Goal: Task Accomplishment & Management: Use online tool/utility

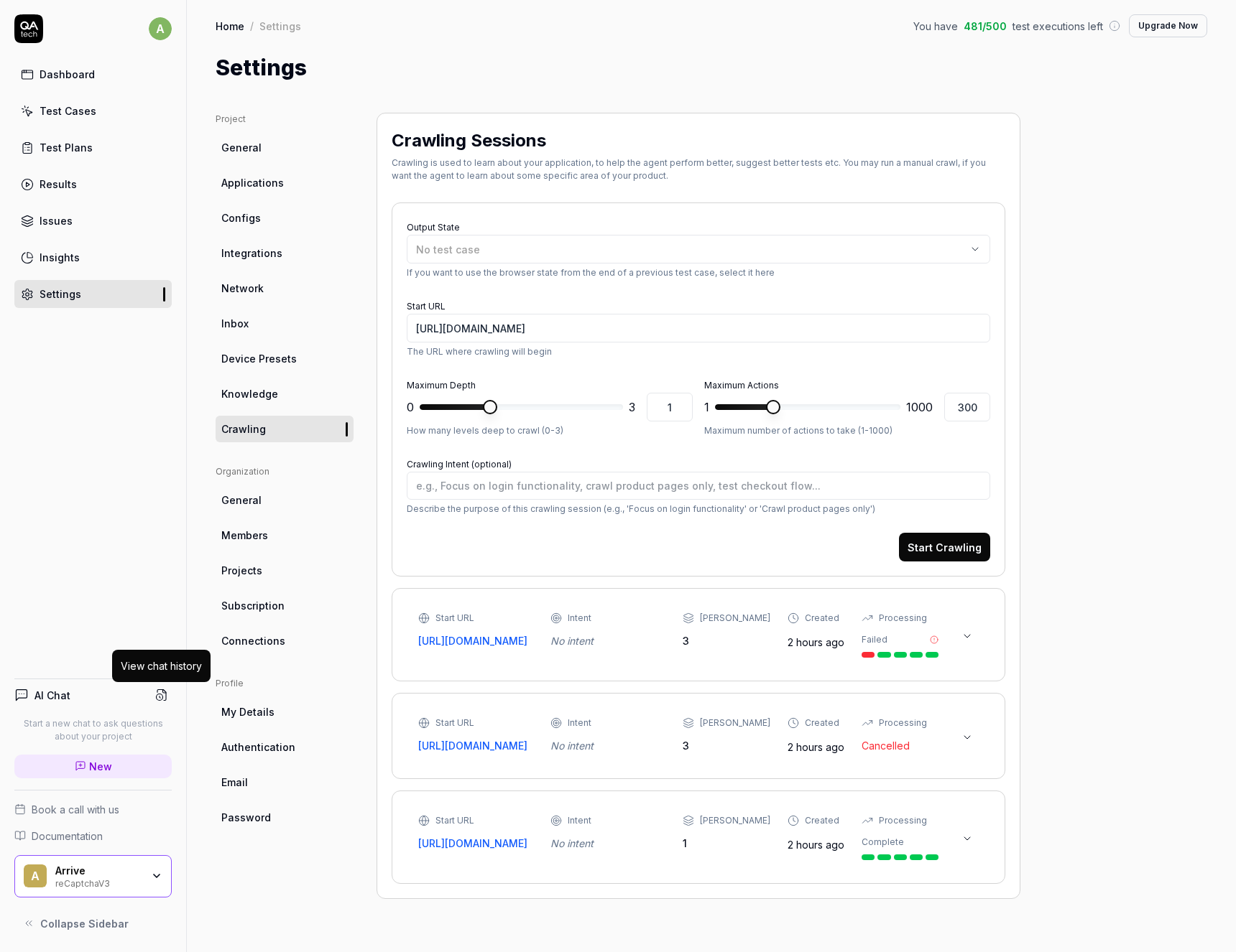
click at [976, 634] on button at bounding box center [966, 636] width 23 height 23
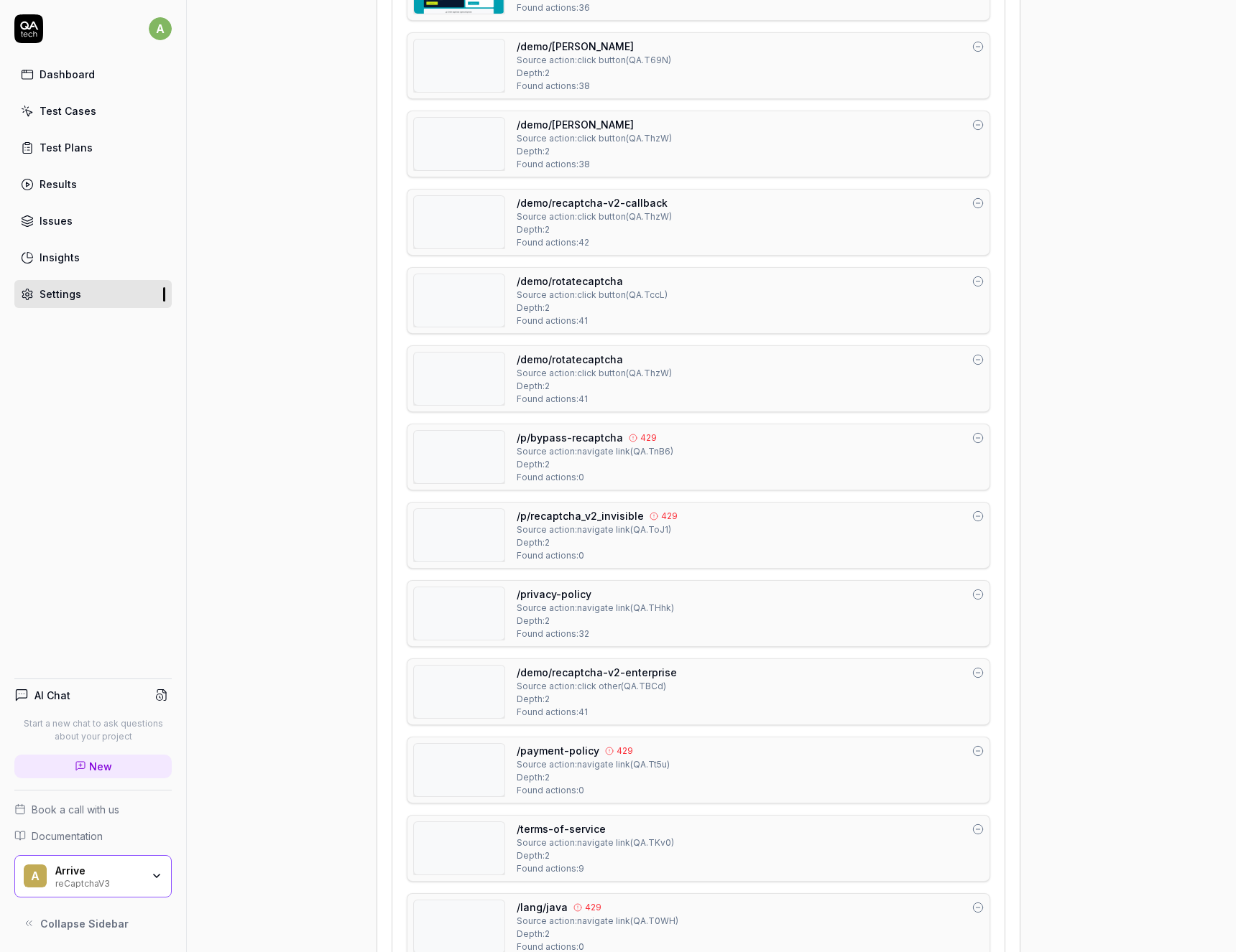
scroll to position [6292, 0]
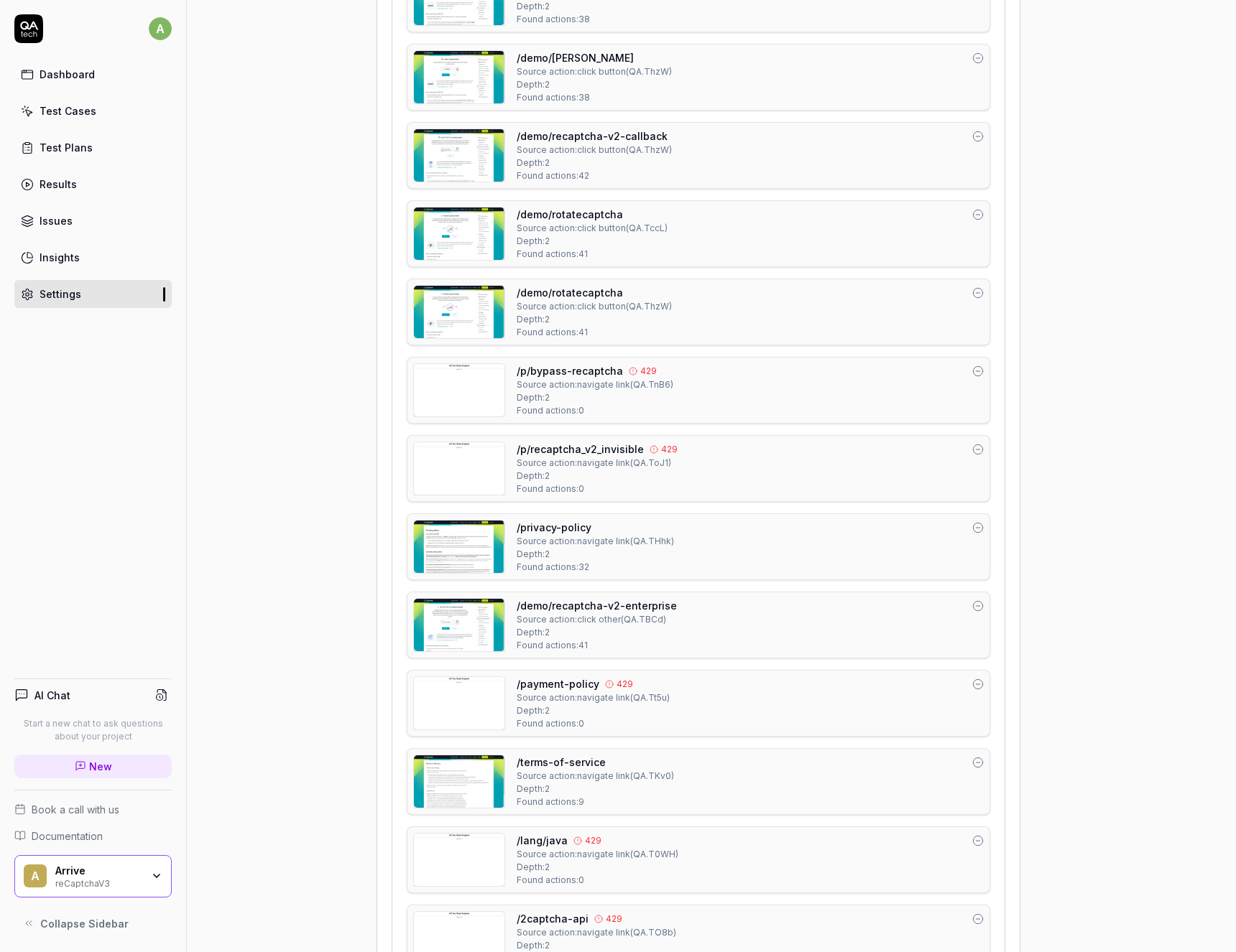
click at [477, 702] on img at bounding box center [459, 703] width 91 height 52
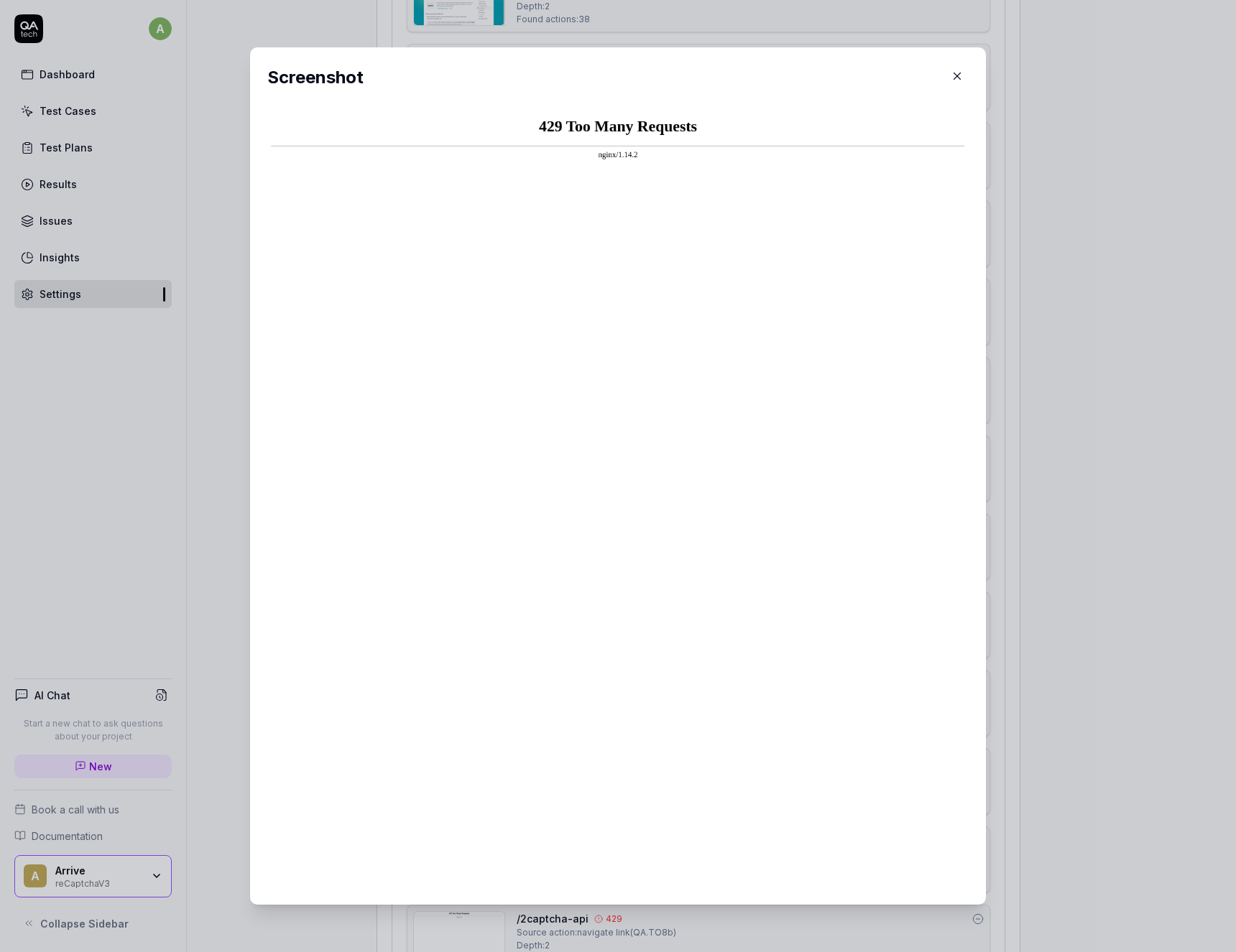
click at [959, 72] on icon "button" at bounding box center [956, 76] width 13 height 13
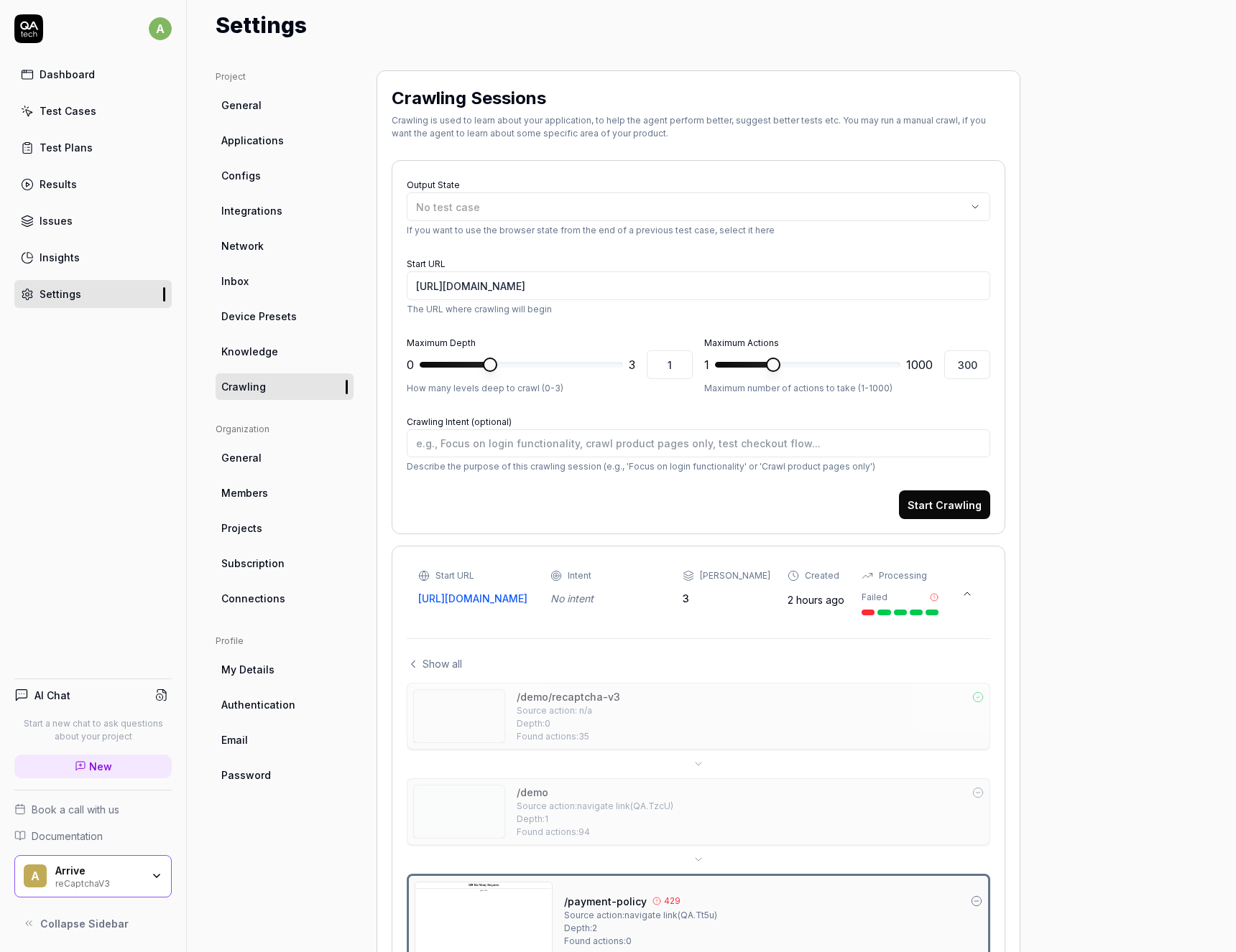
scroll to position [387, 0]
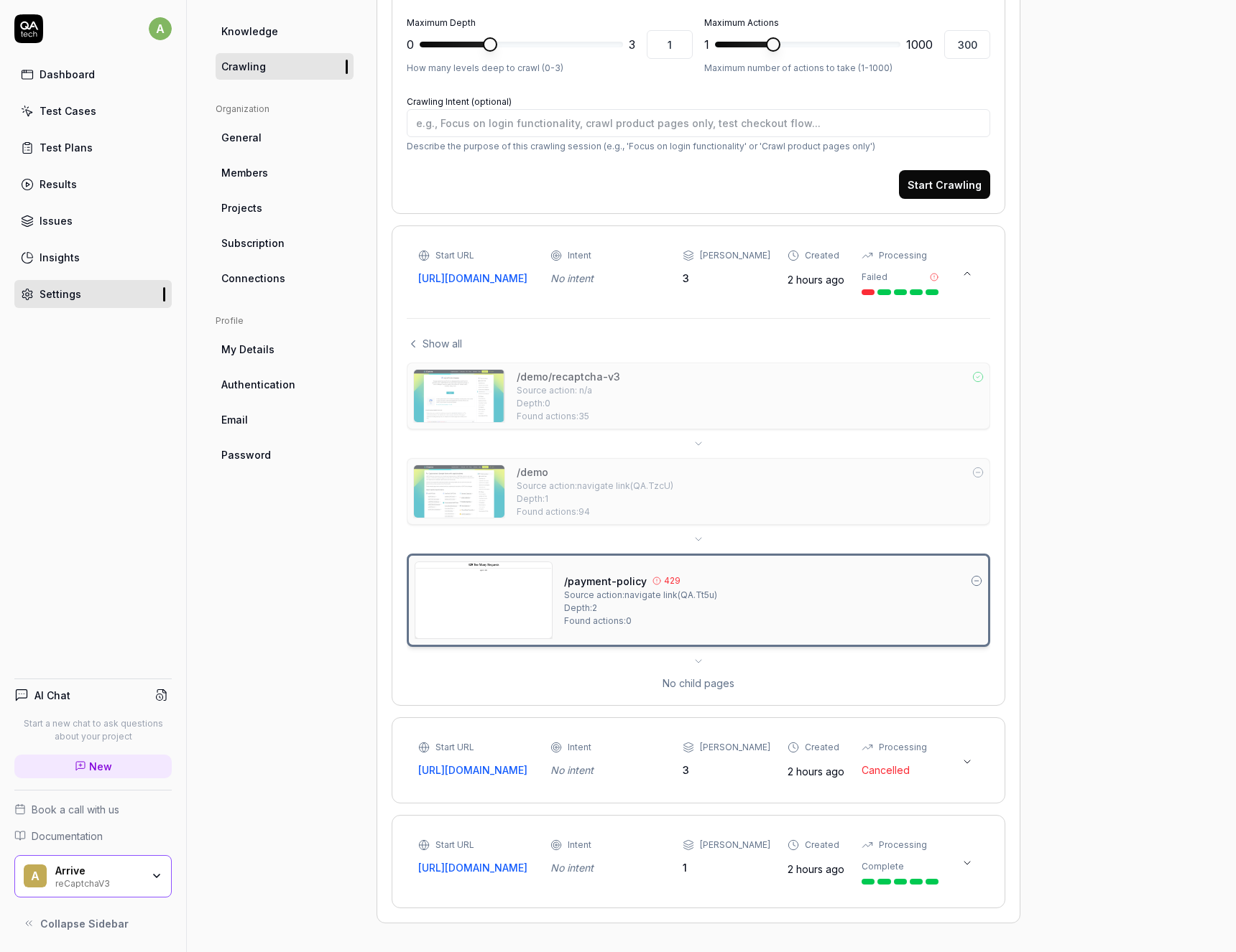
click at [976, 581] on icon at bounding box center [976, 581] width 4 height 0
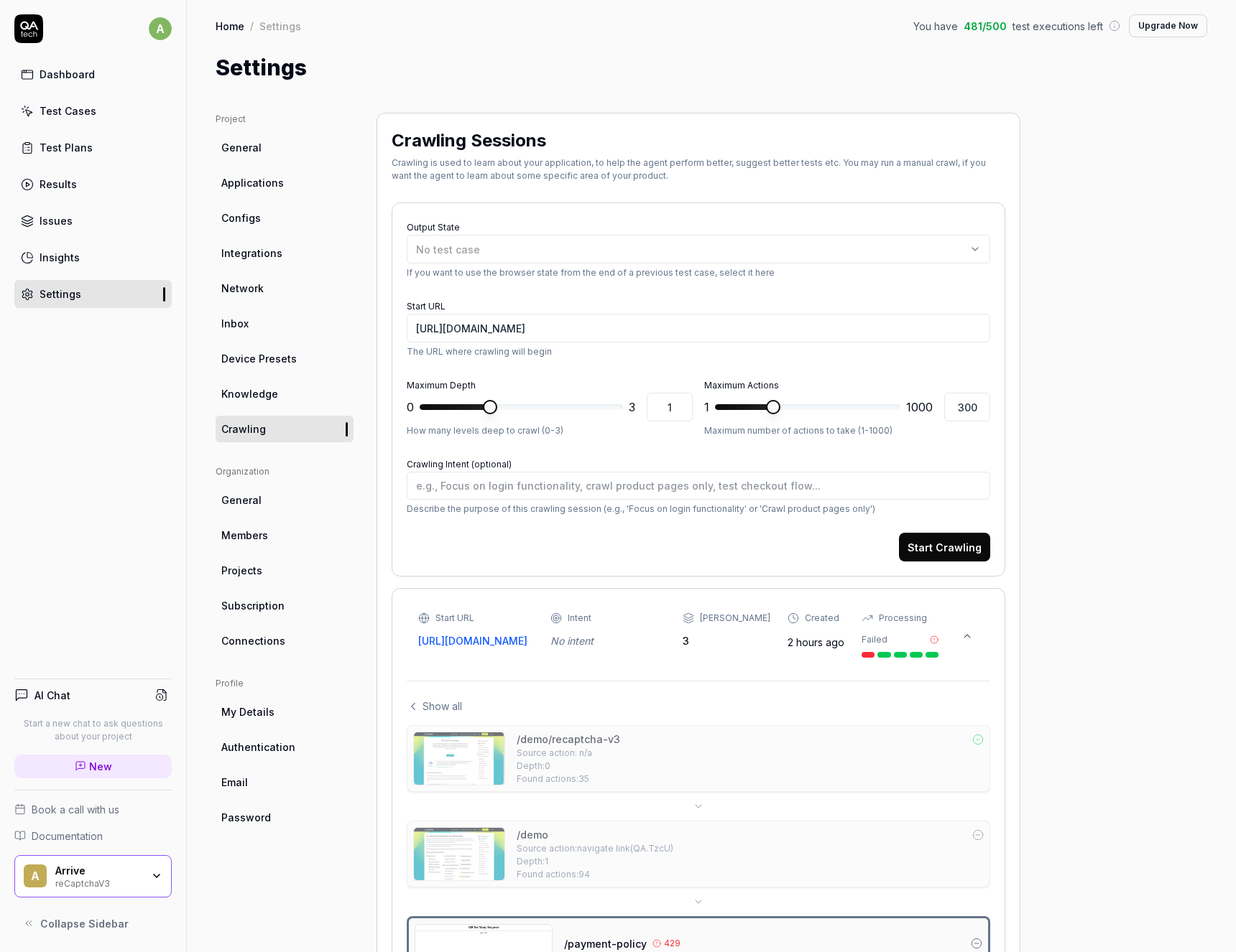
click at [59, 110] on div "Test Cases" at bounding box center [67, 111] width 56 height 15
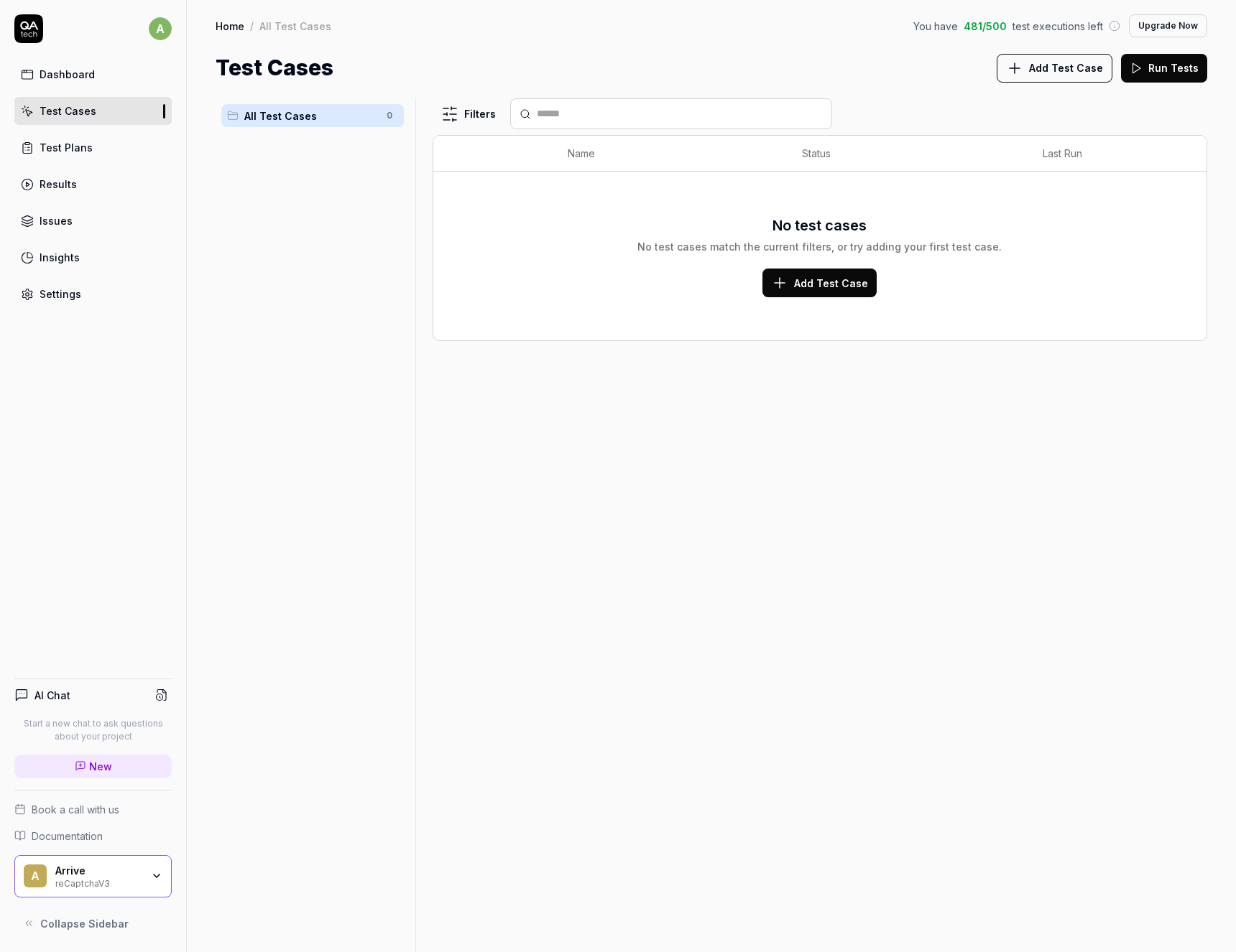
click at [801, 289] on span "Add Test Case" at bounding box center [831, 282] width 74 height 15
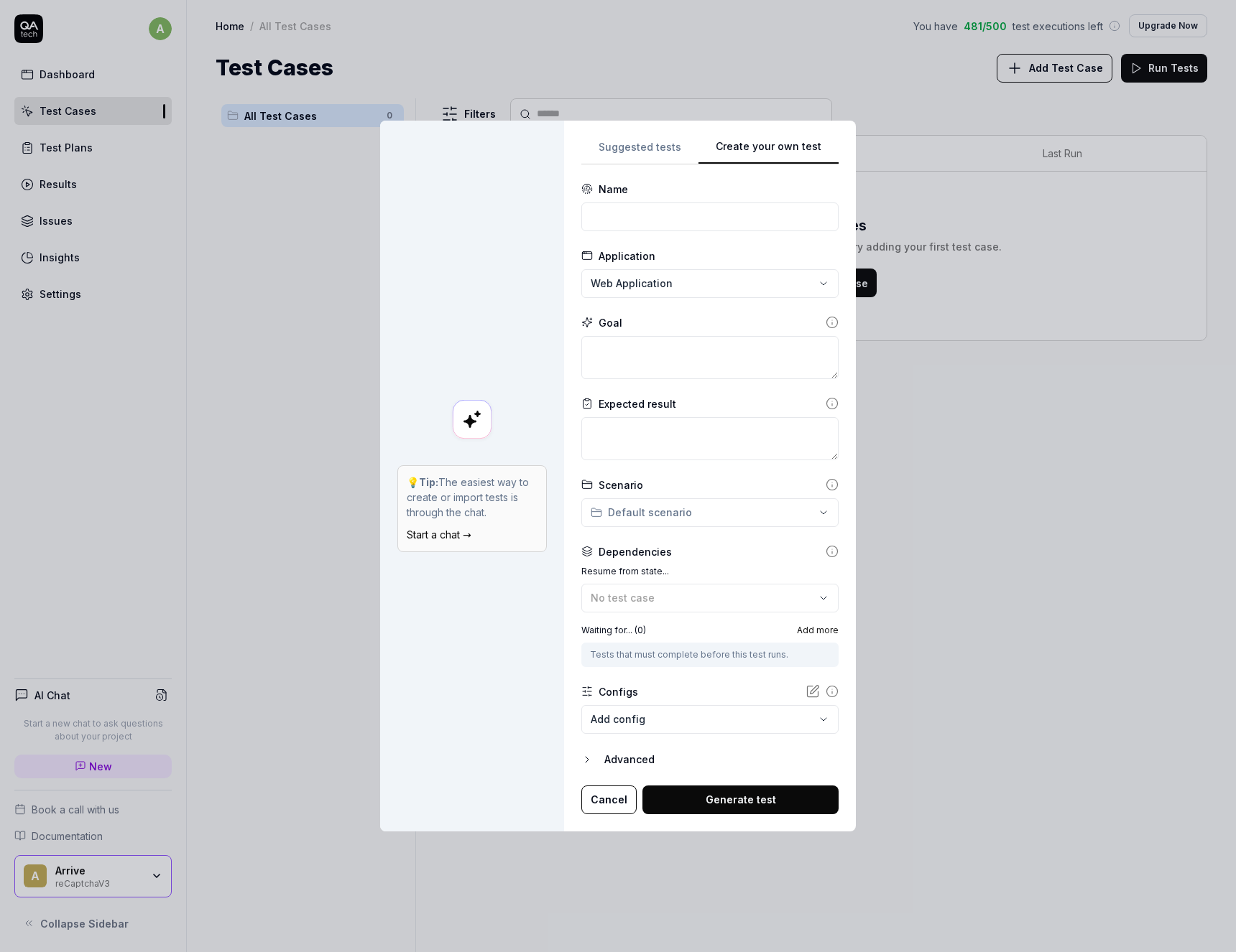
click at [626, 145] on div "**********" at bounding box center [618, 476] width 1236 height 952
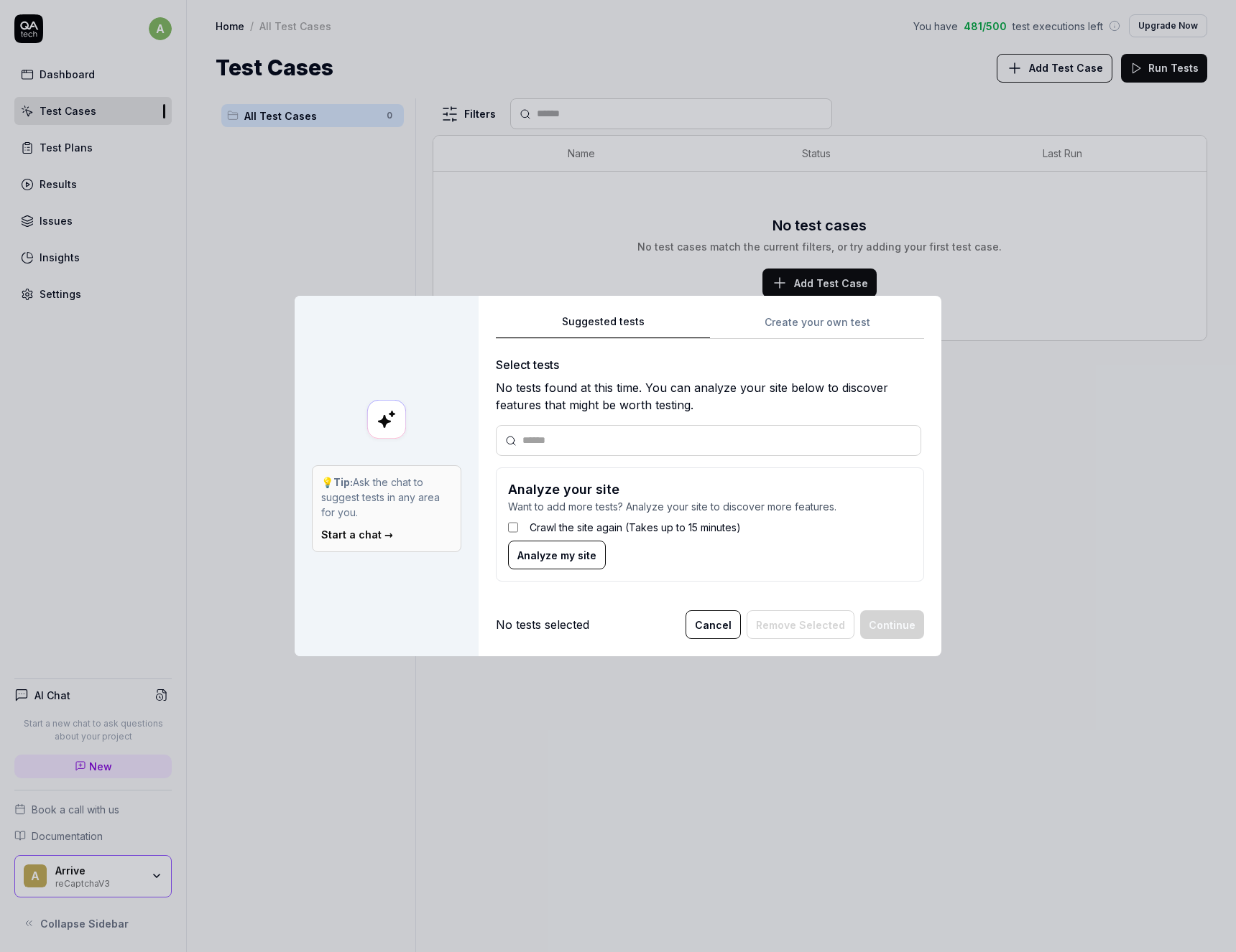
click at [712, 621] on button "Cancel" at bounding box center [713, 624] width 55 height 29
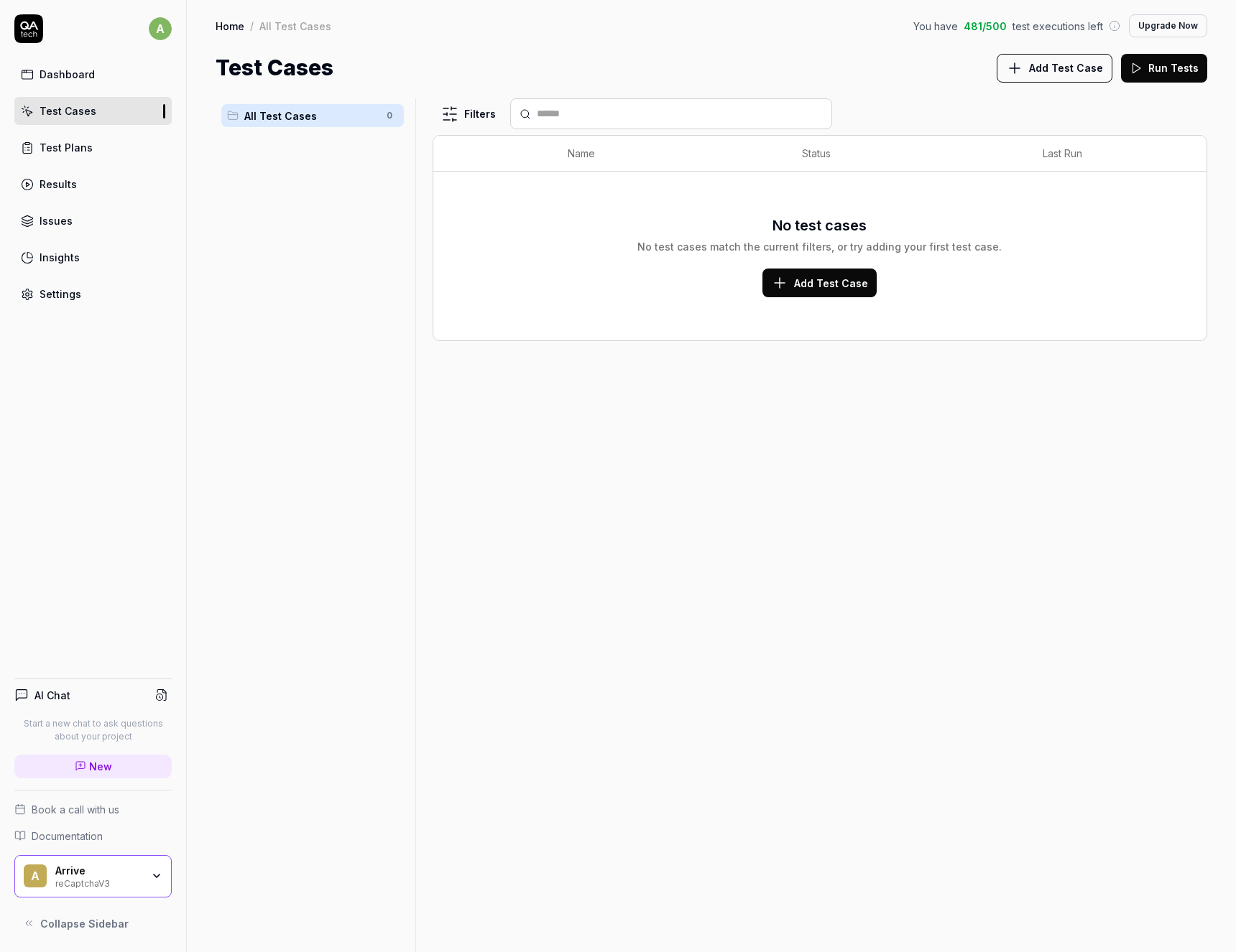
click at [53, 289] on div "Settings" at bounding box center [60, 293] width 41 height 15
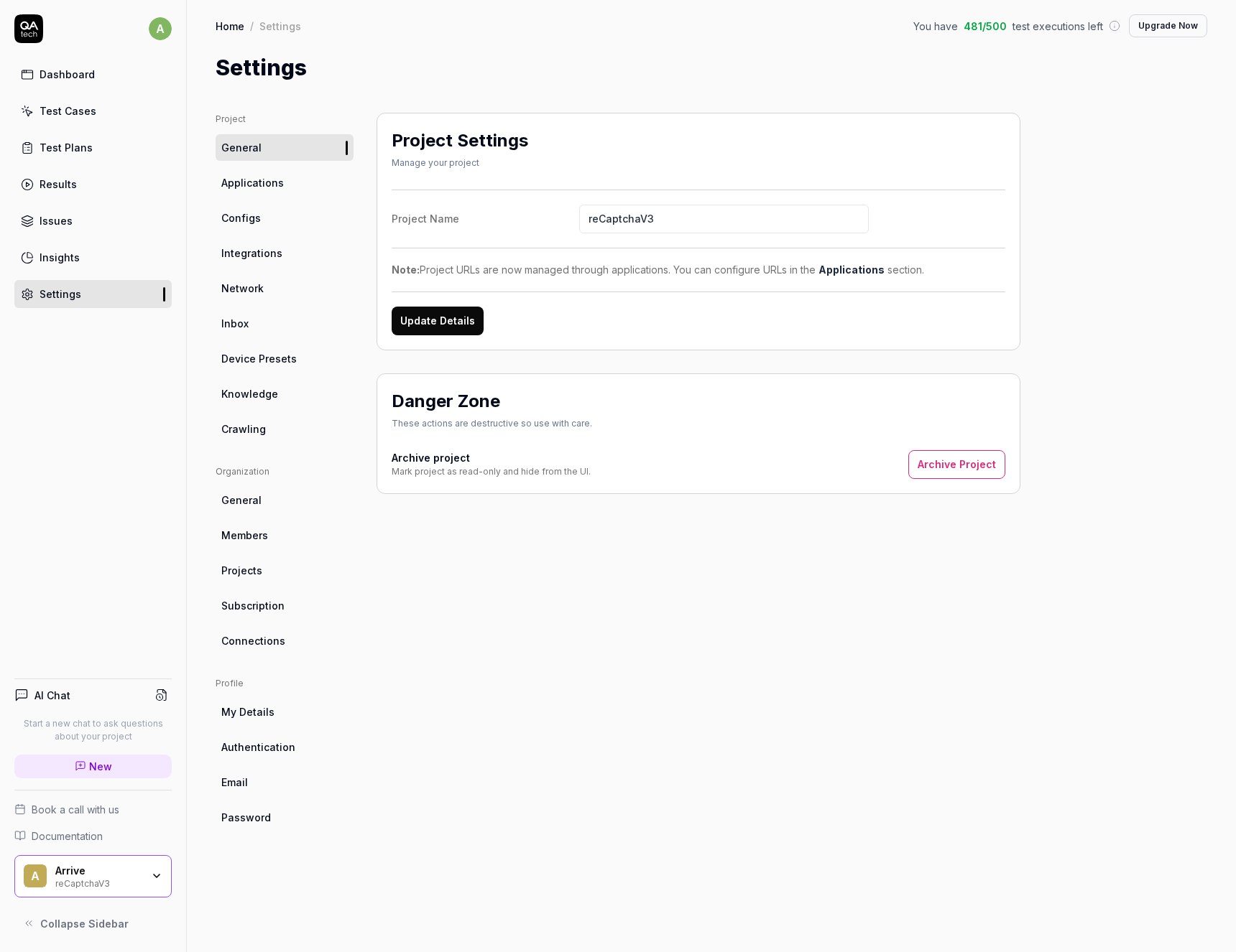
click at [249, 442] on div "Project General Applications Configs Integrations Network Inbox Device Presets …" at bounding box center [285, 517] width 138 height 811
click at [246, 430] on span "Crawling" at bounding box center [243, 429] width 44 height 15
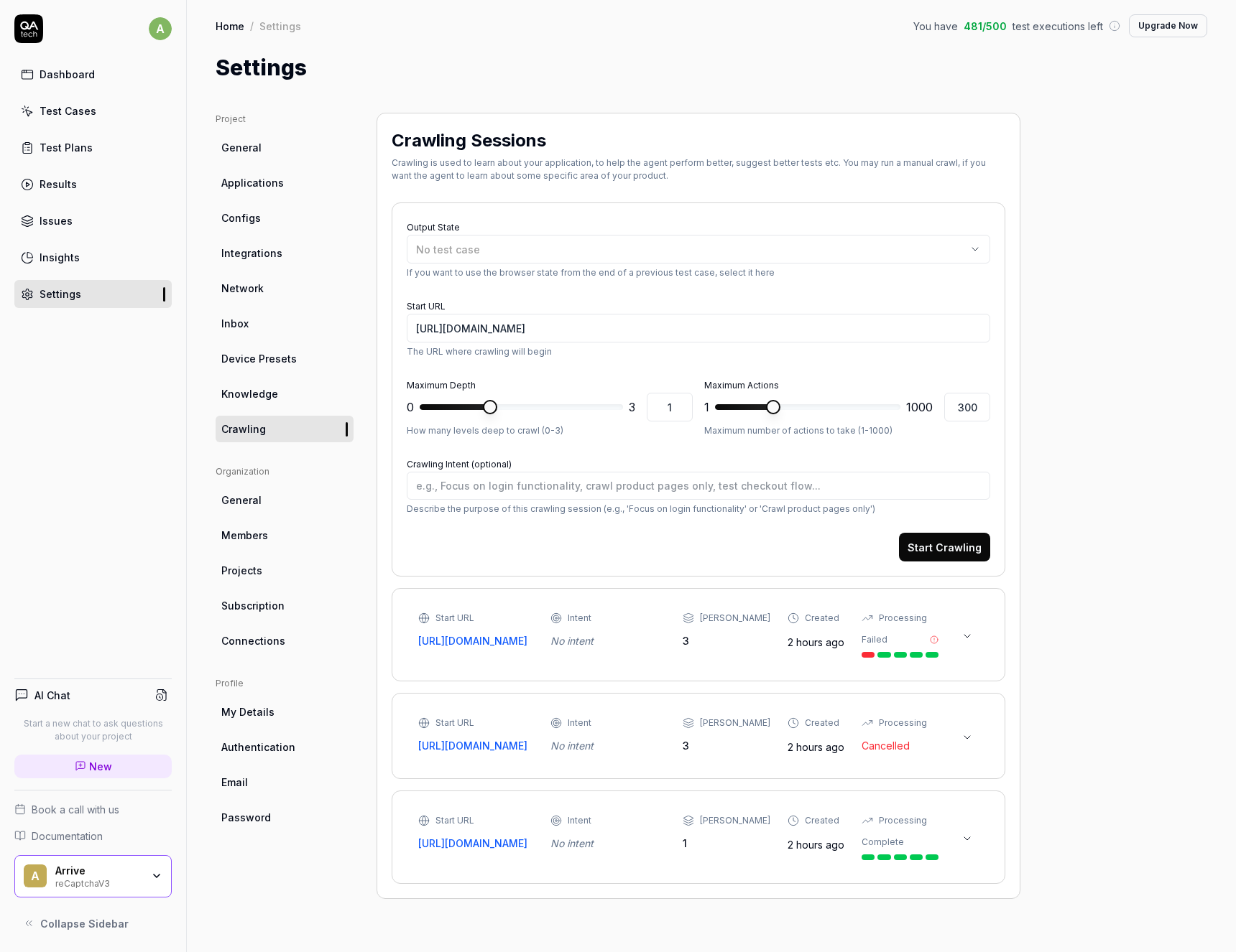
click at [960, 635] on button at bounding box center [966, 636] width 23 height 23
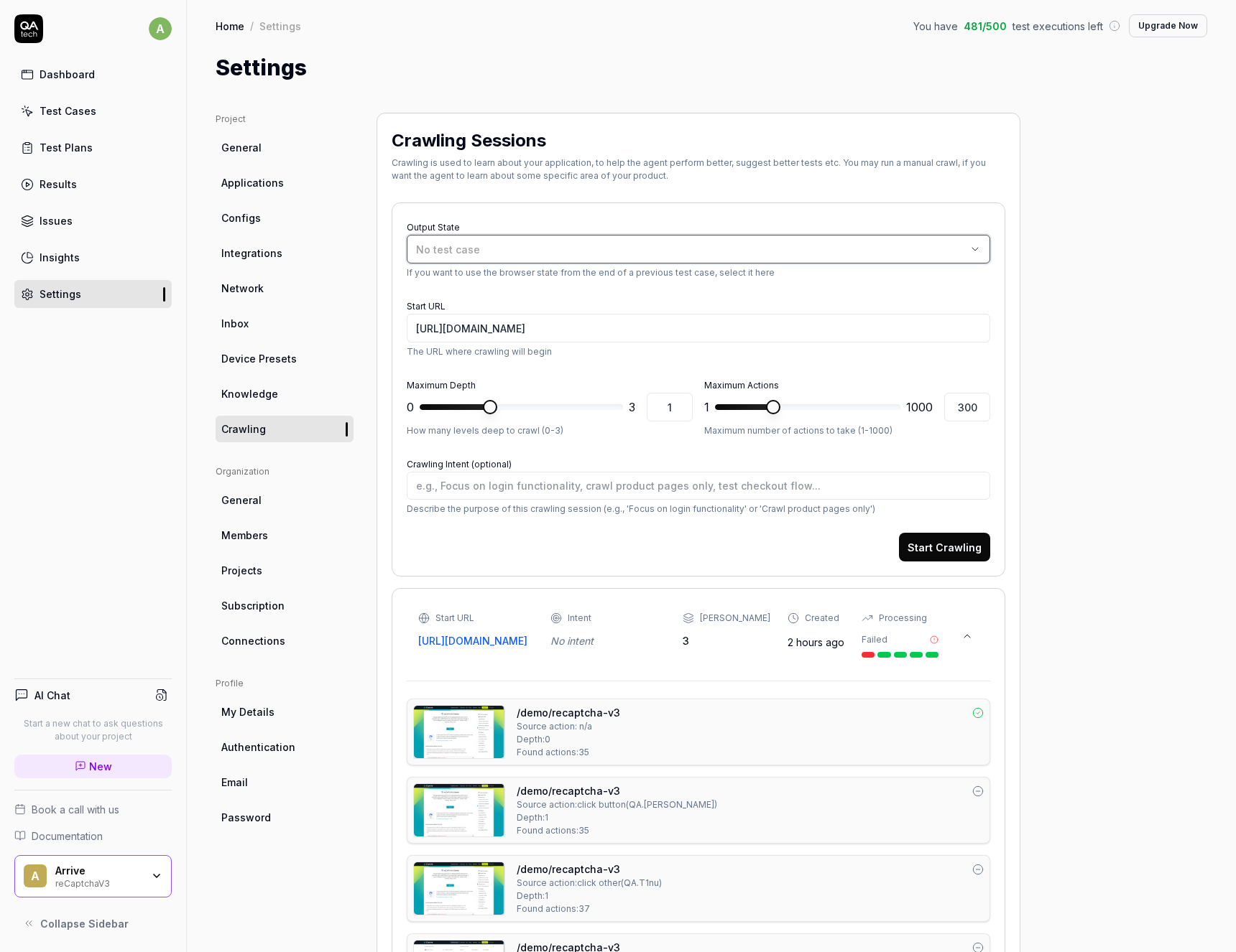
click at [581, 249] on div "No test case" at bounding box center [691, 249] width 550 height 15
click at [333, 566] on link "Projects" at bounding box center [285, 570] width 138 height 27
type textarea "*"
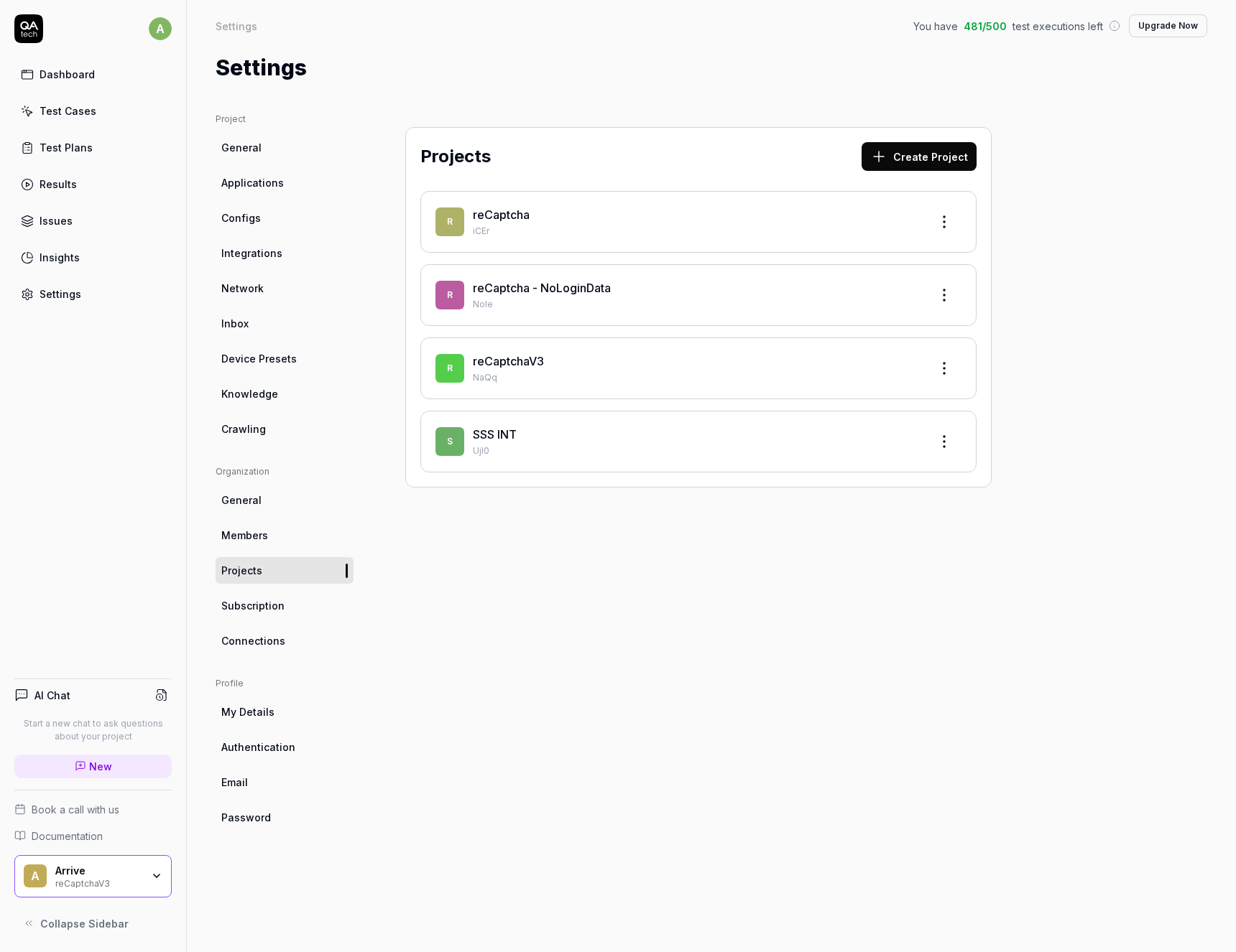
click at [75, 113] on div "Test Cases" at bounding box center [67, 111] width 56 height 15
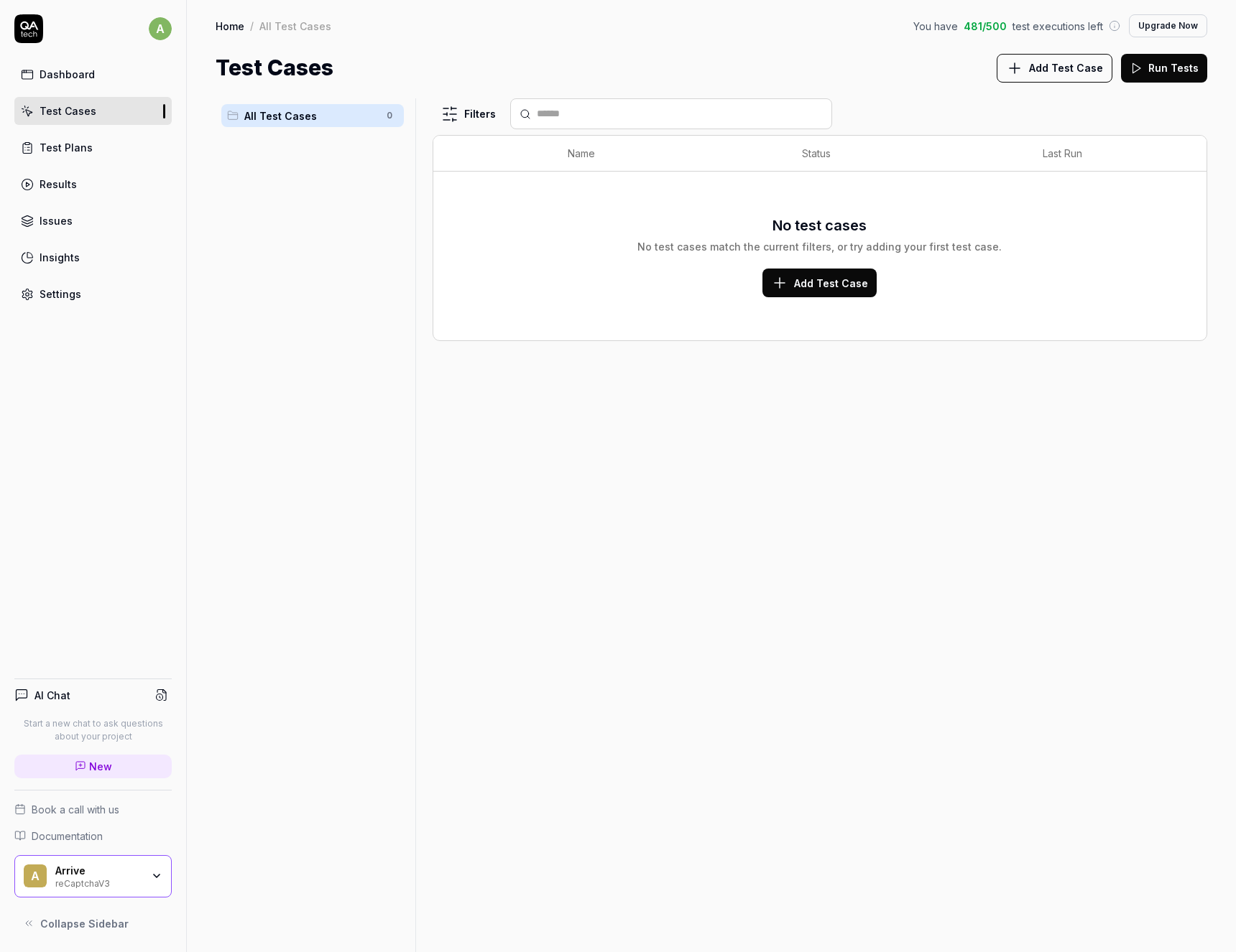
click at [795, 289] on button "Add Test Case" at bounding box center [820, 282] width 115 height 29
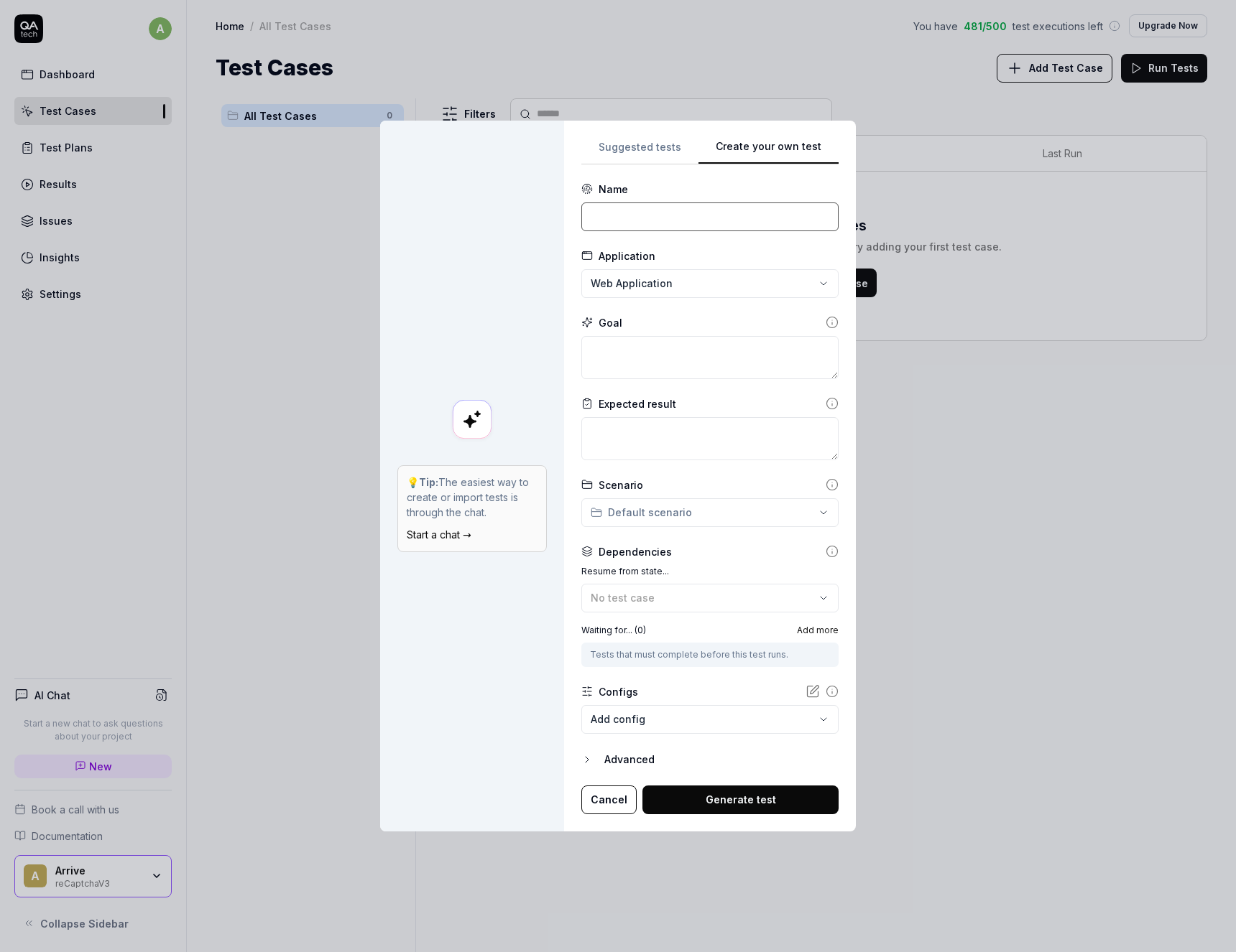
click at [647, 228] on input at bounding box center [709, 216] width 257 height 29
type input "testing reCaptachav3"
click at [640, 270] on div "**********" at bounding box center [618, 476] width 1236 height 952
click at [639, 282] on div "**********" at bounding box center [618, 476] width 1236 height 952
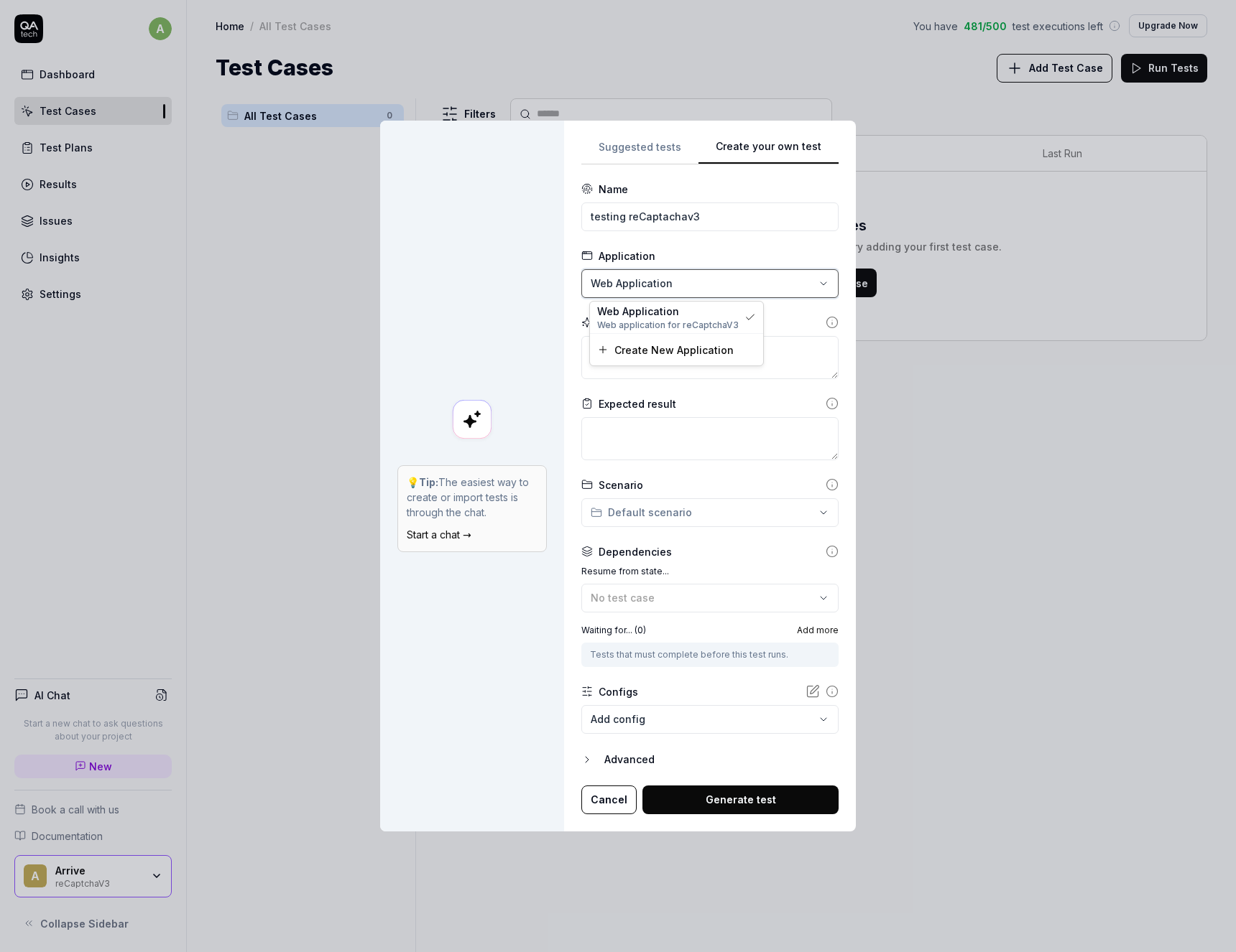
click at [639, 282] on div "**********" at bounding box center [618, 476] width 1236 height 952
click at [620, 362] on textarea at bounding box center [709, 357] width 257 height 43
type textarea "*"
type textarea """
type textarea "*"
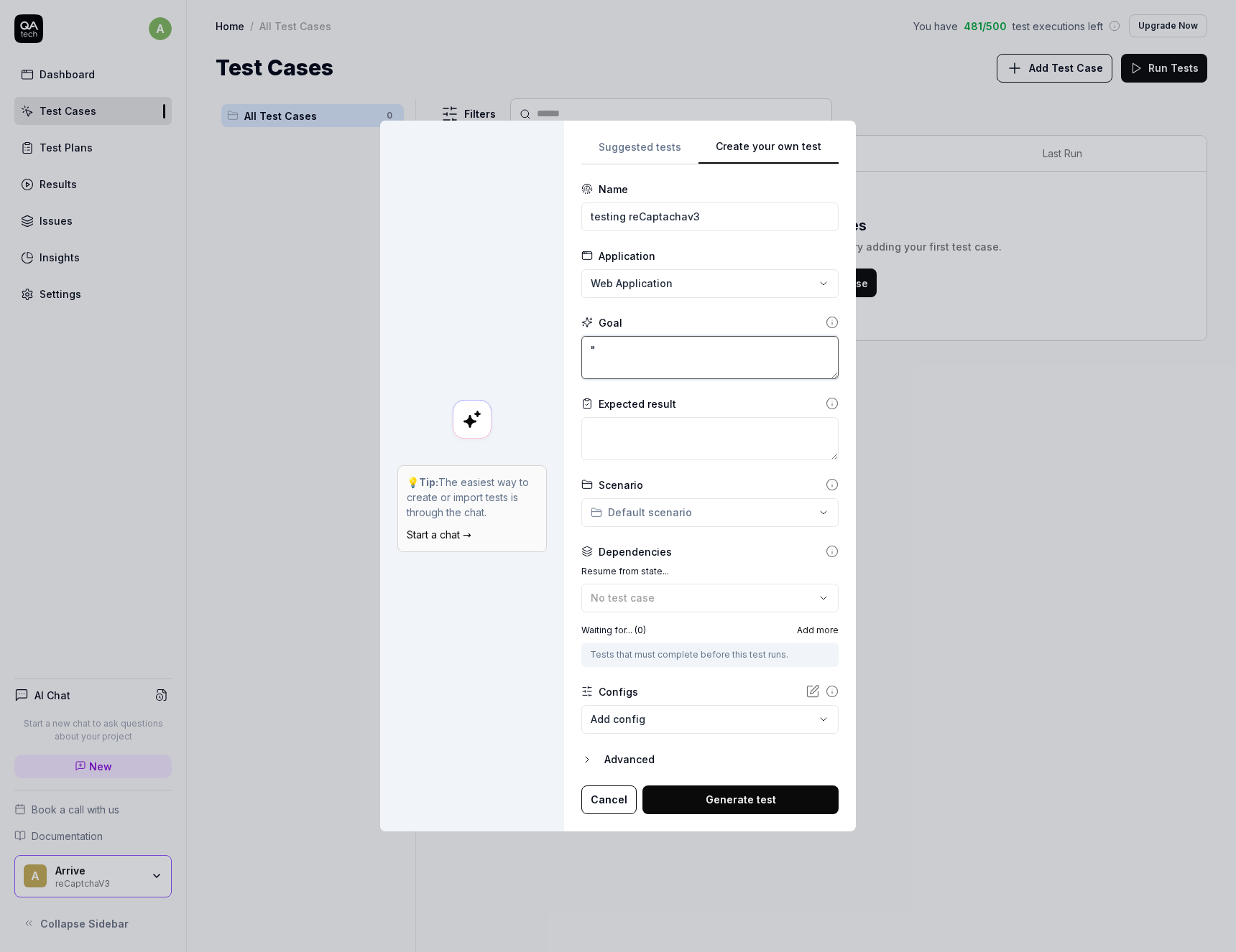
type textarea ""c"
type textarea "*"
type textarea ""cl"
type textarea "*"
type textarea ""cli"
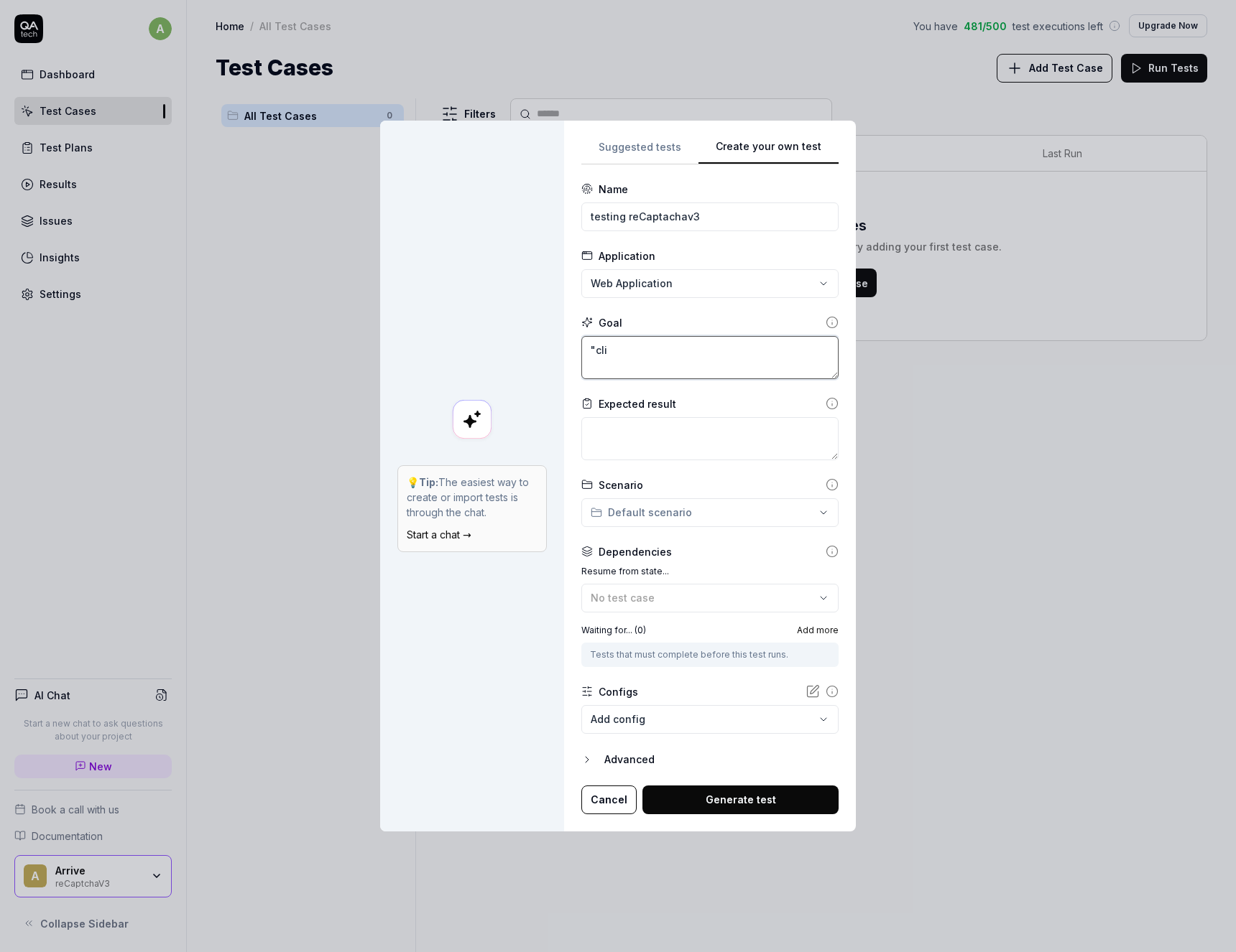
type textarea "*"
type textarea ""clic"
type textarea "*"
type textarea ""click"
type textarea "*"
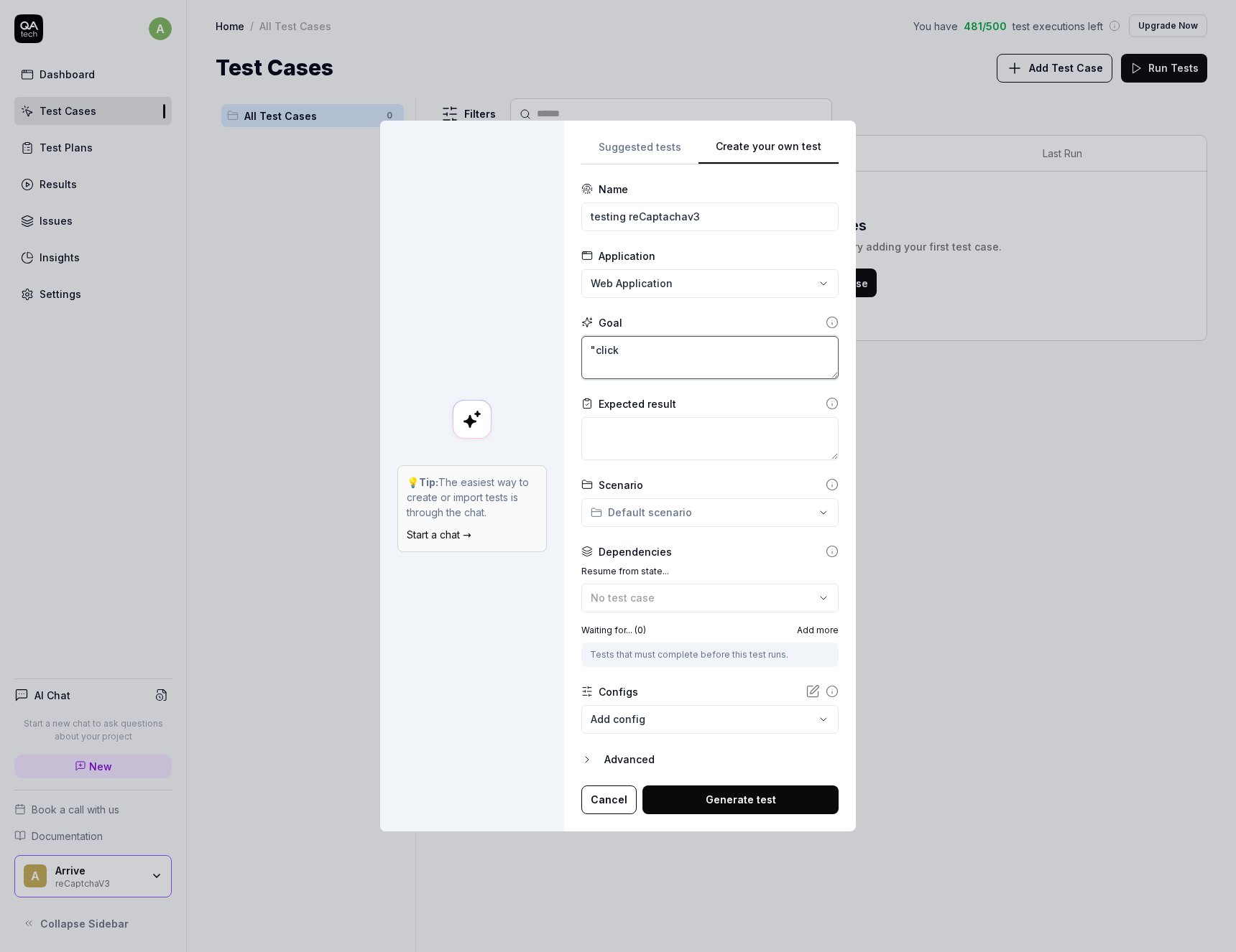
type textarea ""clic"
type textarea "*"
type textarea ""cli"
type textarea "*"
type textarea ""cl"
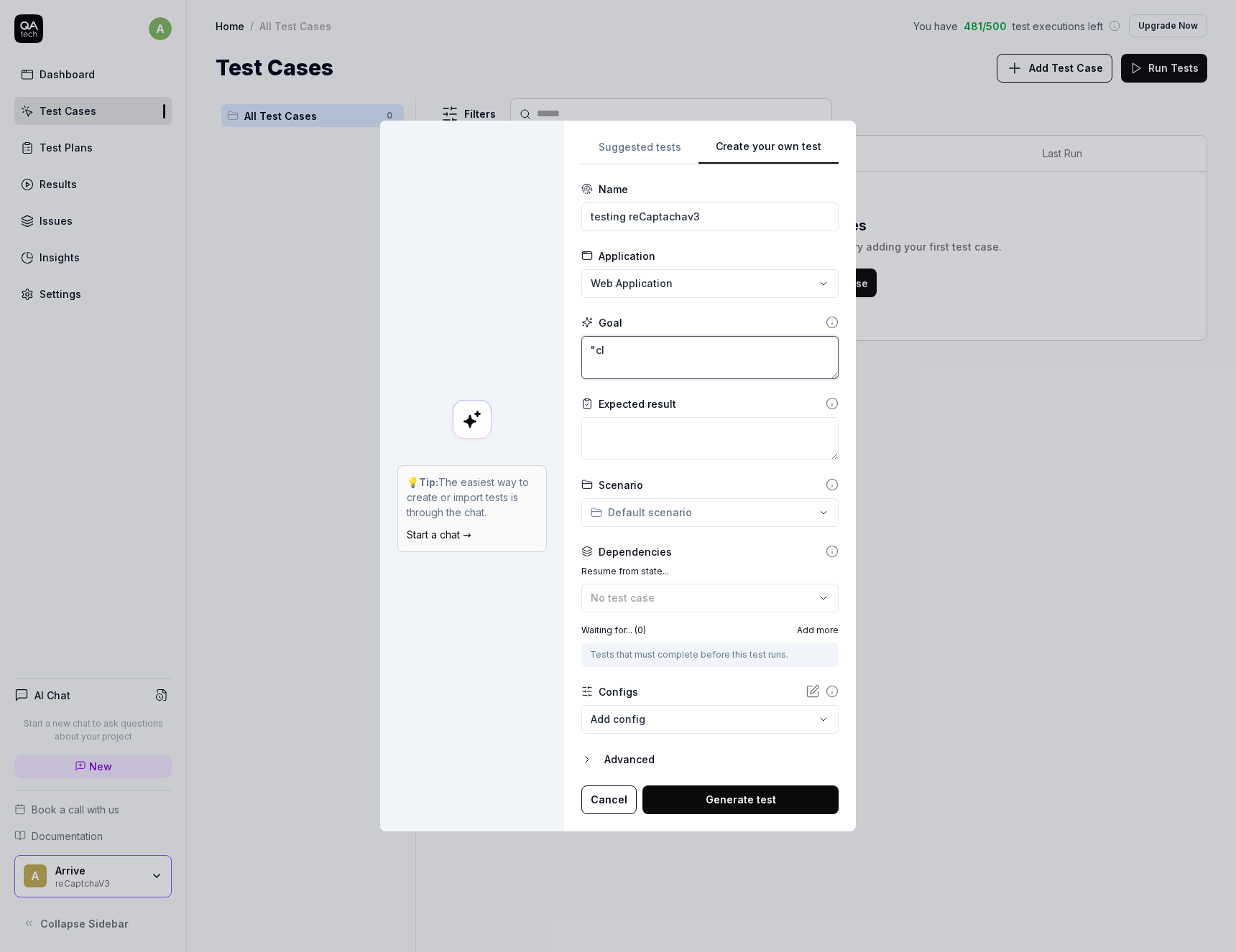
type textarea "*"
type textarea ""c"
type textarea "*"
type textarea """
type textarea "*"
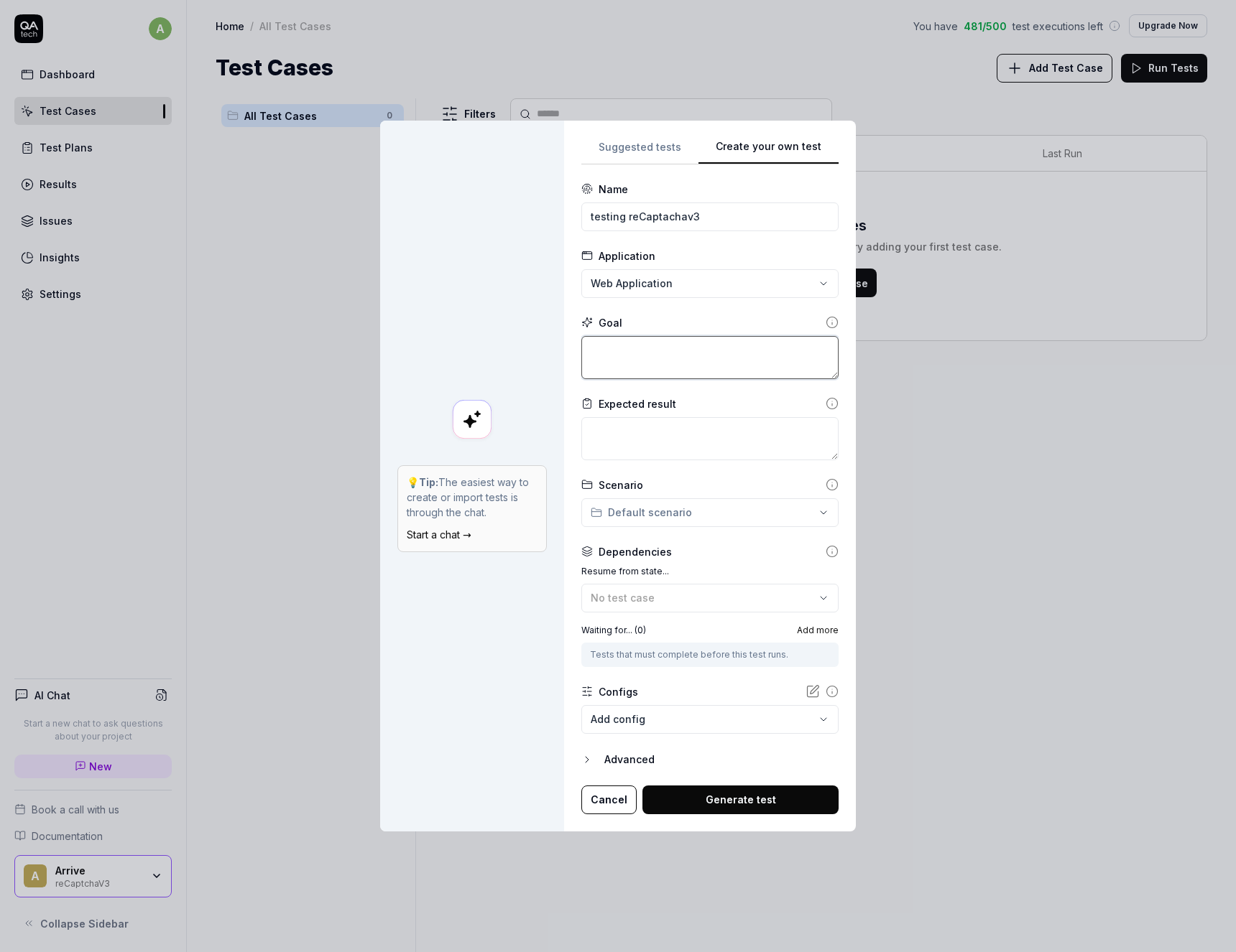
type textarea "c"
type textarea "*"
type textarea "cl"
type textarea "*"
type textarea "cli"
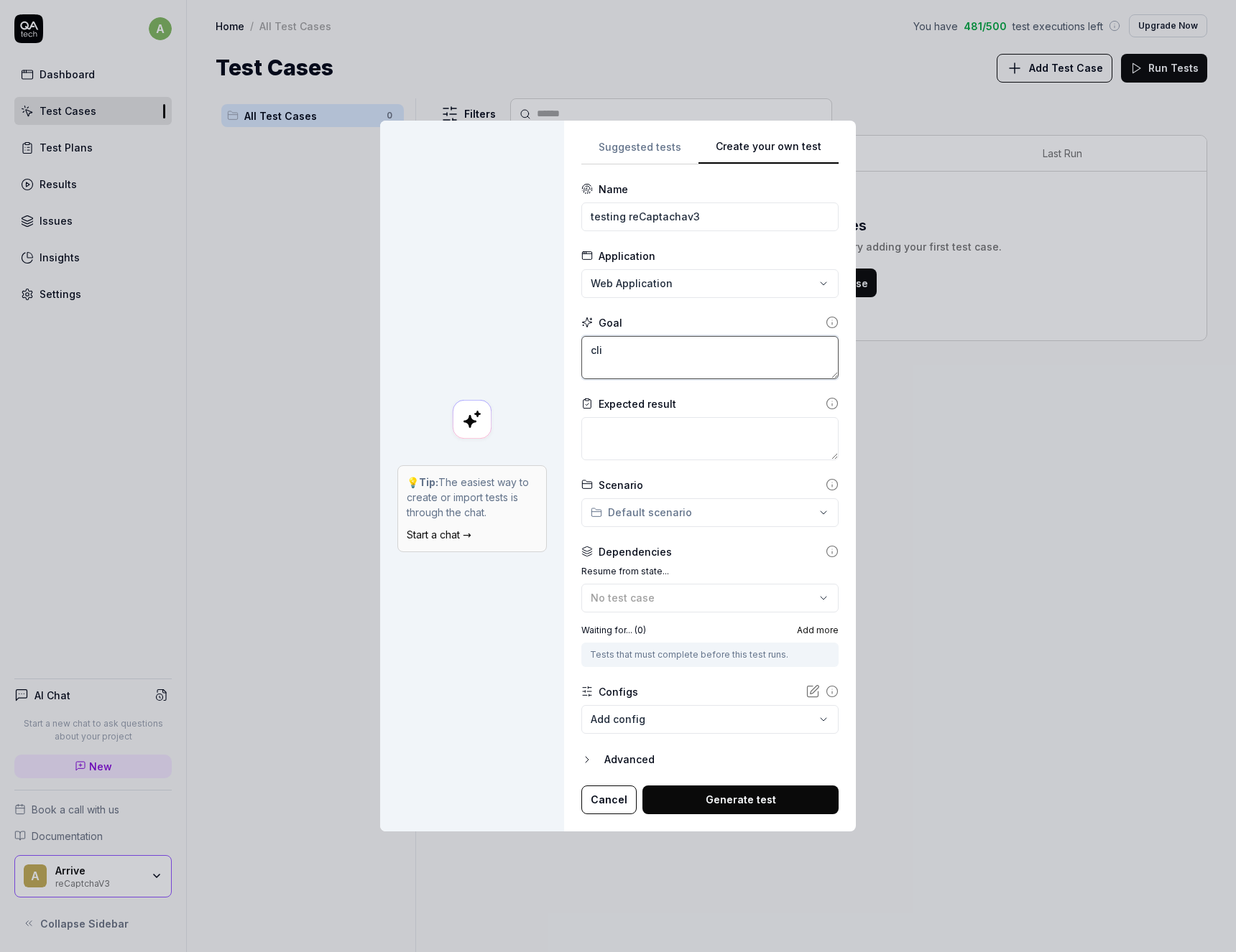
type textarea "*"
type textarea "clic"
type textarea "*"
type textarea "click"
type textarea "*"
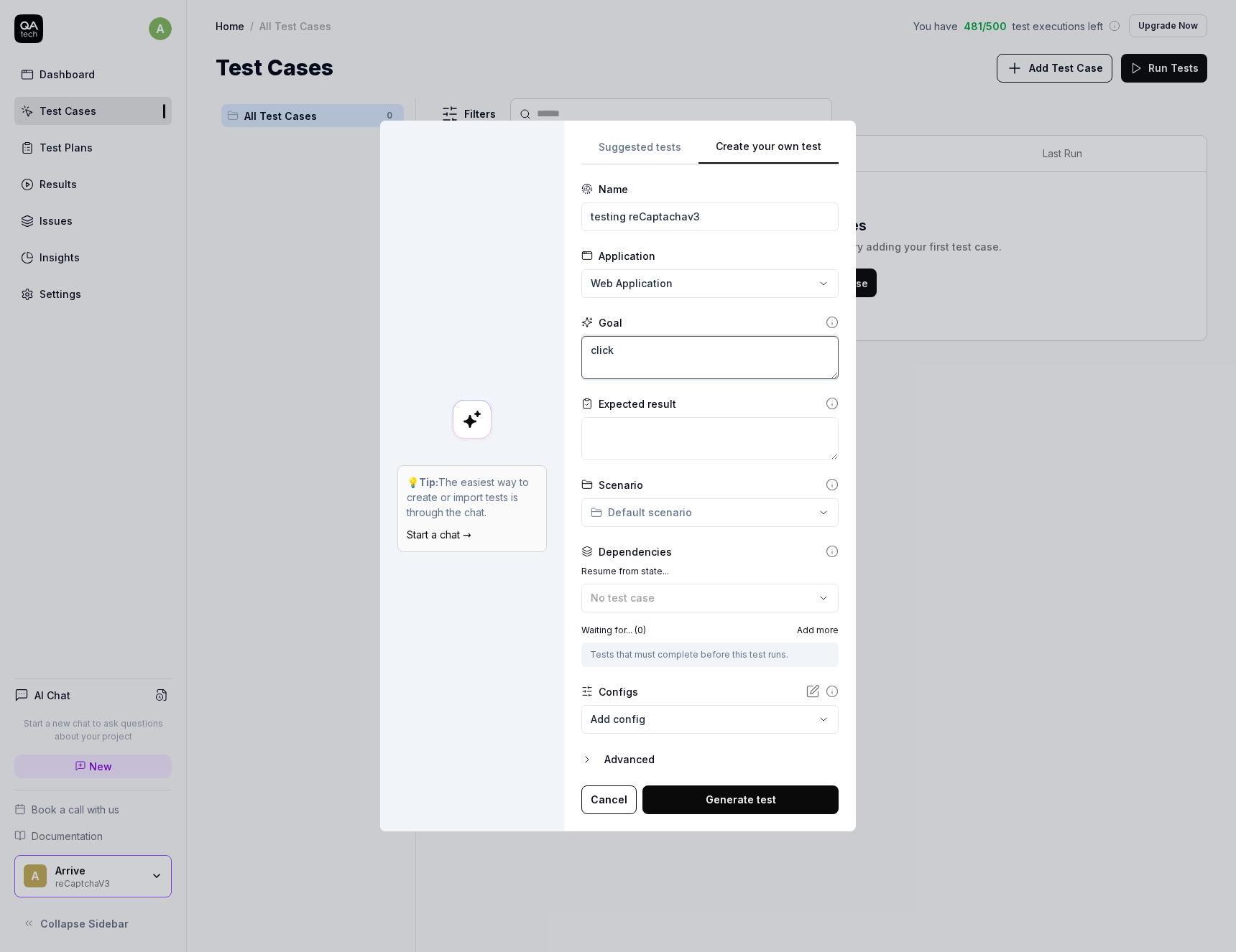
type textarea "click"
type textarea "*"
type textarea "click o"
type textarea "*"
type textarea "click on"
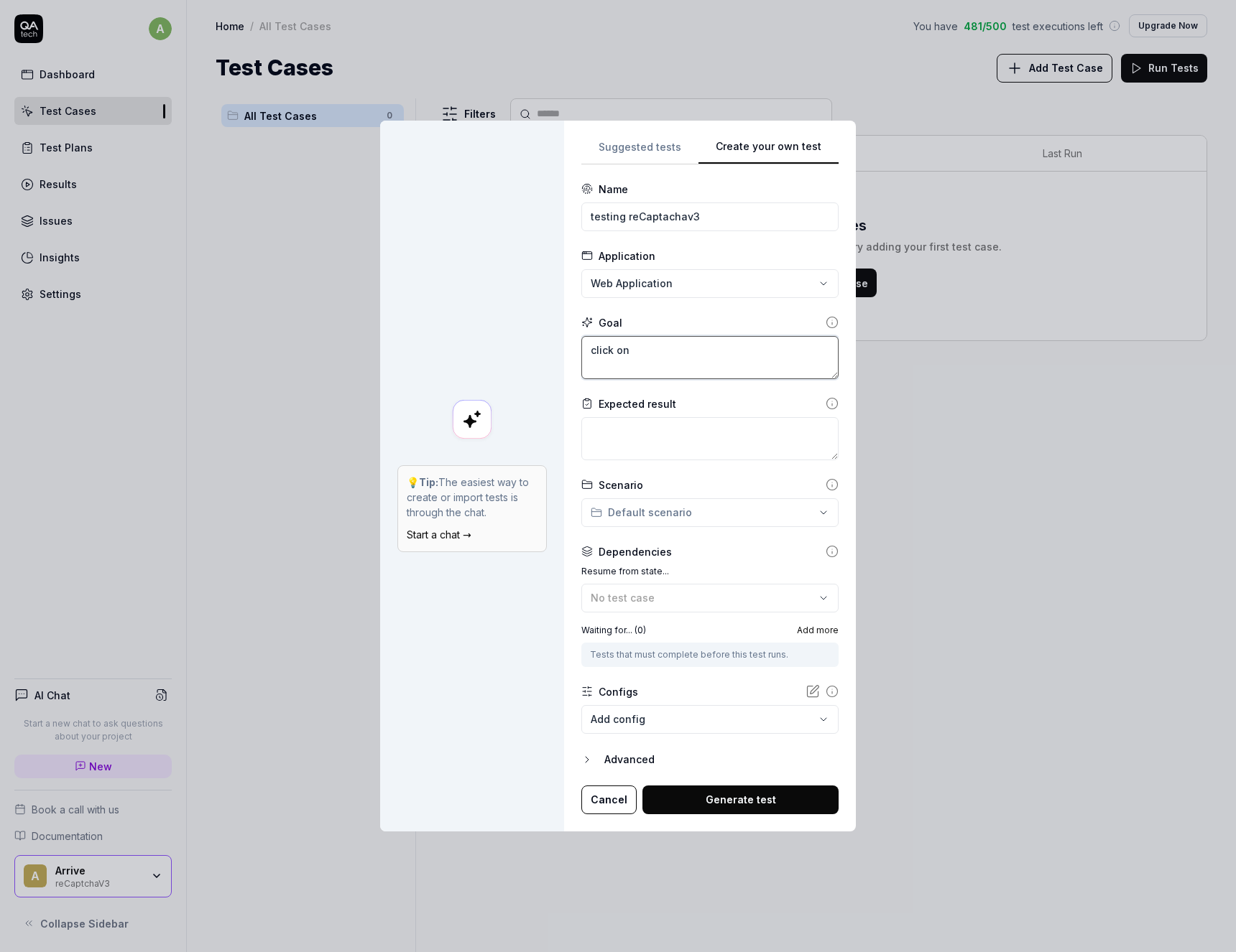
type textarea "*"
type textarea "click on"
type textarea "*"
type textarea "click on ""
type textarea "*"
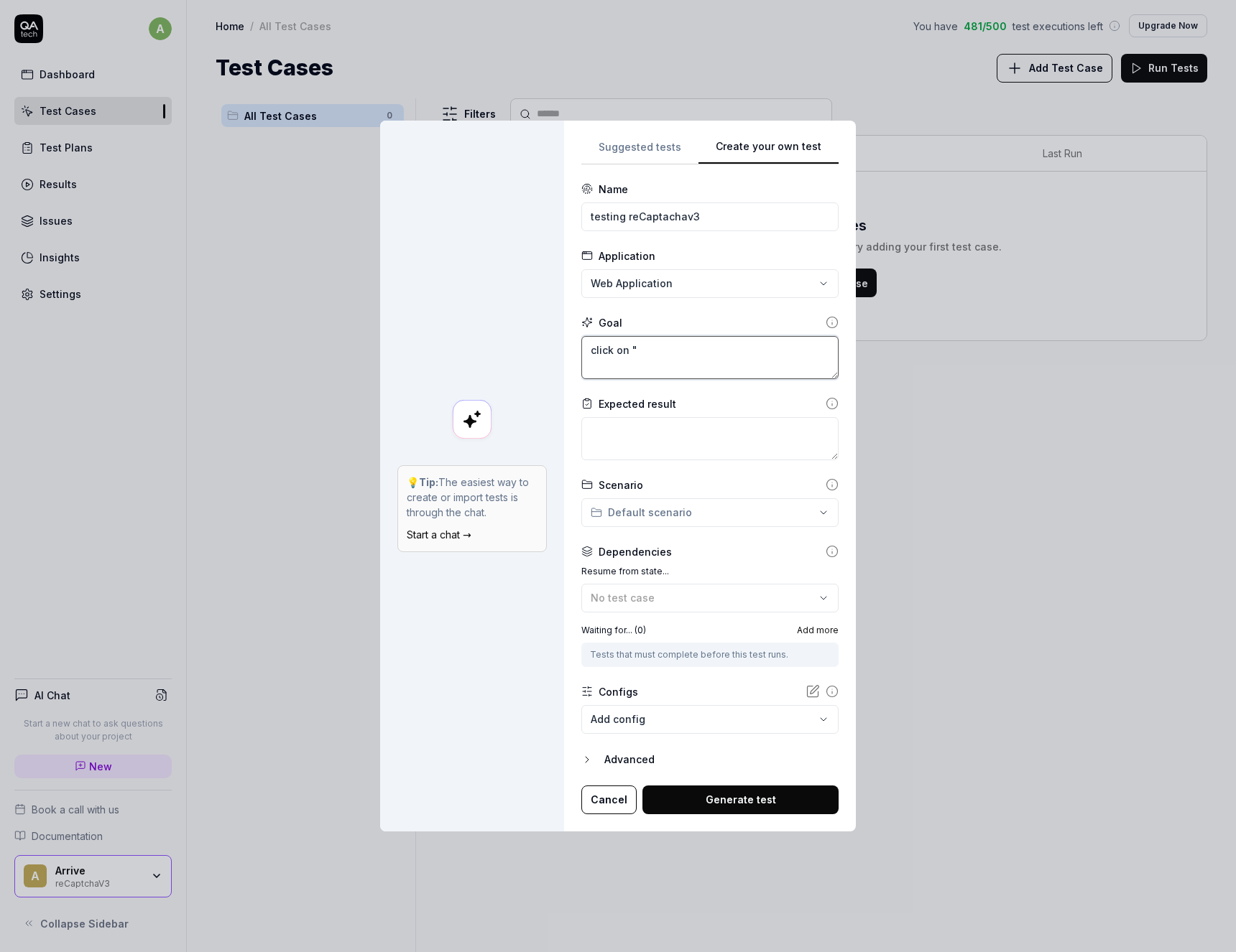
type textarea "click on "c"
type textarea "*"
type textarea "click on "ch"
type textarea "*"
type textarea "click on "che"
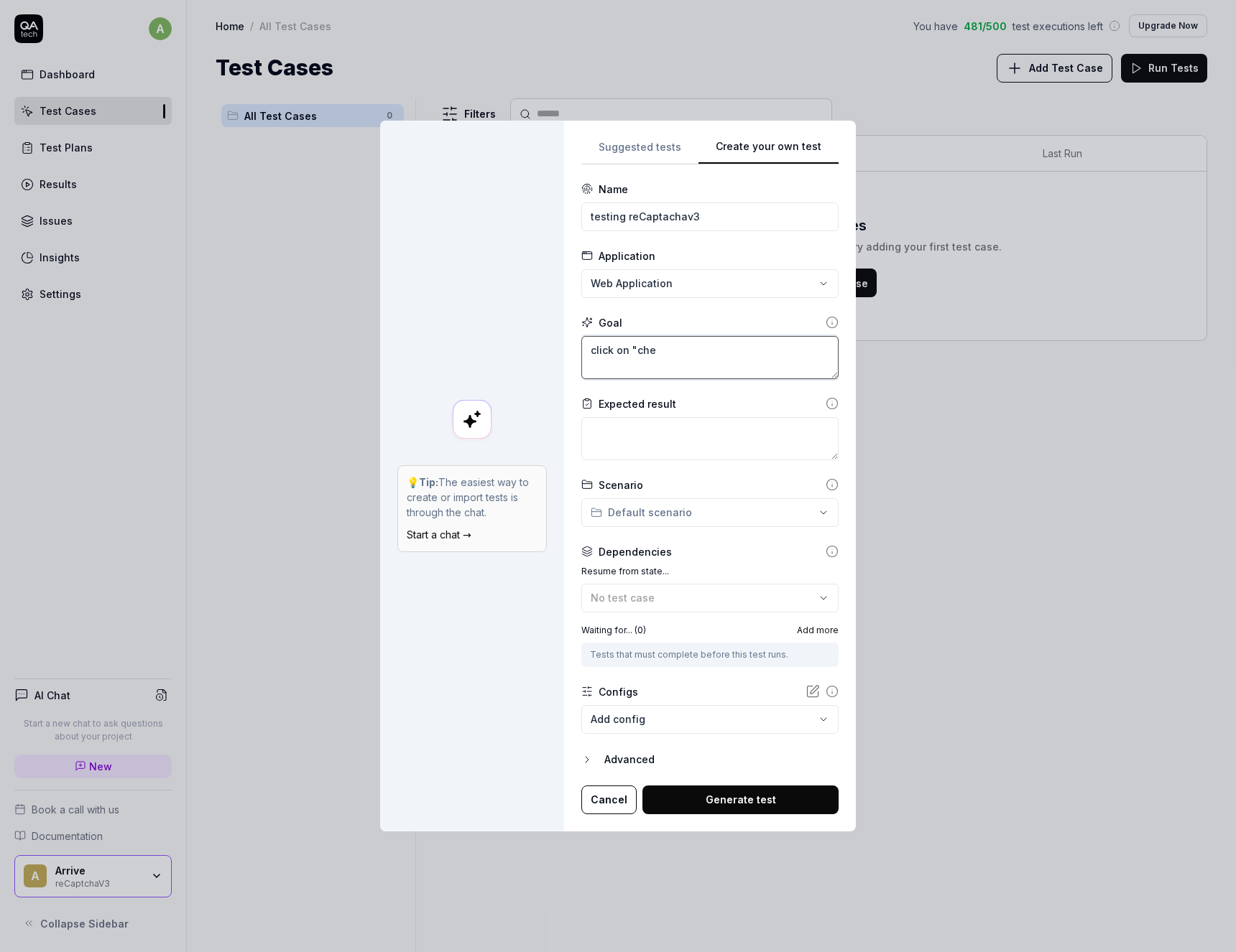
type textarea "*"
type textarea "click on "chec"
type textarea "*"
type textarea "click on "check"
type textarea "*"
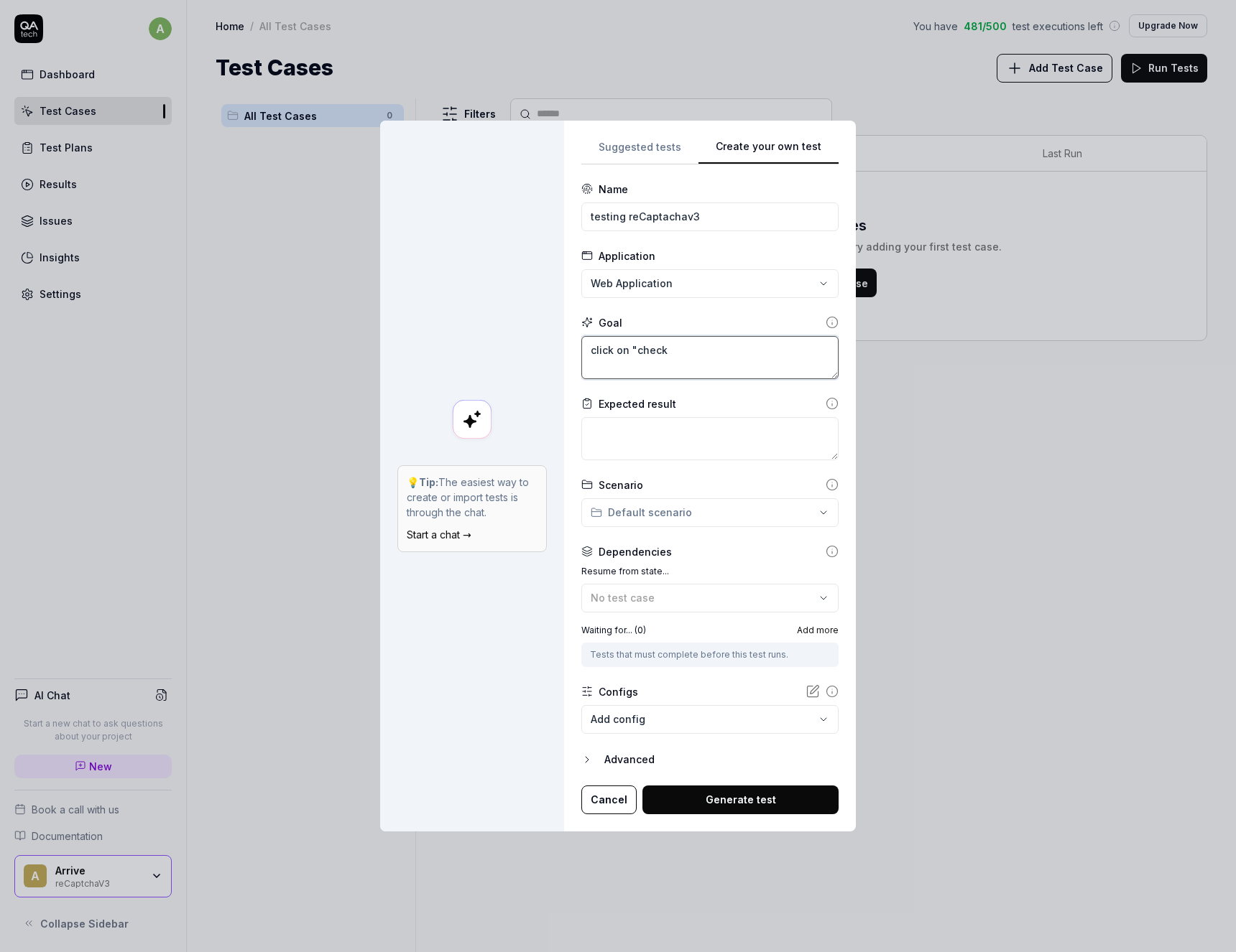
type textarea "click on "check""
type textarea "*"
type textarea "click on "check""
type textarea "*"
type textarea "click on "check" b"
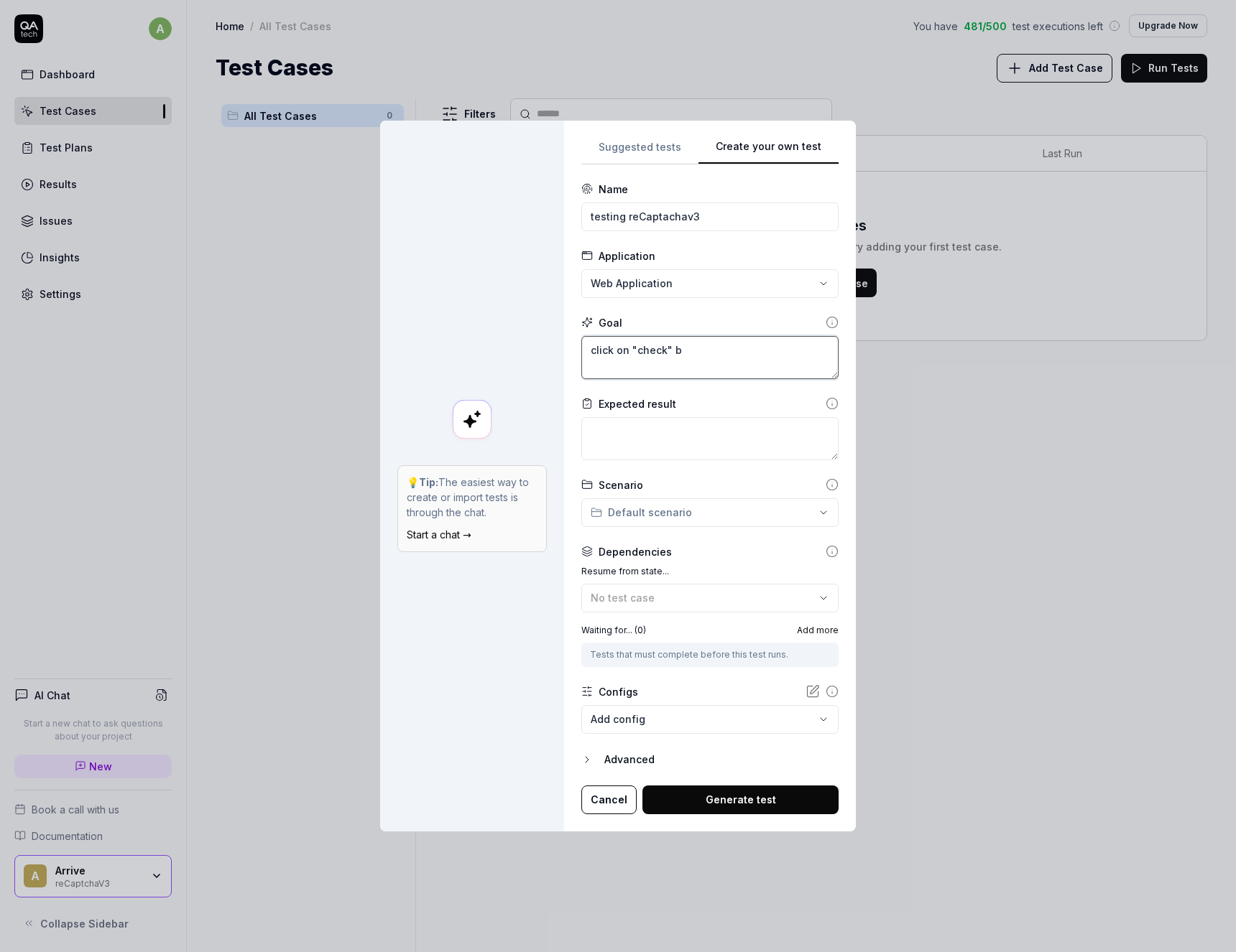
type textarea "*"
type textarea "click on "check" bu"
type textarea "*"
type textarea "click on "check" but"
type textarea "*"
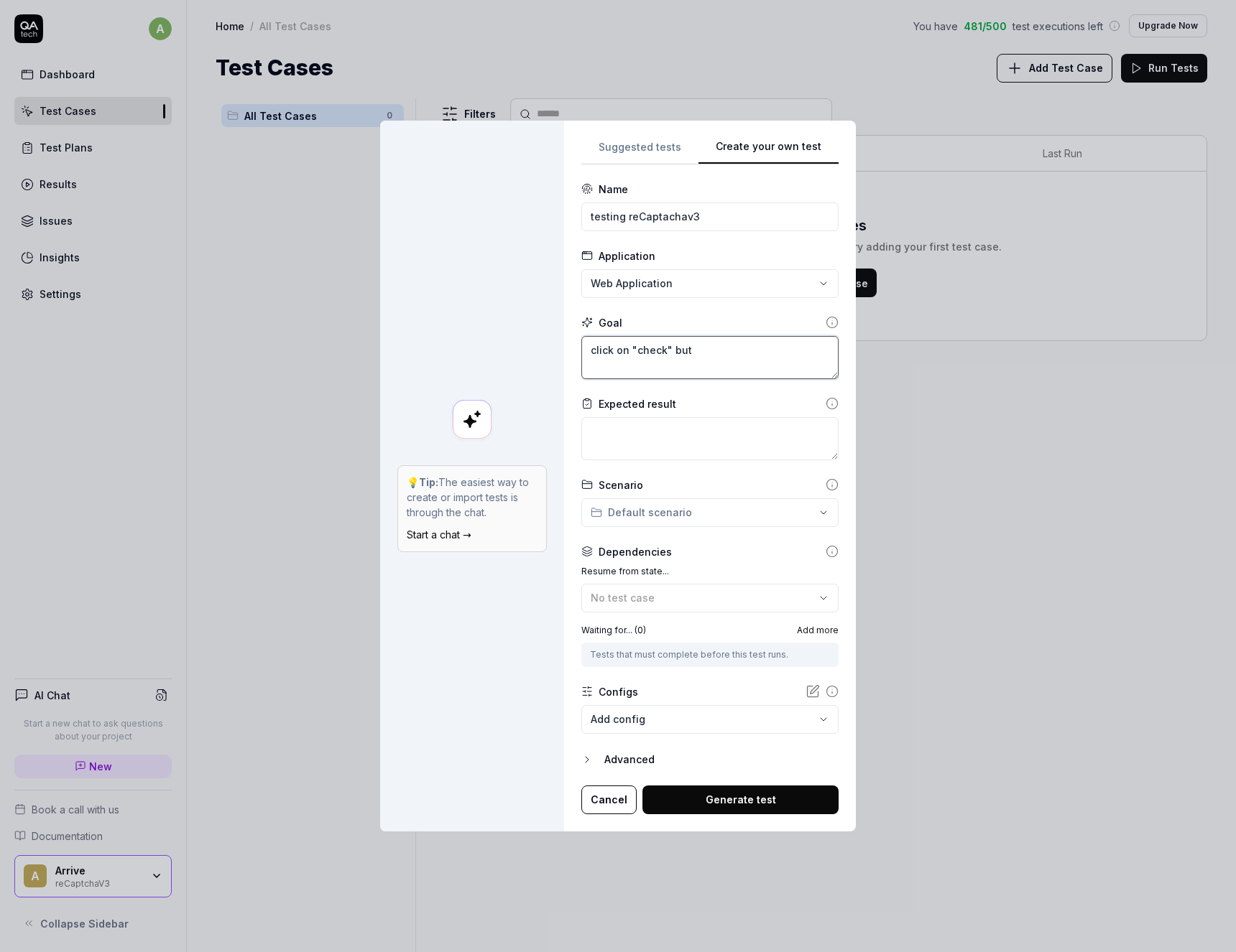
type textarea "click on "check" butt"
type textarea "*"
type textarea "click on "check" butto"
type textarea "*"
type textarea "click on "check" button"
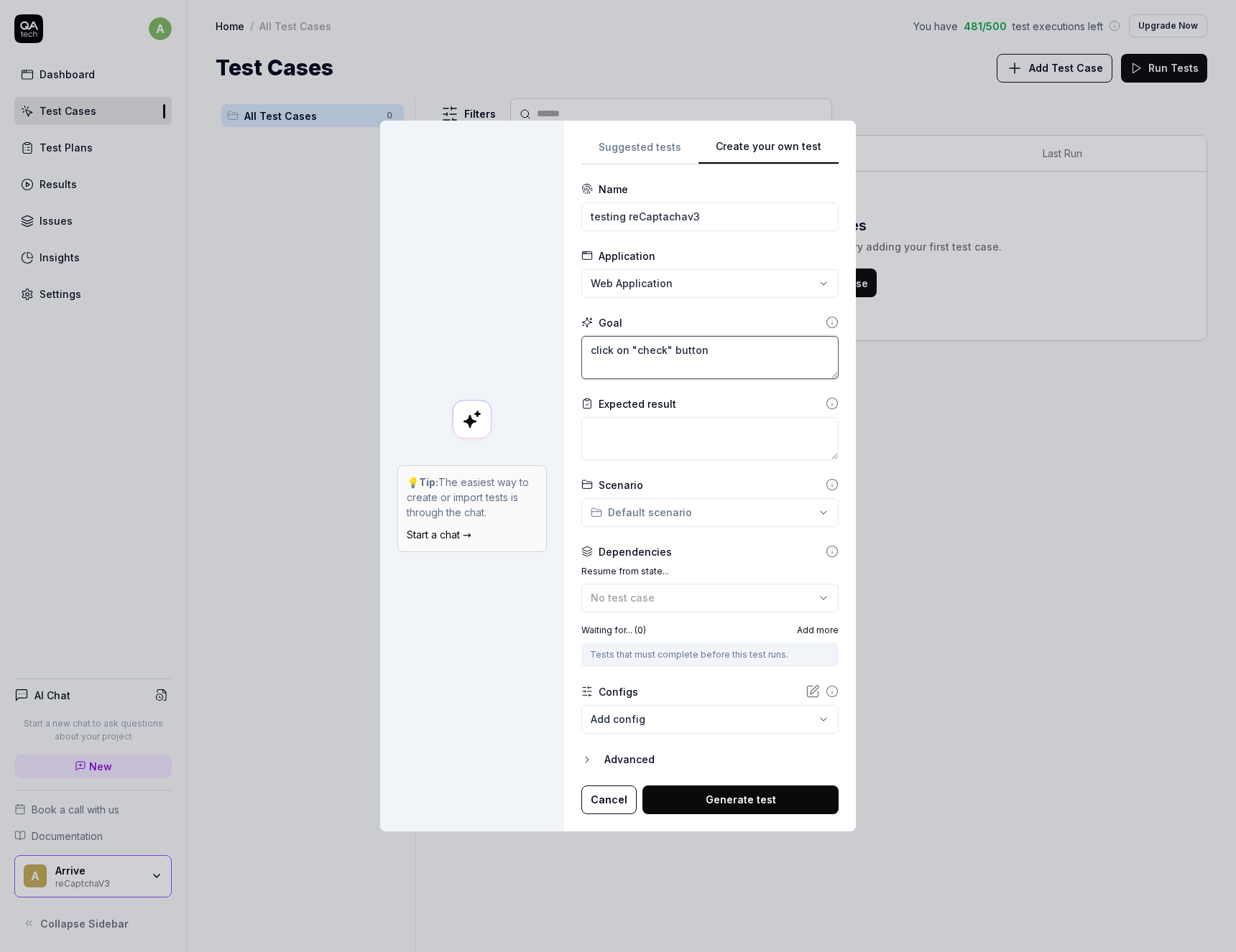
type textarea "*"
type textarea "click on "check" button"
type textarea "*"
type textarea "click on "check" button a"
type textarea "*"
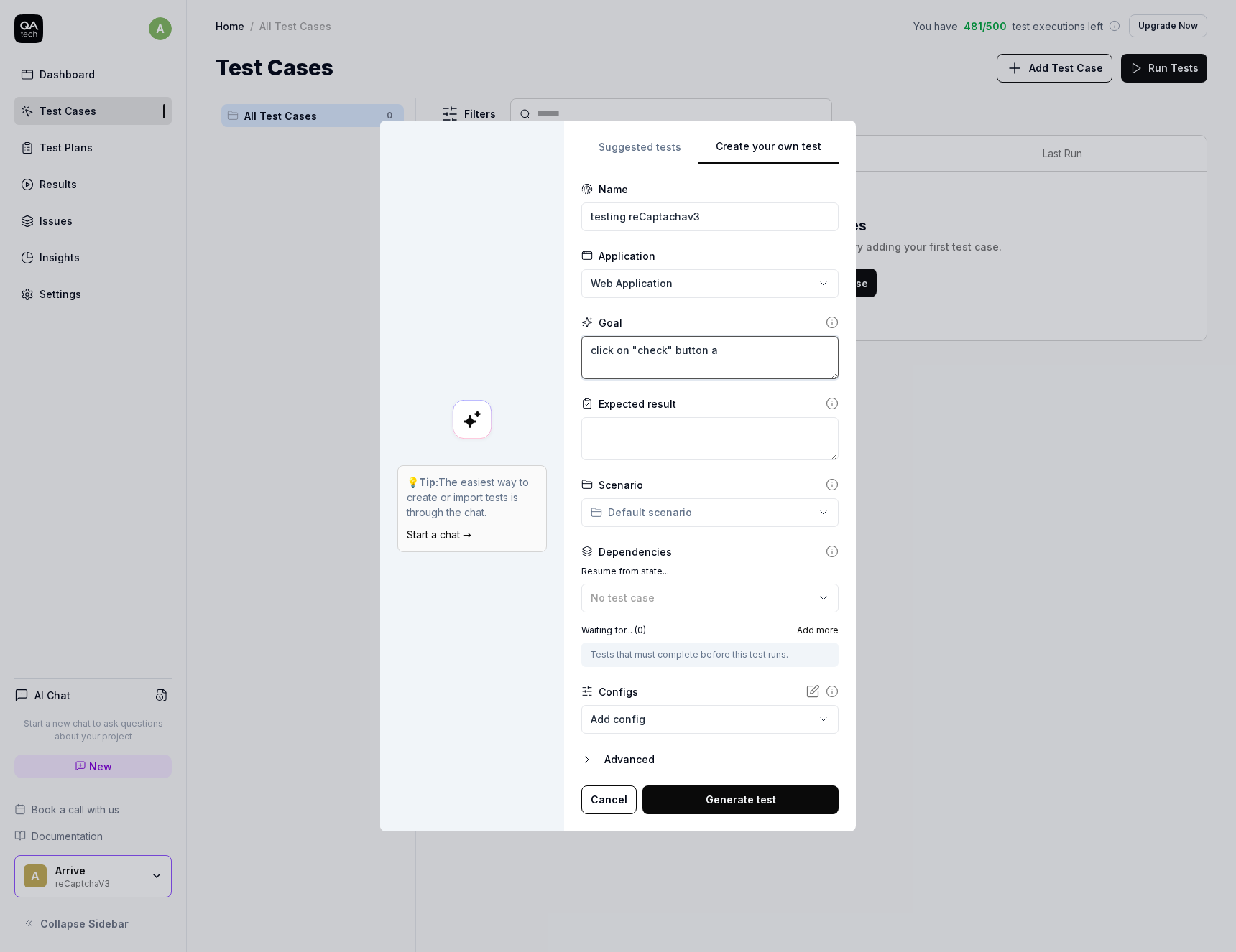
type textarea "click on "check" button an"
type textarea "*"
type textarea "click on "check" button and"
type textarea "*"
type textarea "click on "check" button and"
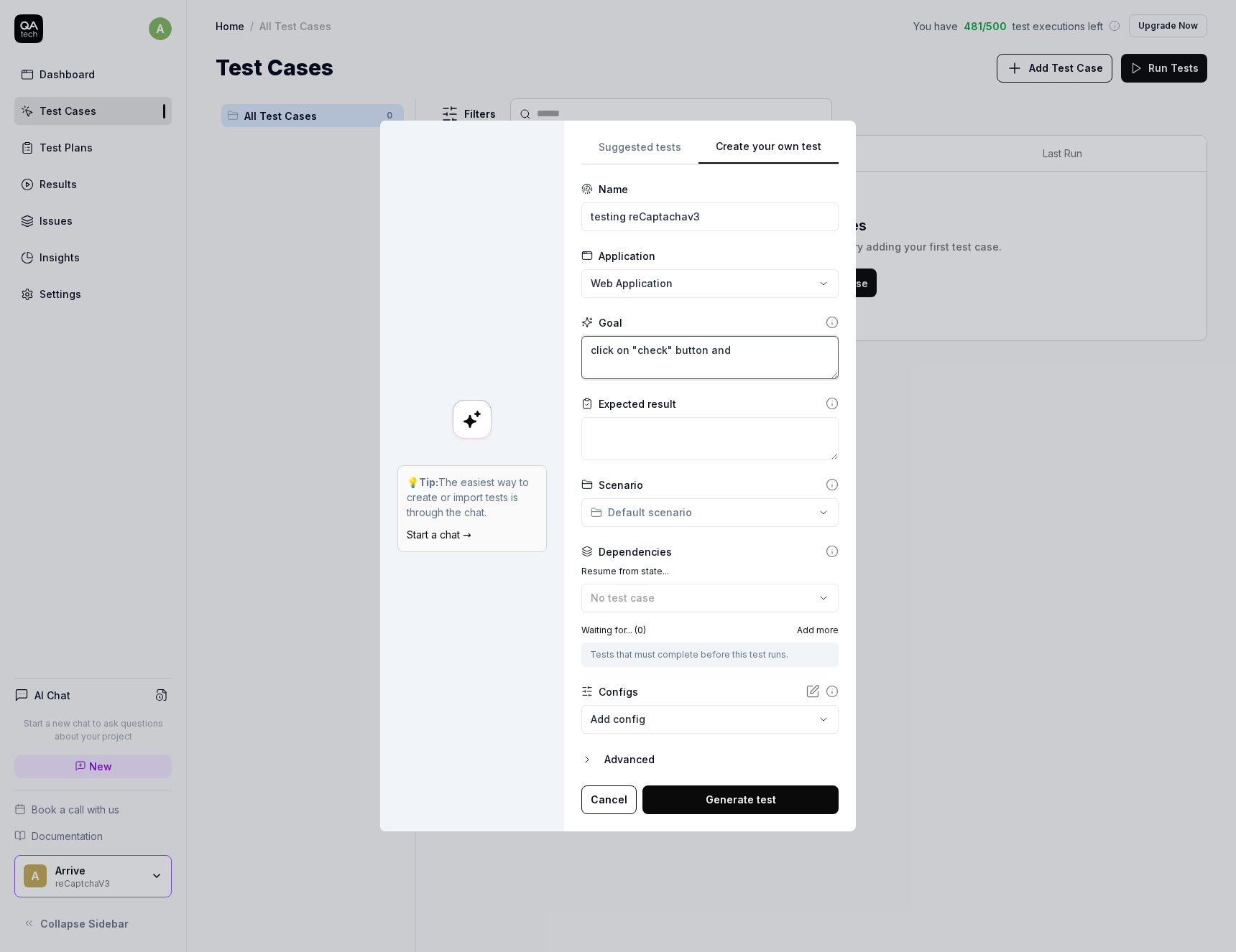
type textarea "*"
type textarea "click on "check" button and c"
type textarea "*"
type textarea "click on "check" button and ch"
type textarea "*"
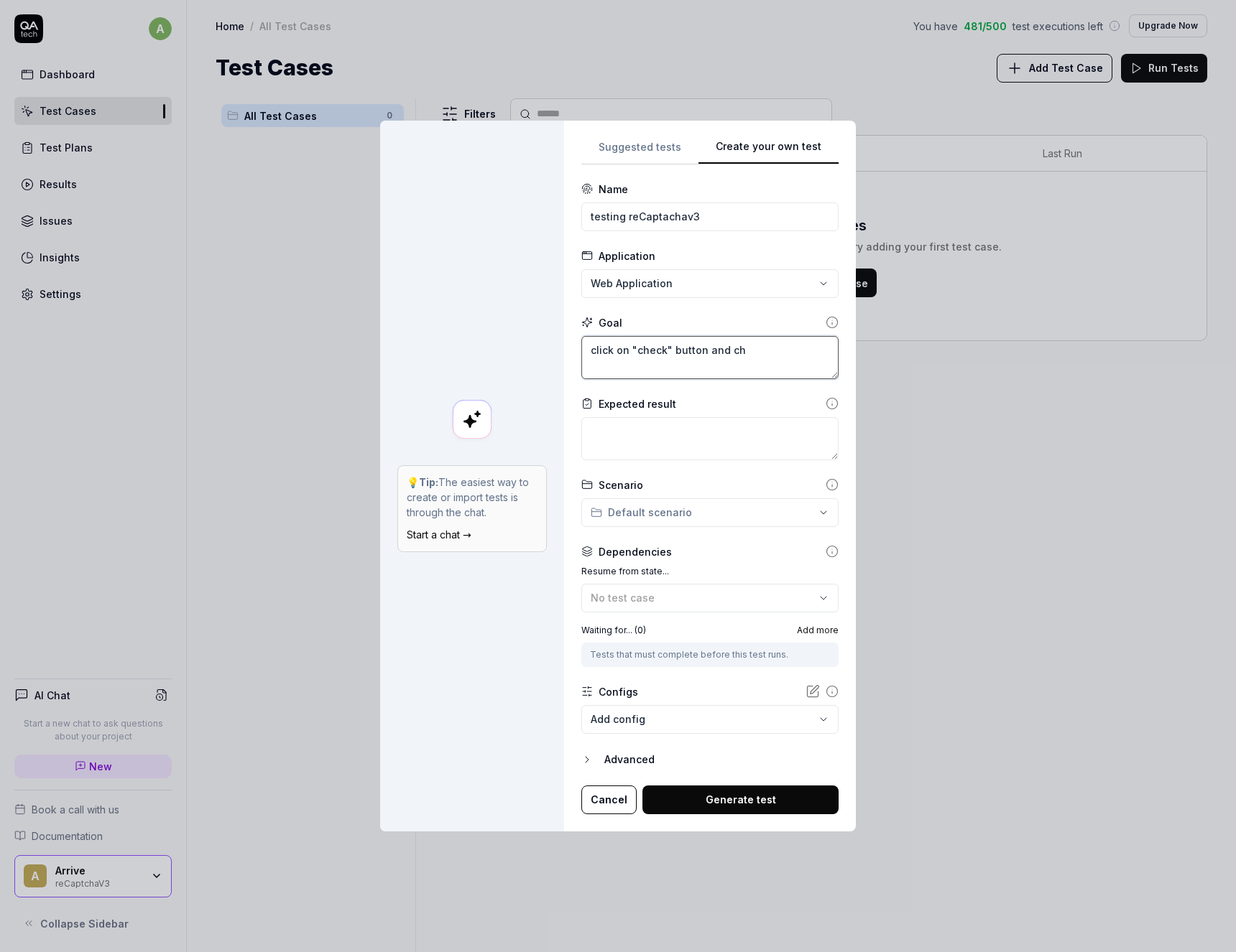
type textarea "click on "check" button and che"
type textarea "*"
type textarea "click on "check" button and chec"
type textarea "*"
type textarea "click on "check" button and check"
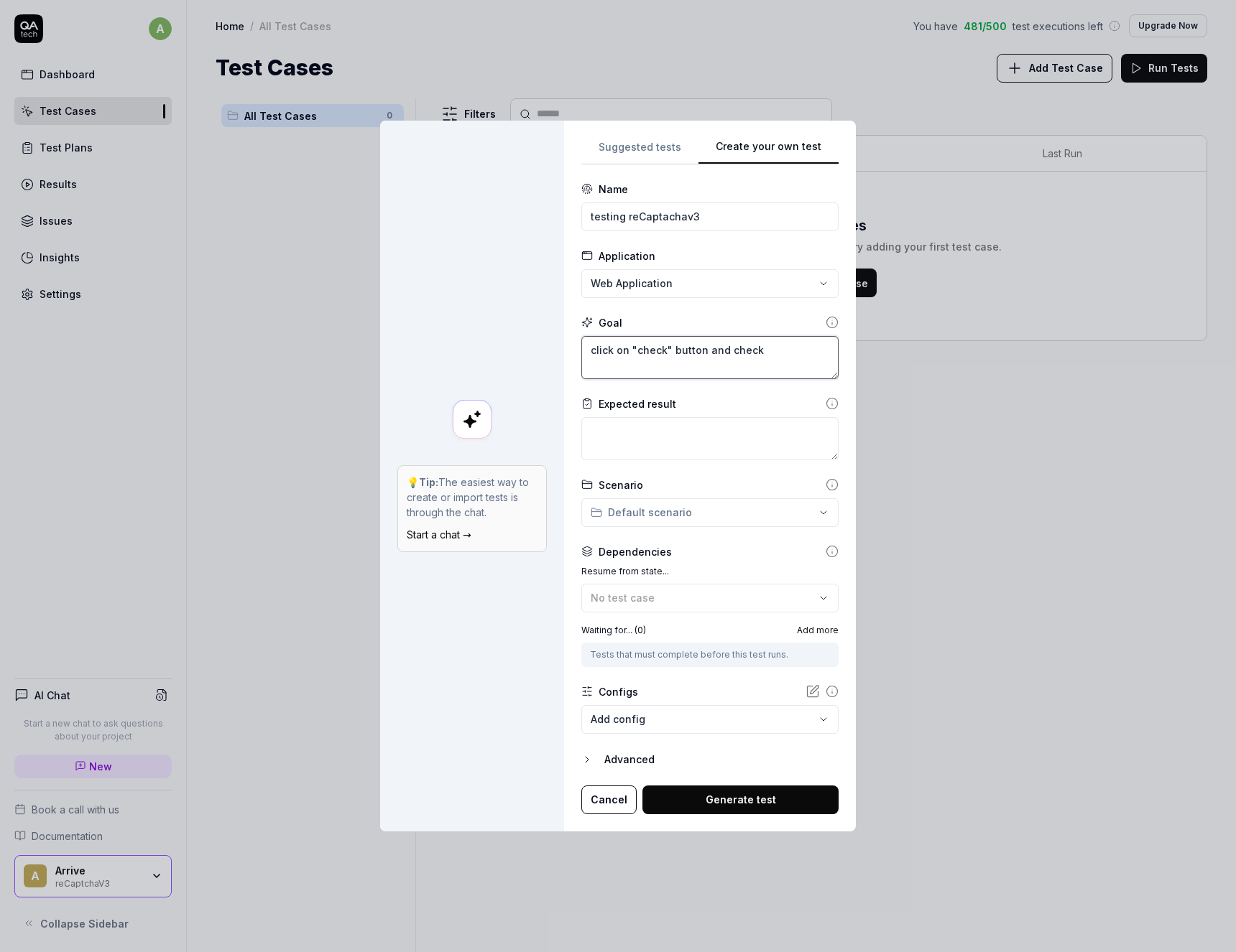
type textarea "*"
type textarea "click on "check" button and check"
type textarea "*"
type textarea "click on "check" button and check t"
type textarea "*"
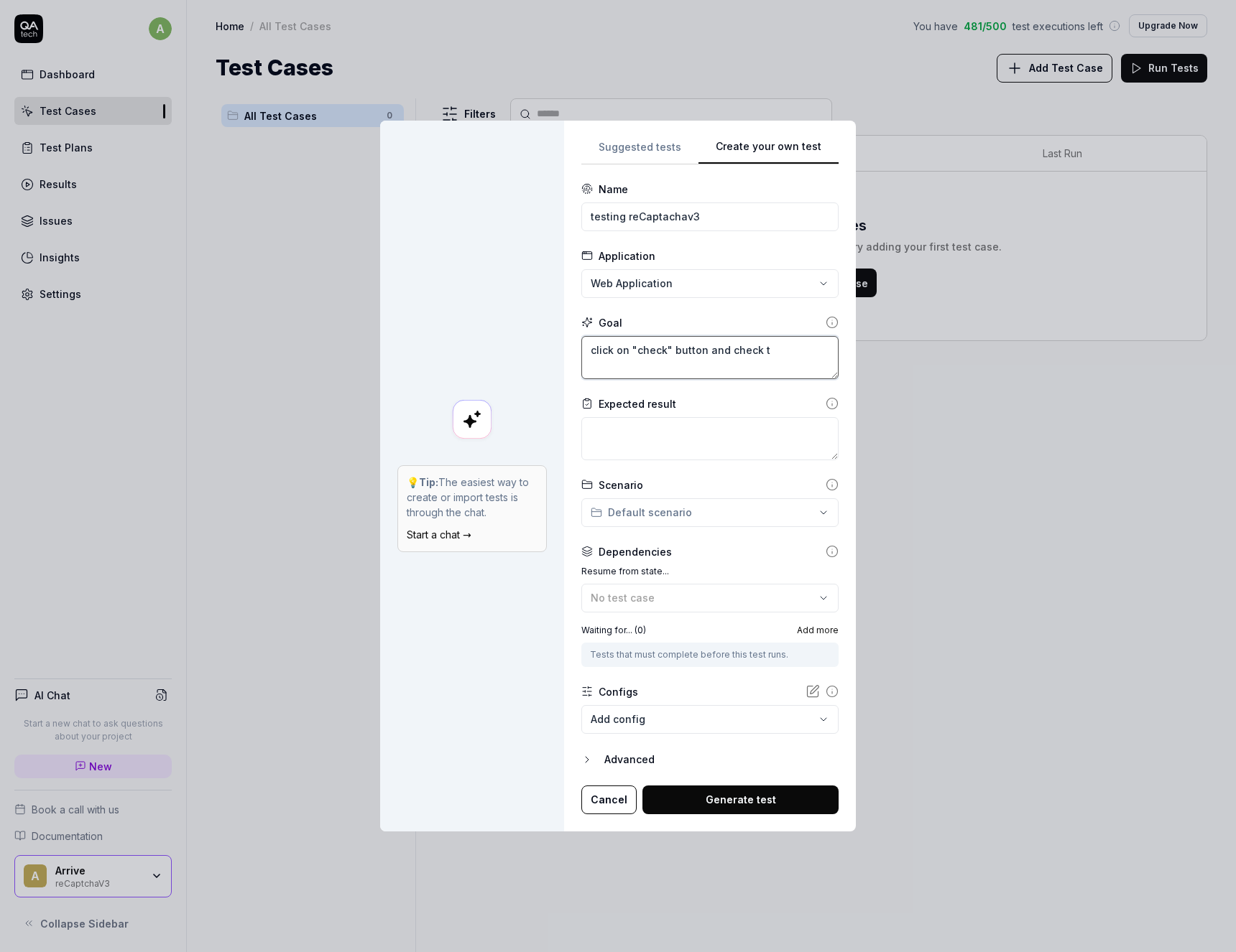
type textarea "click on "check" button and check th"
type textarea "*"
type textarea "click on "check" button and check the"
type textarea "*"
type textarea "click on "check" button and check the r"
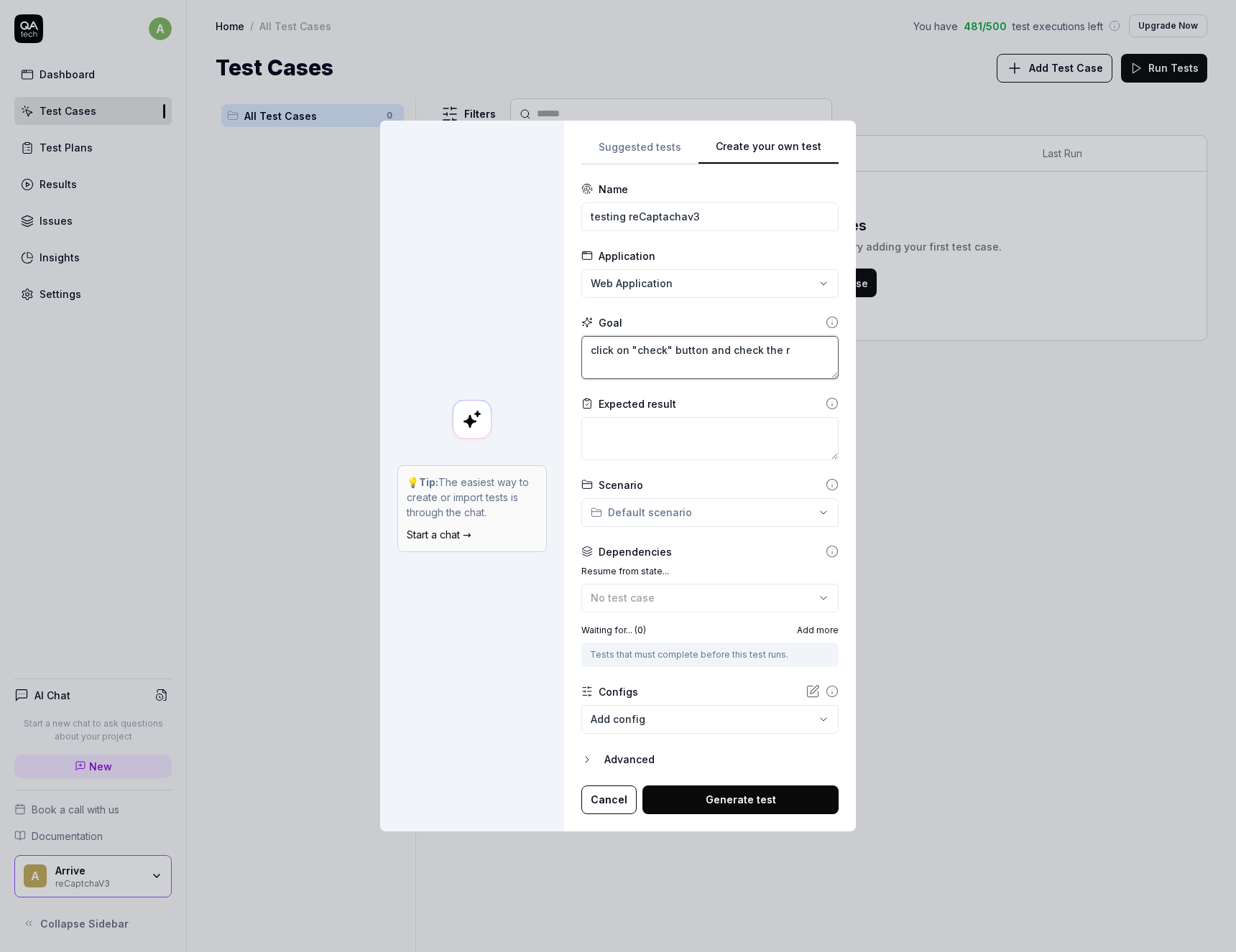
type textarea "*"
type textarea "click on "check" button and check the re"
type textarea "*"
type textarea "click on "check" button and check the res"
type textarea "*"
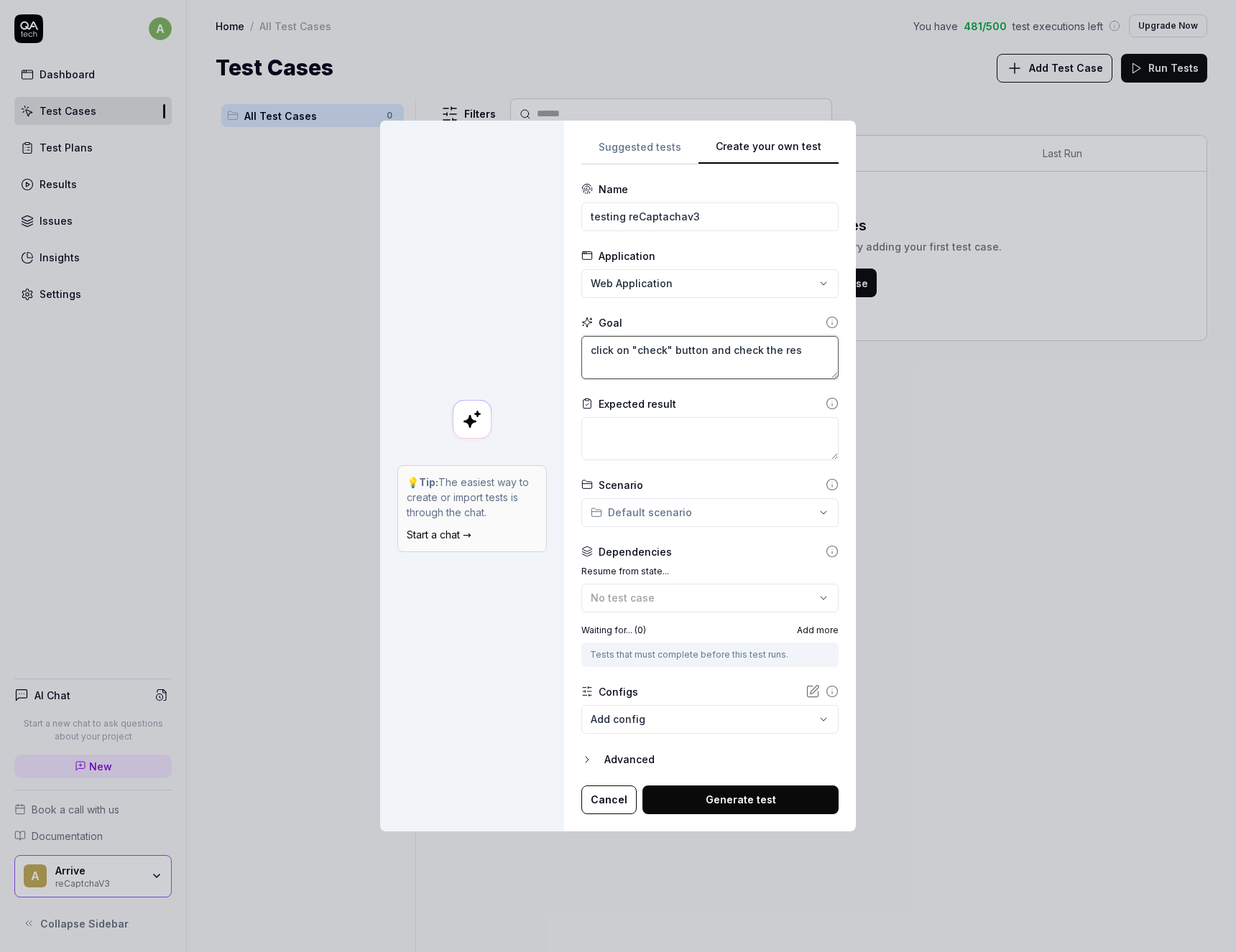
type textarea "click on "check" button and check the resu"
type textarea "*"
type textarea "click on "check" button and check the resul"
type textarea "*"
type textarea "click on "check" button and check the result"
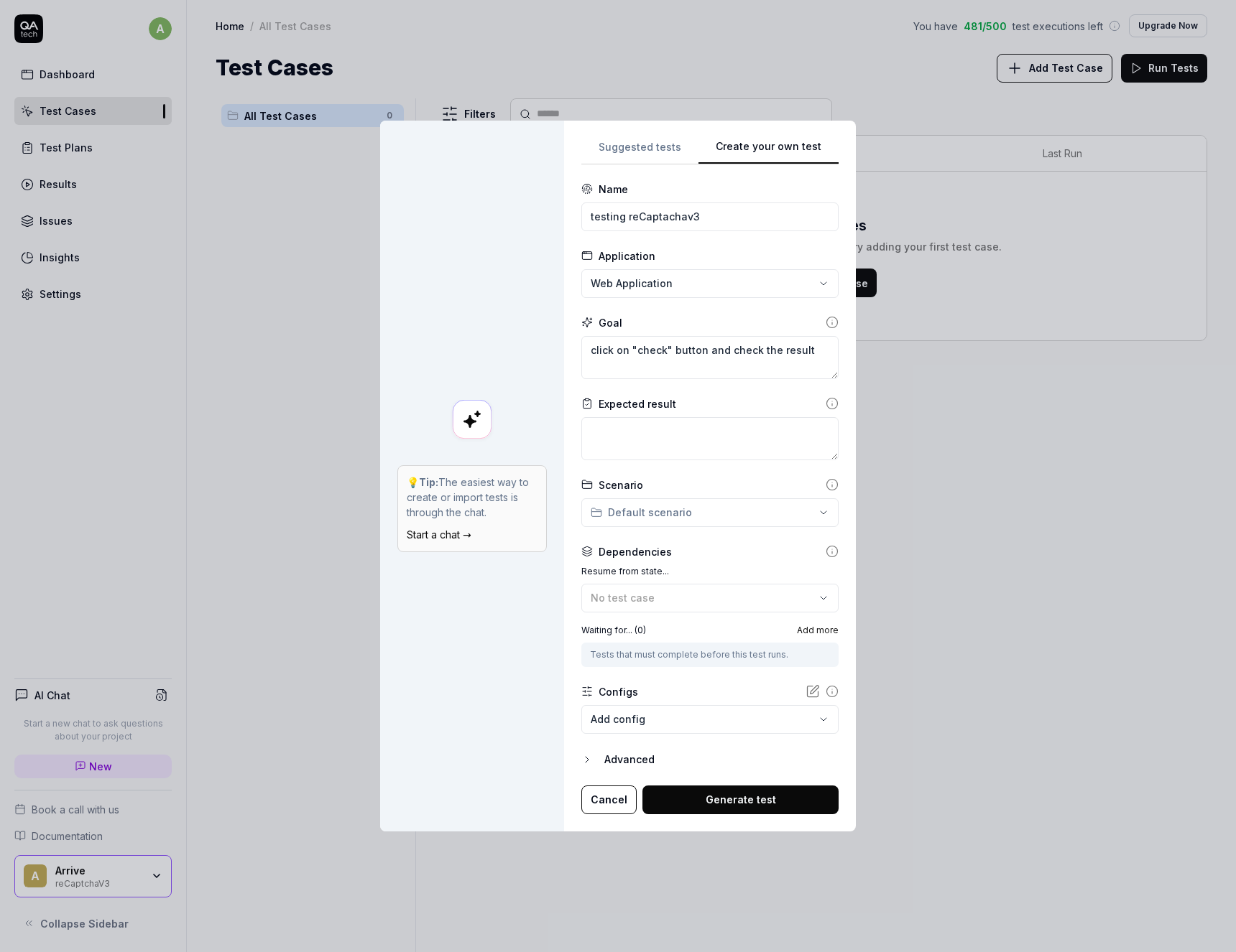
click at [726, 516] on div "**********" at bounding box center [618, 476] width 1236 height 952
click at [749, 611] on button "No test case" at bounding box center [709, 597] width 257 height 29
click at [769, 599] on div "No test case" at bounding box center [702, 597] width 224 height 15
click at [795, 716] on body "a Dashboard Test Cases Test Plans Results Issues Insights Settings AI Chat Star…" at bounding box center [618, 476] width 1236 height 952
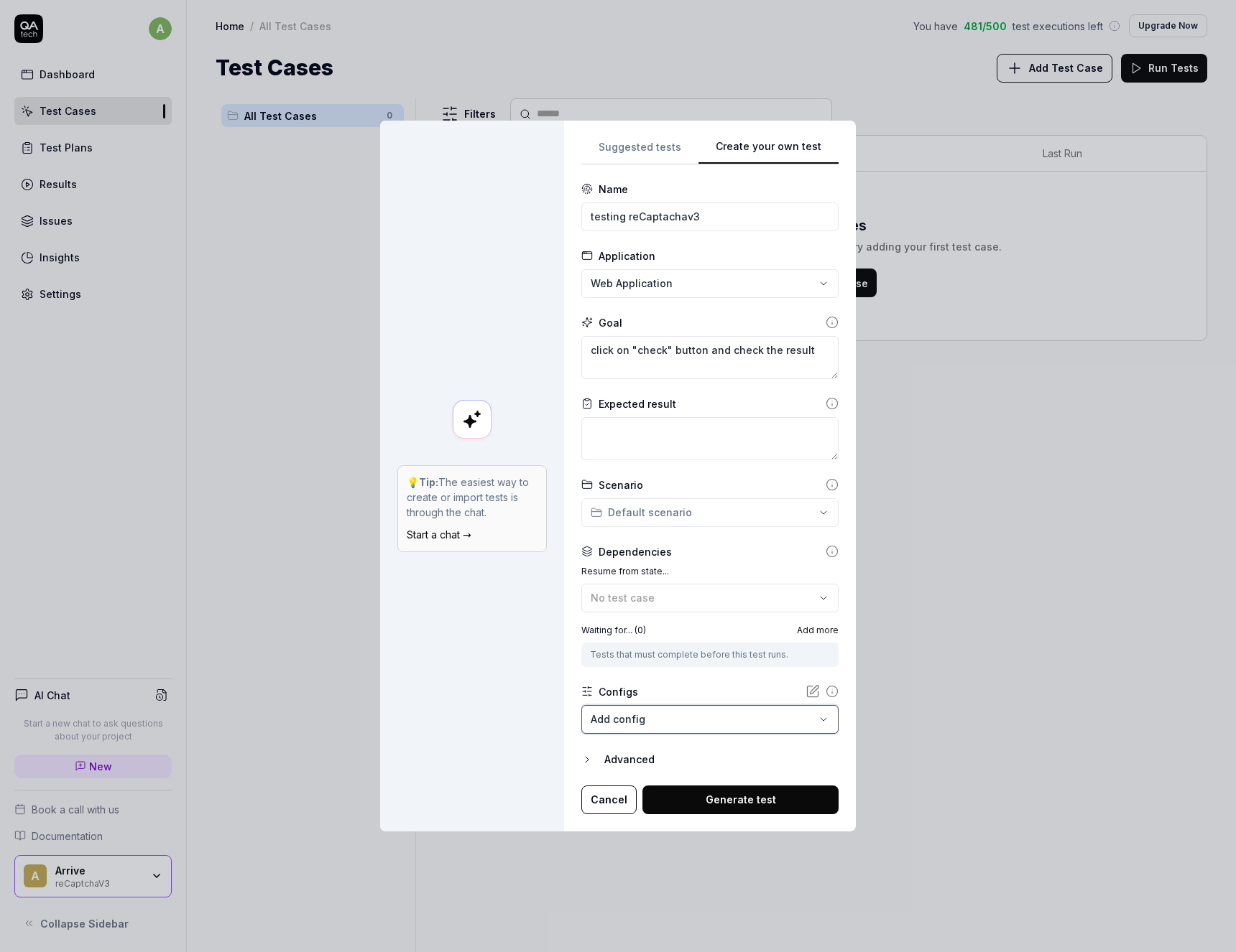
click at [739, 683] on div "**********" at bounding box center [618, 476] width 1236 height 952
click at [593, 760] on icon "button" at bounding box center [587, 760] width 12 height 12
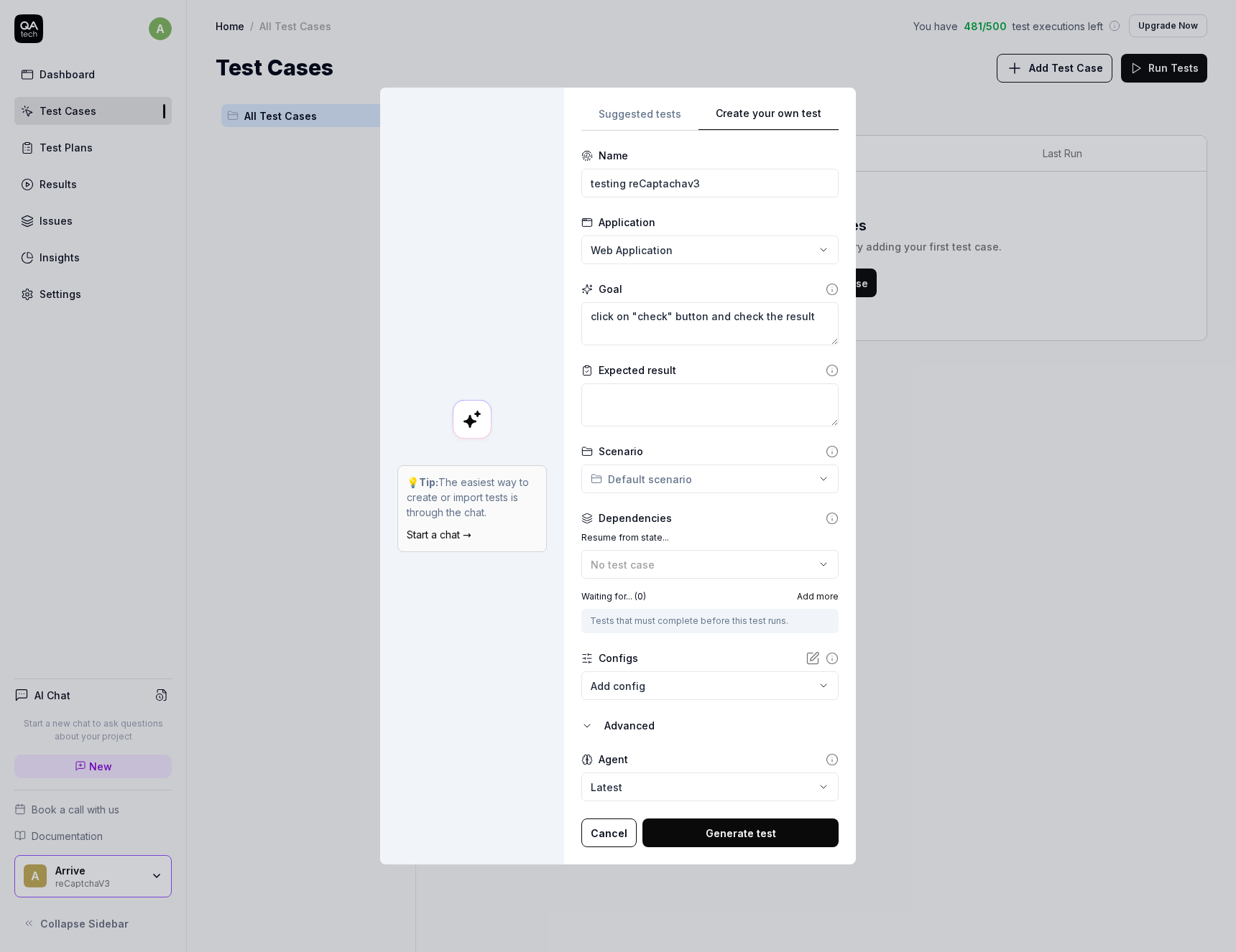
click at [721, 789] on body "a Dashboard Test Cases Test Plans Results Issues Insights Settings AI Chat Star…" at bounding box center [618, 476] width 1236 height 952
click at [719, 739] on div "**********" at bounding box center [618, 476] width 1236 height 952
click at [716, 838] on button "Generate test" at bounding box center [740, 833] width 197 height 29
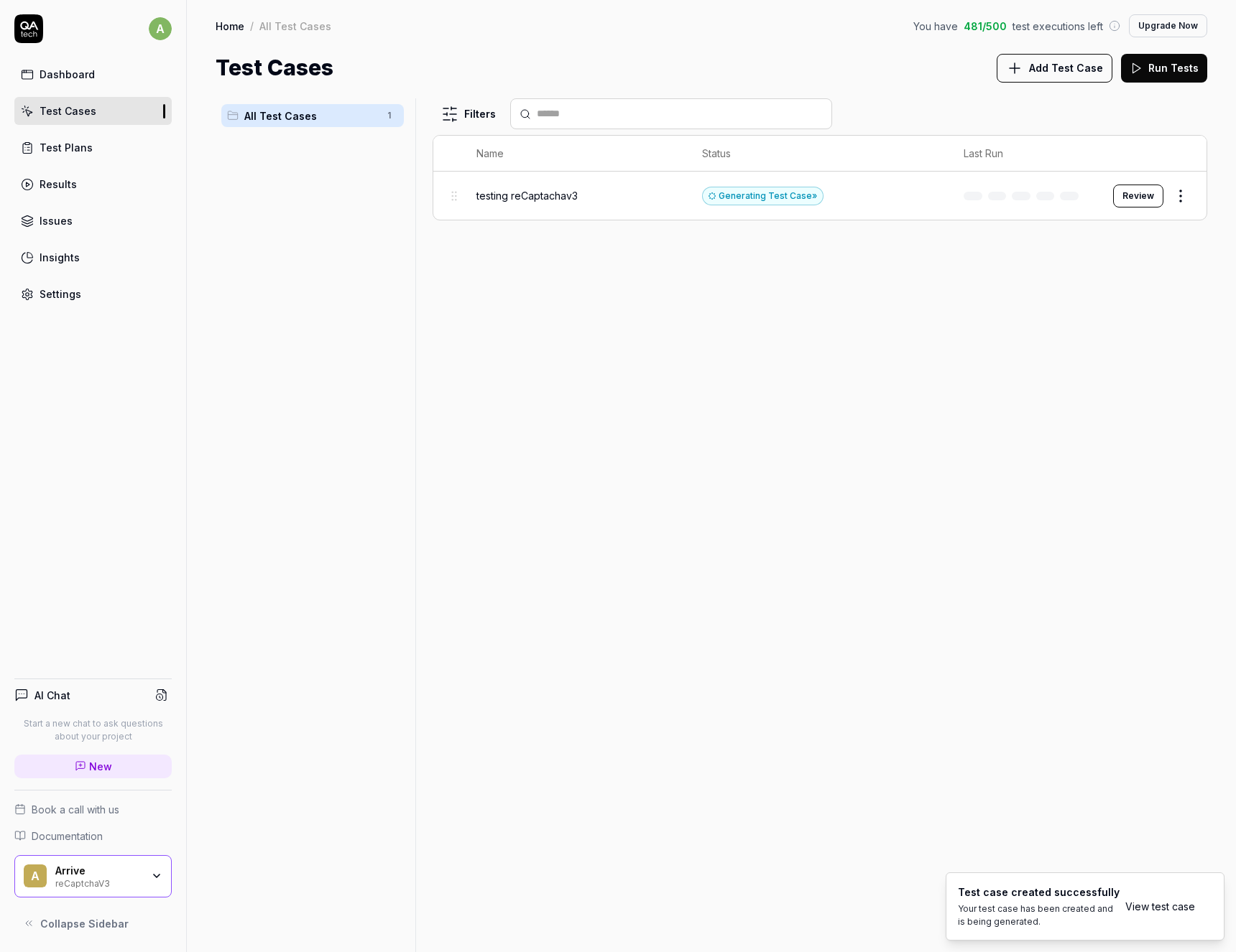
click at [510, 198] on span "testing reCaptachav3" at bounding box center [527, 196] width 102 height 15
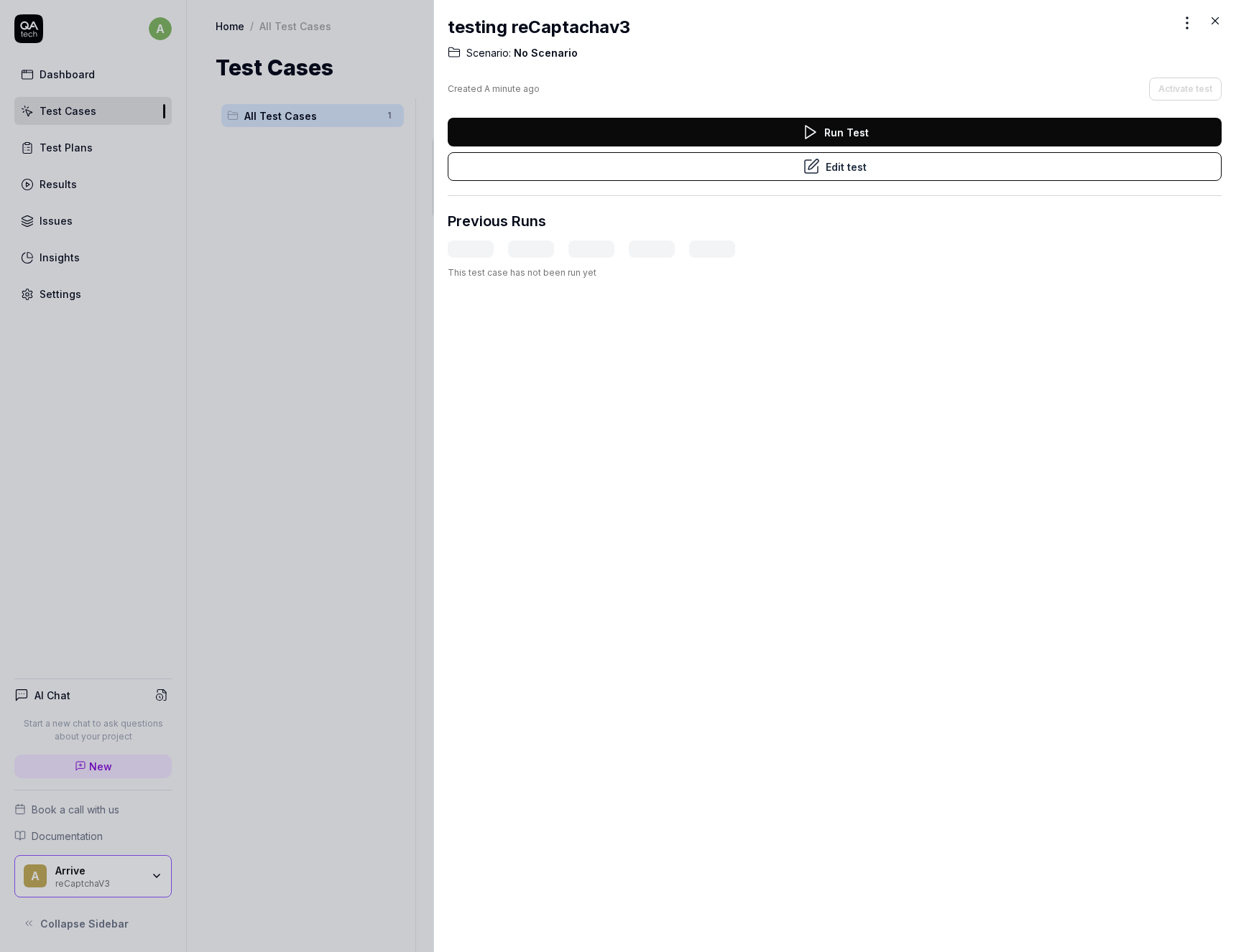
click at [775, 169] on button "Edit test" at bounding box center [834, 166] width 774 height 29
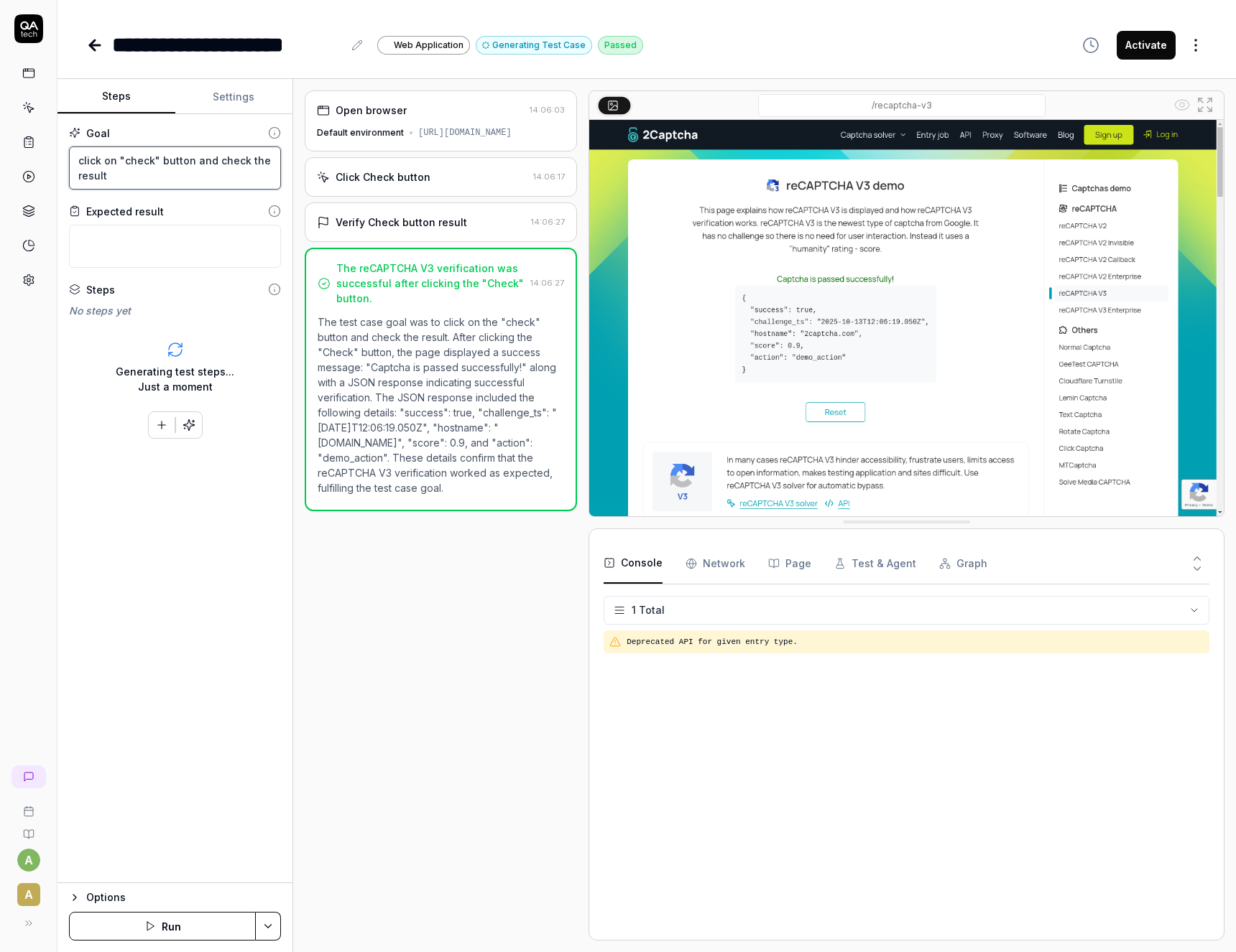
drag, startPoint x: 151, startPoint y: 187, endPoint x: 59, endPoint y: 156, distance: 97.1
click at [69, 156] on textarea "click on "check" button and check the result" at bounding box center [175, 168] width 212 height 43
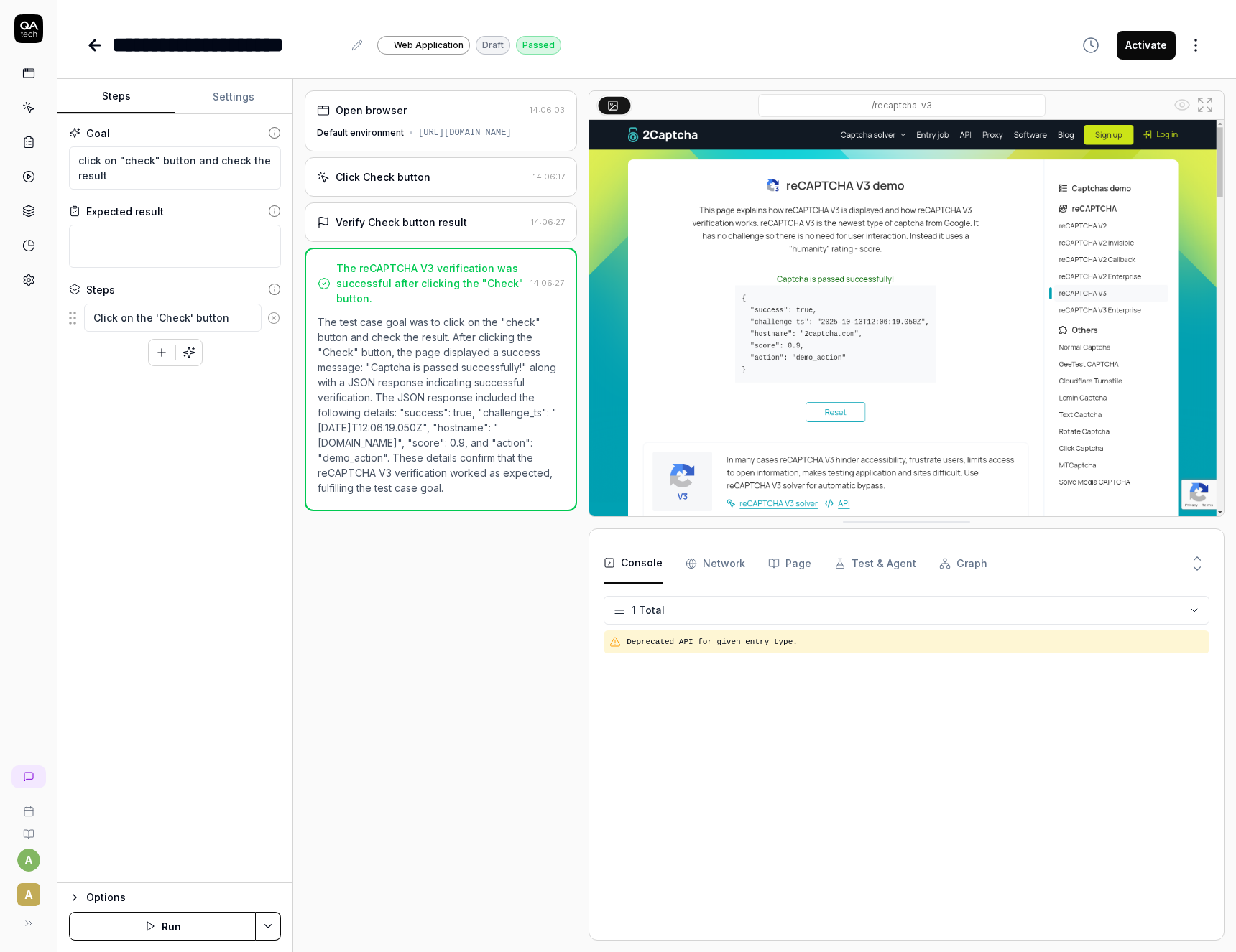
click at [645, 610] on html "**********" at bounding box center [618, 476] width 1236 height 952
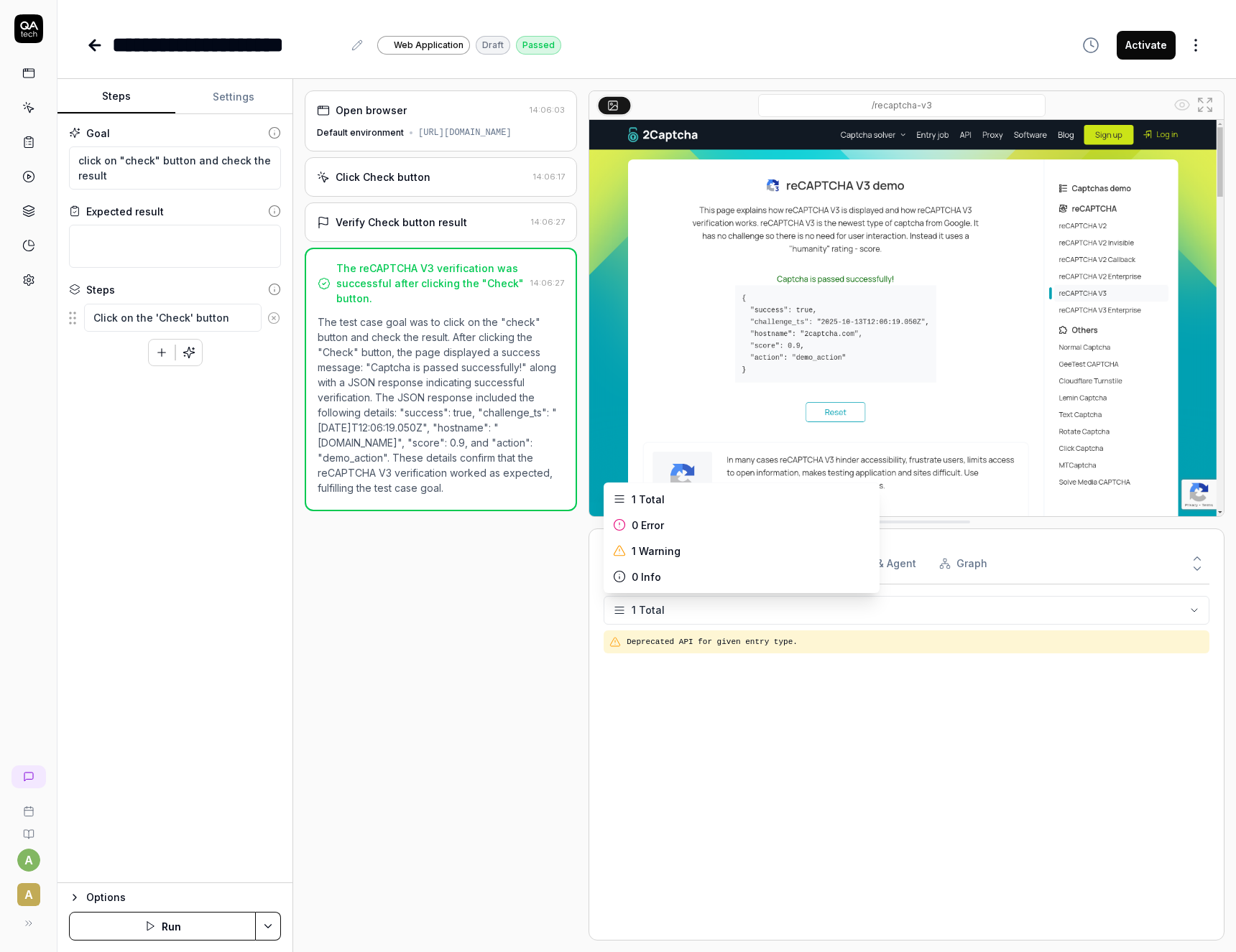
type textarea "*"
click at [645, 610] on html "**********" at bounding box center [618, 476] width 1236 height 952
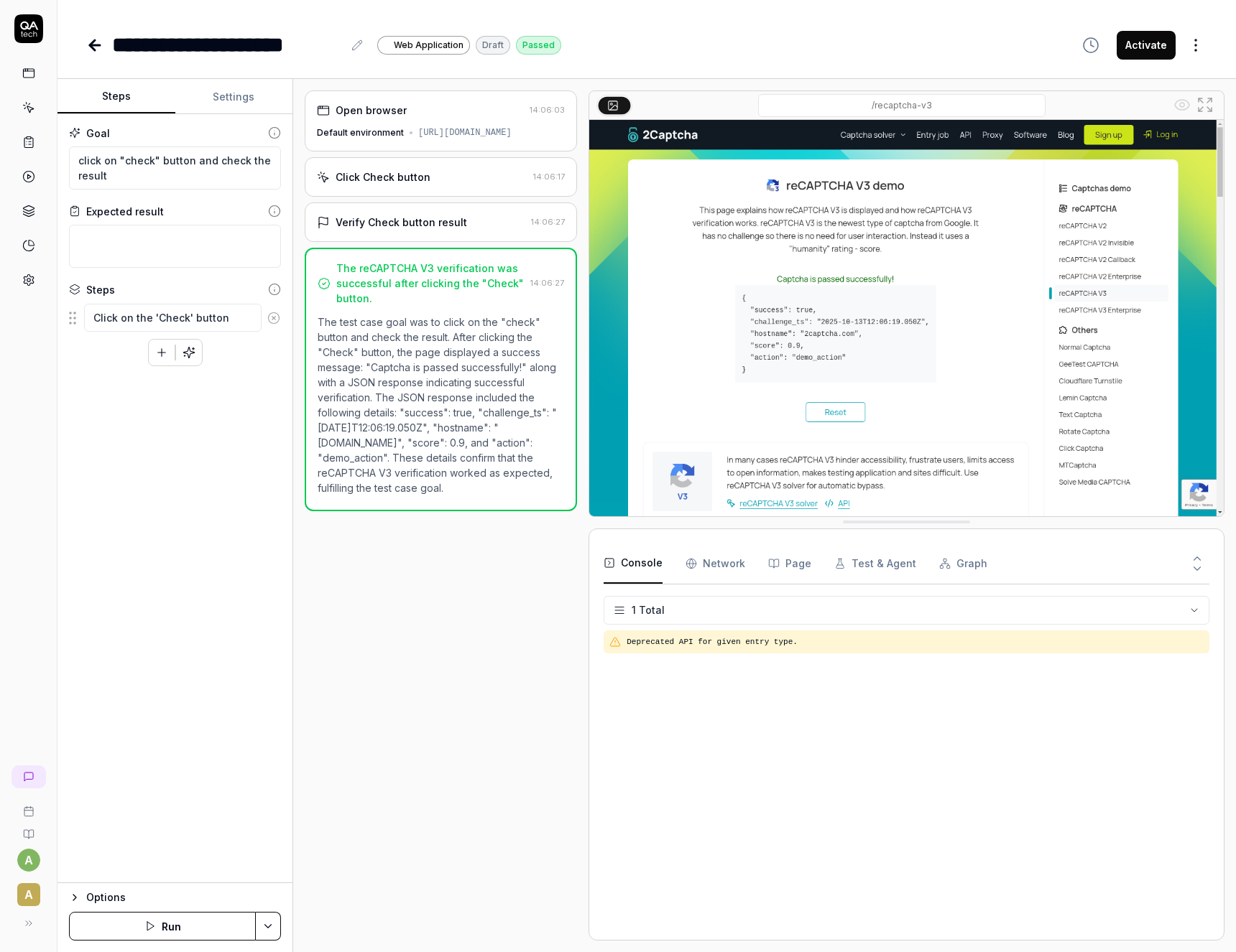
click at [651, 370] on img at bounding box center [906, 317] width 634 height 396
click at [873, 262] on img at bounding box center [906, 317] width 634 height 396
click at [29, 107] on icon at bounding box center [30, 110] width 7 height 7
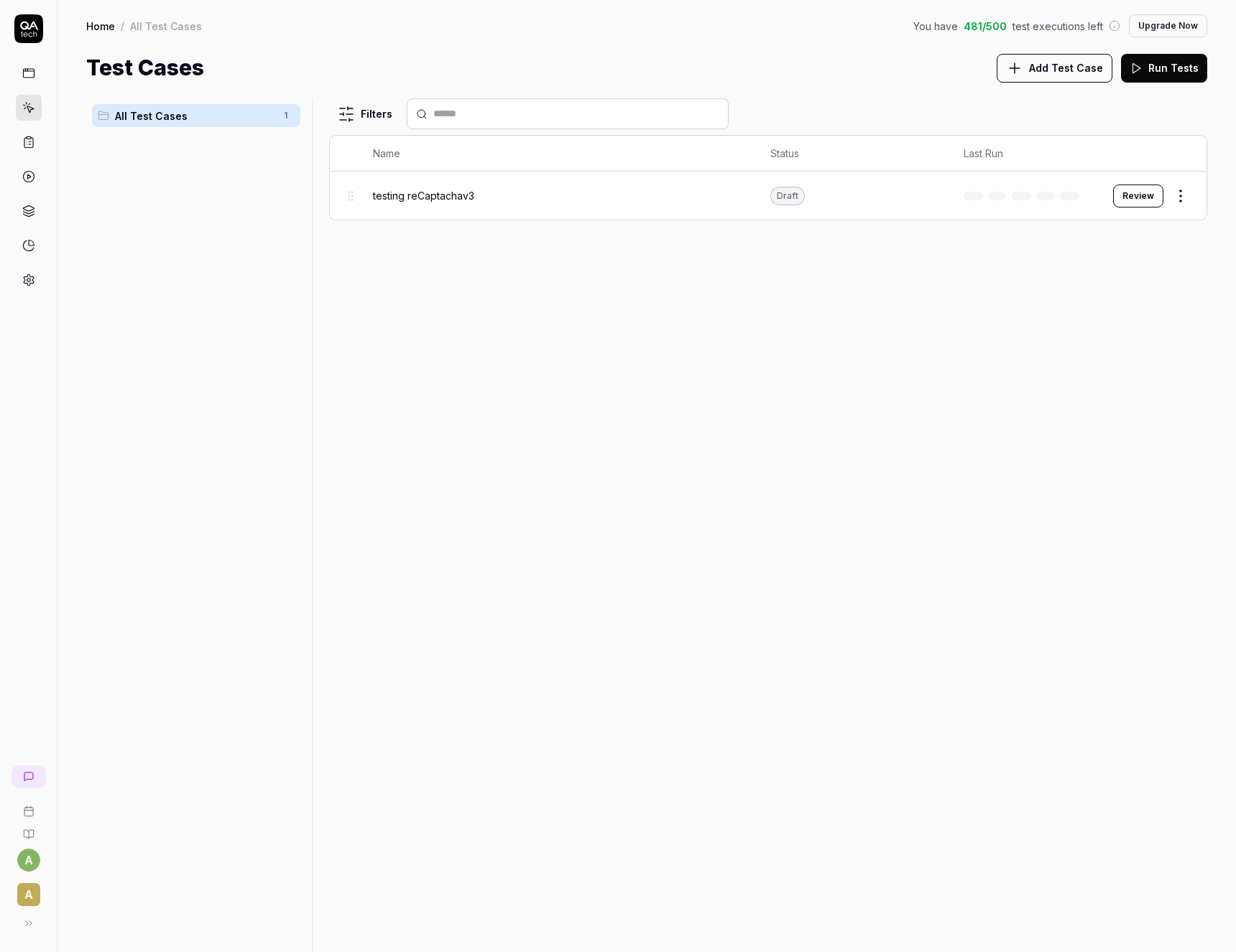
click at [414, 195] on span "testing reCaptachav3" at bounding box center [423, 196] width 102 height 15
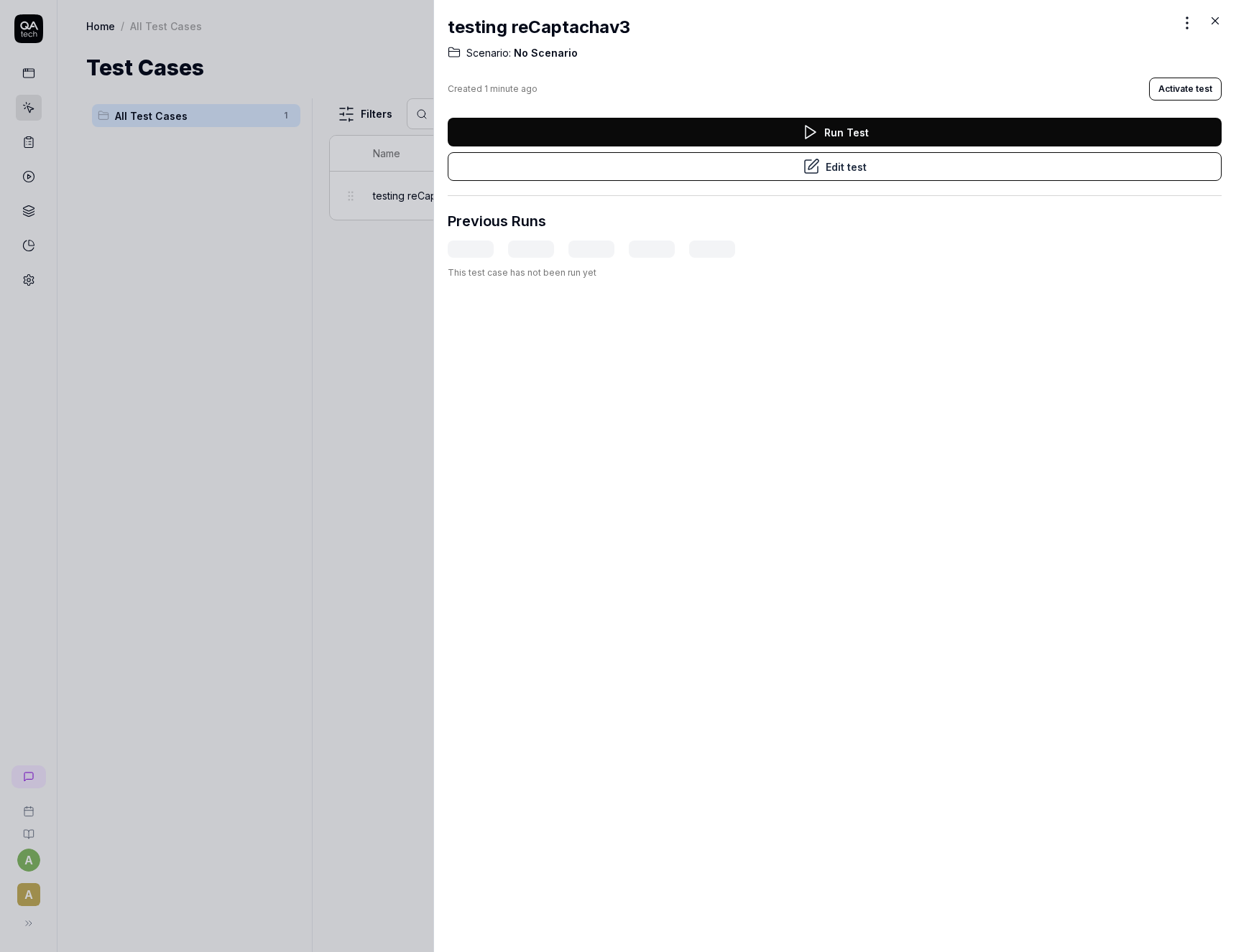
click at [832, 137] on button "Run Test" at bounding box center [834, 131] width 774 height 29
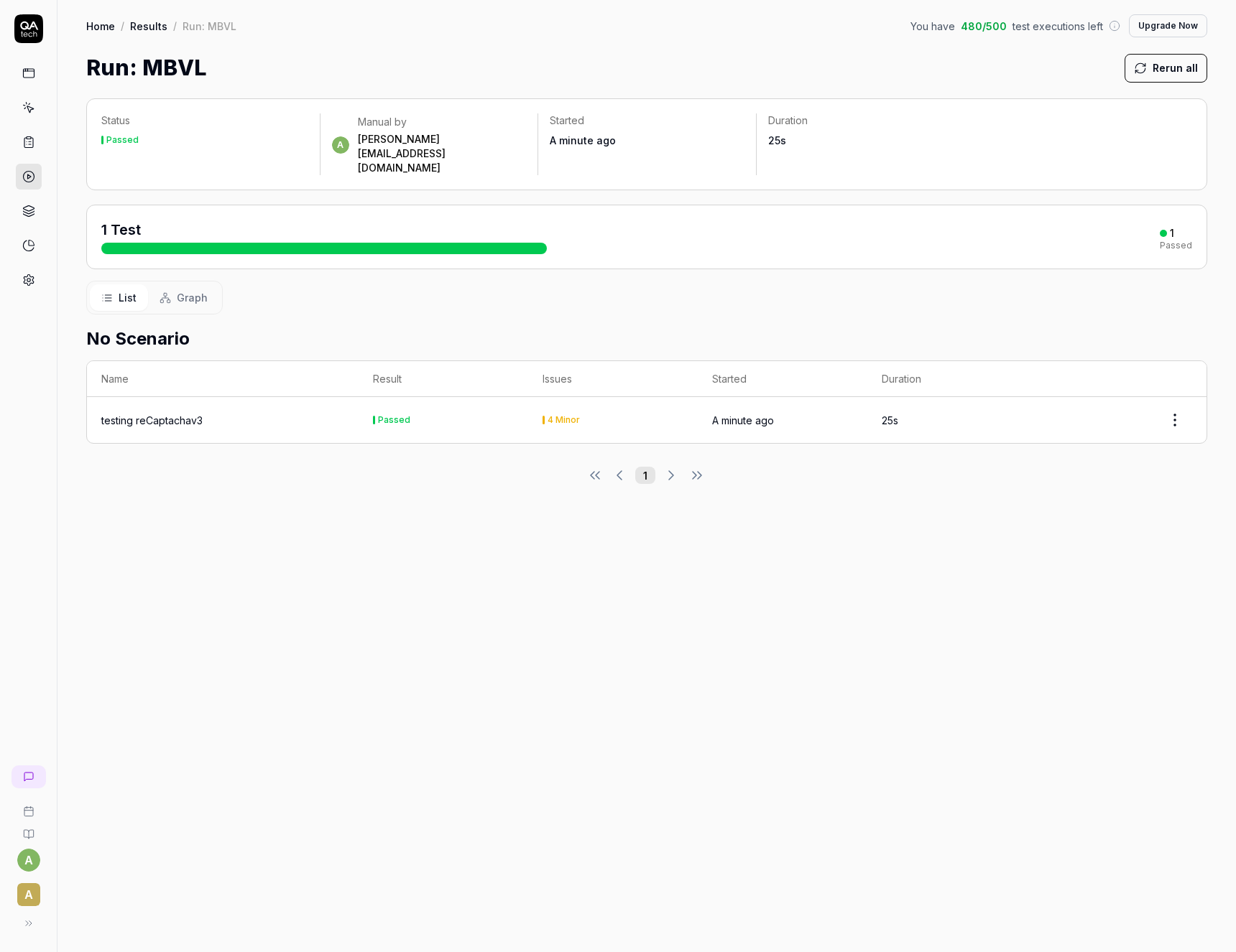
click at [302, 413] on div "testing reCaptachav3" at bounding box center [223, 420] width 243 height 15
click at [608, 398] on td "4 Minor" at bounding box center [614, 420] width 170 height 46
click at [27, 175] on icon at bounding box center [29, 176] width 13 height 13
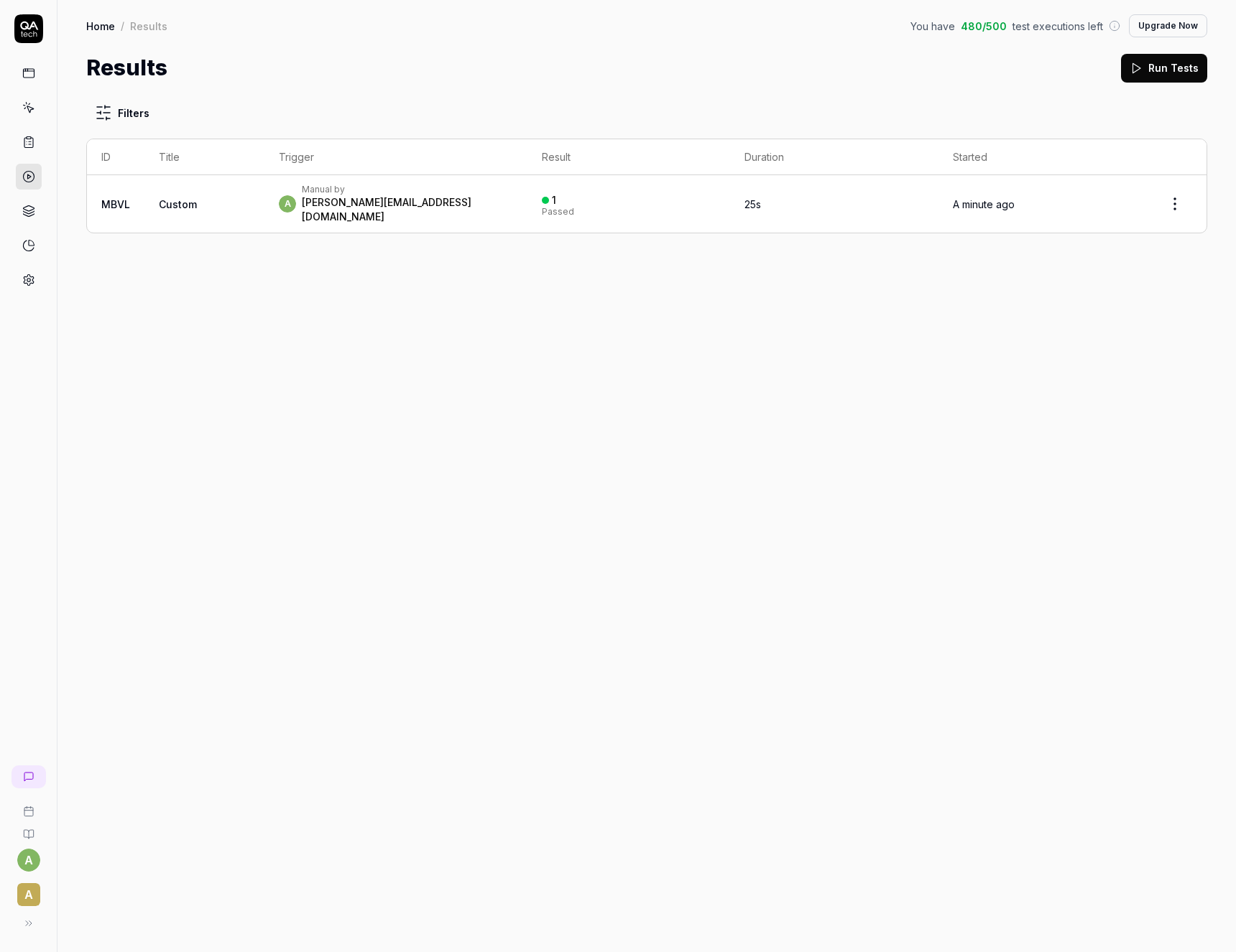
click at [328, 205] on div "[PERSON_NAME][EMAIL_ADDRESS][DOMAIN_NAME]" at bounding box center [406, 209] width 210 height 29
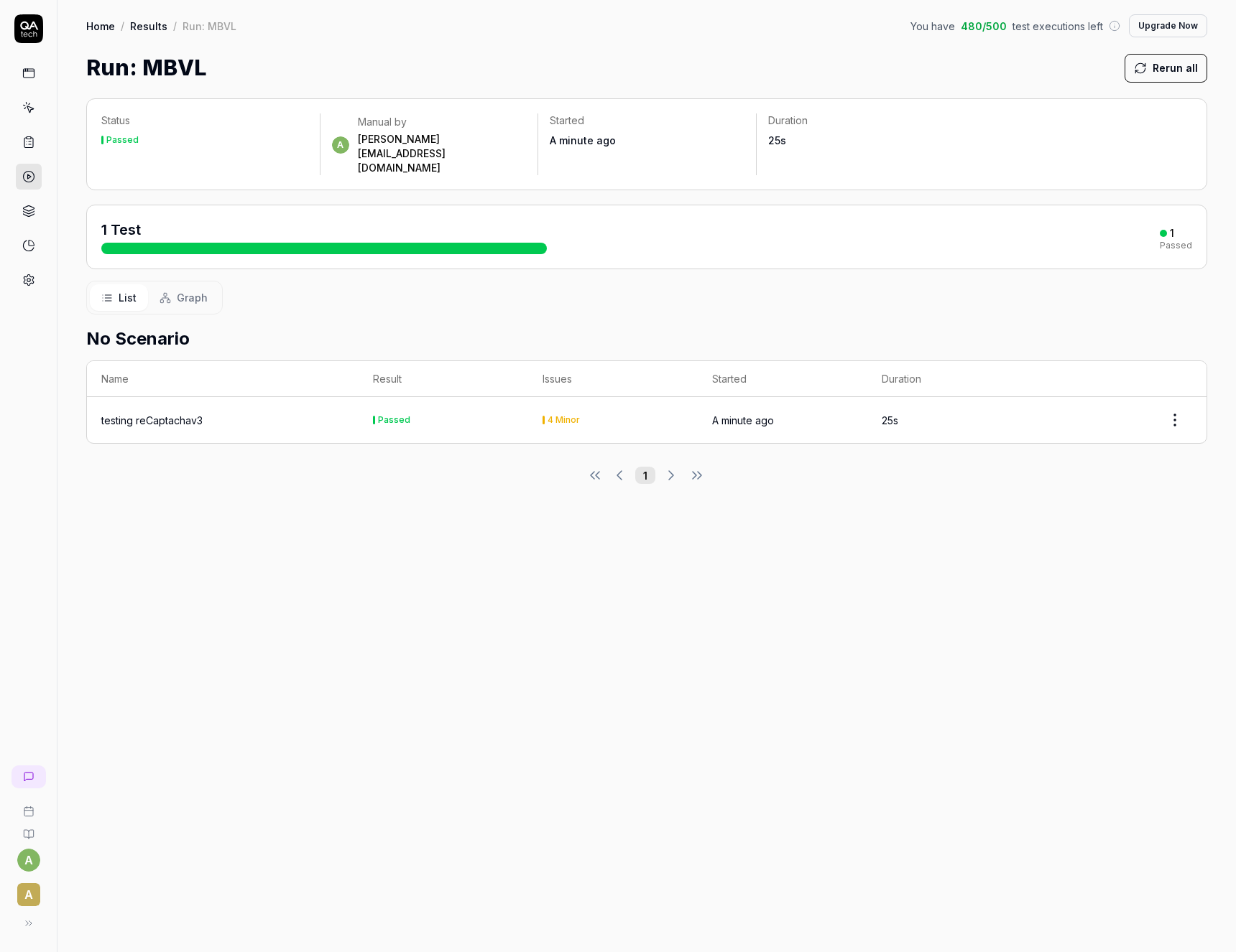
click at [1177, 392] on html "a A Home / Results / Run: MBVL You have 480 / 500 test executions left Upgrade …" at bounding box center [618, 476] width 1236 height 952
click at [1019, 380] on html "a A Home / Results / Run: MBVL You have 480 / 500 test executions left Upgrade …" at bounding box center [618, 476] width 1236 height 952
click at [117, 413] on div "testing reCaptachav3" at bounding box center [152, 420] width 102 height 15
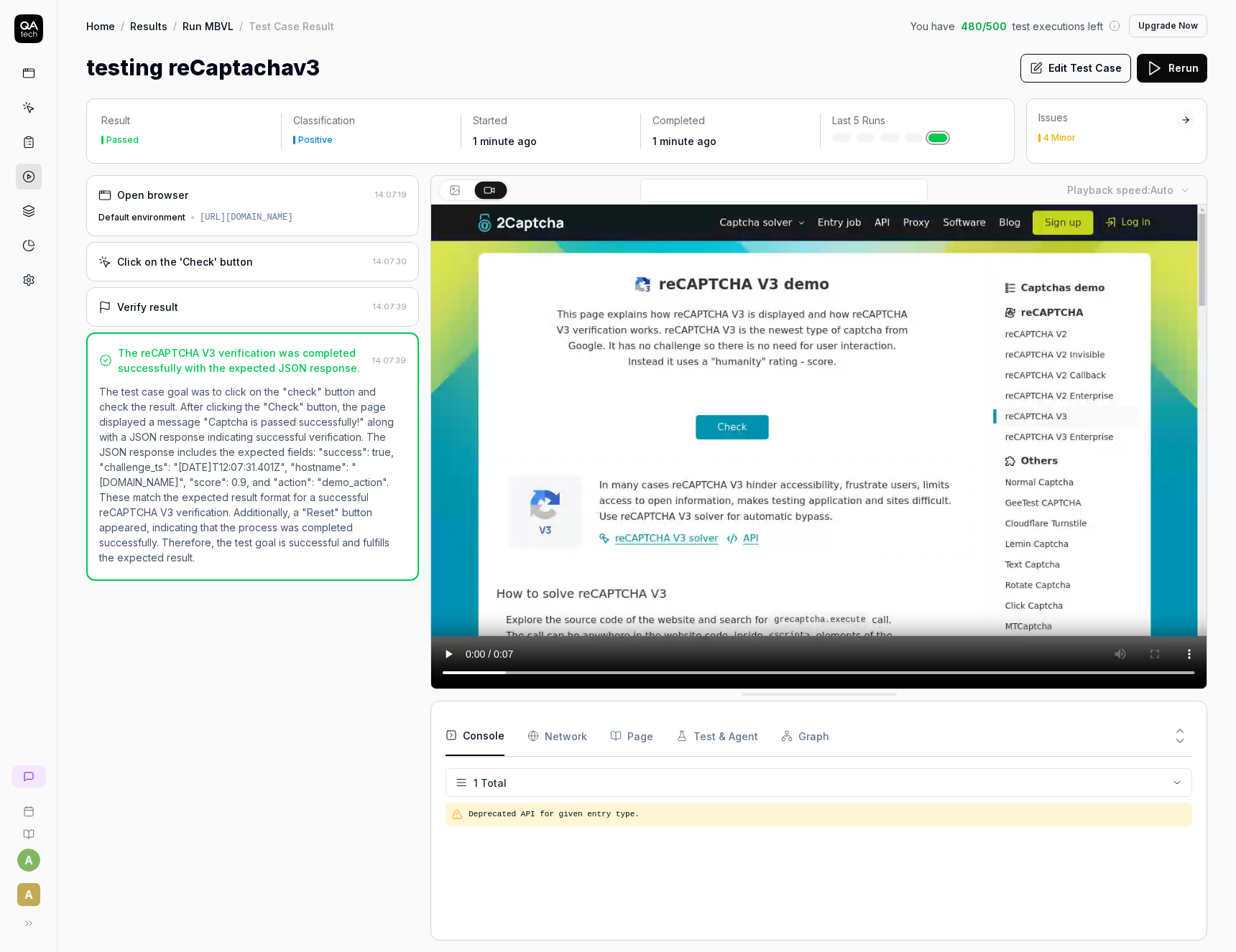
click at [29, 178] on icon at bounding box center [29, 176] width 13 height 13
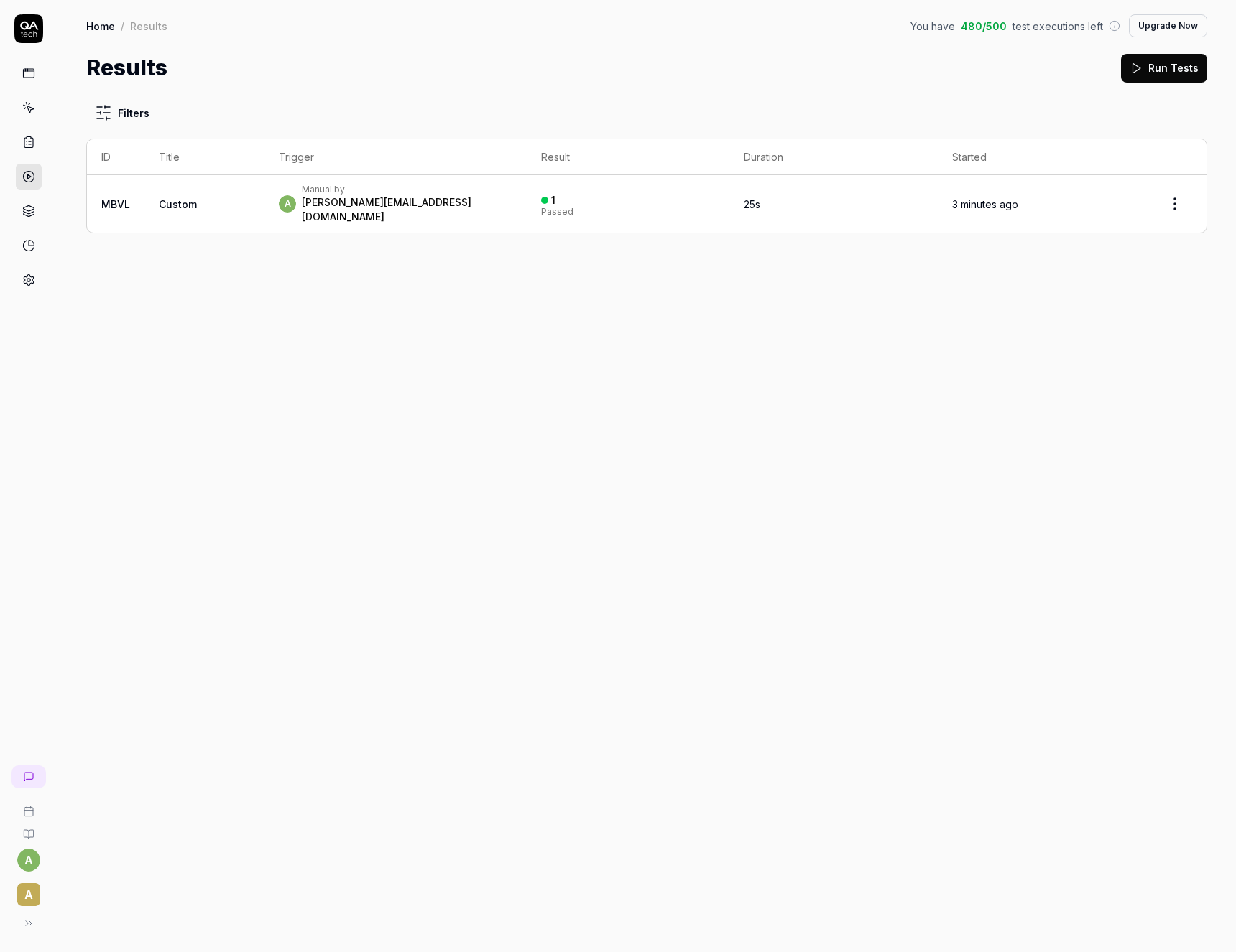
click at [25, 148] on icon at bounding box center [29, 143] width 9 height 10
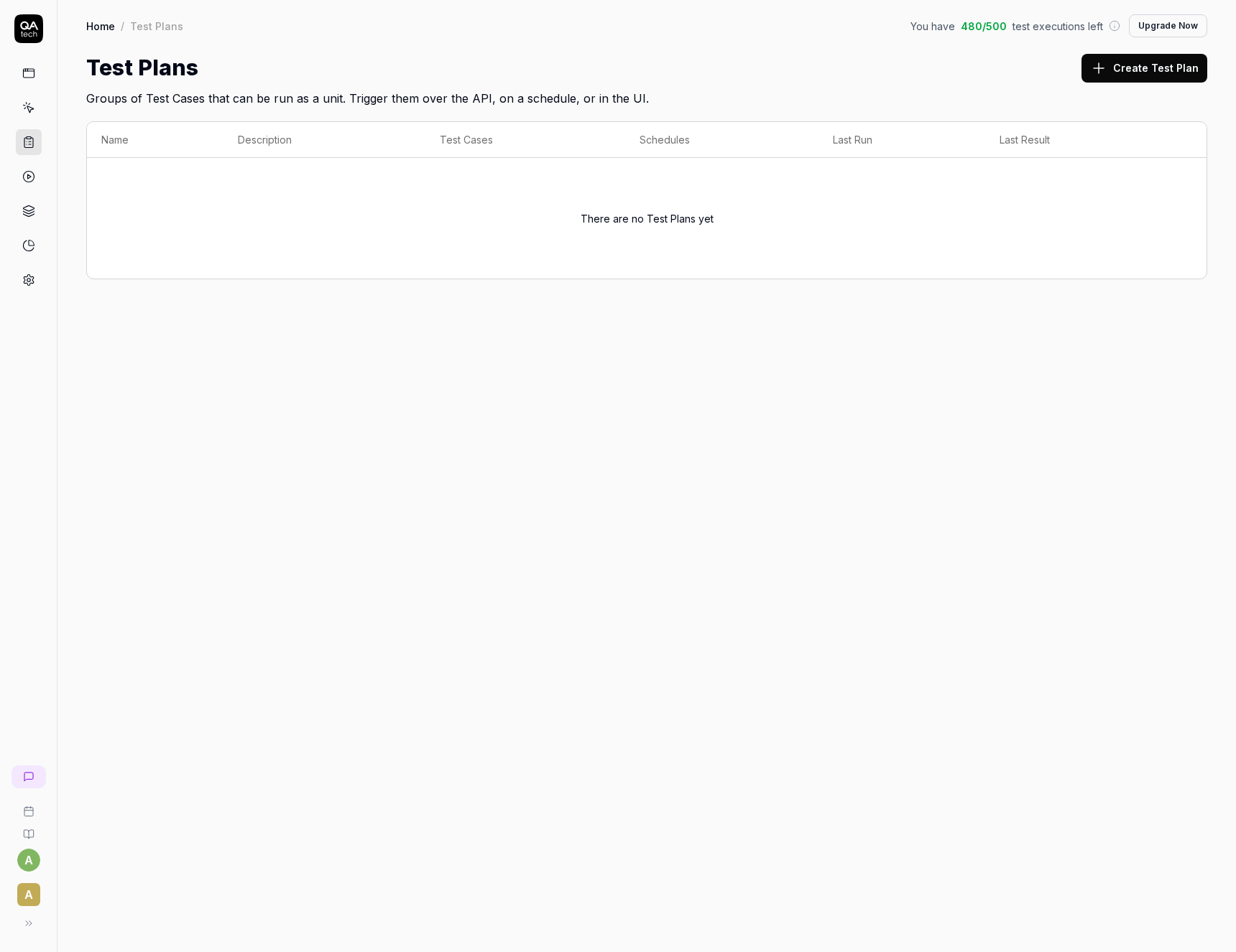
click at [26, 111] on icon at bounding box center [29, 108] width 13 height 13
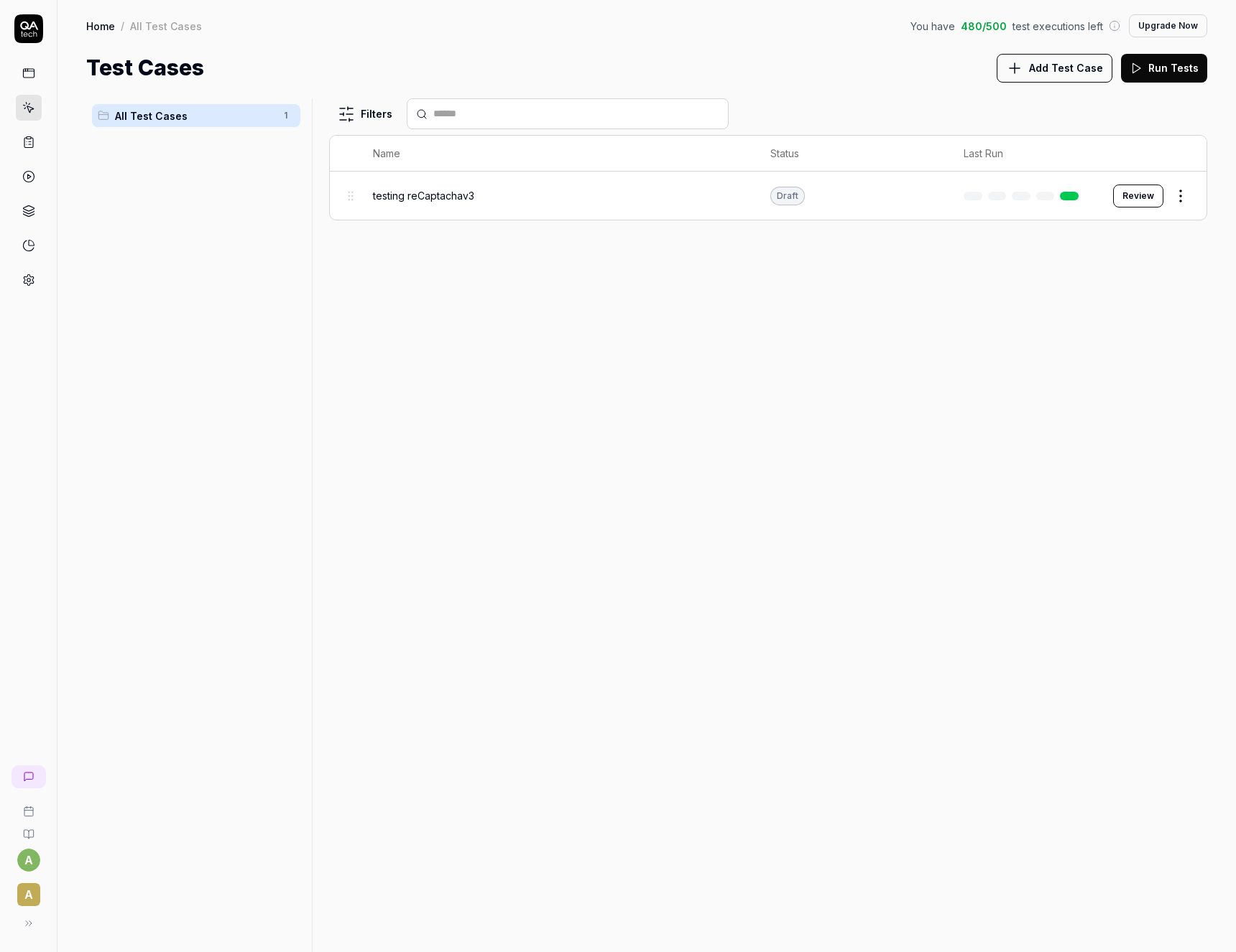
click at [1073, 72] on span "Add Test Case" at bounding box center [1066, 67] width 74 height 15
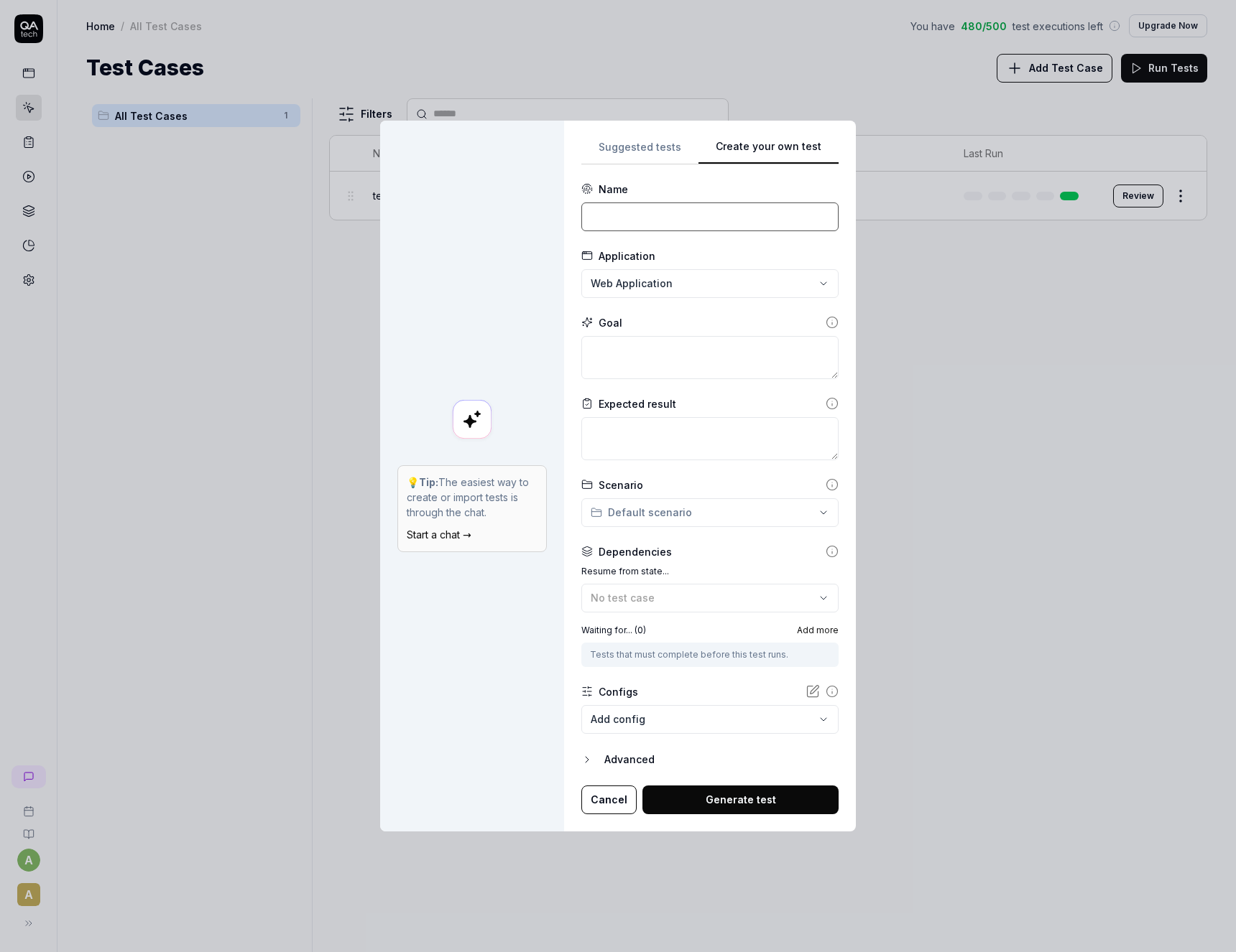
click at [652, 212] on input at bounding box center [709, 216] width 257 height 29
click at [623, 222] on input at bounding box center [709, 216] width 257 height 29
type input "c"
type input "count link in a page"
click at [663, 352] on textarea at bounding box center [709, 357] width 257 height 43
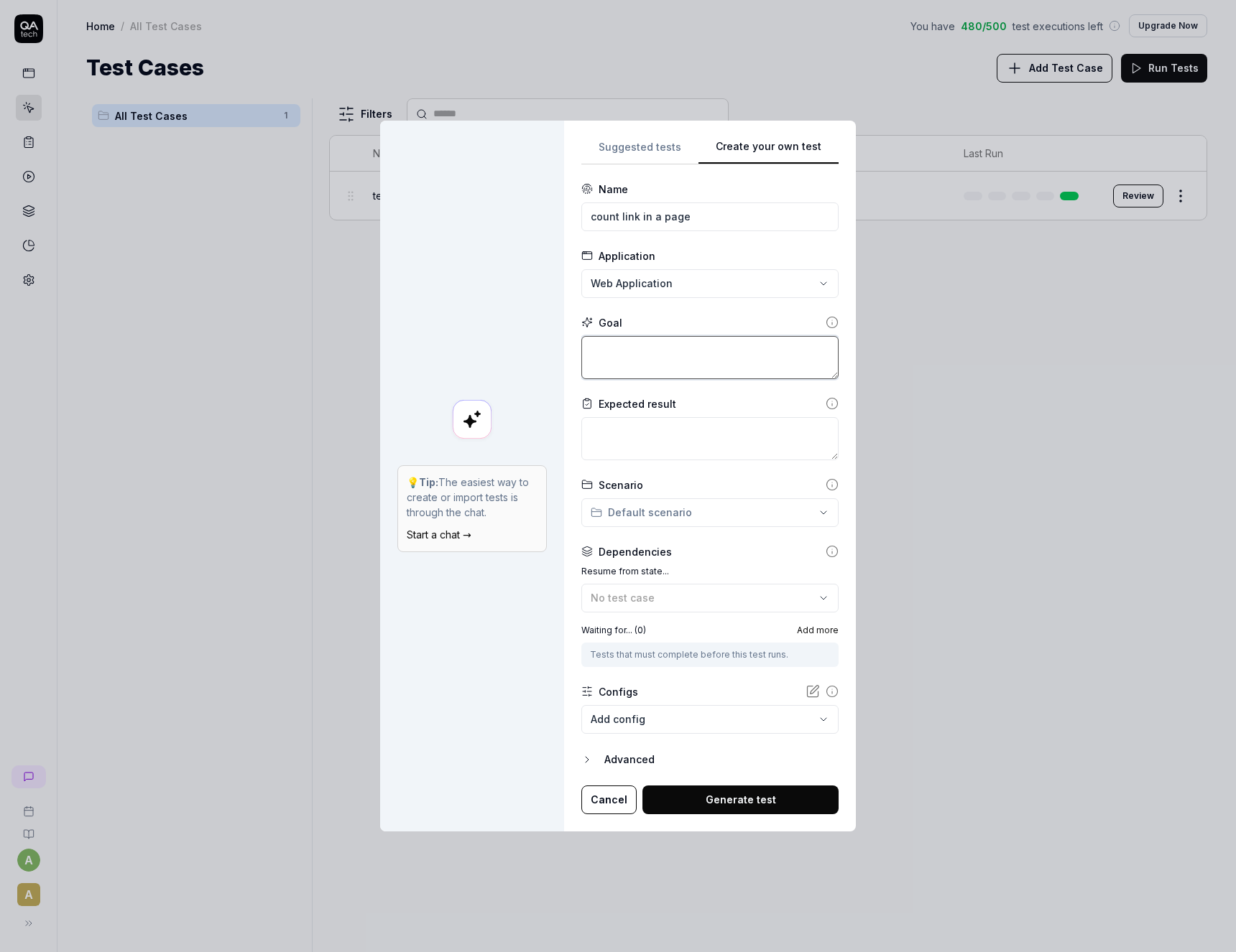
type textarea "*"
type textarea "b"
type textarea "*"
type textarea "br"
type textarea "*"
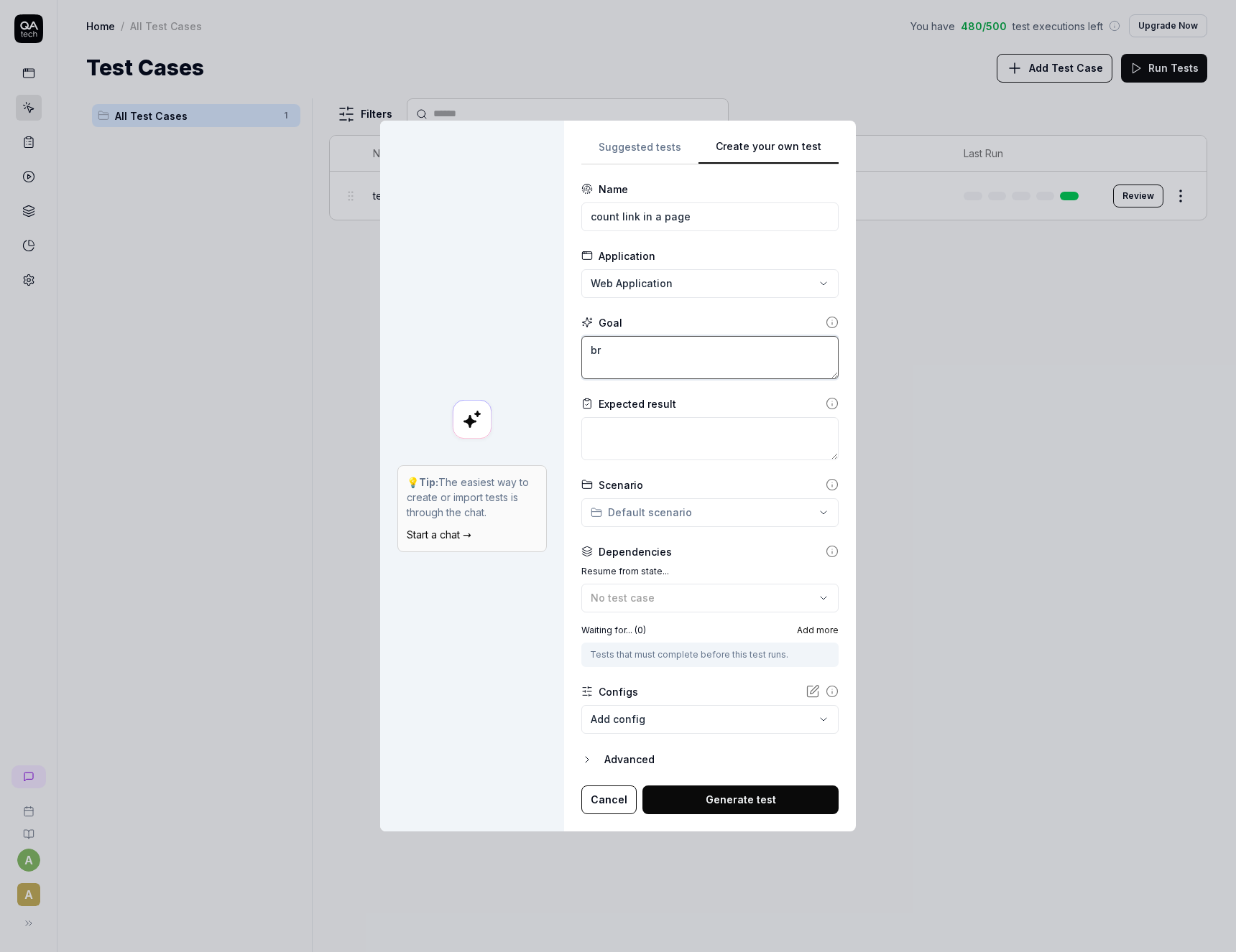
type textarea "bro"
type textarea "*"
type textarea "brow"
type textarea "*"
type textarea "brows"
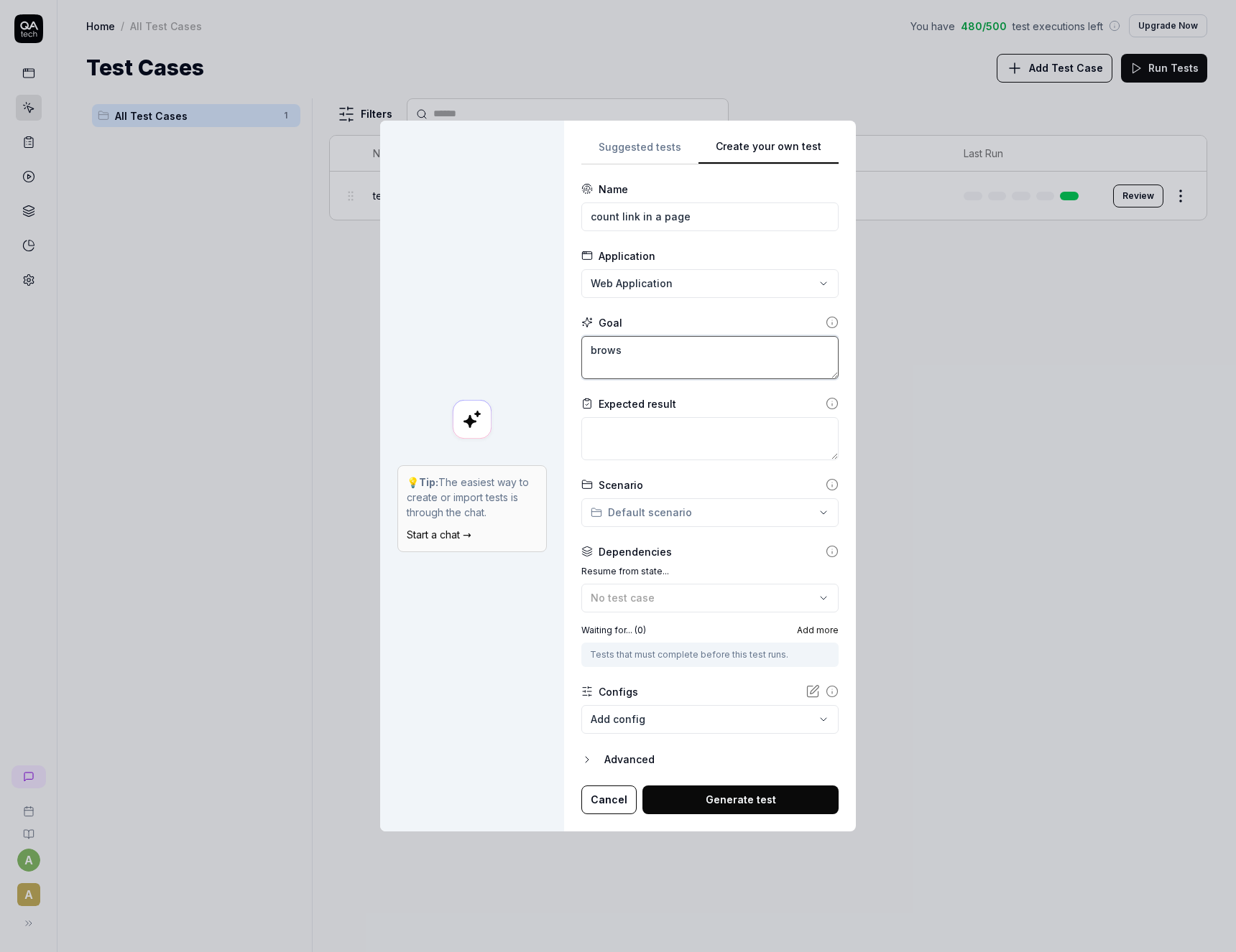
type textarea "*"
type textarea "brows"
type textarea "*"
type textarea "brows A"
type textarea "*"
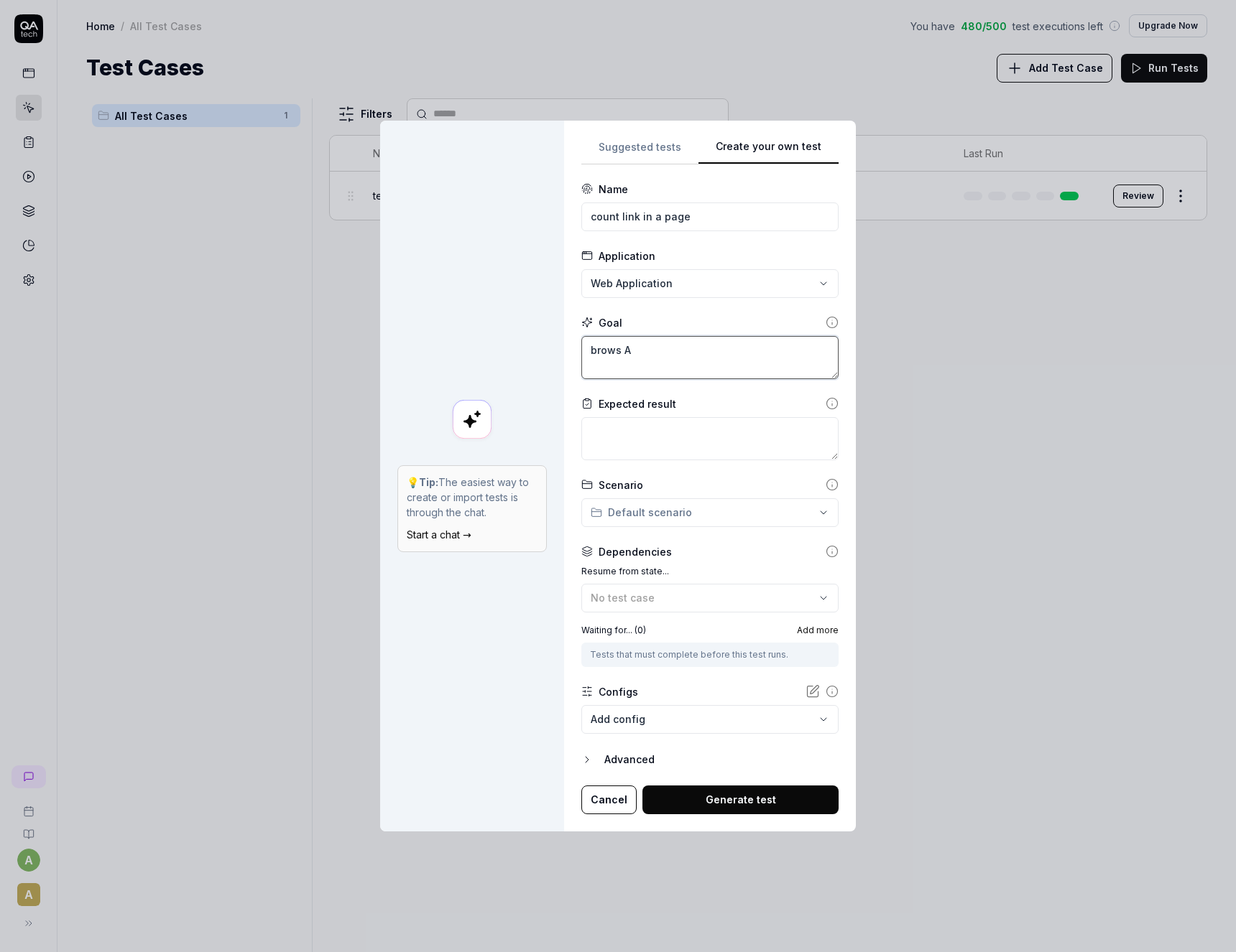
type textarea "brows AP"
type textarea "*"
type textarea "brows API"
type textarea "*"
type textarea "brows API"
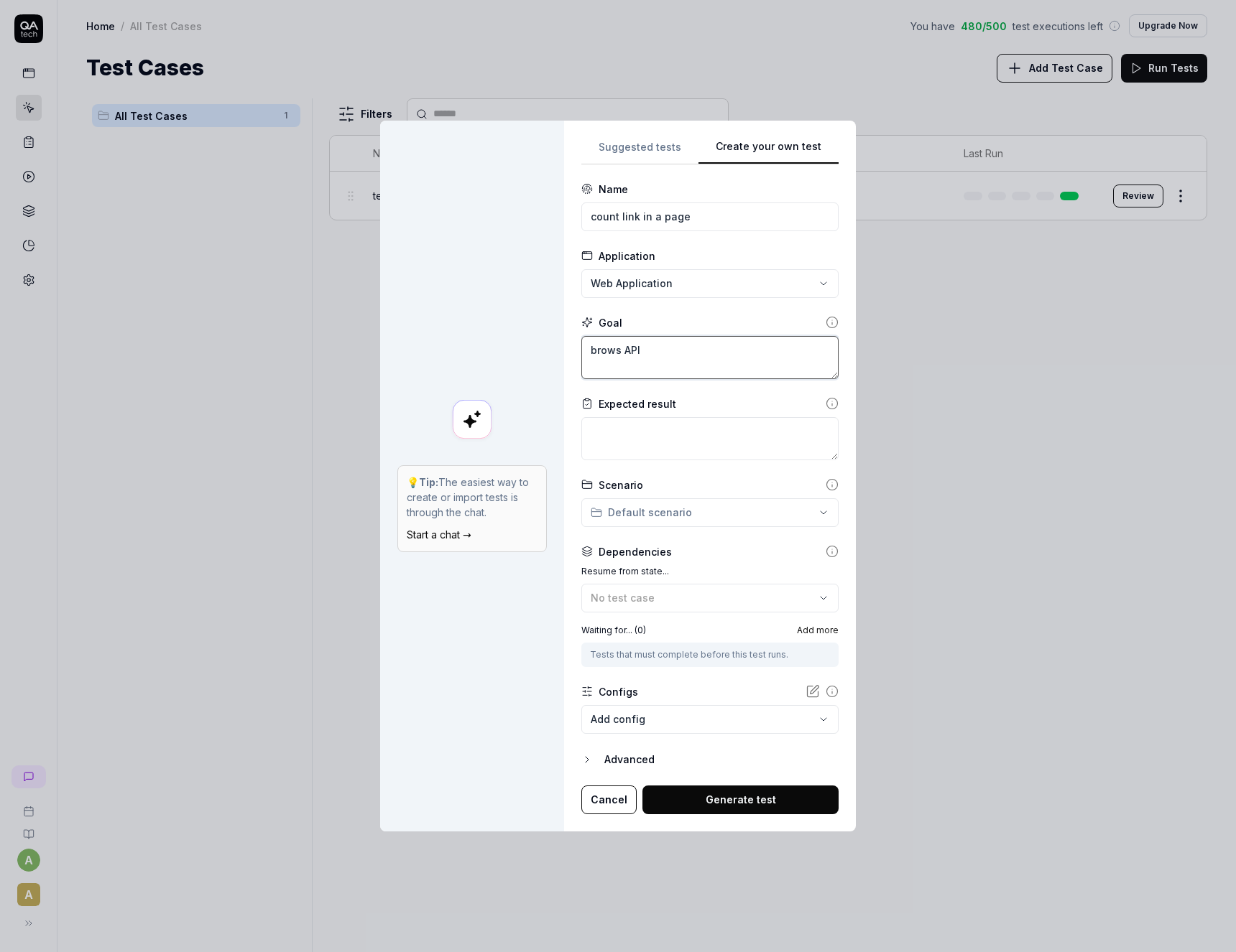
type textarea "*"
type textarea "brows "API"
type textarea "*"
type textarea "brows "API""
type textarea "*"
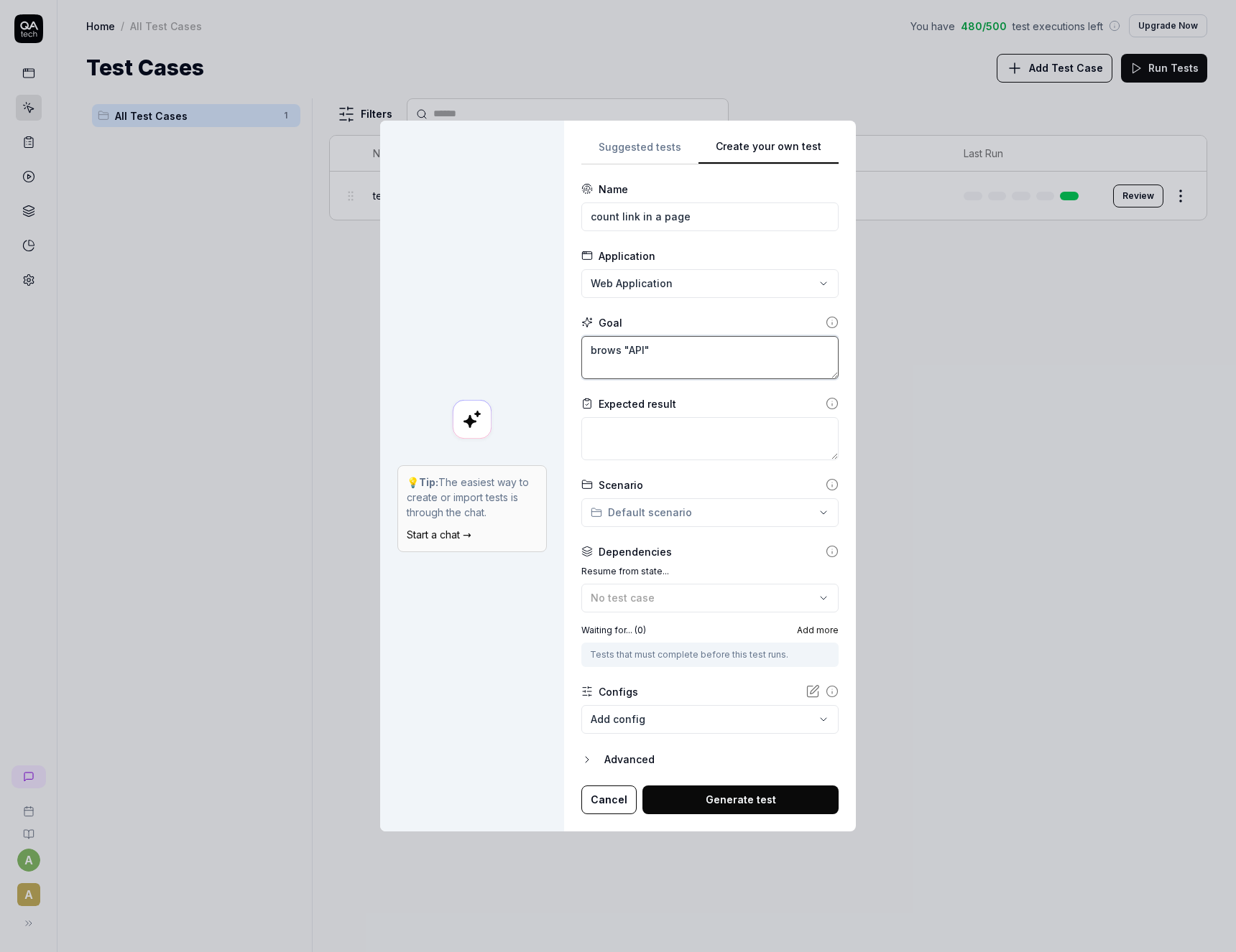
type textarea "browse "API""
type textarea "*"
type textarea "browse "API""
click at [152, 421] on body "**********" at bounding box center [618, 476] width 1236 height 952
type textarea "*"
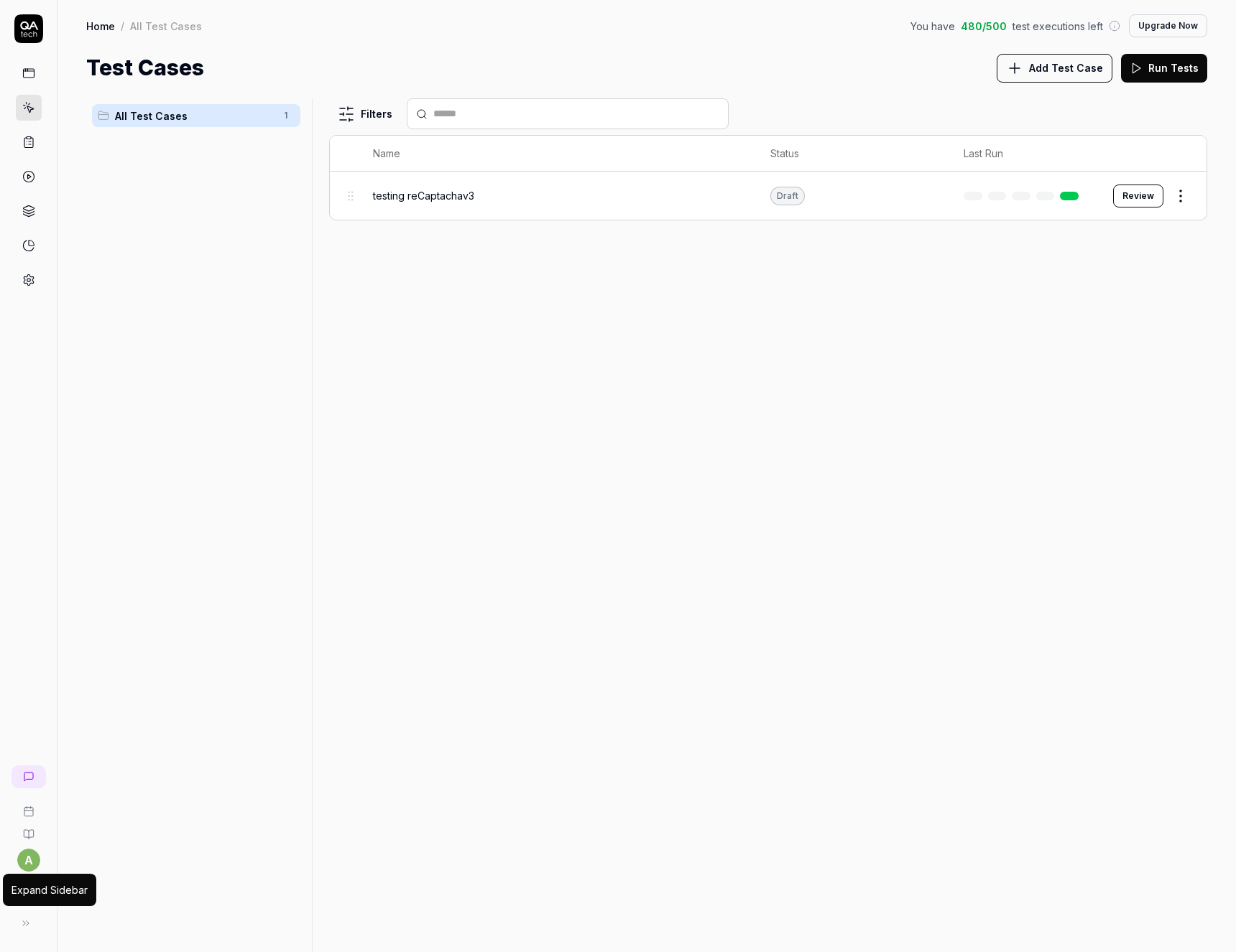
click at [24, 933] on button at bounding box center [26, 923] width 29 height 29
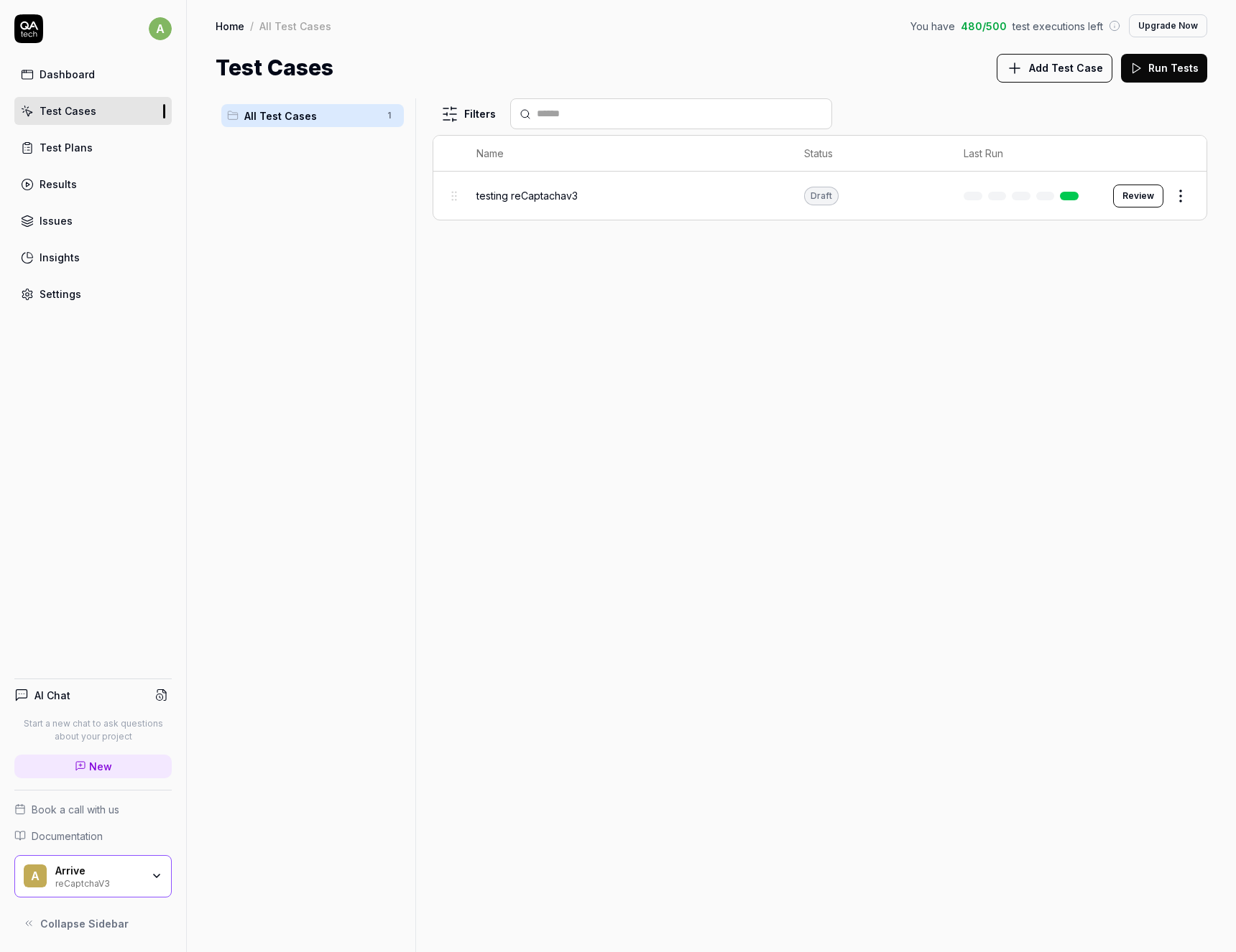
click at [72, 296] on div "Settings" at bounding box center [60, 293] width 41 height 15
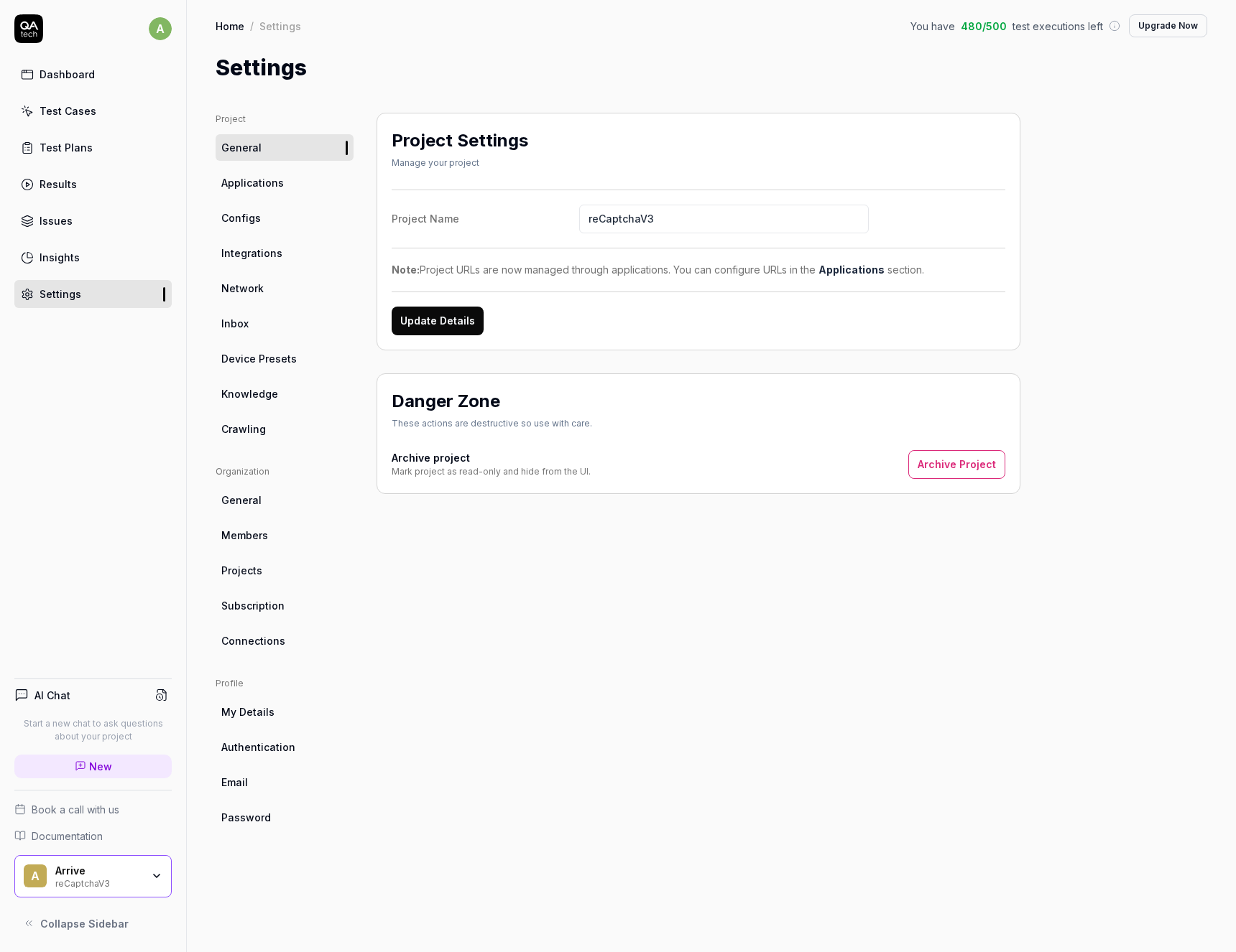
click at [239, 568] on span "Projects" at bounding box center [241, 570] width 41 height 15
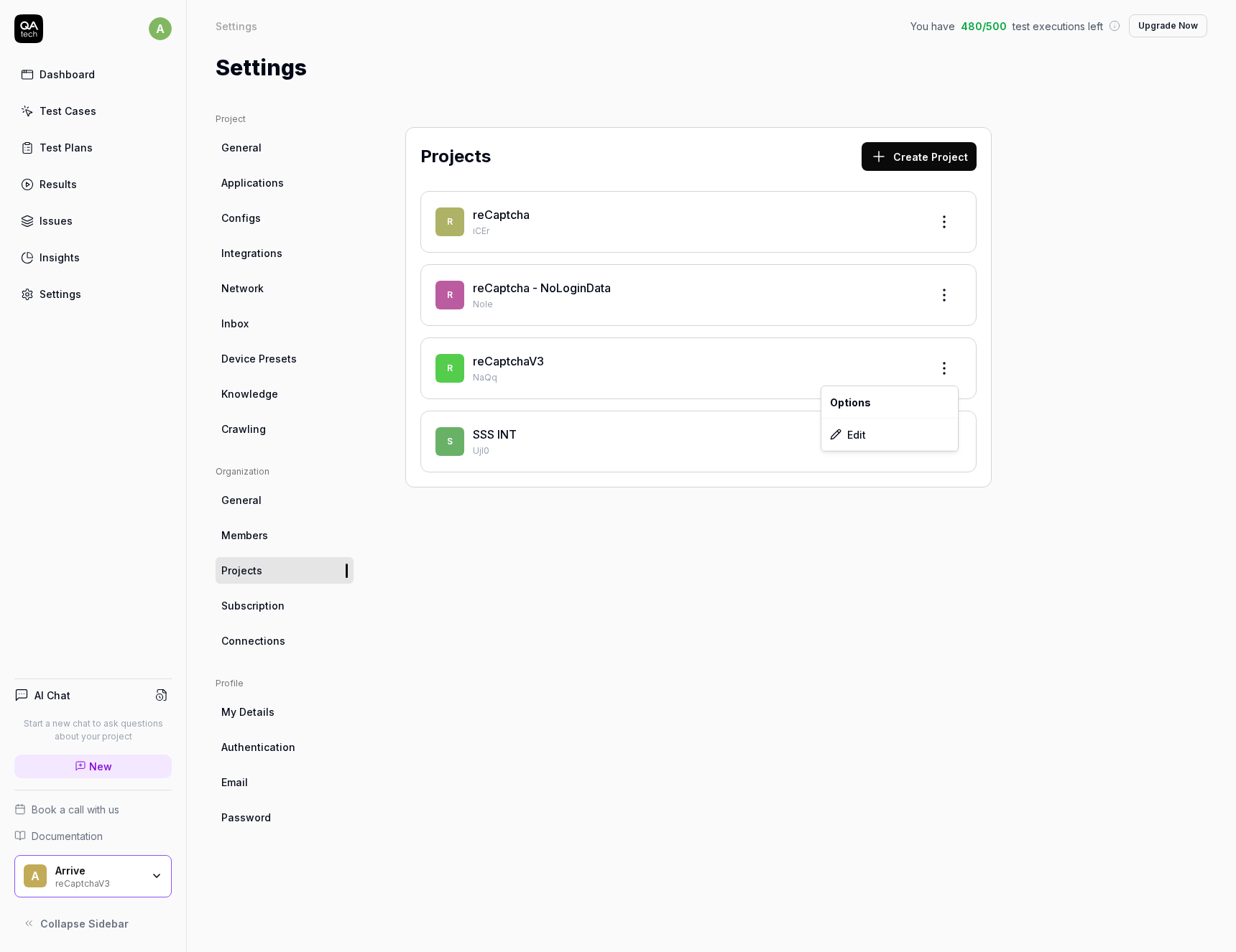
click at [946, 368] on html "a Dashboard Test Cases Test Plans Results Issues Insights Settings AI Chat Star…" at bounding box center [618, 476] width 1236 height 952
click at [876, 438] on div "Edit" at bounding box center [889, 435] width 136 height 32
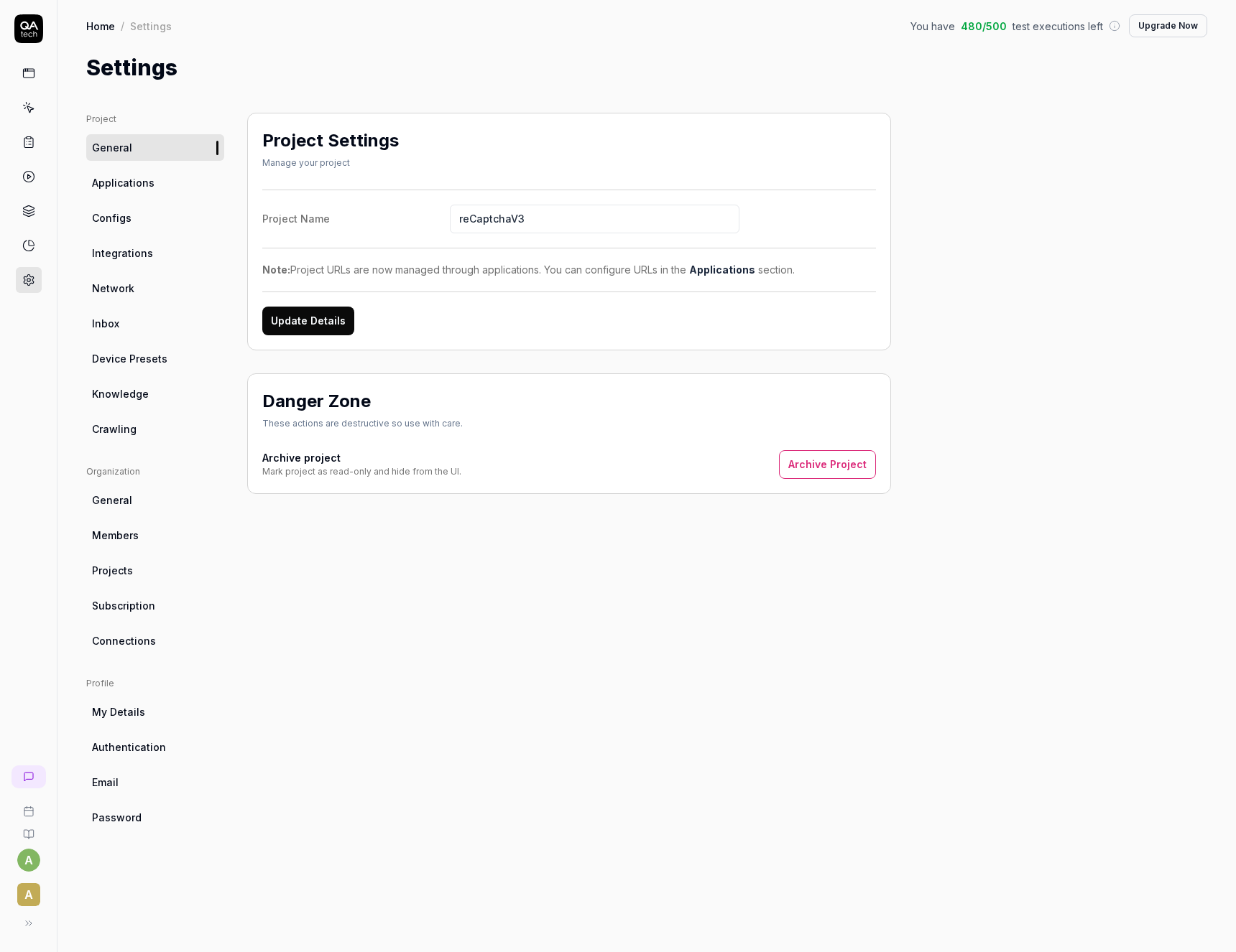
click at [119, 533] on span "Members" at bounding box center [115, 535] width 46 height 15
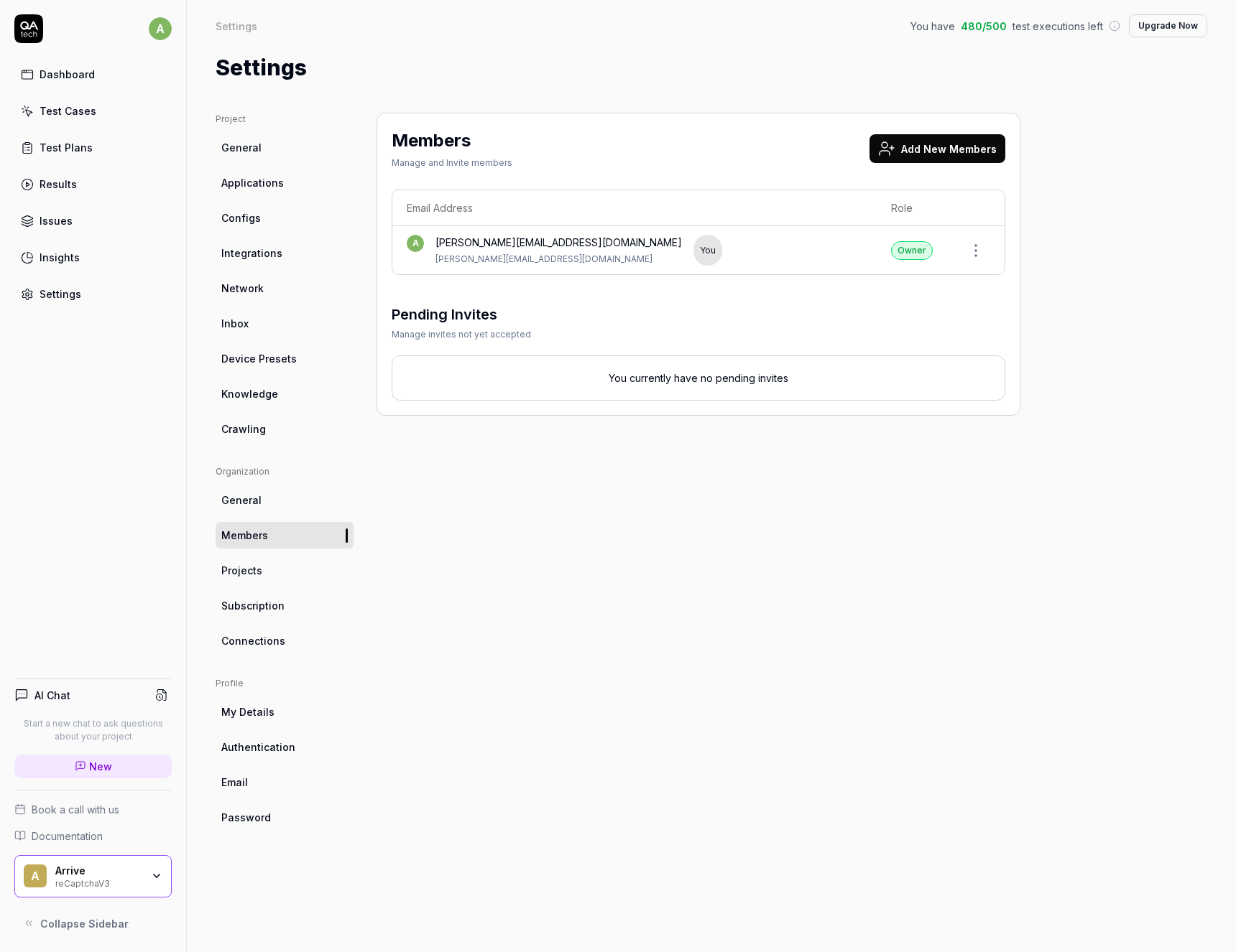
click at [939, 143] on button "Add New Members" at bounding box center [937, 148] width 135 height 29
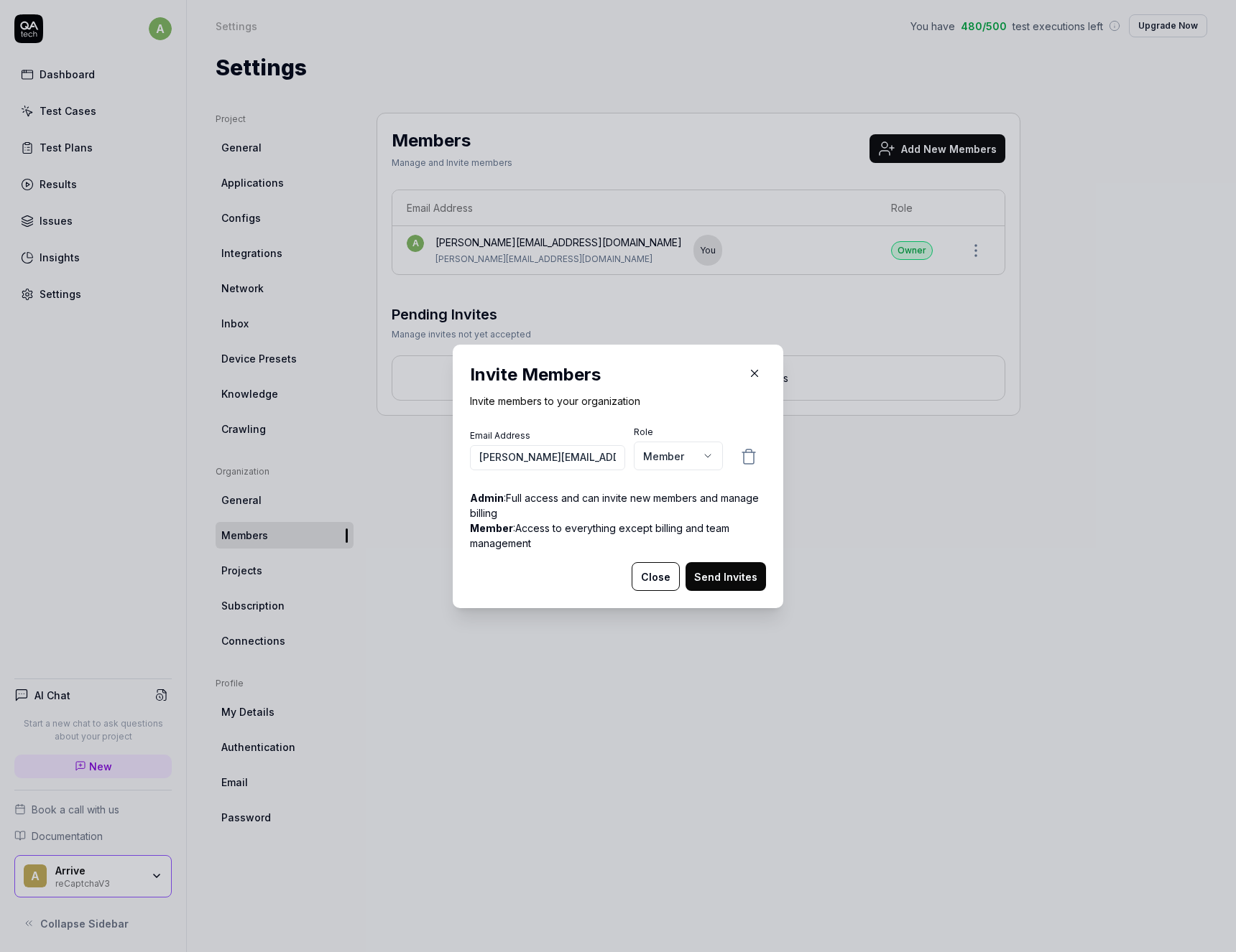
type input "[PERSON_NAME][EMAIL_ADDRESS][DOMAIN_NAME]"
click at [663, 470] on body "a Dashboard Test Cases Test Plans Results Issues Insights Settings AI Chat Star…" at bounding box center [618, 476] width 1236 height 952
click at [722, 576] on button "Send Invites" at bounding box center [725, 577] width 80 height 29
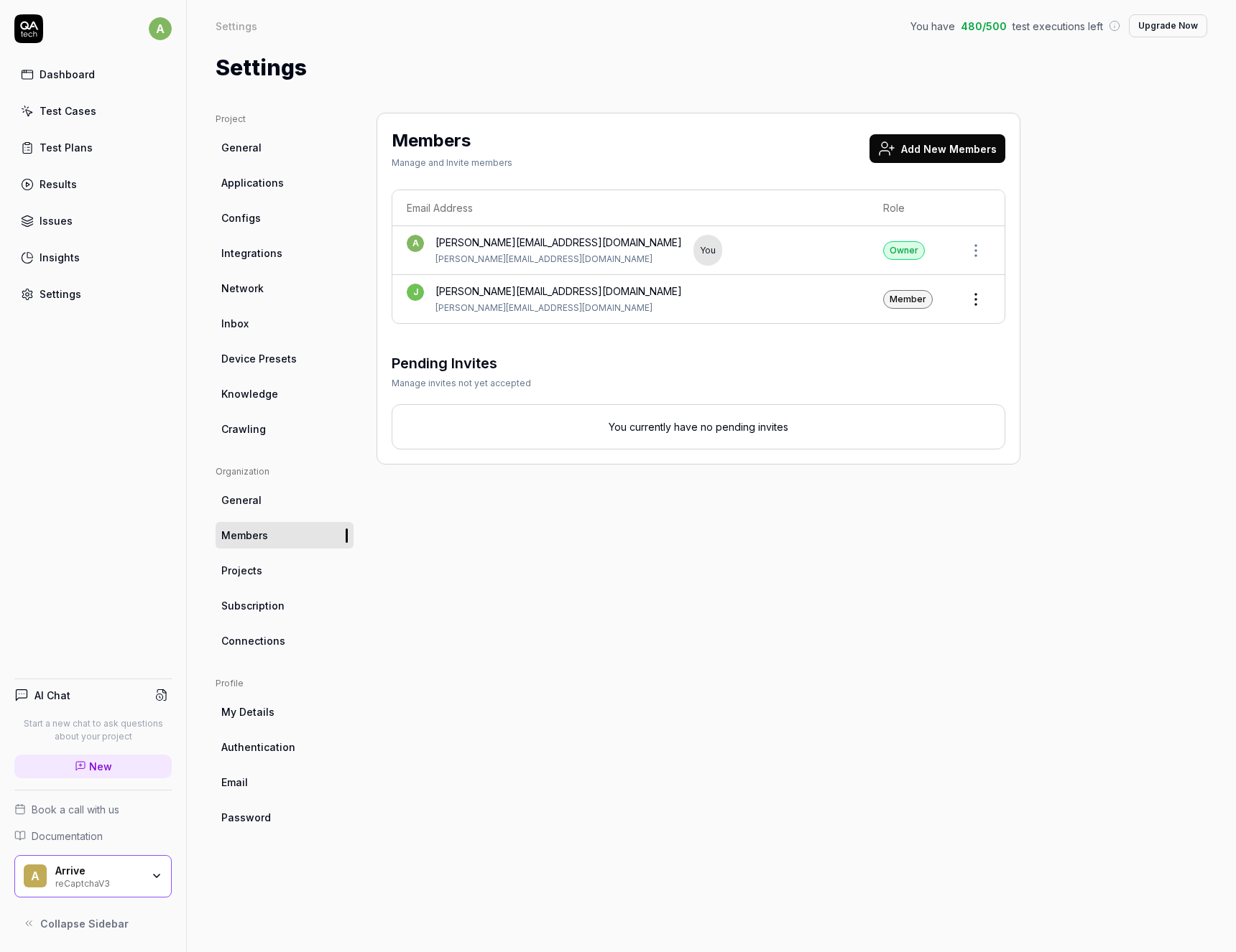
click at [61, 148] on div "Test Plans" at bounding box center [66, 147] width 53 height 15
click at [54, 95] on div "Dashboard Test Cases Test Plans Results Issues Insights Settings" at bounding box center [93, 184] width 157 height 248
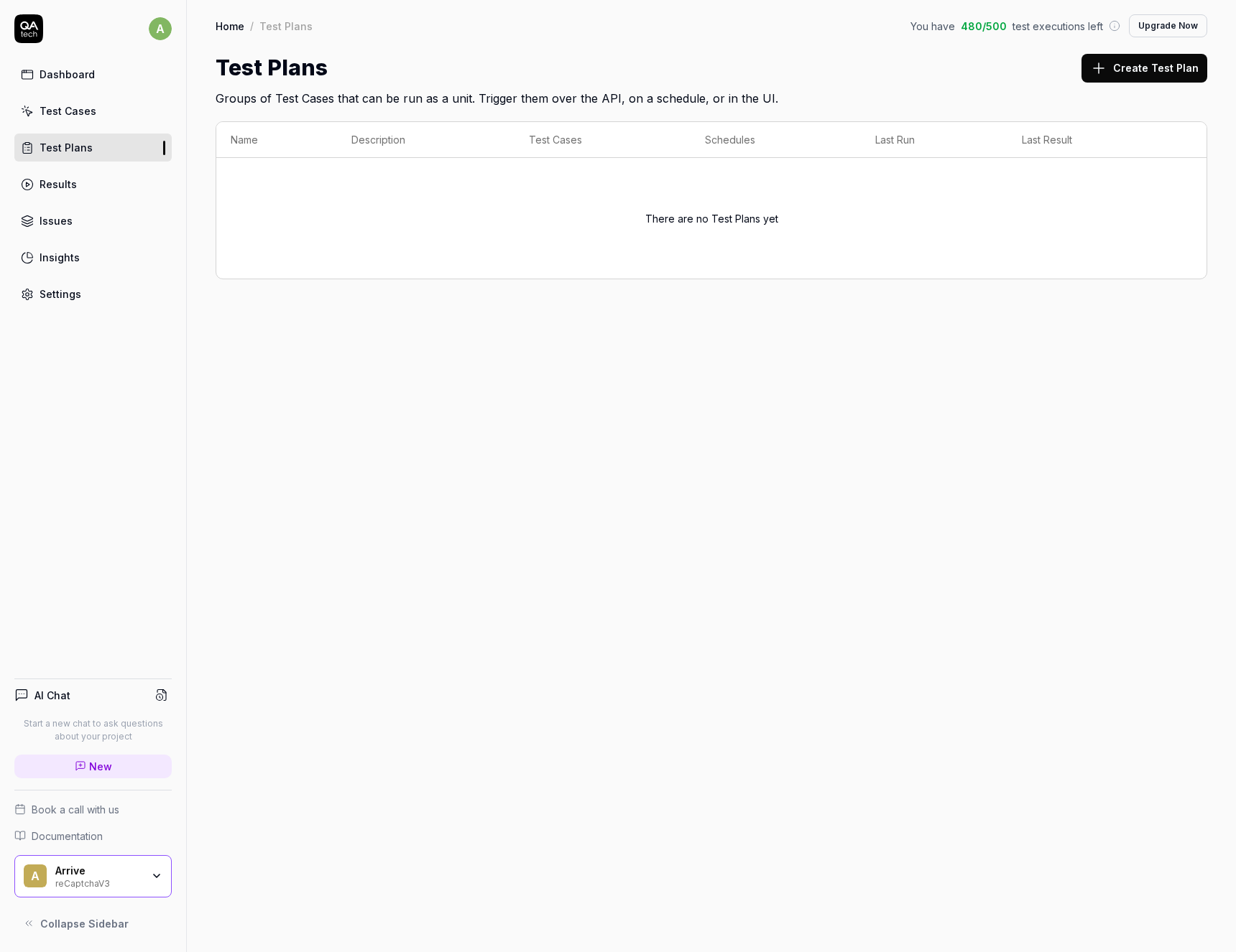
click at [62, 112] on div "Test Cases" at bounding box center [67, 111] width 56 height 15
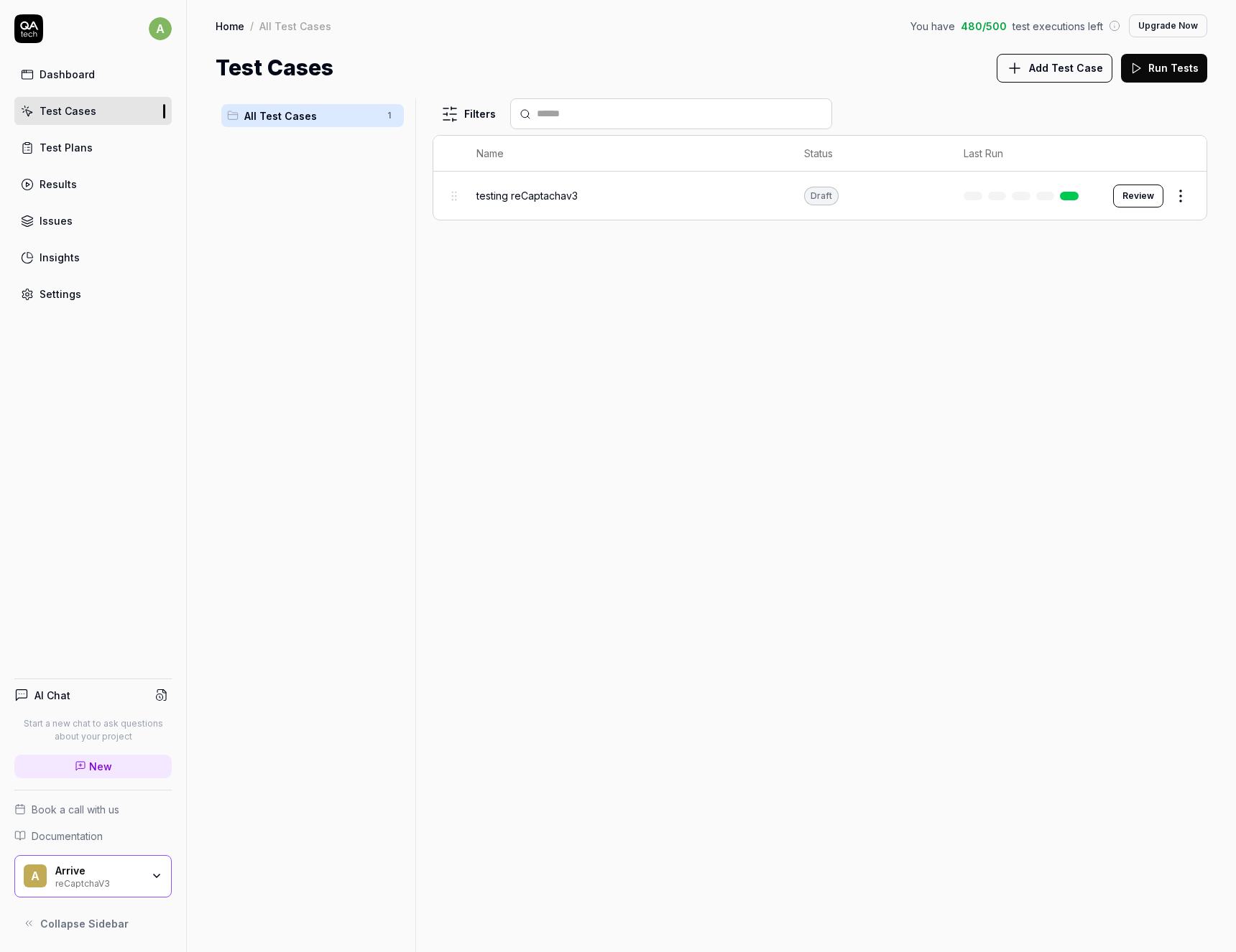
click at [1031, 71] on button "Add Test Case" at bounding box center [1054, 68] width 116 height 29
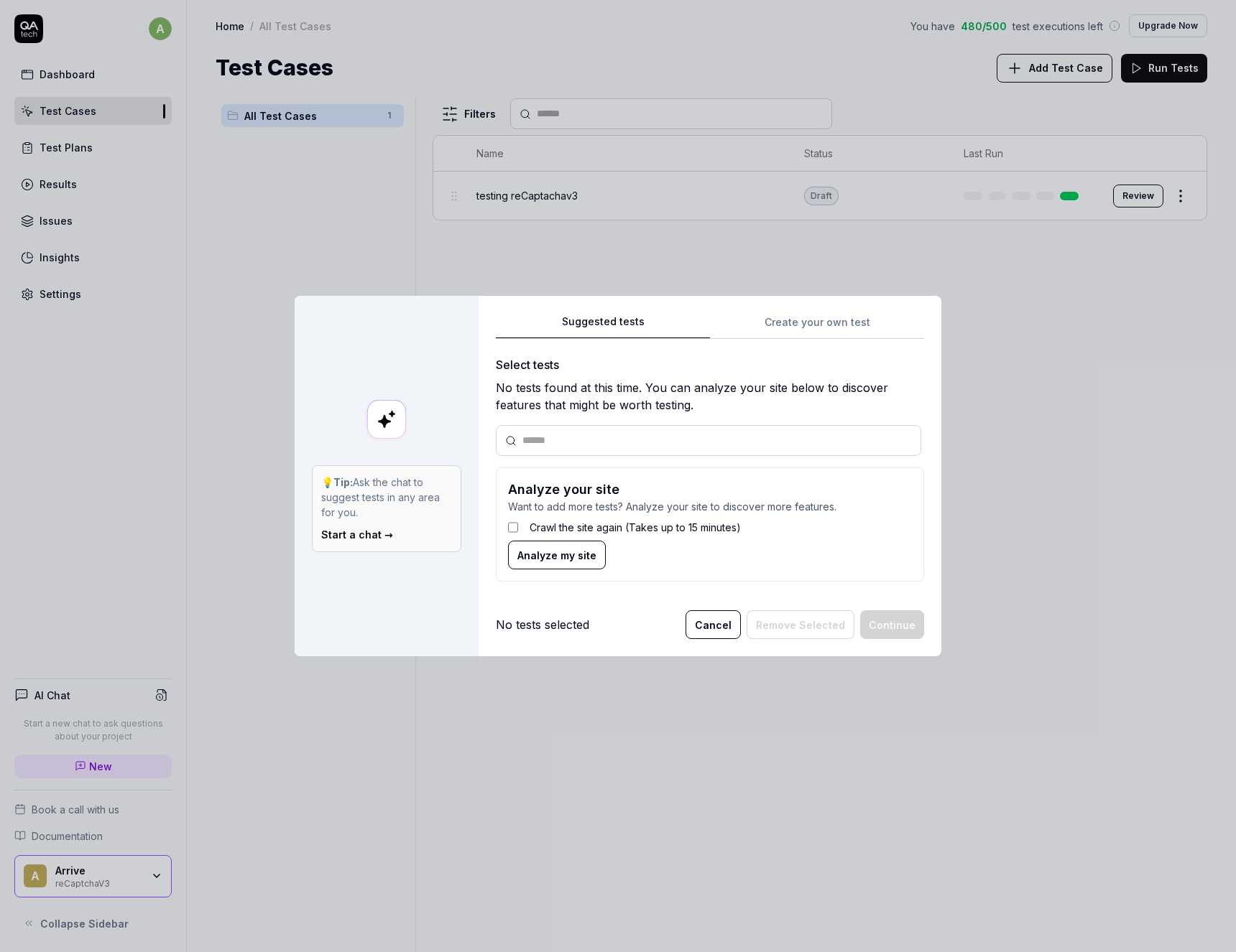
click at [659, 147] on div "Suggested tests 💡 Tip: Ask the chat to suggest tests in any area for you. Start…" at bounding box center [618, 476] width 1236 height 952
click at [797, 148] on body "a Dashboard Test Cases Test Plans Results Issues Insights Settings AI Chat Star…" at bounding box center [618, 476] width 1236 height 952
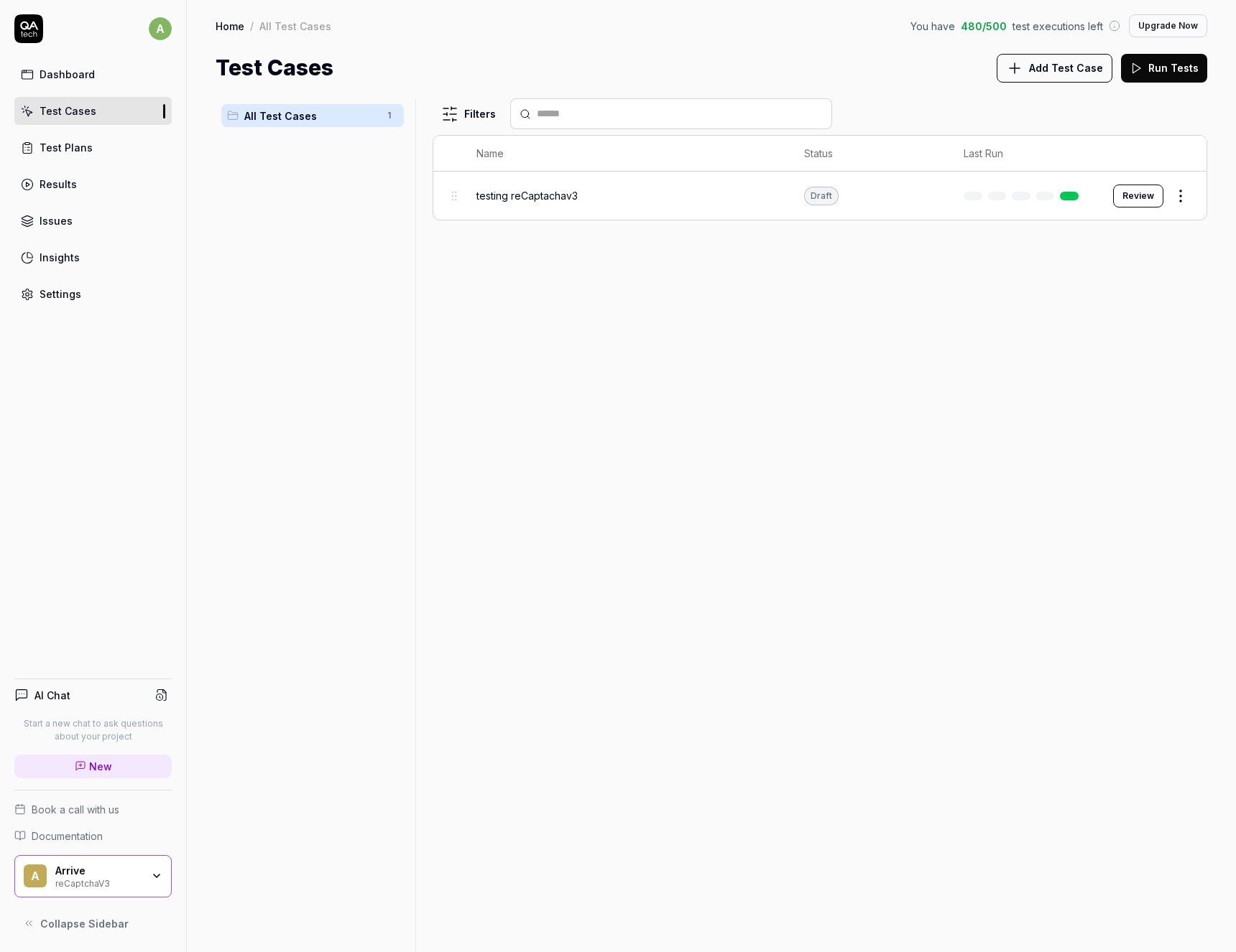
click at [1153, 72] on button "Run Tests" at bounding box center [1164, 68] width 86 height 29
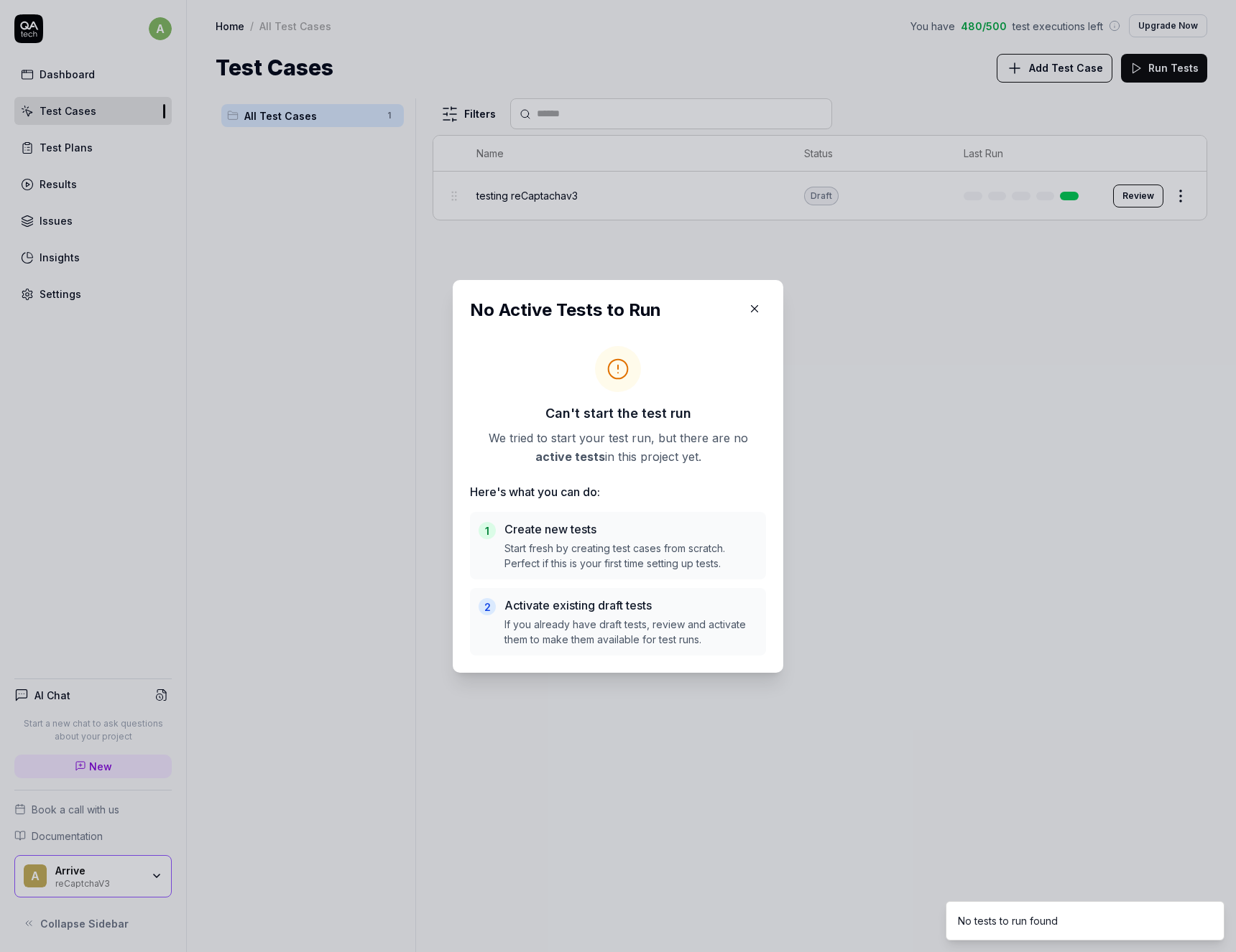
click at [769, 307] on div "No Active Tests to Run Can't start the test run We tried to start your test run…" at bounding box center [618, 477] width 331 height 393
click at [761, 310] on icon "button" at bounding box center [754, 308] width 13 height 13
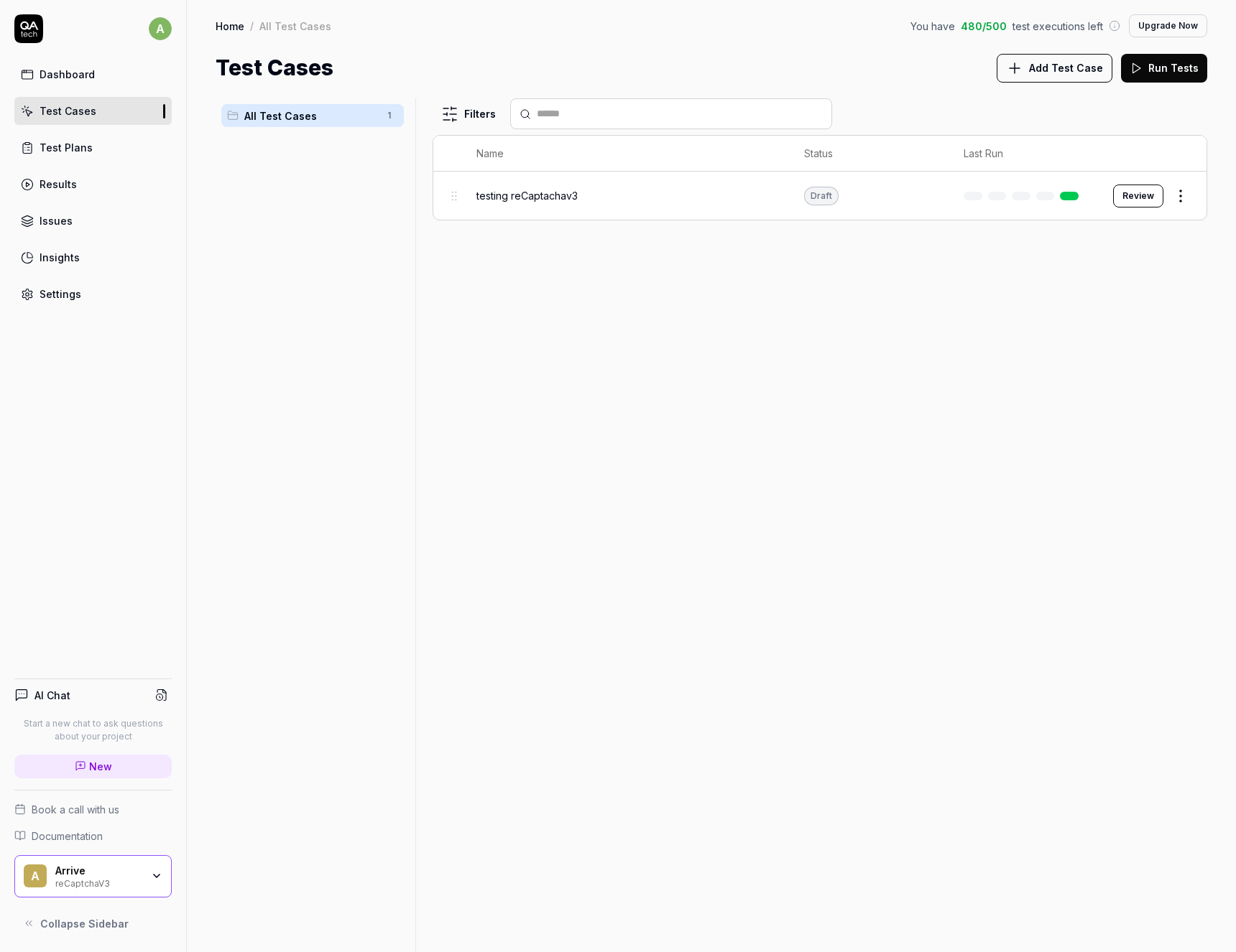
click at [1050, 64] on span "Add Test Case" at bounding box center [1066, 67] width 74 height 15
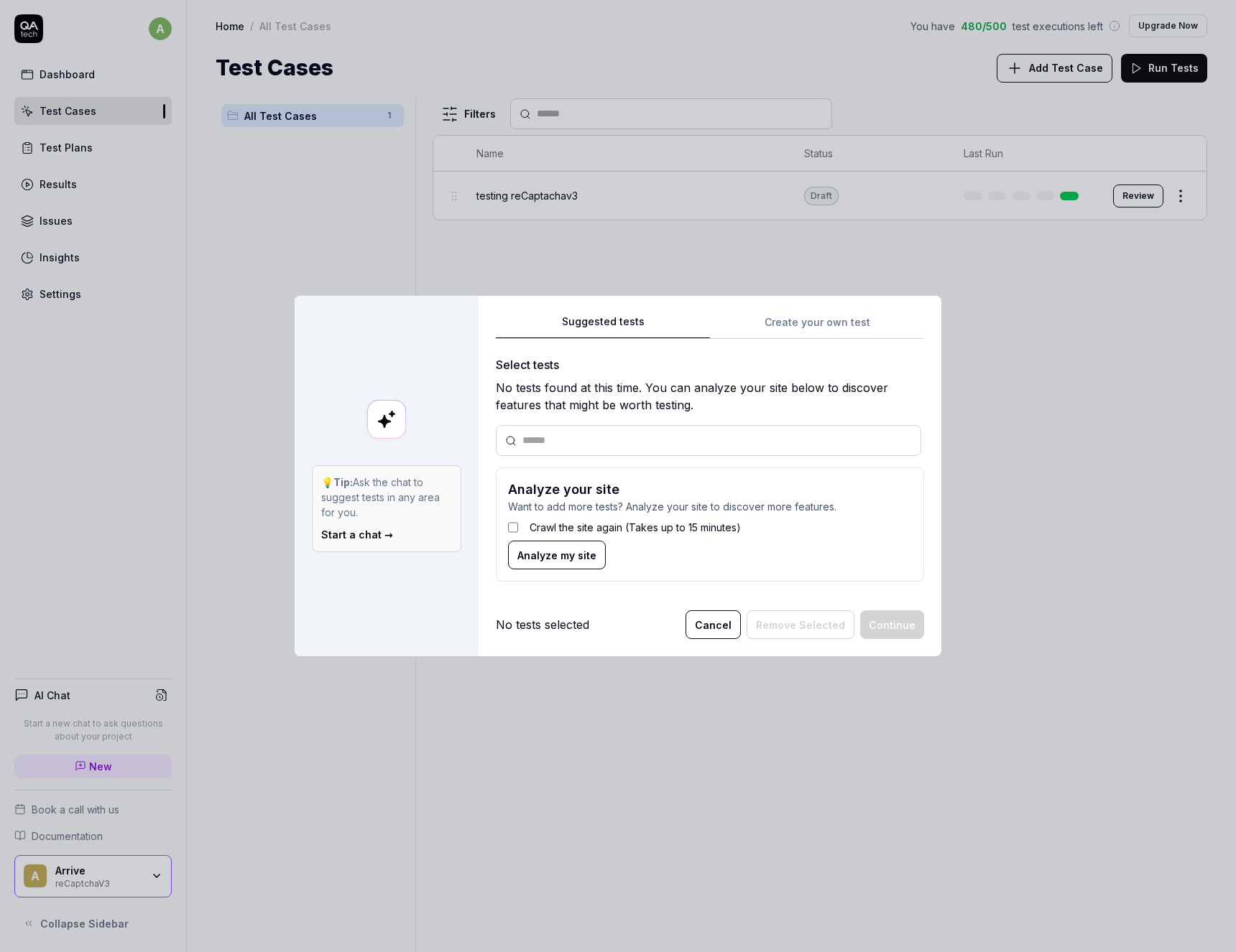
click at [850, 322] on div "Suggested tests Create your own test Select tests No tests found at this time. …" at bounding box center [709, 477] width 462 height 361
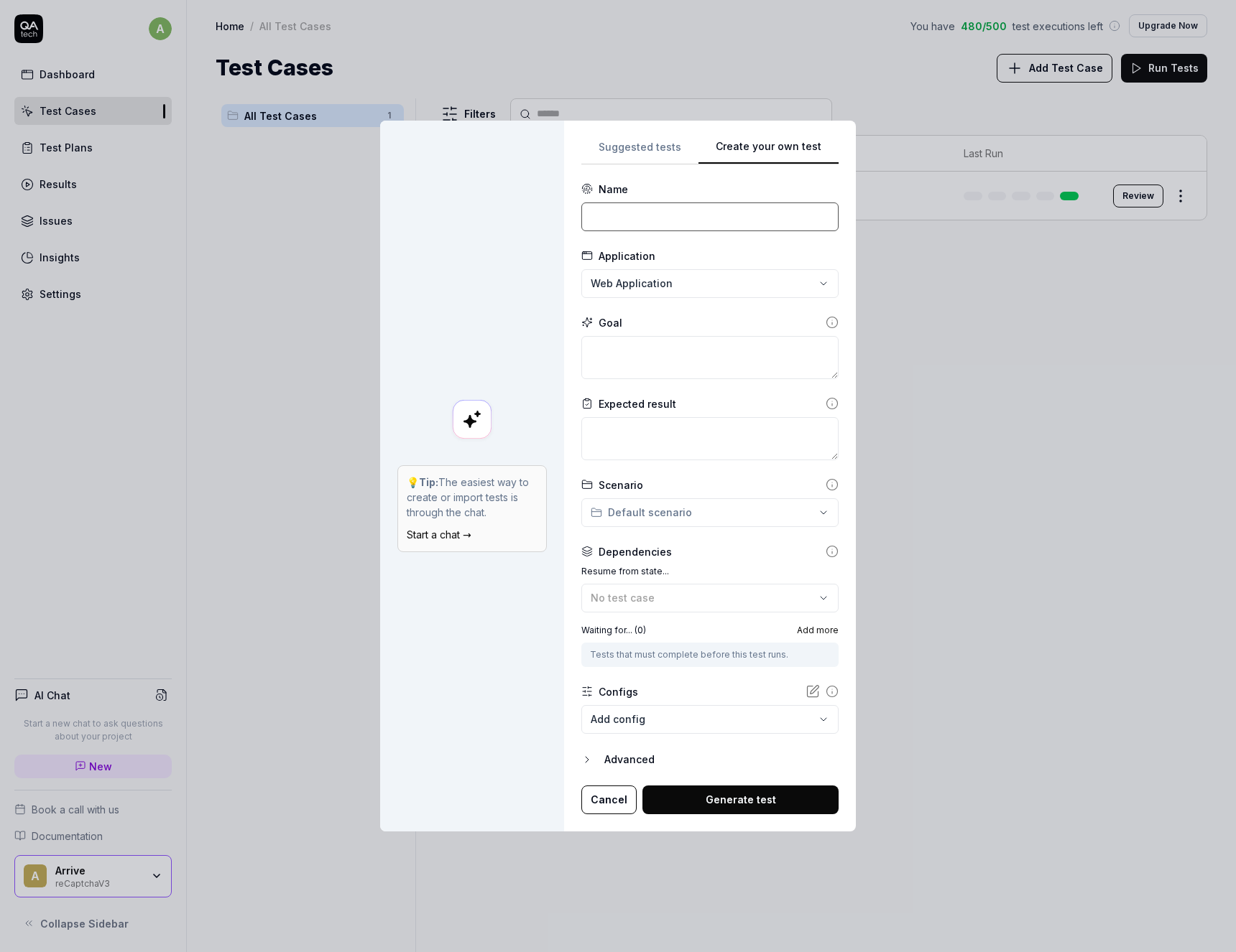
click at [609, 217] on input at bounding box center [709, 216] width 257 height 29
click at [666, 217] on input at bounding box center [709, 216] width 257 height 29
type input "browse API"
click at [679, 356] on textarea at bounding box center [709, 357] width 257 height 43
type textarea "*"
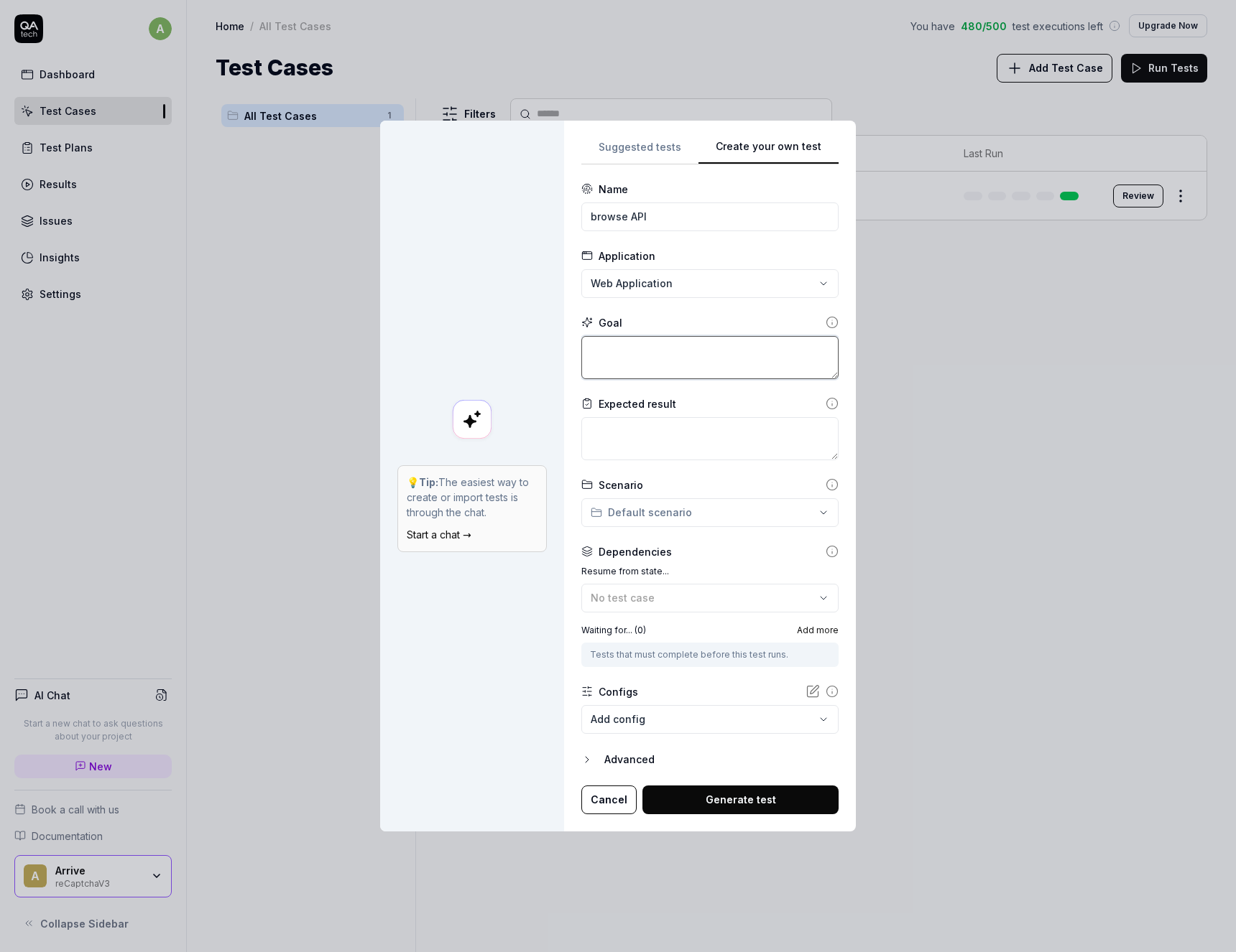
type textarea "c"
type textarea "*"
type textarea "ch"
type textarea "*"
type textarea "che"
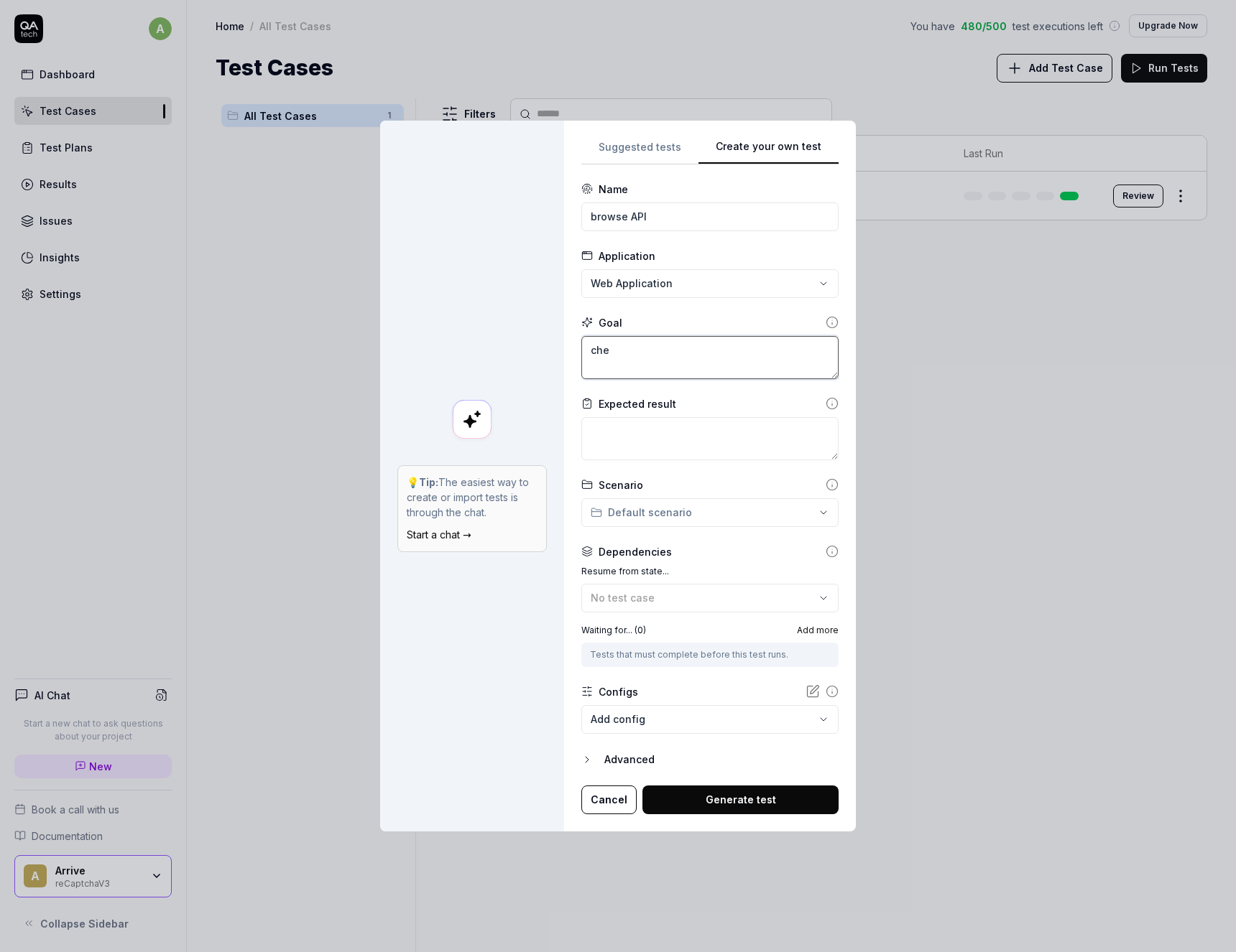
type textarea "*"
type textarea "chec"
type textarea "*"
type textarea "check"
type textarea "*"
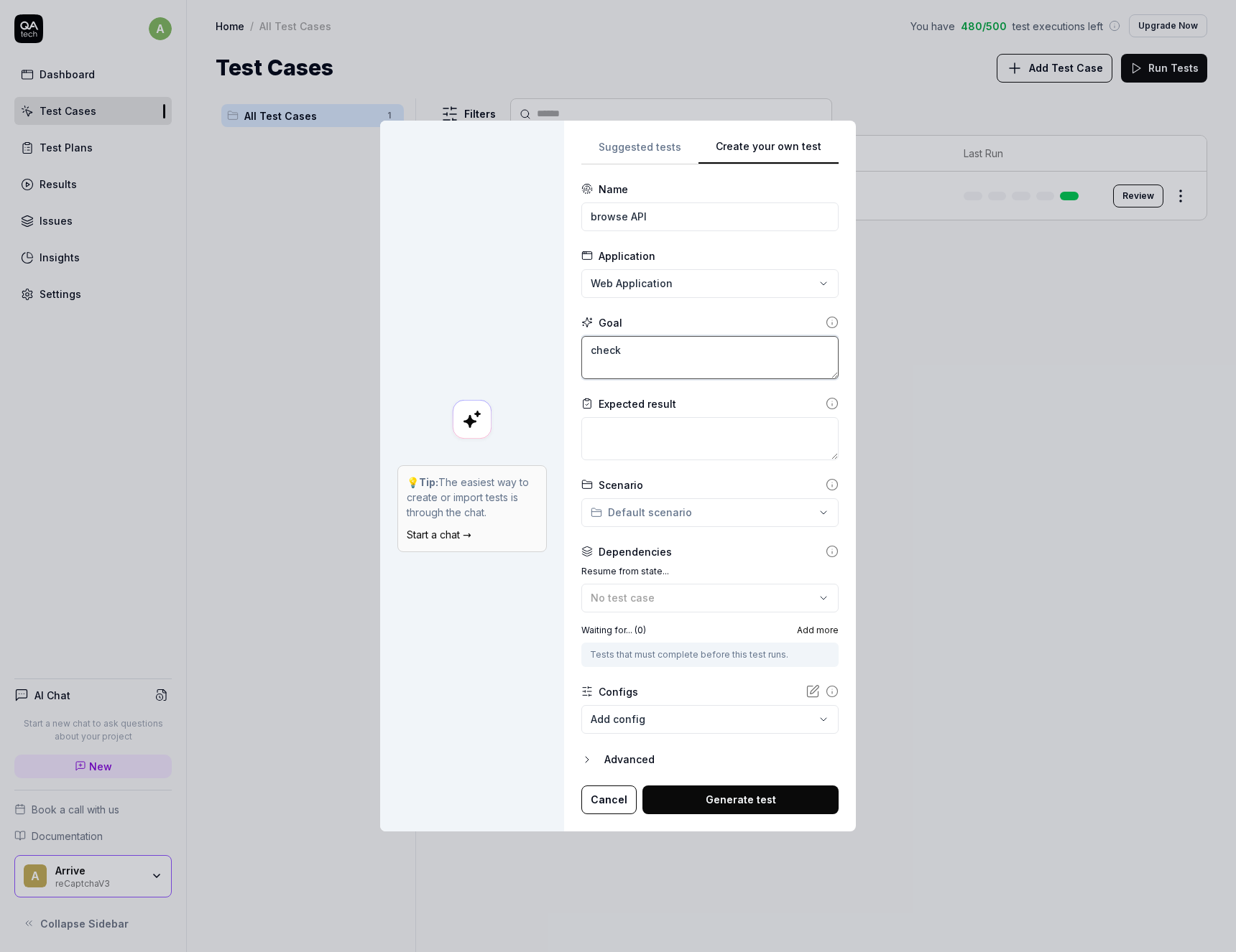
type textarea "check"
type textarea "*"
type textarea "check h"
type textarea "*"
type textarea "check ho"
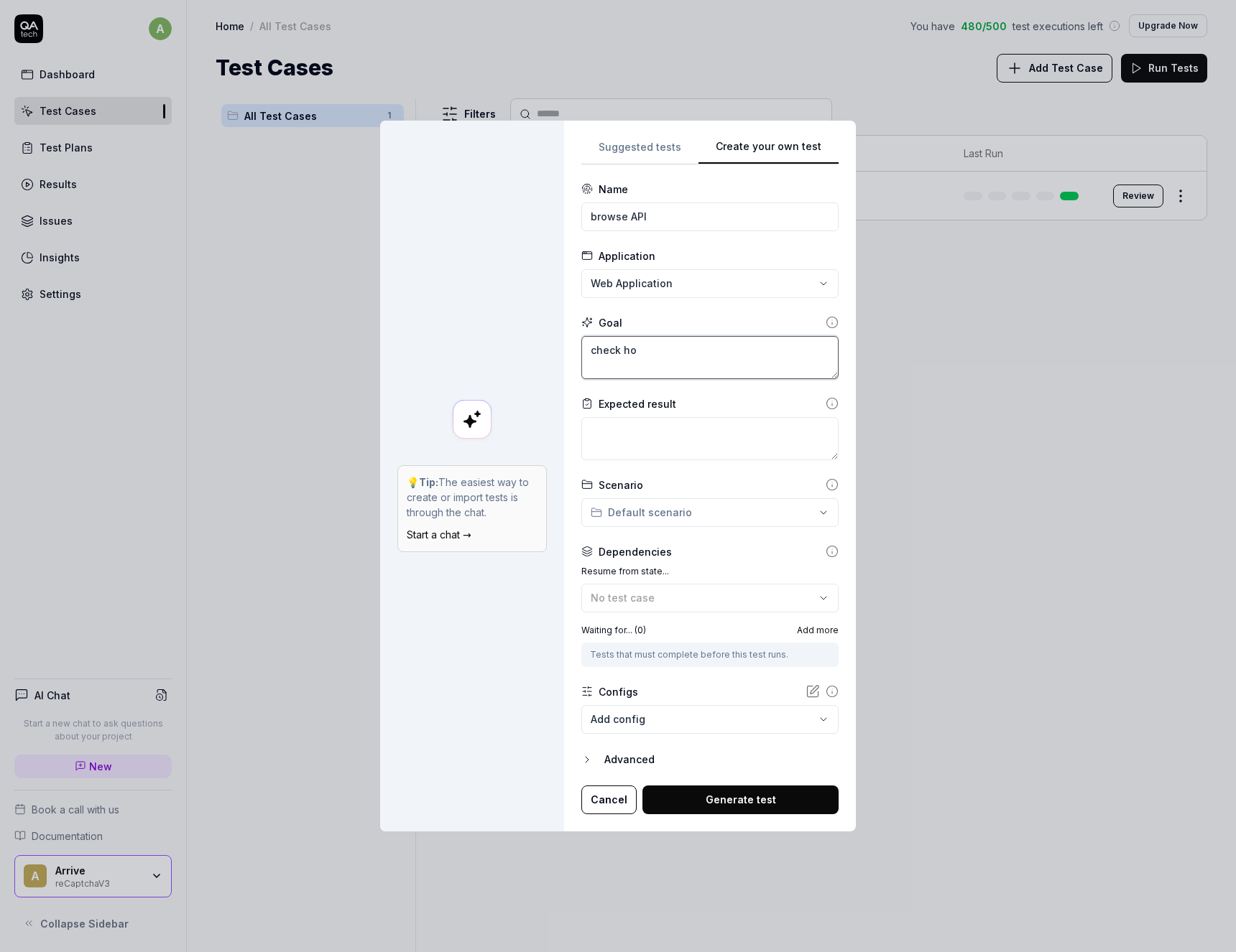
type textarea "*"
type textarea "check how"
type textarea "*"
type textarea "check how"
type textarea "*"
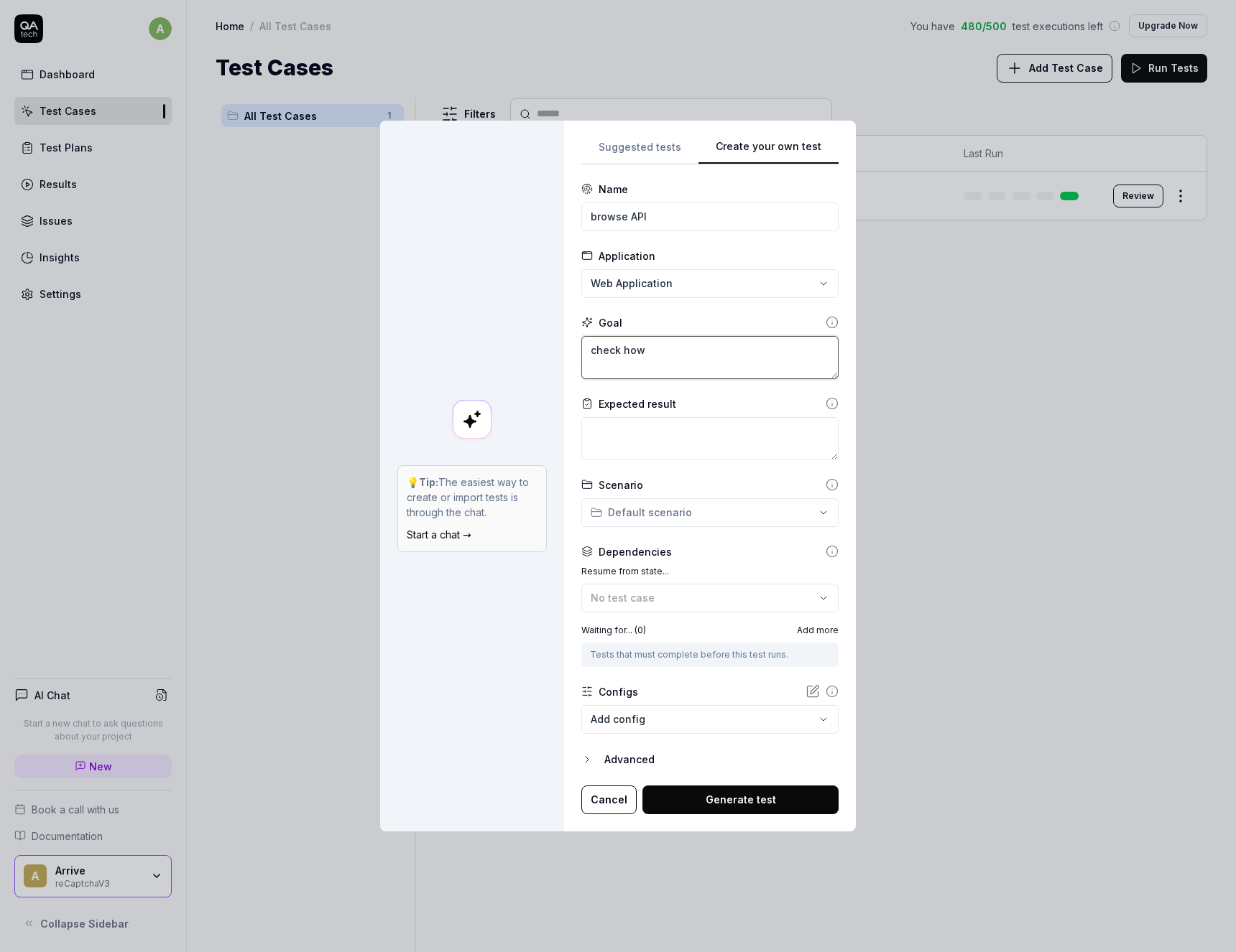
type textarea "check how a"
type textarea "*"
type textarea "check how am"
type textarea "*"
type textarea "check how [PERSON_NAME]"
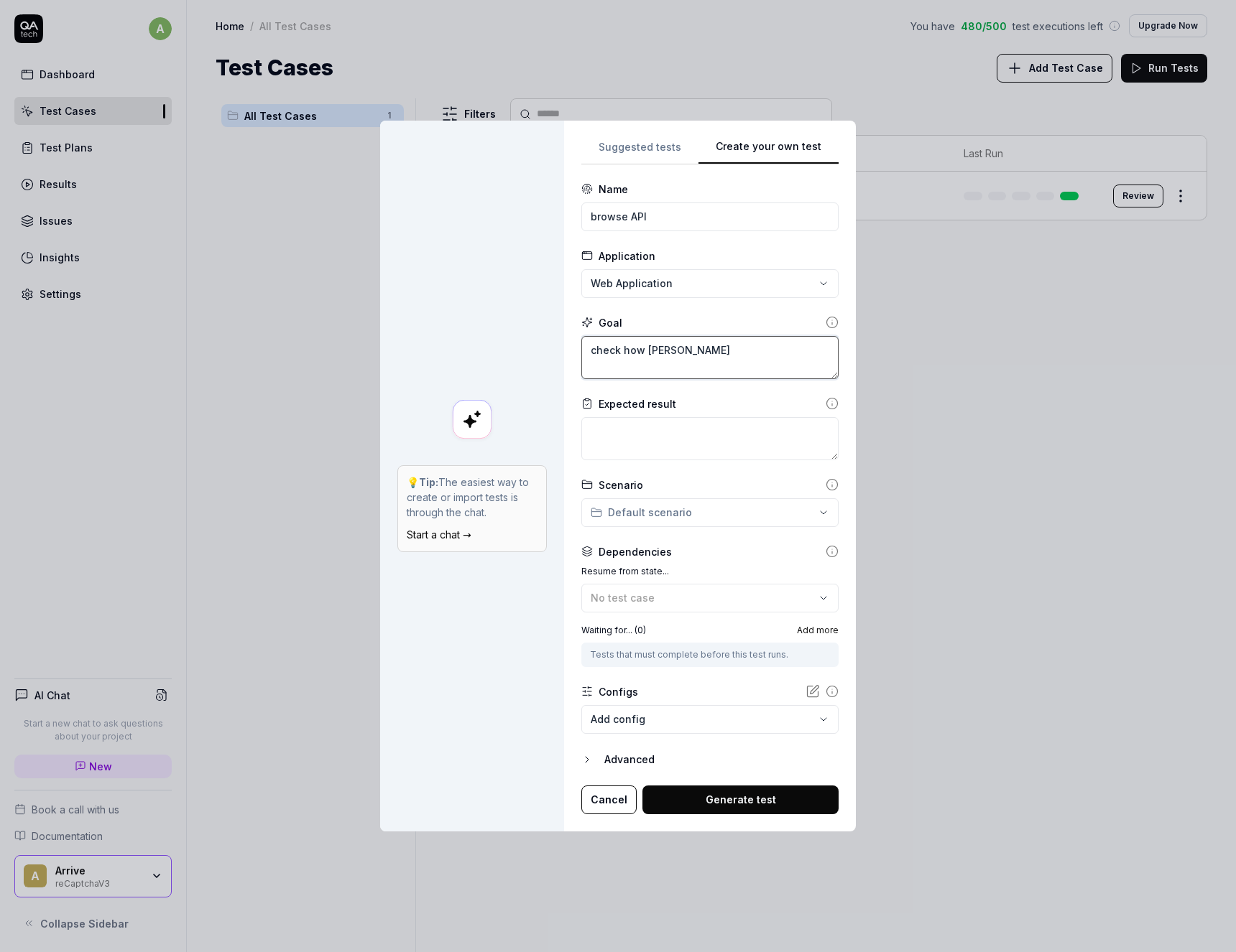
type textarea "*"
type textarea "check how [PERSON_NAME]"
type textarea "*"
type textarea "check how [PERSON_NAME]"
type textarea "*"
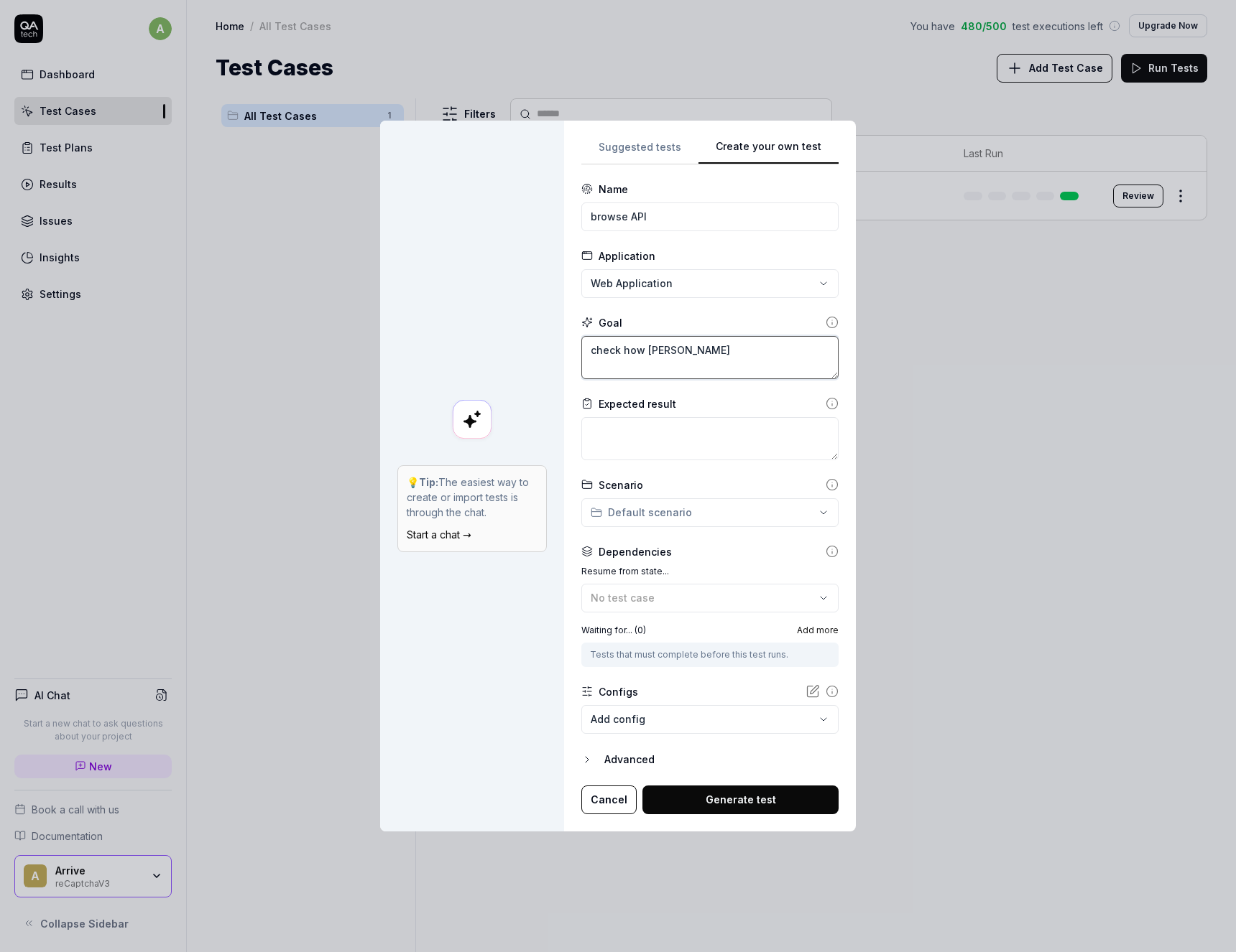
type textarea "check how [PERSON_NAME] re"
type textarea "*"
type textarea "check how [PERSON_NAME] reC"
type textarea "*"
type textarea "check how [PERSON_NAME] reCa"
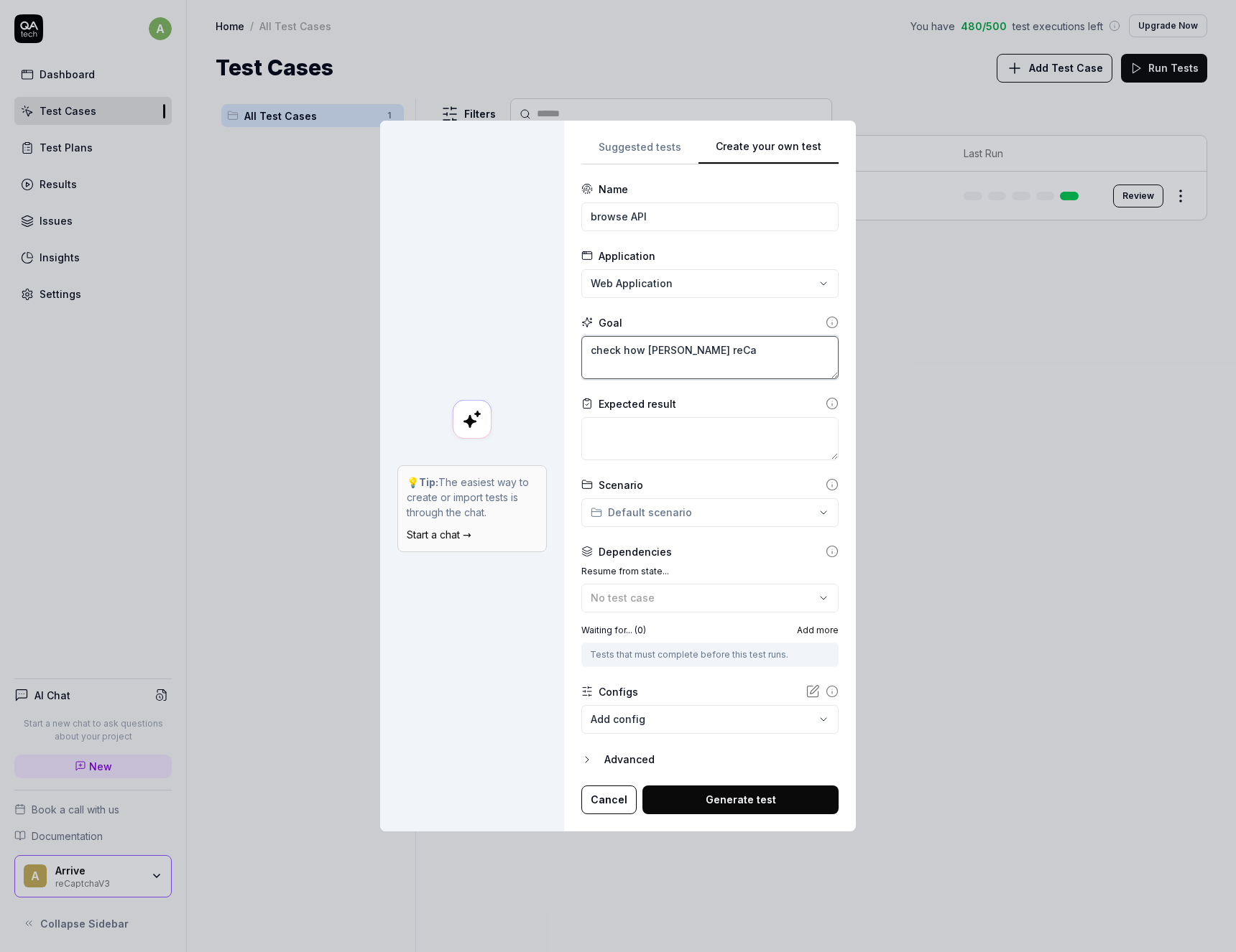
type textarea "*"
type textarea "check how [PERSON_NAME] reCapt"
type textarea "*"
type textarea "check how [PERSON_NAME] reCaptc"
type textarea "*"
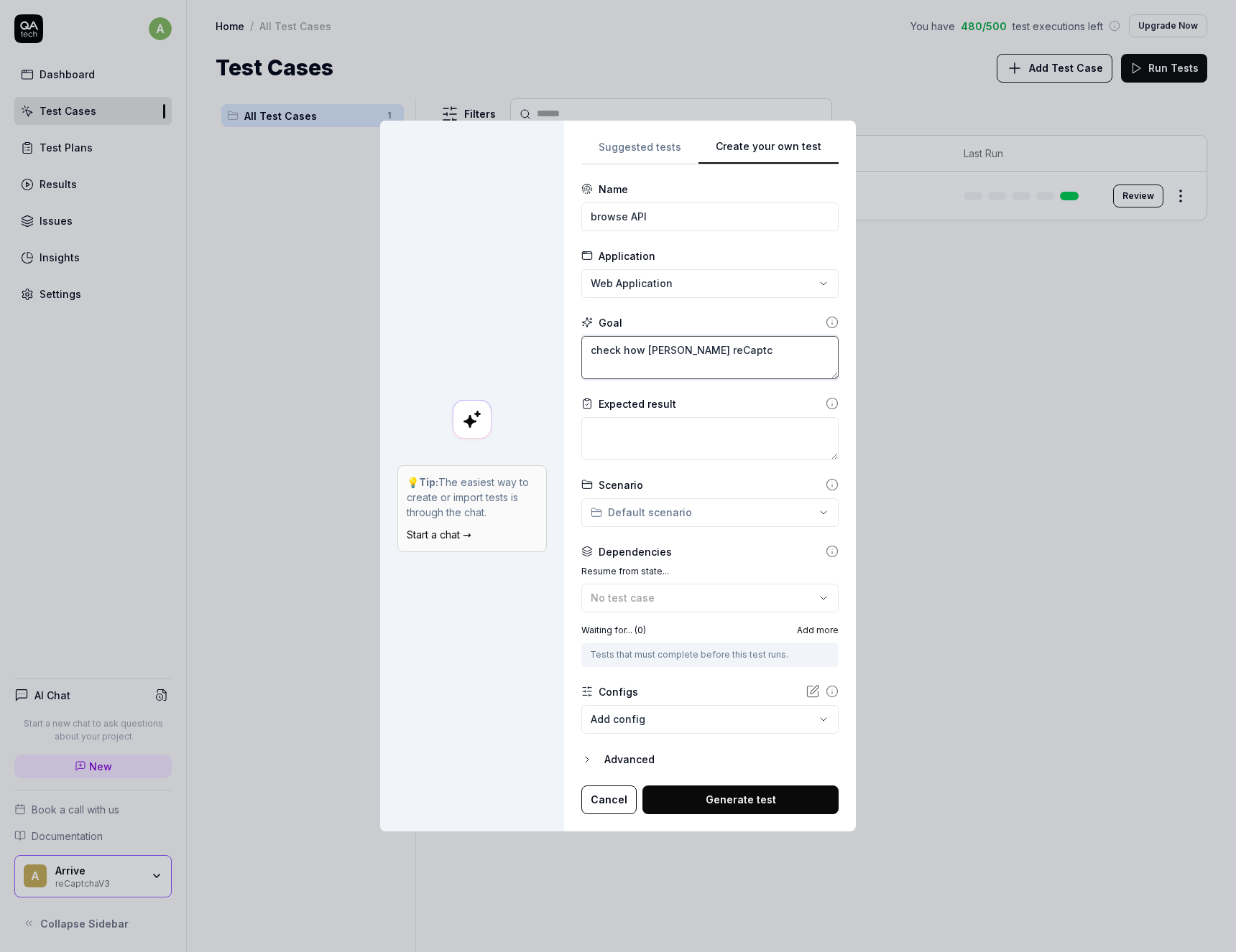
type textarea "check how [PERSON_NAME] reCaptch"
type textarea "*"
type textarea "check how [PERSON_NAME] reCaptcha"
type textarea "*"
type textarea "check how [PERSON_NAME] reCaptcha"
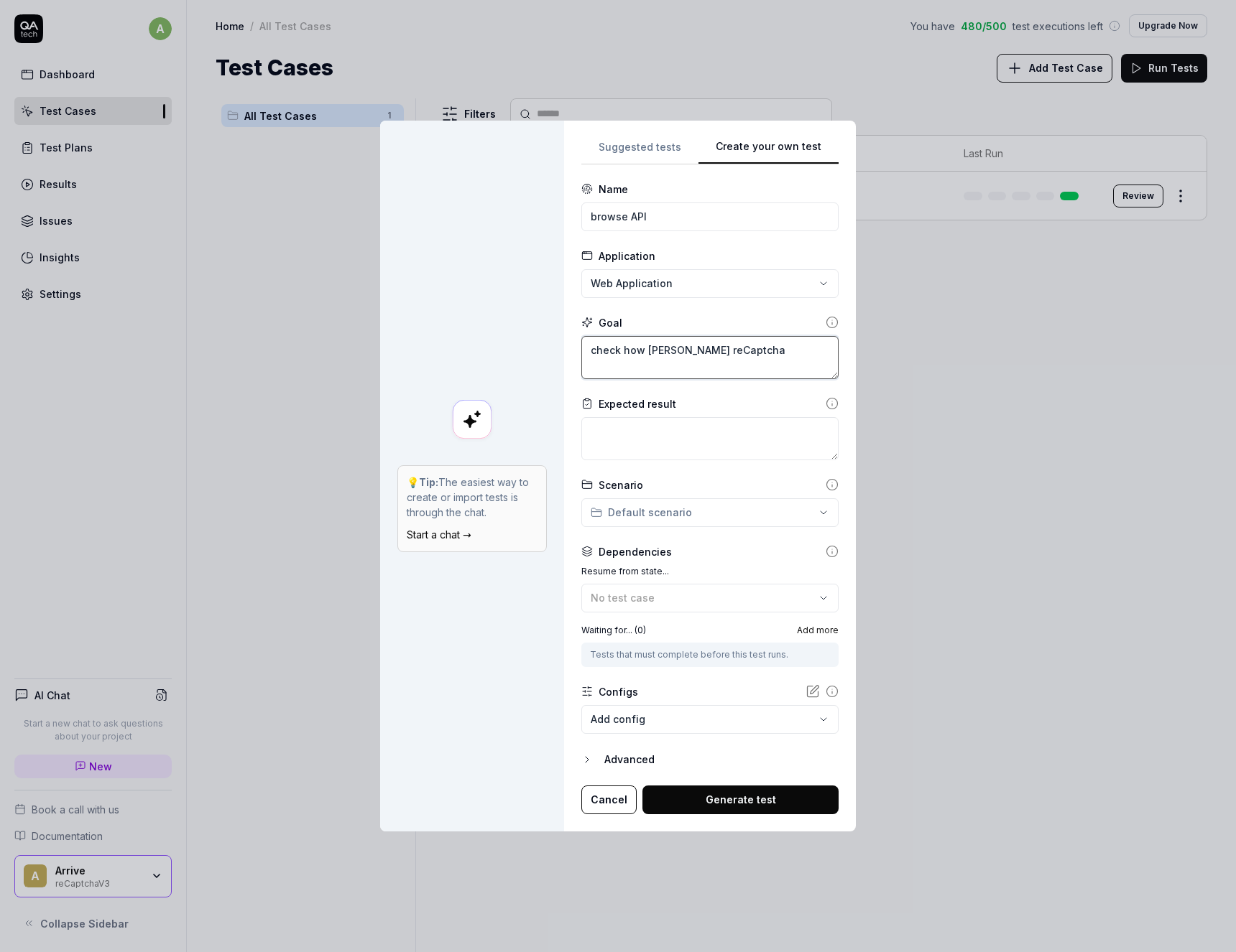
type textarea "*"
type textarea "check how [PERSON_NAME] reCaptcha l"
type textarea "*"
type textarea "check how [PERSON_NAME] reCaptcha li"
type textarea "*"
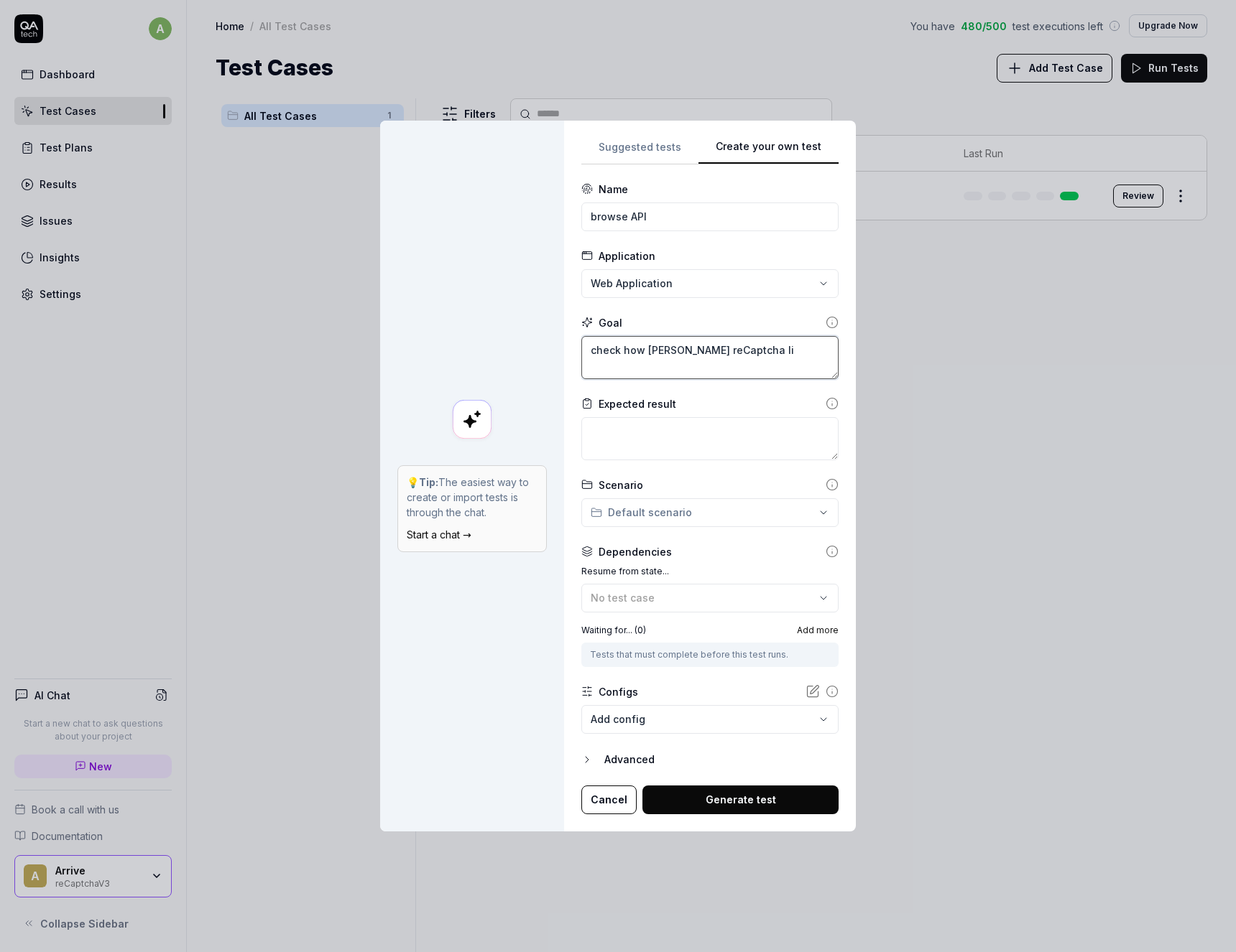
type textarea "check how [PERSON_NAME] reCaptcha lin"
type textarea "*"
type textarea "check how [PERSON_NAME] reCaptcha link"
click at [830, 323] on icon at bounding box center [832, 322] width 13 height 13
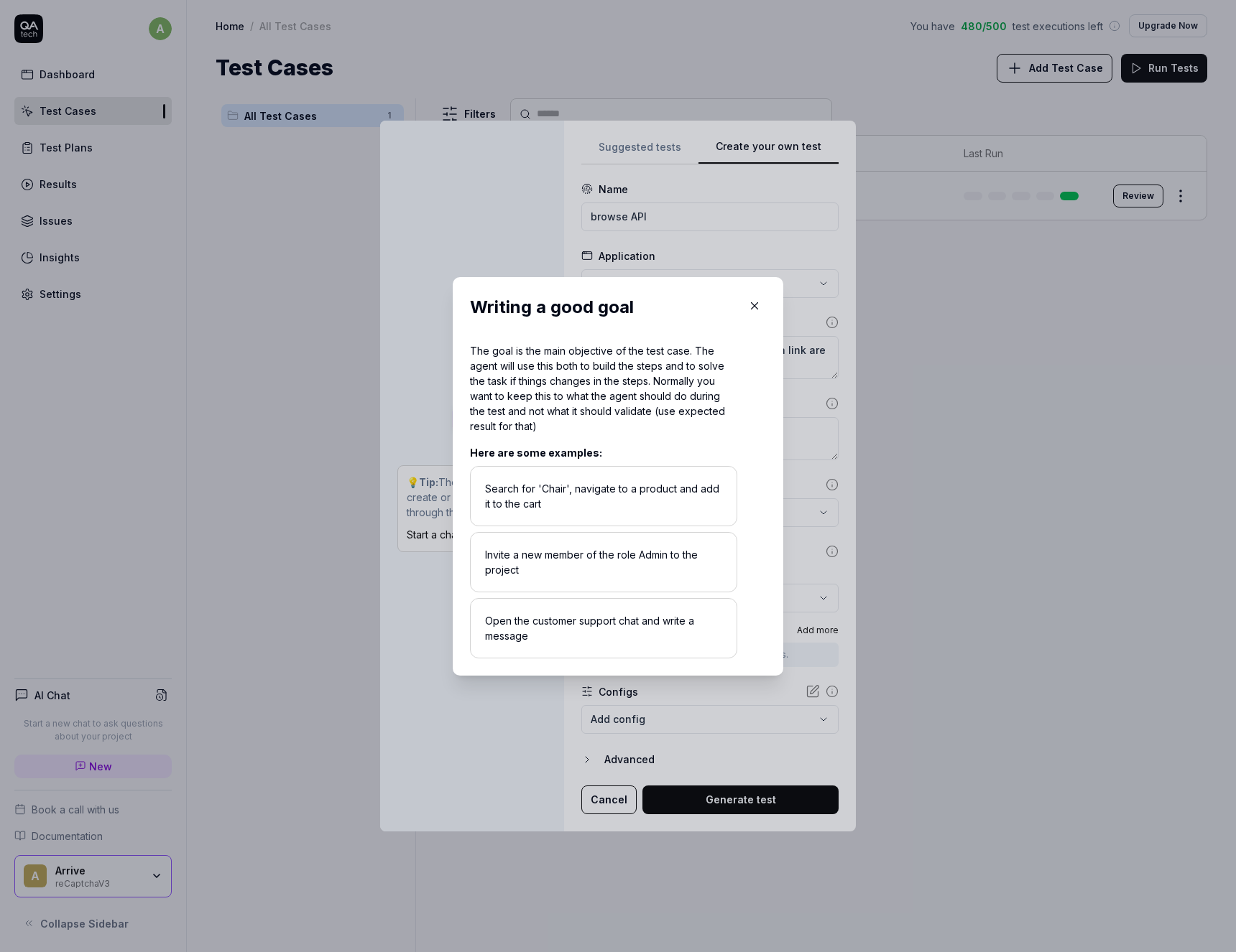
click at [753, 304] on icon "button" at bounding box center [755, 305] width 7 height 7
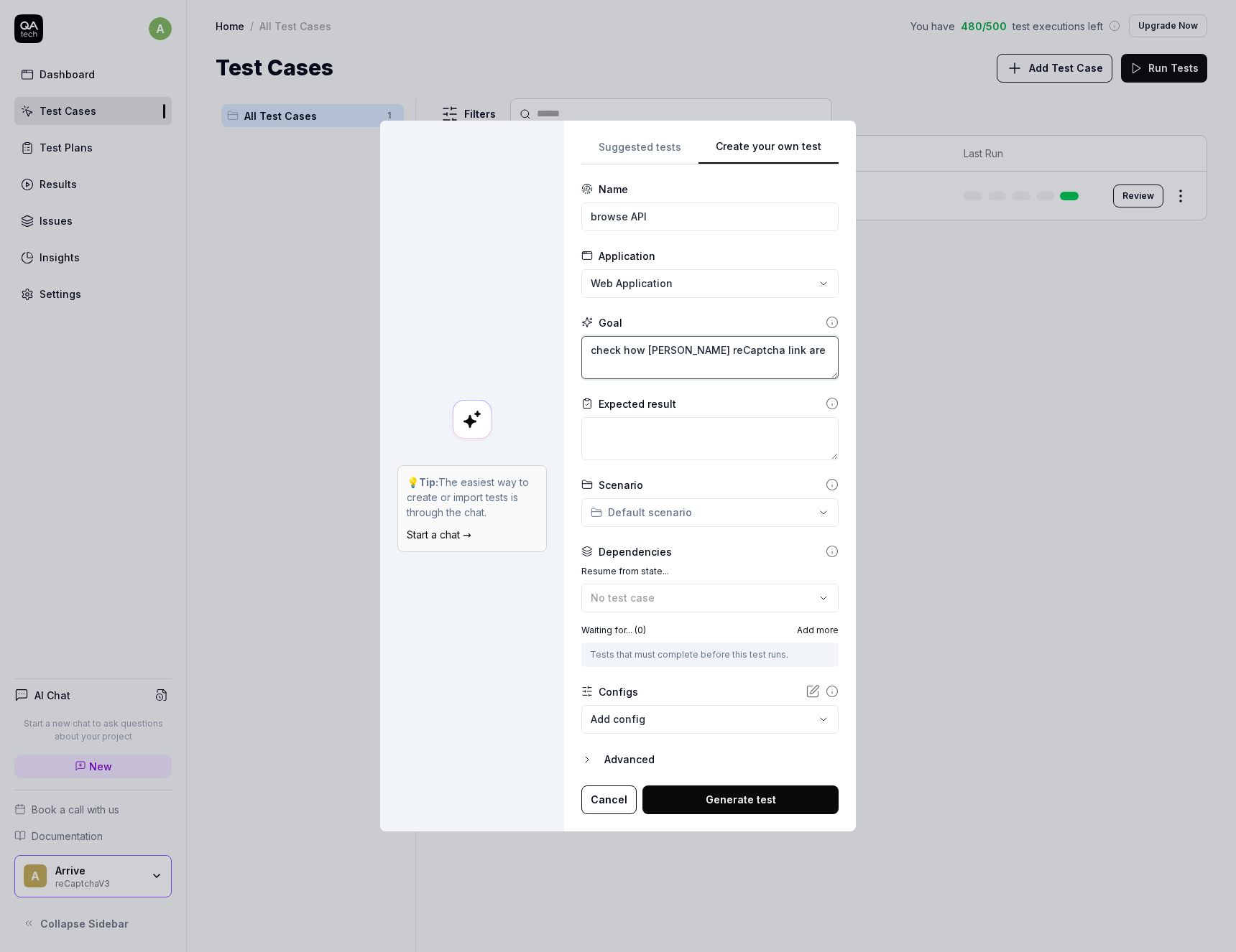
click at [658, 353] on textarea "check how [PERSON_NAME] reCaptcha link are" at bounding box center [709, 357] width 257 height 43
click at [663, 352] on textarea "check how [PERSON_NAME] reCaptcha link are" at bounding box center [709, 357] width 257 height 43
click at [810, 357] on textarea "check how many reCaptcha link are" at bounding box center [709, 357] width 257 height 43
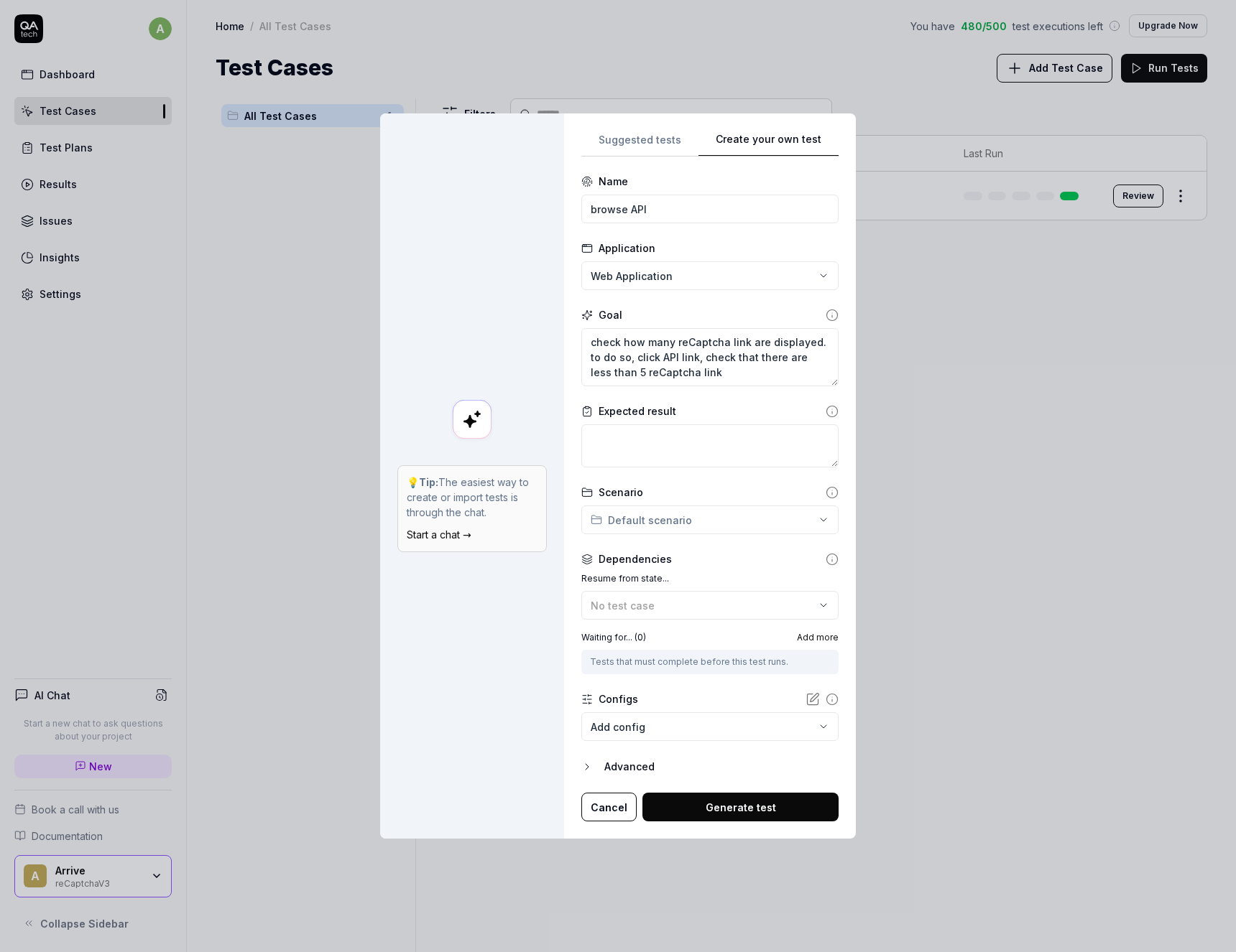
click at [710, 813] on button "Generate test" at bounding box center [740, 807] width 197 height 29
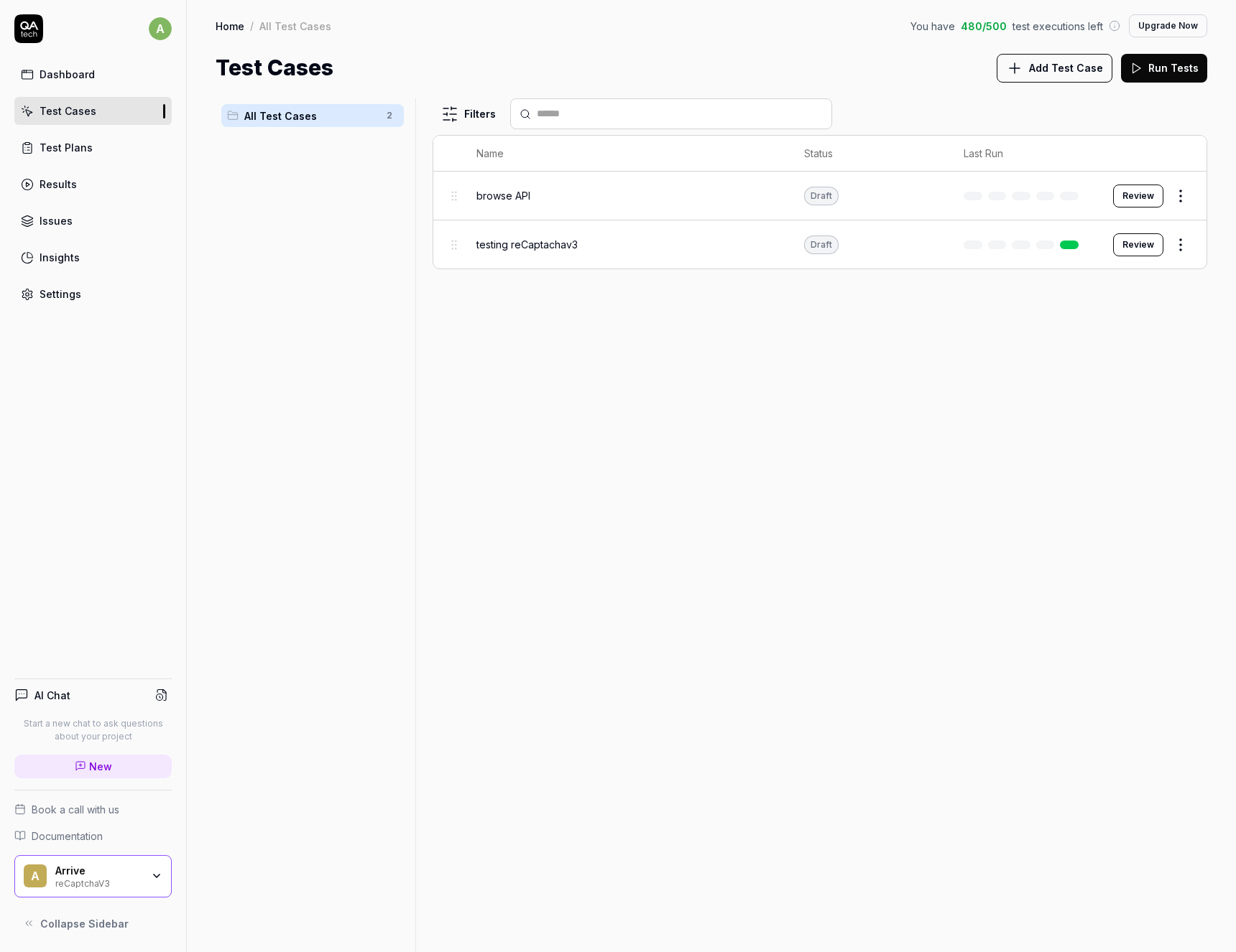
click at [532, 192] on div "browse API" at bounding box center [625, 196] width 299 height 15
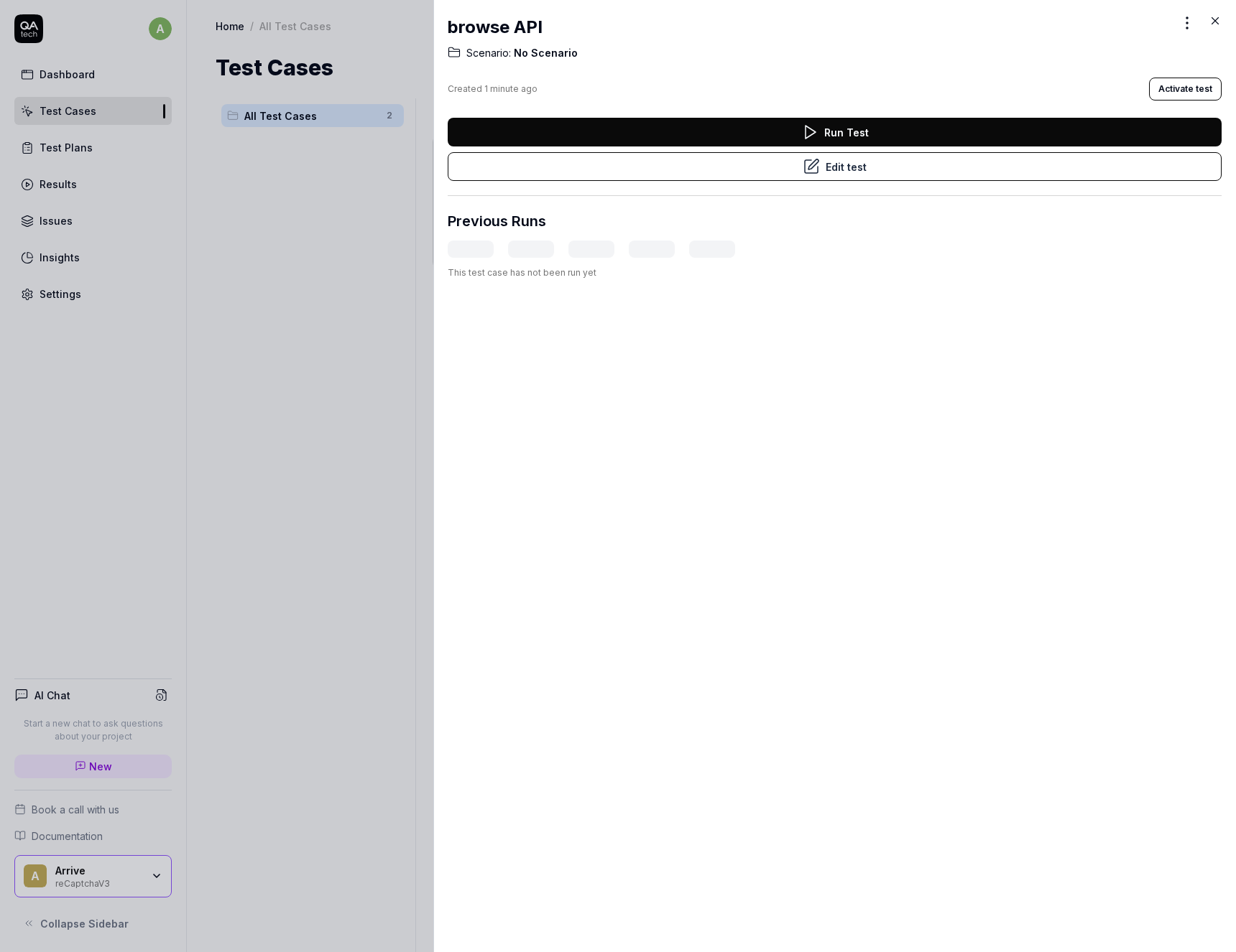
click at [803, 134] on icon at bounding box center [809, 131] width 17 height 17
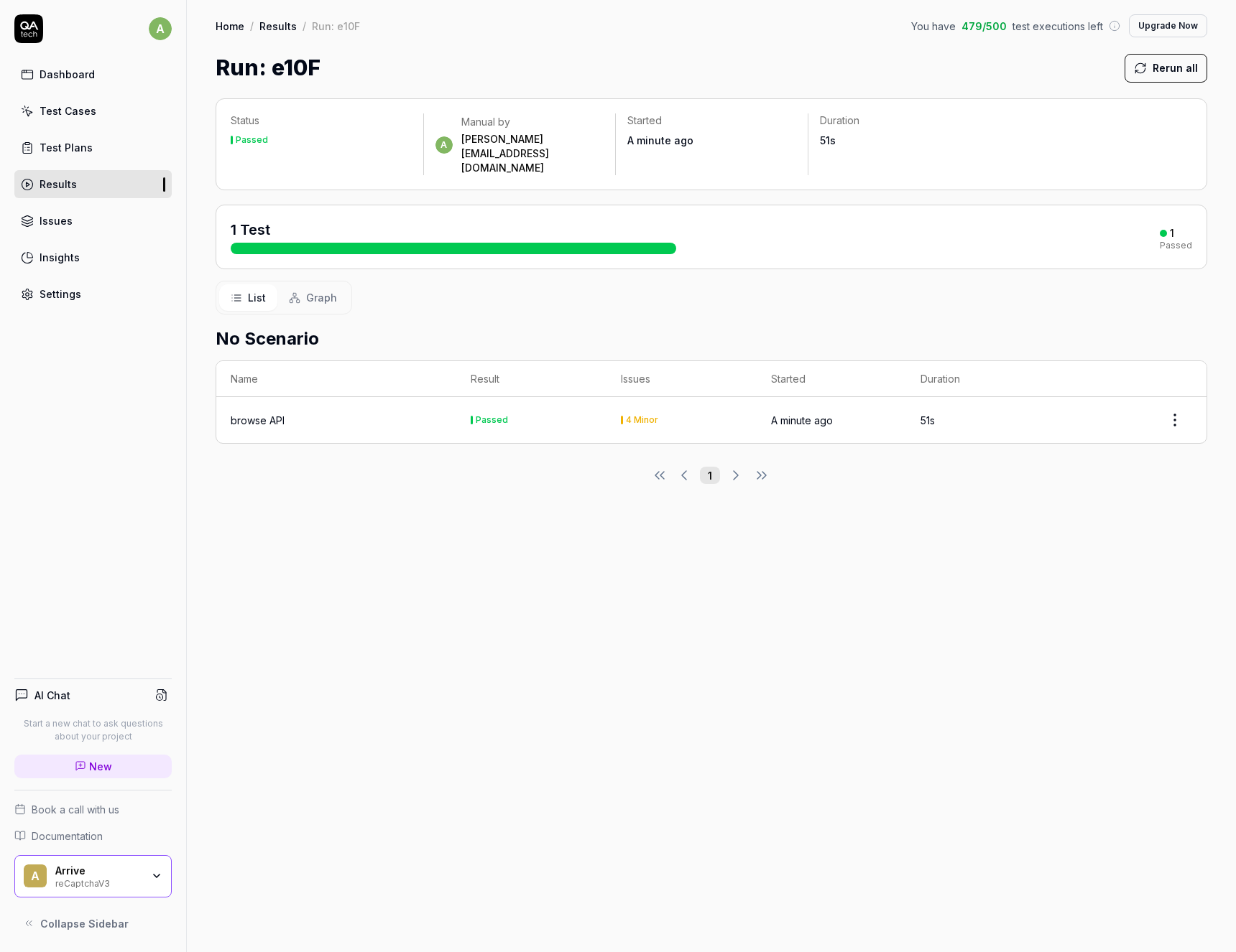
click at [456, 397] on td "browse API" at bounding box center [336, 420] width 240 height 46
click at [236, 413] on div "browse API" at bounding box center [257, 420] width 54 height 15
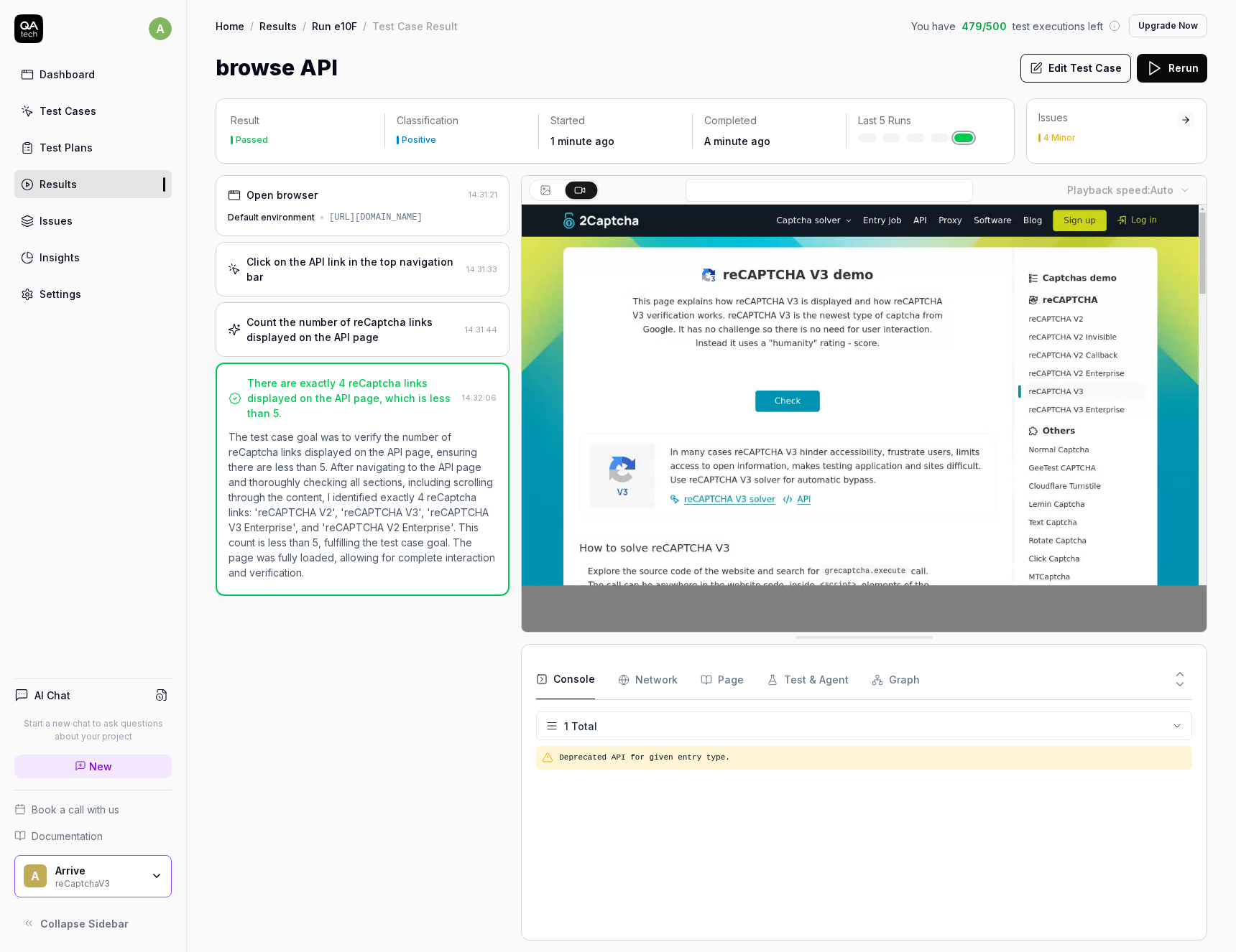
click at [1086, 70] on button "Edit Test Case" at bounding box center [1076, 68] width 111 height 29
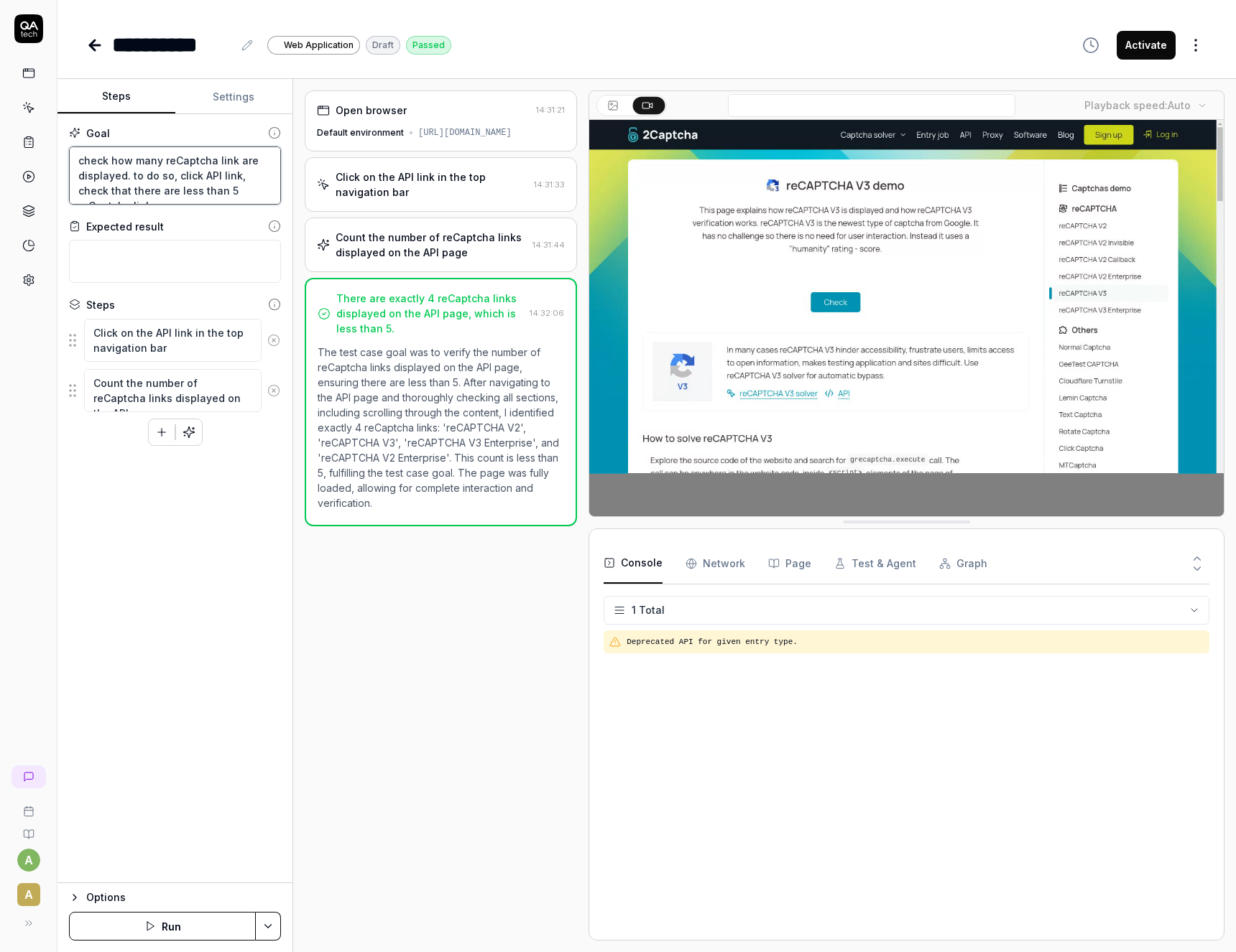
click at [214, 191] on textarea "check how many reCaptcha link are displayed. to do so, click API link, check th…" at bounding box center [175, 175] width 212 height 58
drag, startPoint x: 271, startPoint y: 193, endPoint x: 8, endPoint y: 146, distance: 267.2
click at [69, 146] on textarea "check how many reCaptcha link are displayed. to do so, click API link, check th…" at bounding box center [175, 175] width 212 height 58
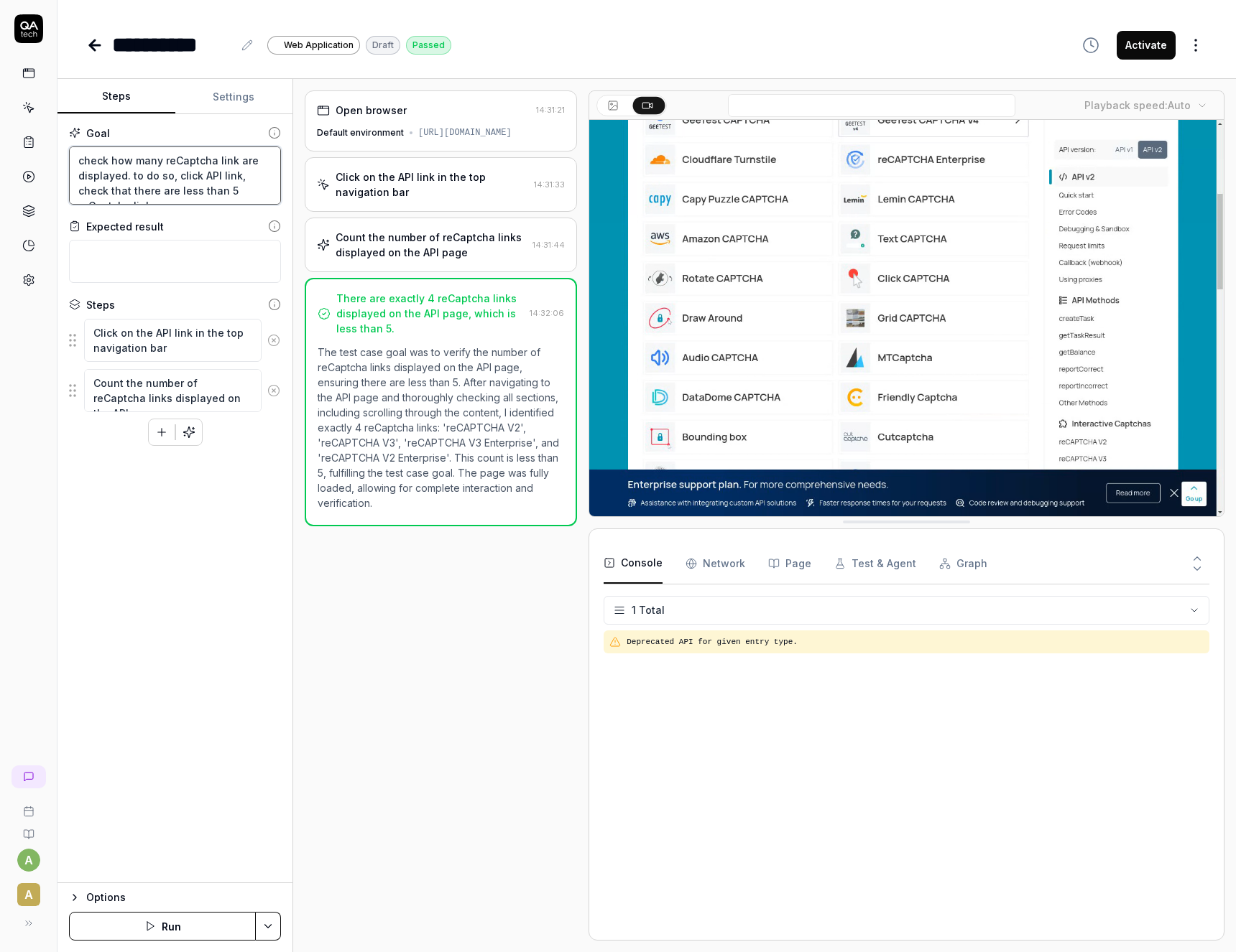
click at [218, 186] on textarea "check how many reCaptcha link are displayed. to do so, click API link, check th…" at bounding box center [175, 175] width 212 height 58
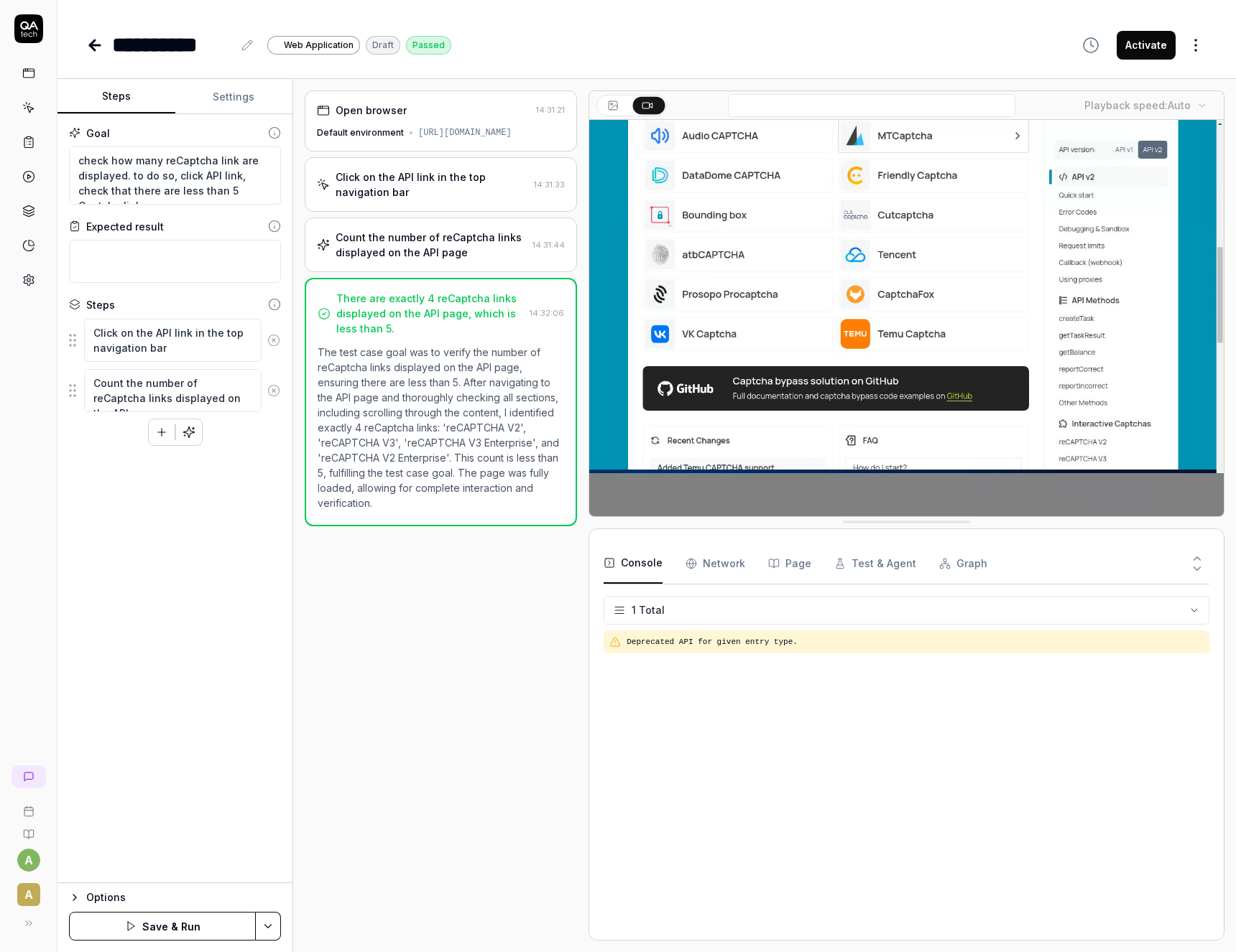
click at [191, 923] on button "Save & Run" at bounding box center [162, 926] width 187 height 29
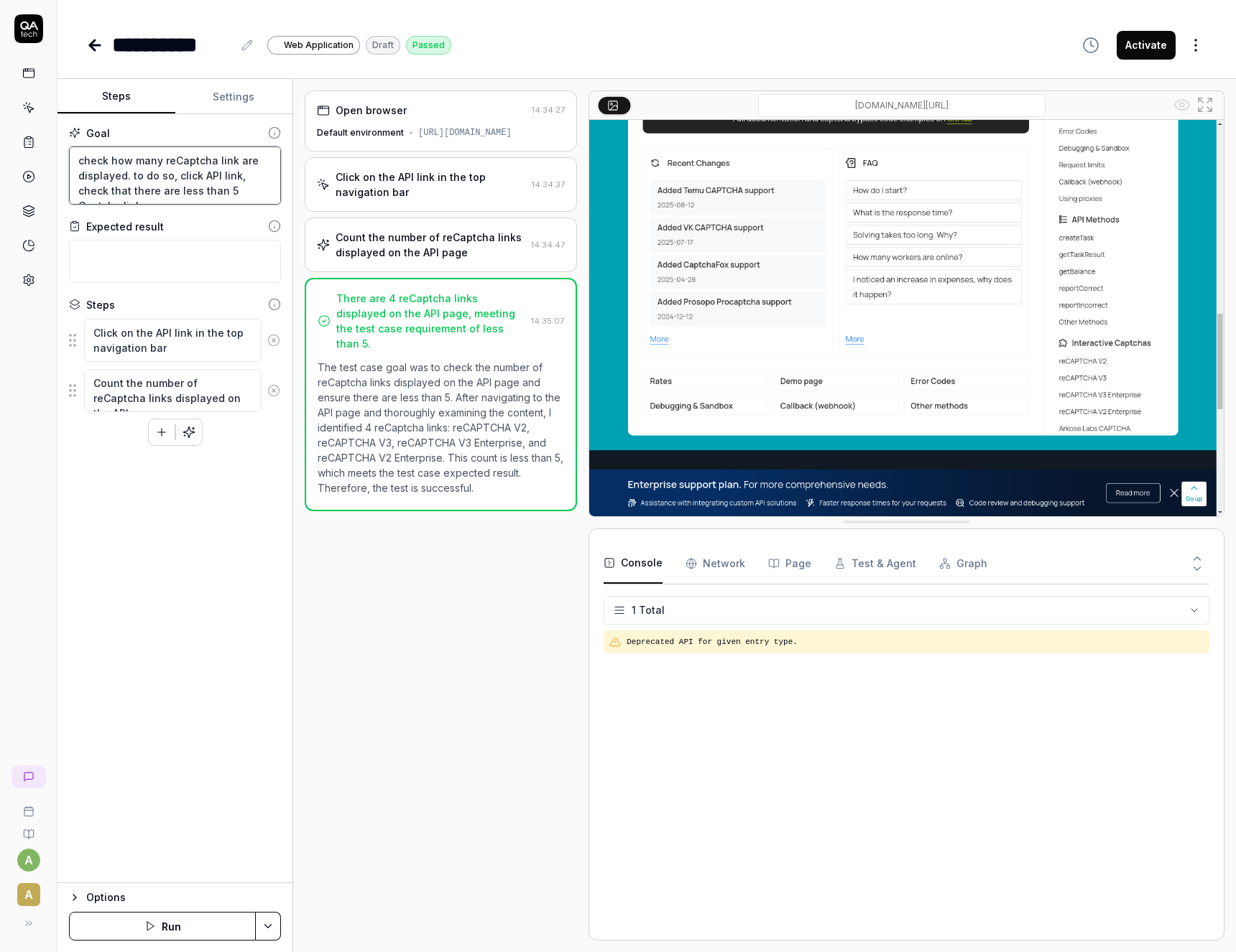
click at [165, 161] on textarea "check how many reCaptcha link are displayed. to do so, click API link, check th…" at bounding box center [175, 175] width 212 height 58
click at [162, 931] on button "Save & Run" at bounding box center [162, 926] width 187 height 29
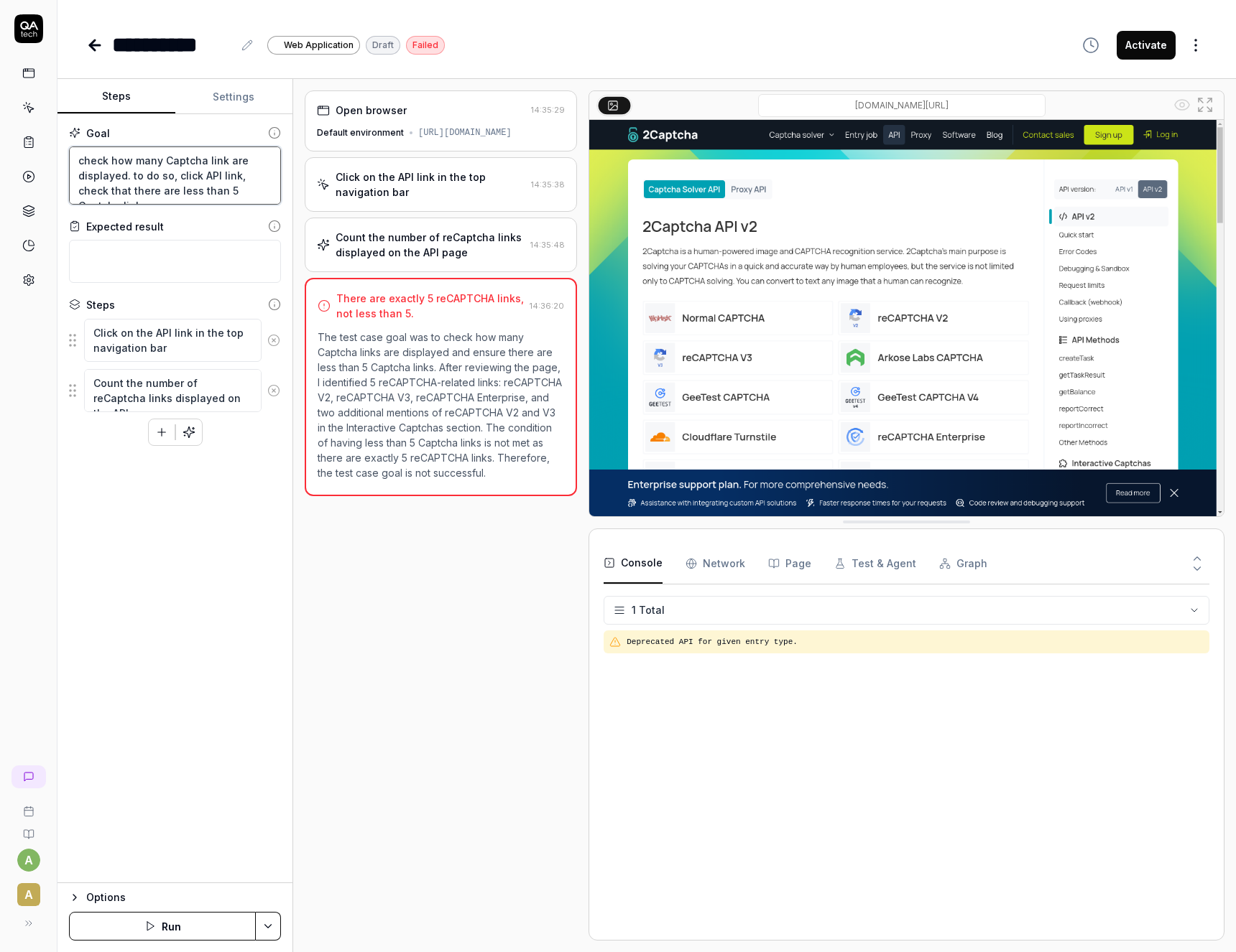
click at [186, 183] on textarea "check how many Captcha link are displayed. to do so, click API link, check that…" at bounding box center [175, 175] width 212 height 58
drag, startPoint x: 276, startPoint y: 194, endPoint x: 20, endPoint y: 140, distance: 261.6
click at [69, 146] on textarea "check how many Captcha link are displayed. to do so, click API link, check that…" at bounding box center [175, 175] width 212 height 58
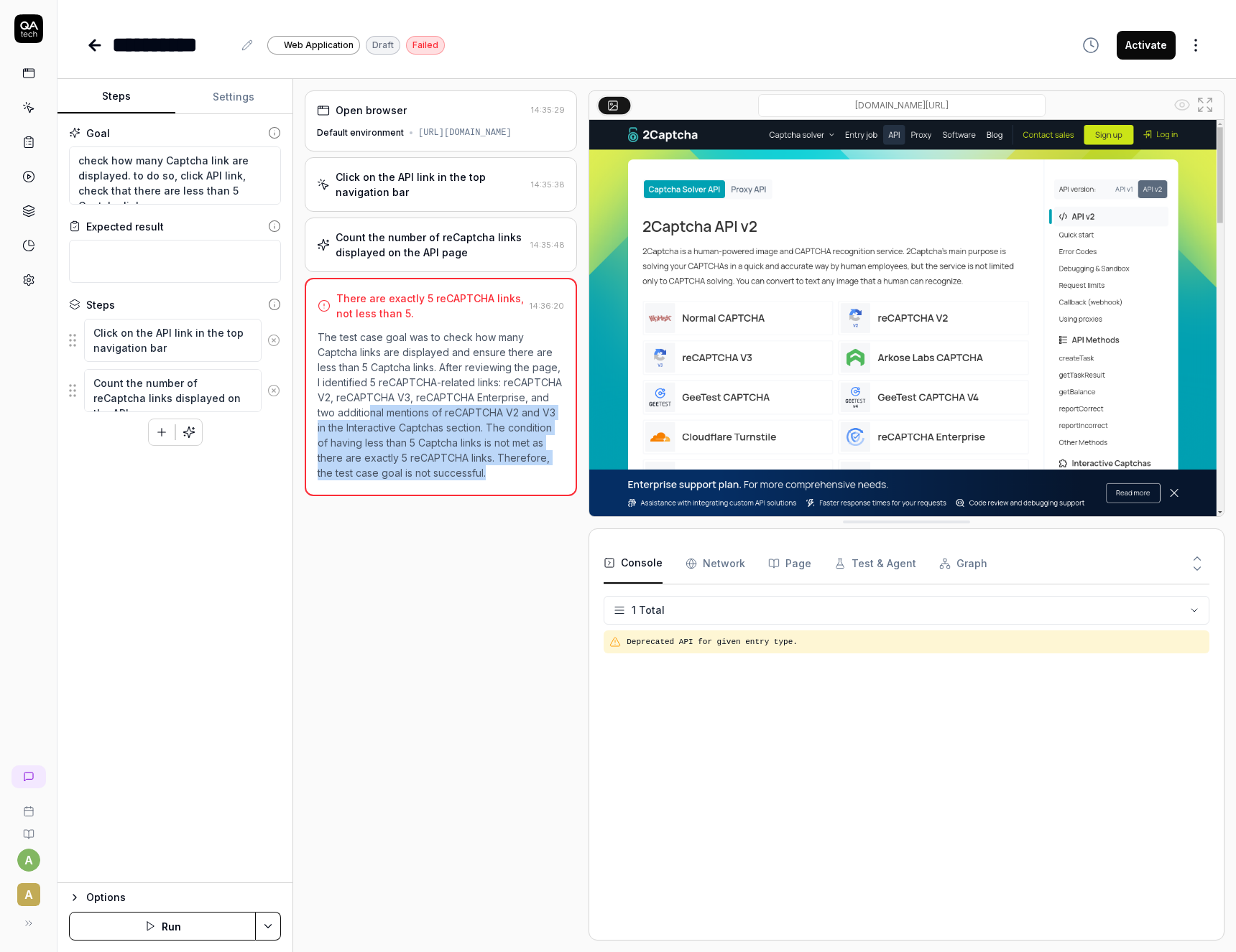
drag, startPoint x: 499, startPoint y: 482, endPoint x: 372, endPoint y: 427, distance: 138.4
click at [372, 427] on p "The test case goal was to check how many Captcha links are displayed and ensure…" at bounding box center [440, 405] width 246 height 151
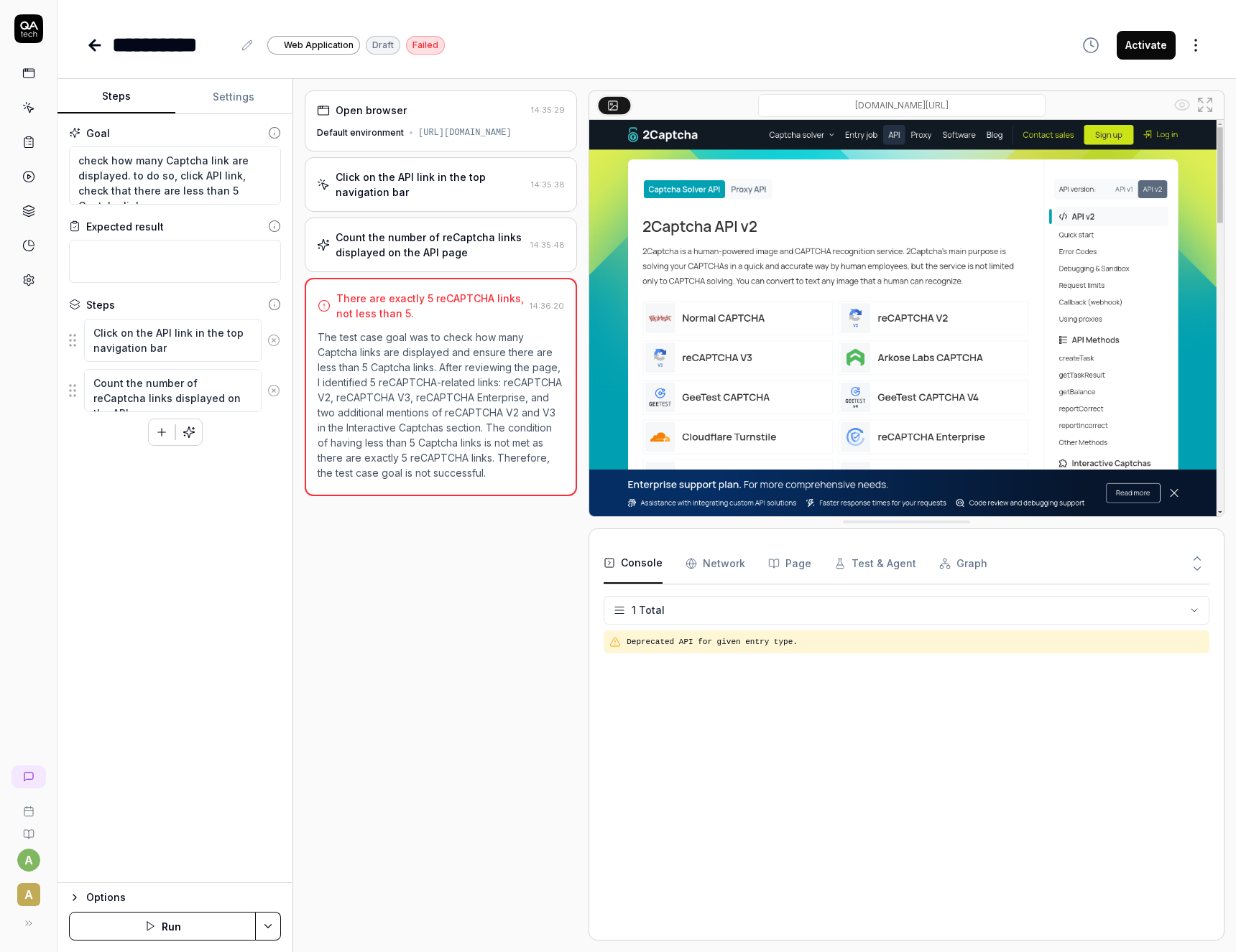
click at [505, 481] on p "The test case goal was to check how many Captcha links are displayed and ensure…" at bounding box center [440, 405] width 246 height 151
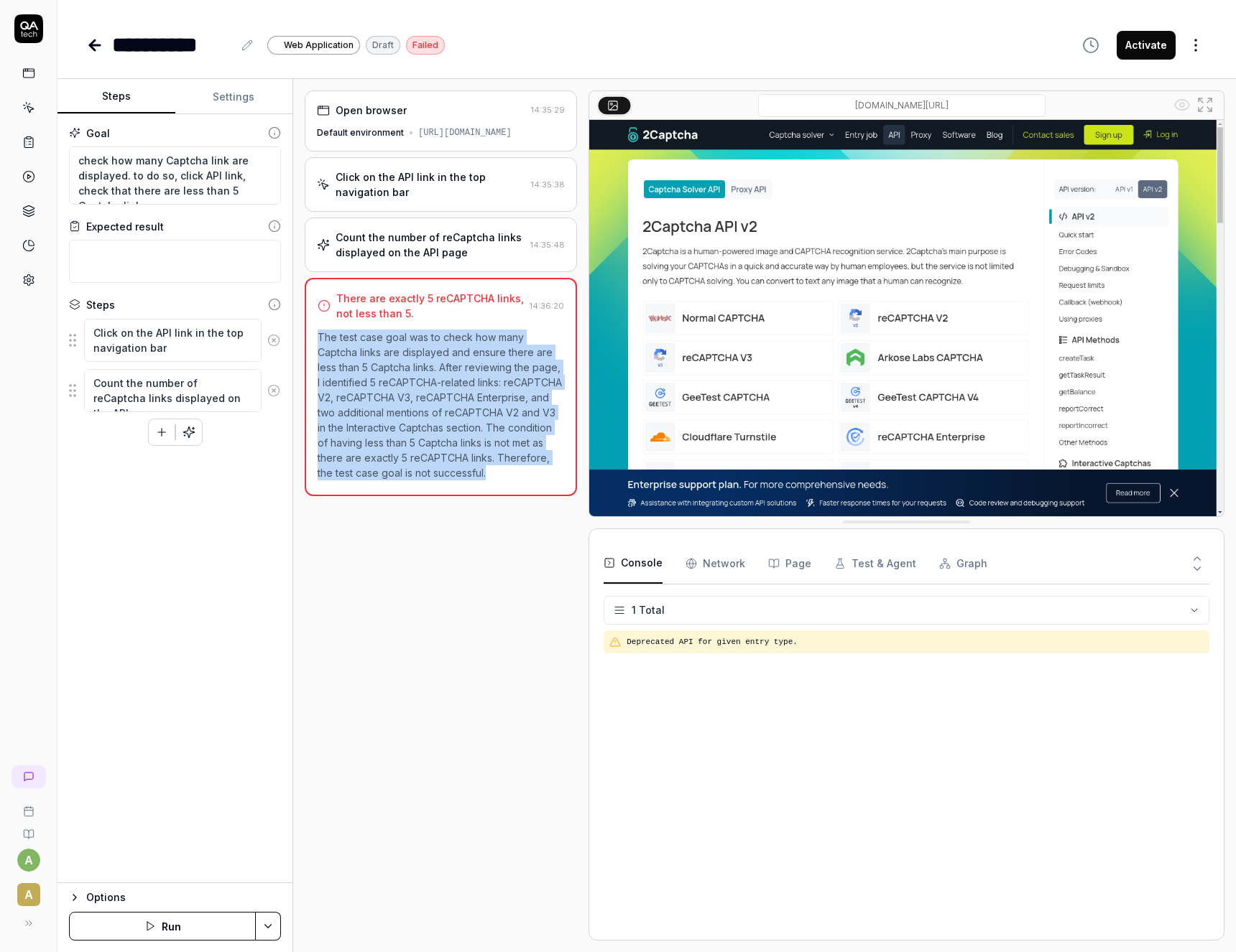
drag, startPoint x: 503, startPoint y: 489, endPoint x: 299, endPoint y: 349, distance: 247.4
click at [304, 349] on div "Open browser 14:35:29 Default environment [URL][DOMAIN_NAME] Click on the API l…" at bounding box center [441, 516] width 273 height 850
copy p "The test case goal was to check how many Captcha links are displayed and ensure…"
click at [35, 592] on div "a A" at bounding box center [29, 476] width 57 height 952
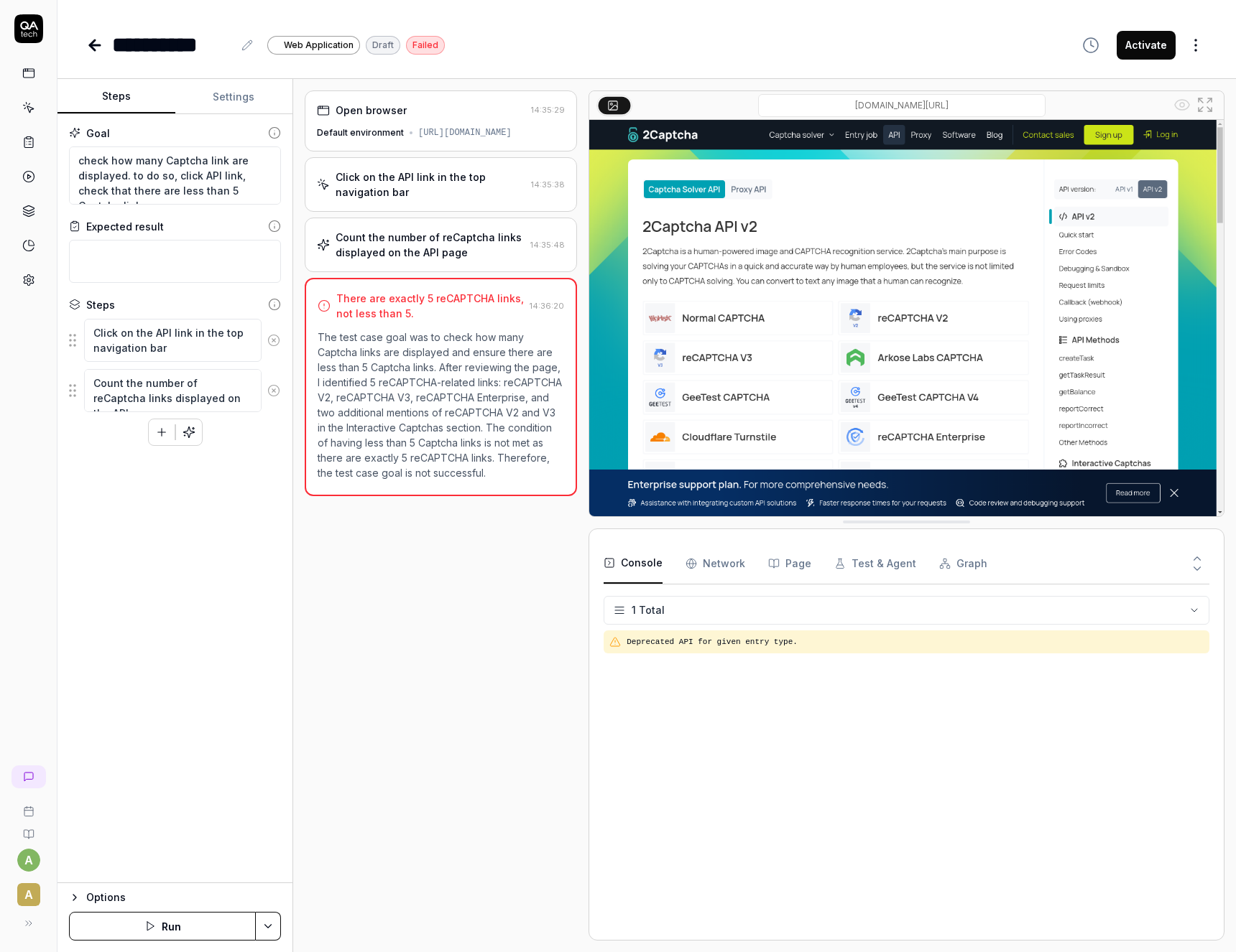
click at [23, 905] on span "A" at bounding box center [28, 895] width 23 height 23
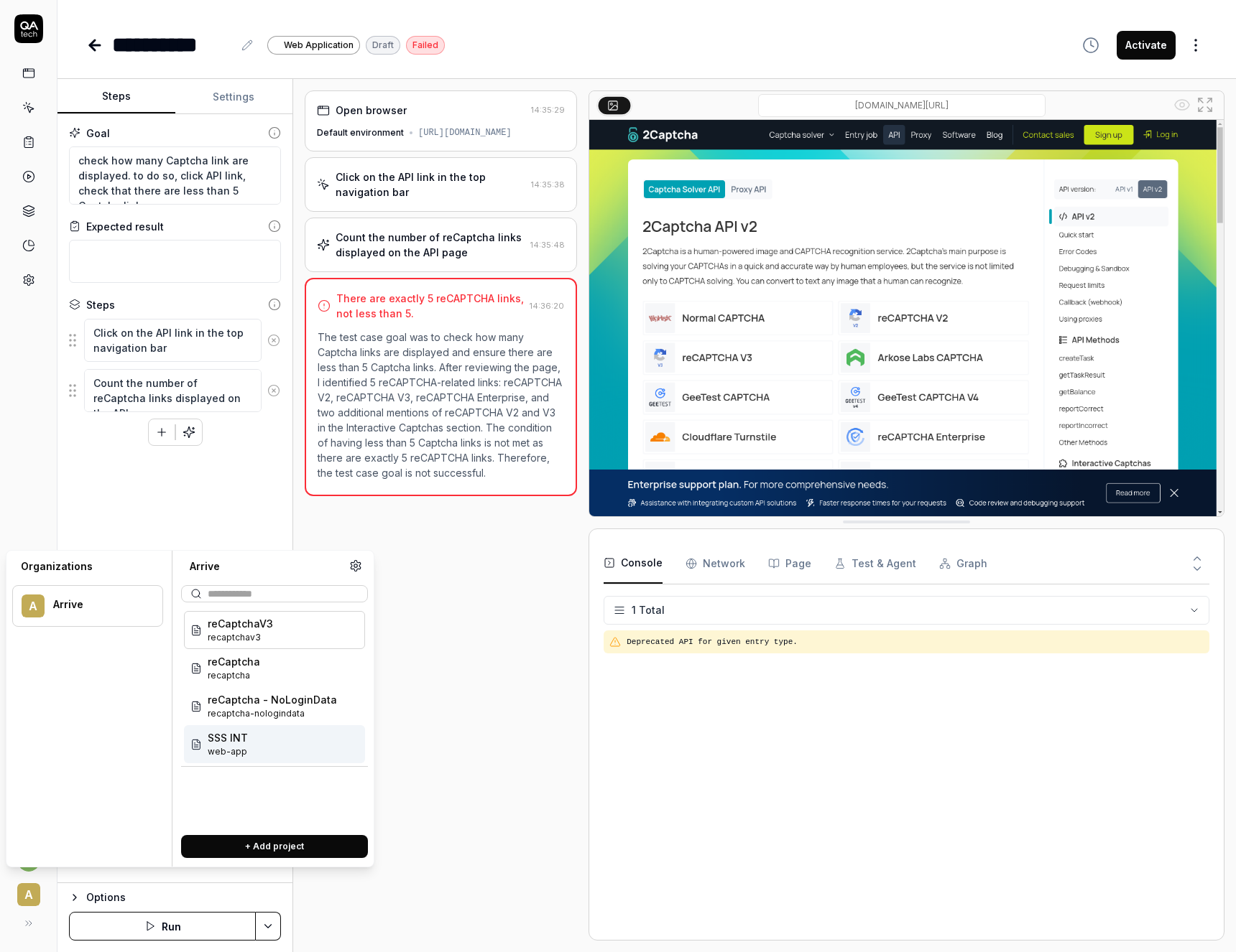
click at [248, 844] on button "+ Add project" at bounding box center [274, 846] width 187 height 23
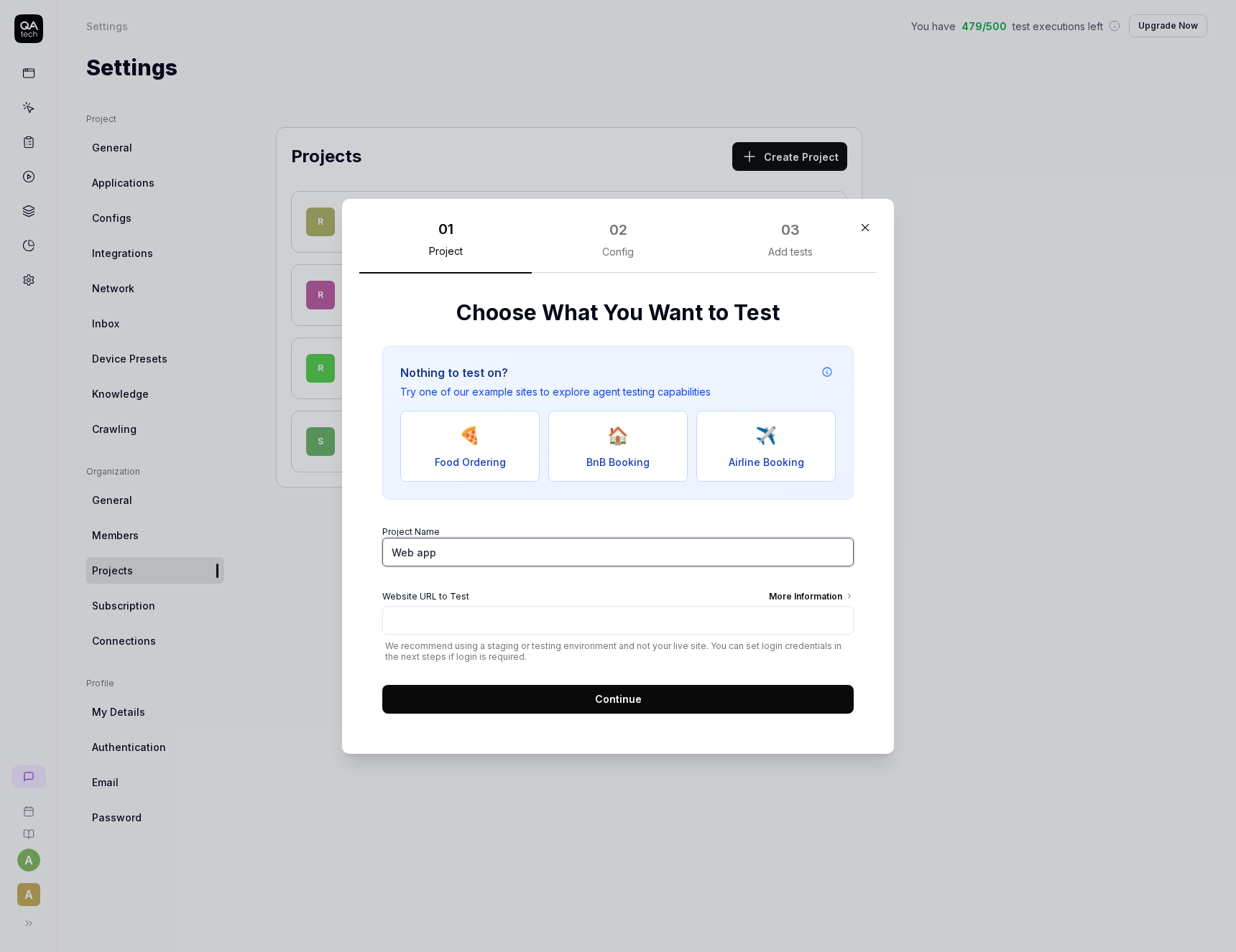
click at [462, 544] on input "Web app" at bounding box center [618, 552] width 471 height 29
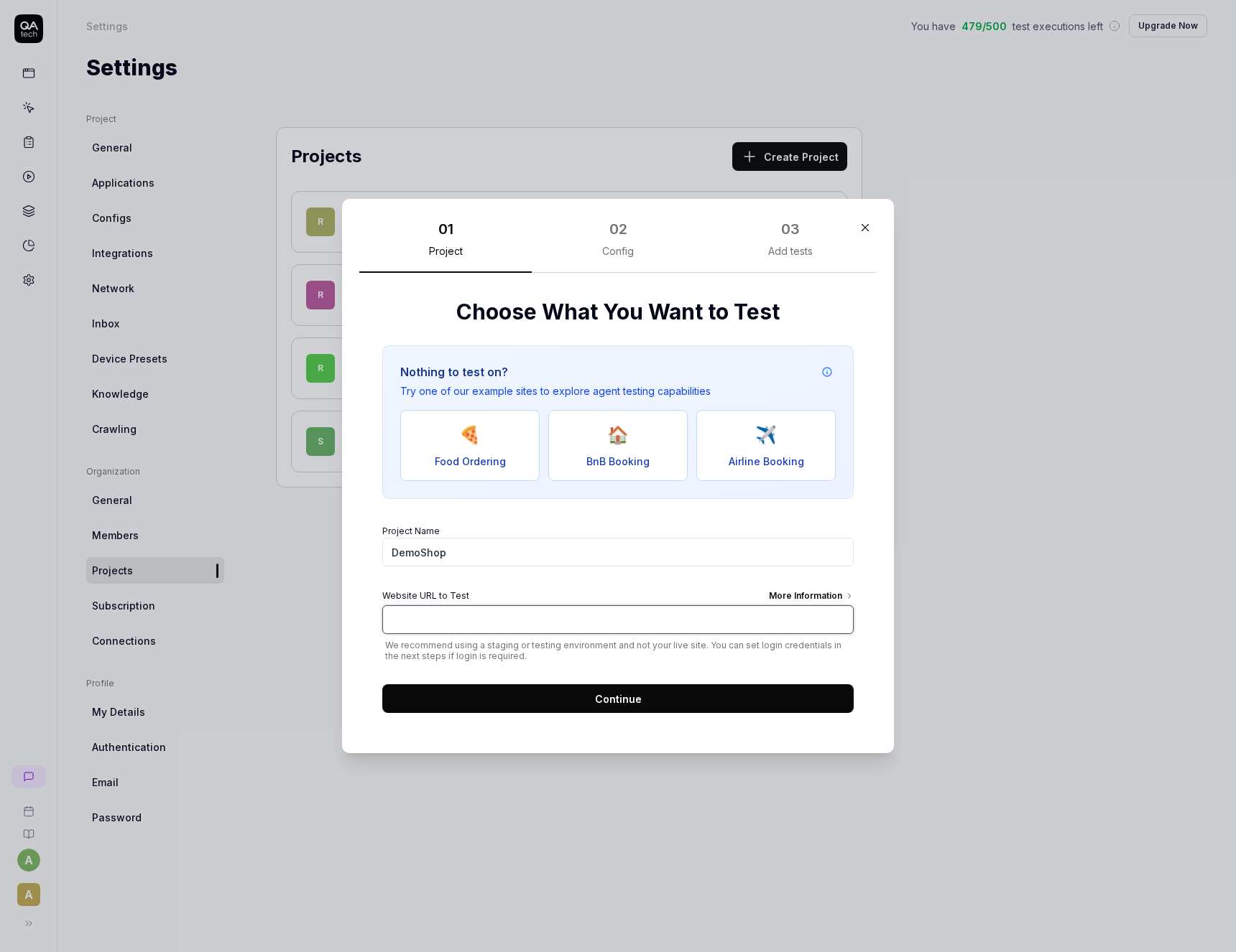
paste input "[URL][DOMAIN_NAME]"
click at [705, 706] on button "Continue" at bounding box center [618, 698] width 471 height 29
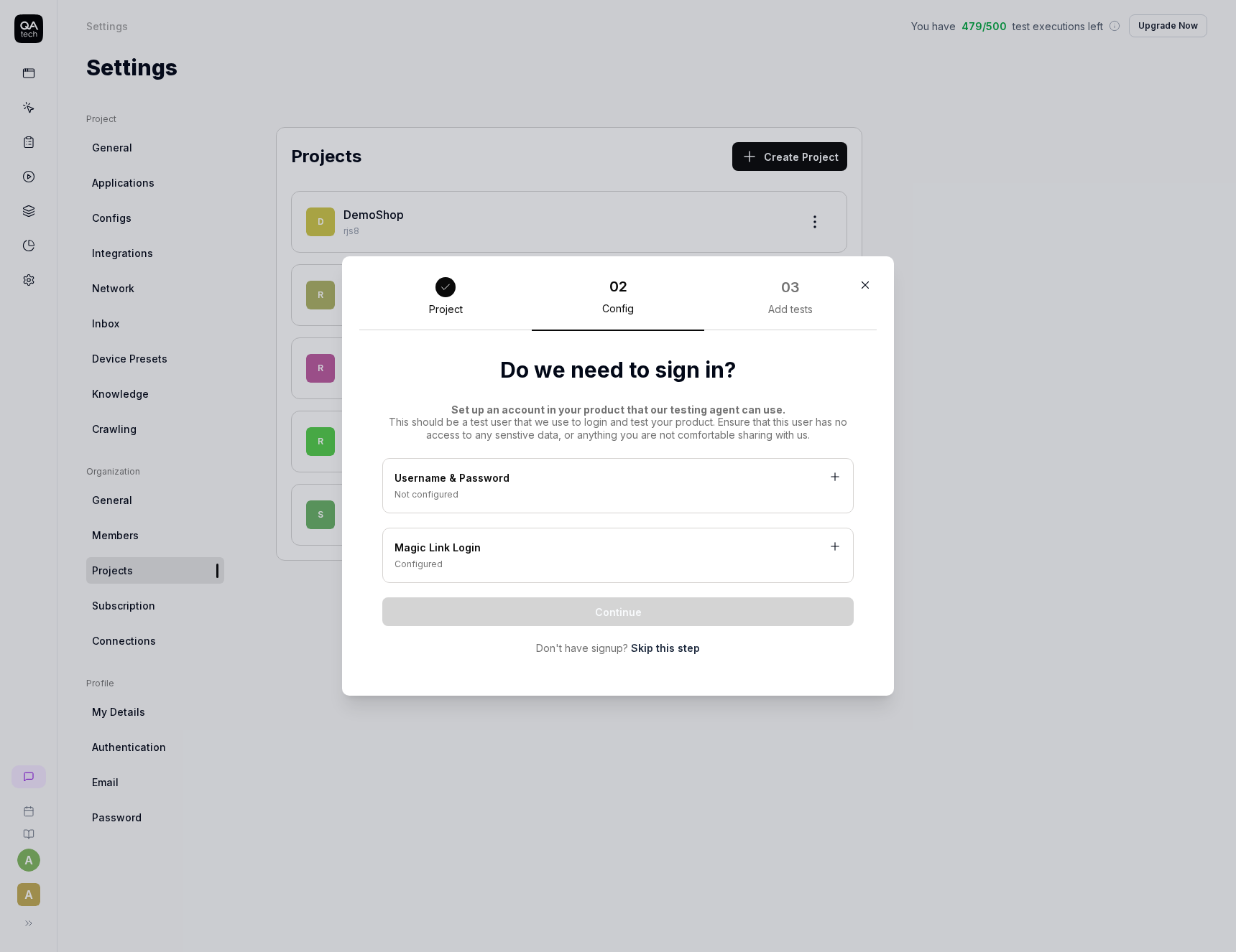
click at [695, 647] on link "Skip this step" at bounding box center [666, 648] width 69 height 15
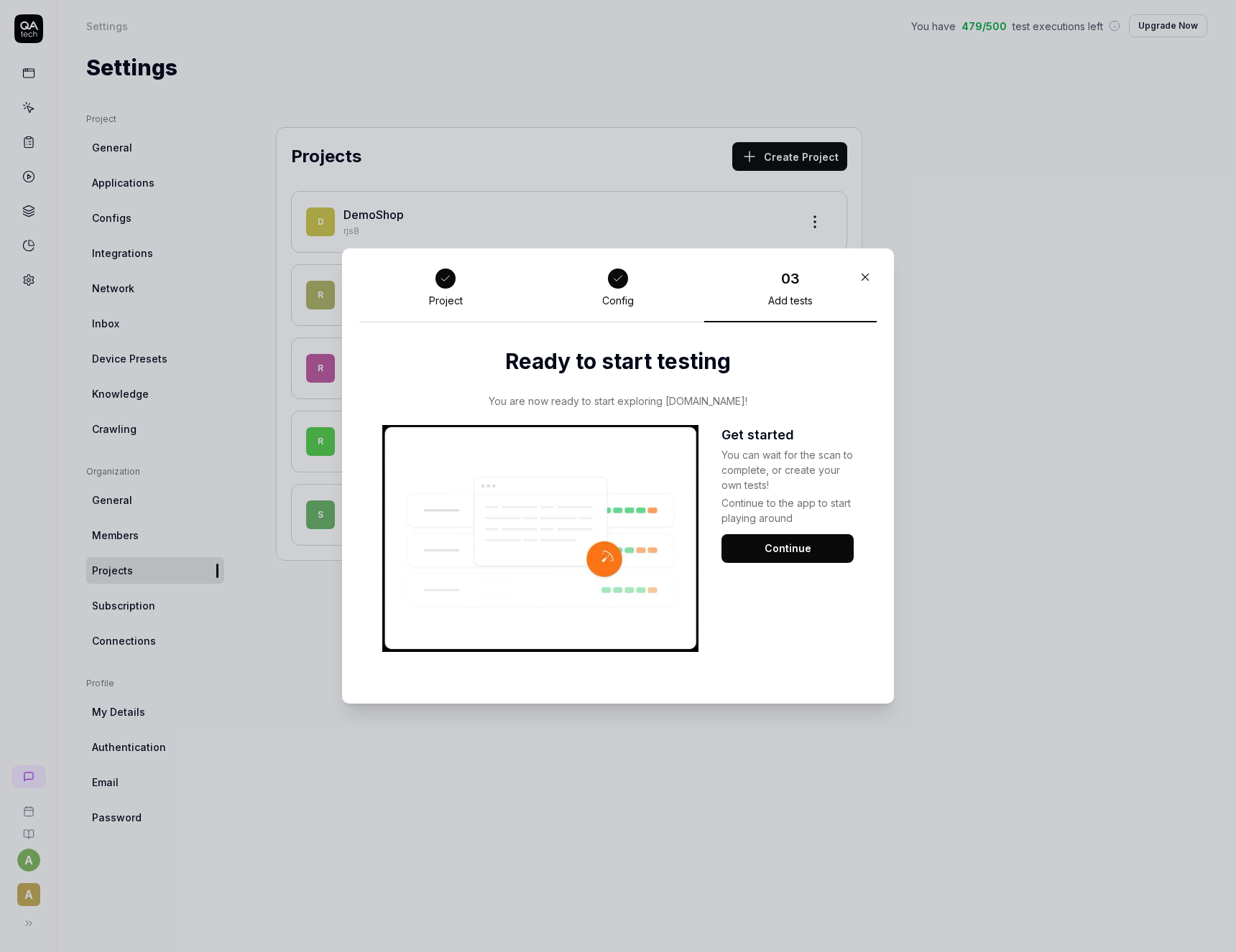
click at [764, 573] on div "Get started You can wait for the scan to complete, or create your own tests! Co…" at bounding box center [787, 539] width 132 height 227
click at [754, 548] on button "Continue" at bounding box center [787, 548] width 132 height 29
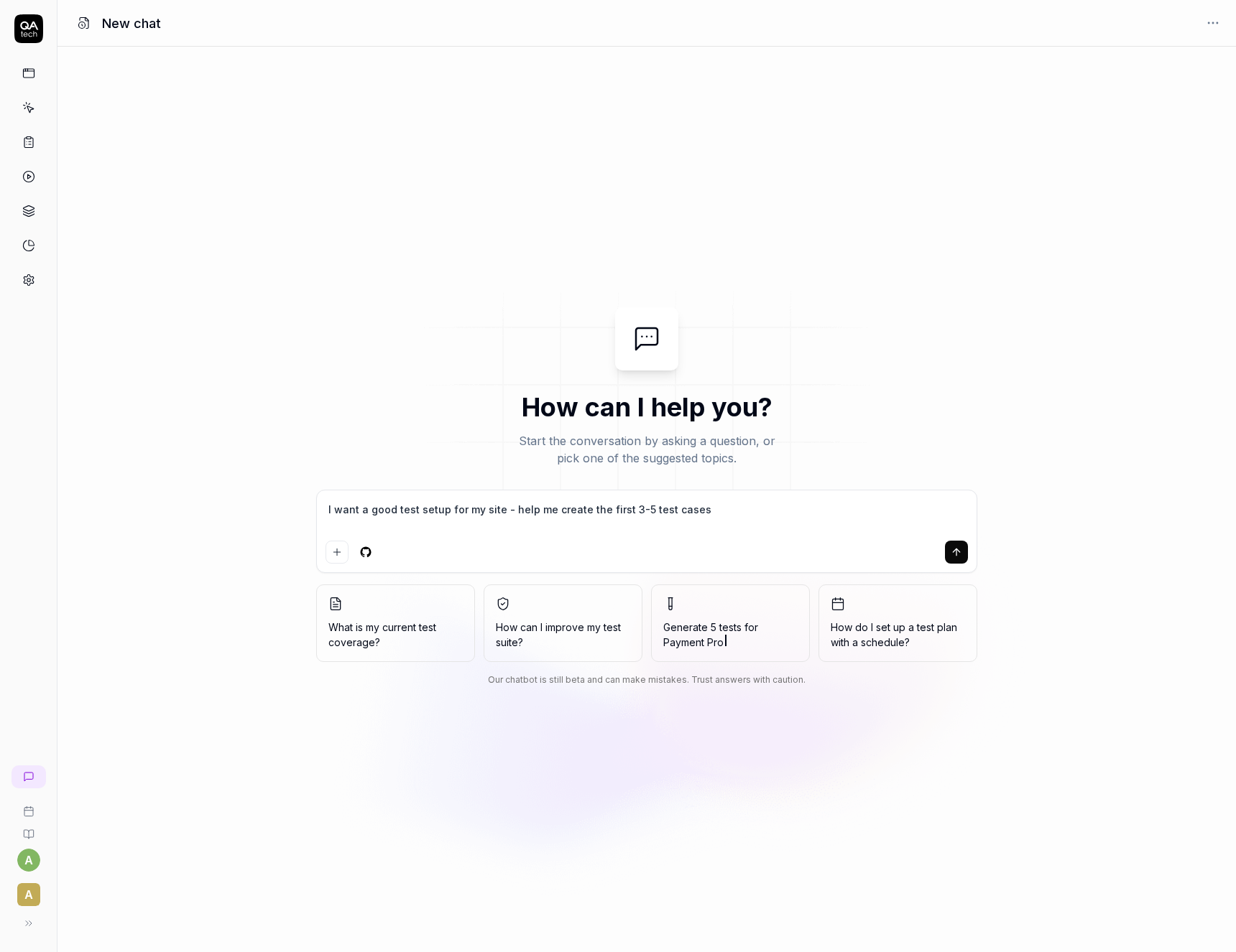
drag, startPoint x: 726, startPoint y: 508, endPoint x: 224, endPoint y: 501, distance: 502.0
click at [325, 501] on textarea "I want a good test setup for my site - help me create the first 3-5 test cases" at bounding box center [646, 517] width 642 height 36
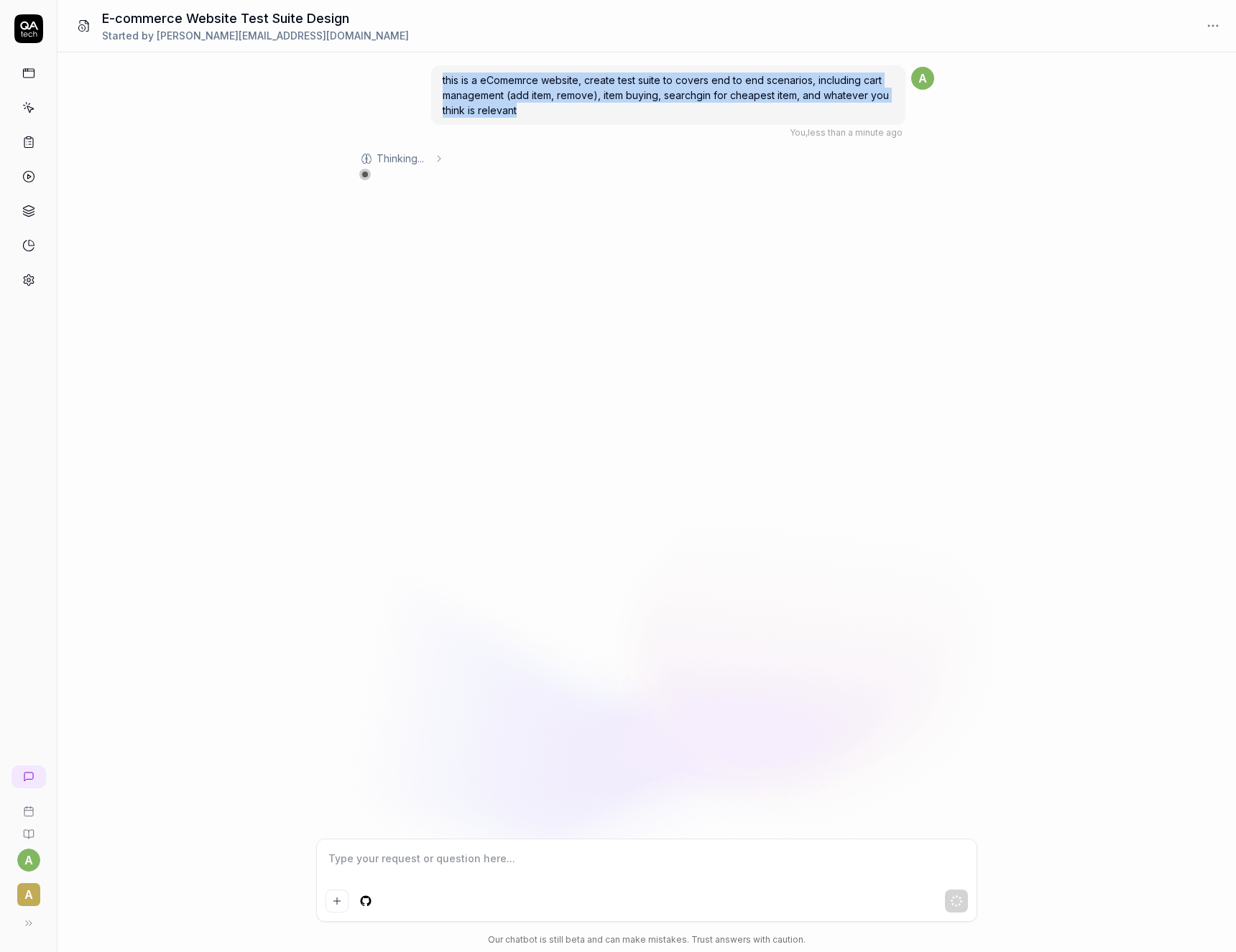
drag, startPoint x: 544, startPoint y: 113, endPoint x: 423, endPoint y: 78, distance: 126.0
click at [431, 78] on div "this is a eComemrce website, create test suite to covers end to end scenarios, …" at bounding box center [668, 102] width 474 height 75
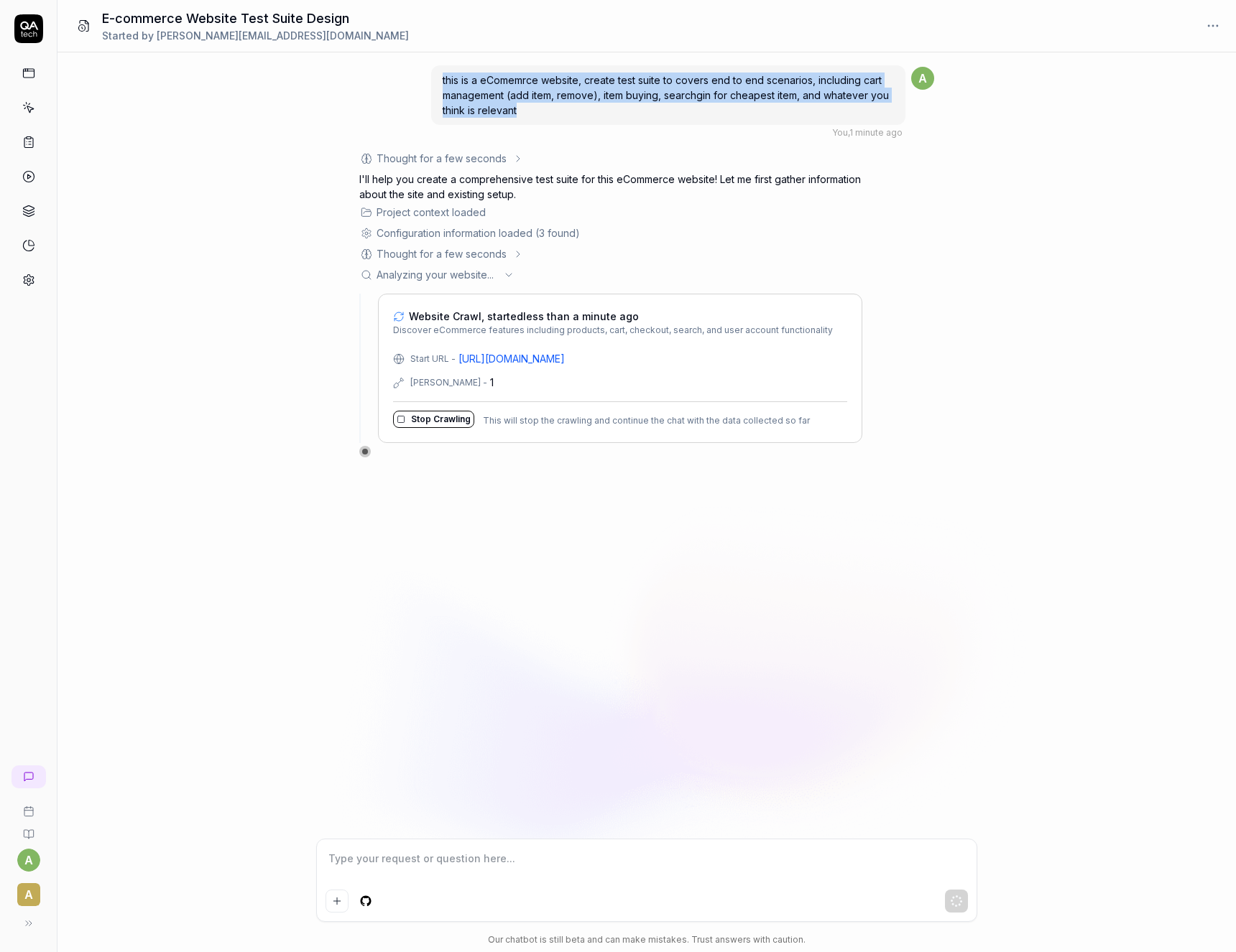
drag, startPoint x: 557, startPoint y: 111, endPoint x: 429, endPoint y: 75, distance: 133.0
click at [431, 75] on div "this is a eComemrce website, create test suite to covers end to end scenarios, …" at bounding box center [668, 102] width 474 height 75
copy span "this is a eComemrce website, create test suite to covers end to end scenarios, …"
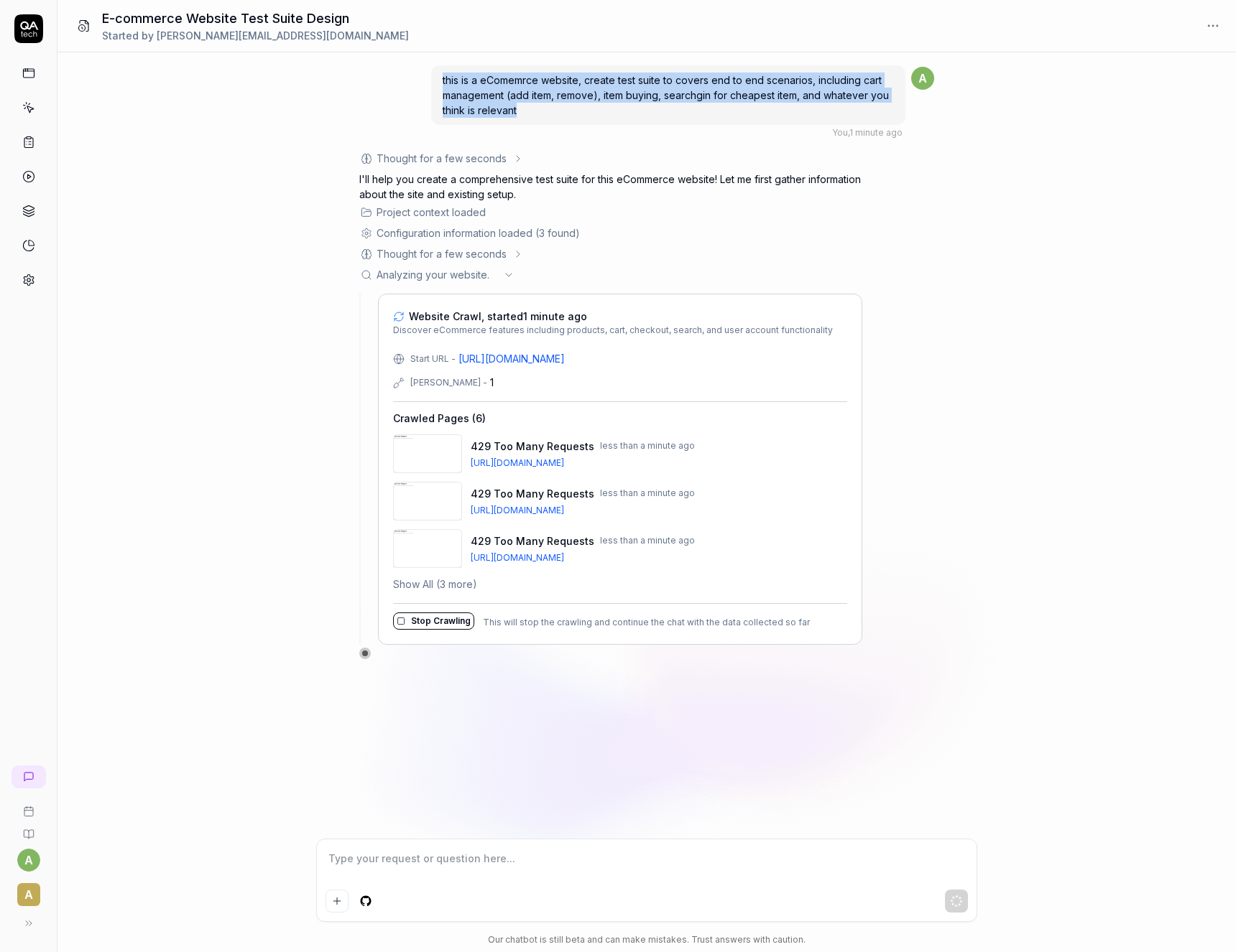
click at [416, 620] on button "Stop Crawling" at bounding box center [434, 620] width 81 height 17
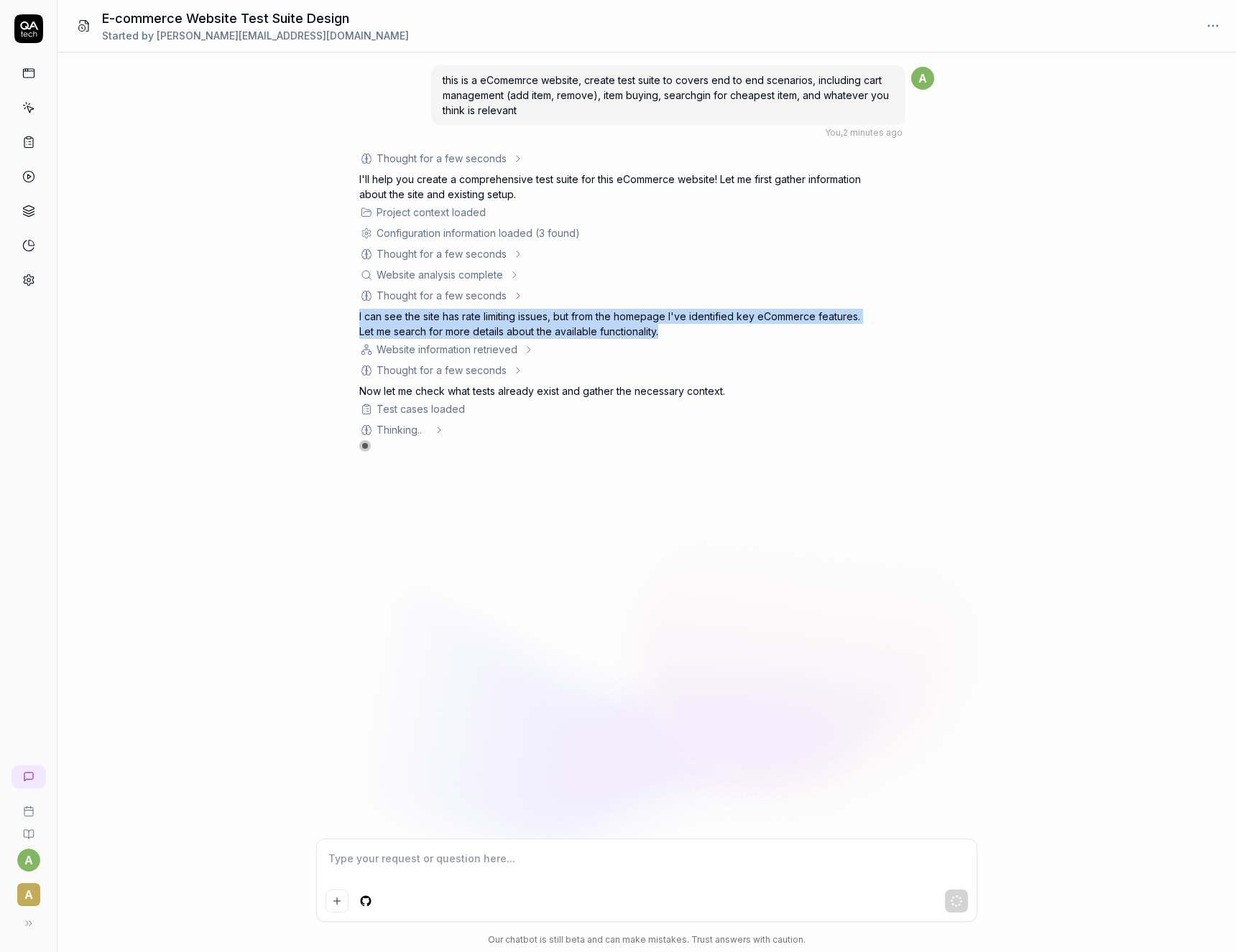
drag, startPoint x: 691, startPoint y: 340, endPoint x: 352, endPoint y: 312, distance: 340.2
click at [352, 312] on div "this is a eComemrce website, create test suite to covers end to end scenarios, …" at bounding box center [646, 445] width 1179 height 786
copy p "I can see the site has rate limiting issues, but from the homepage I've identif…"
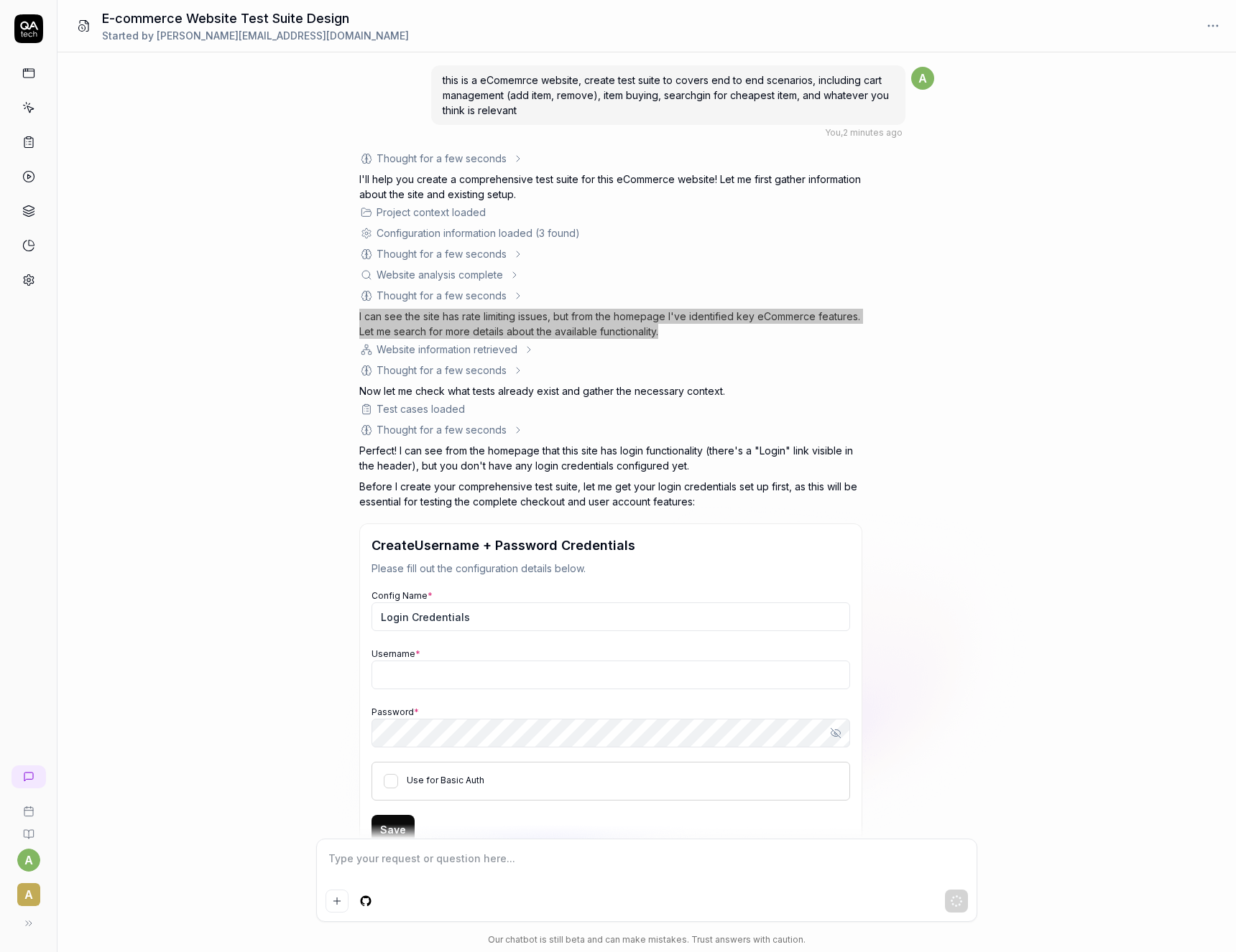
scroll to position [51, 0]
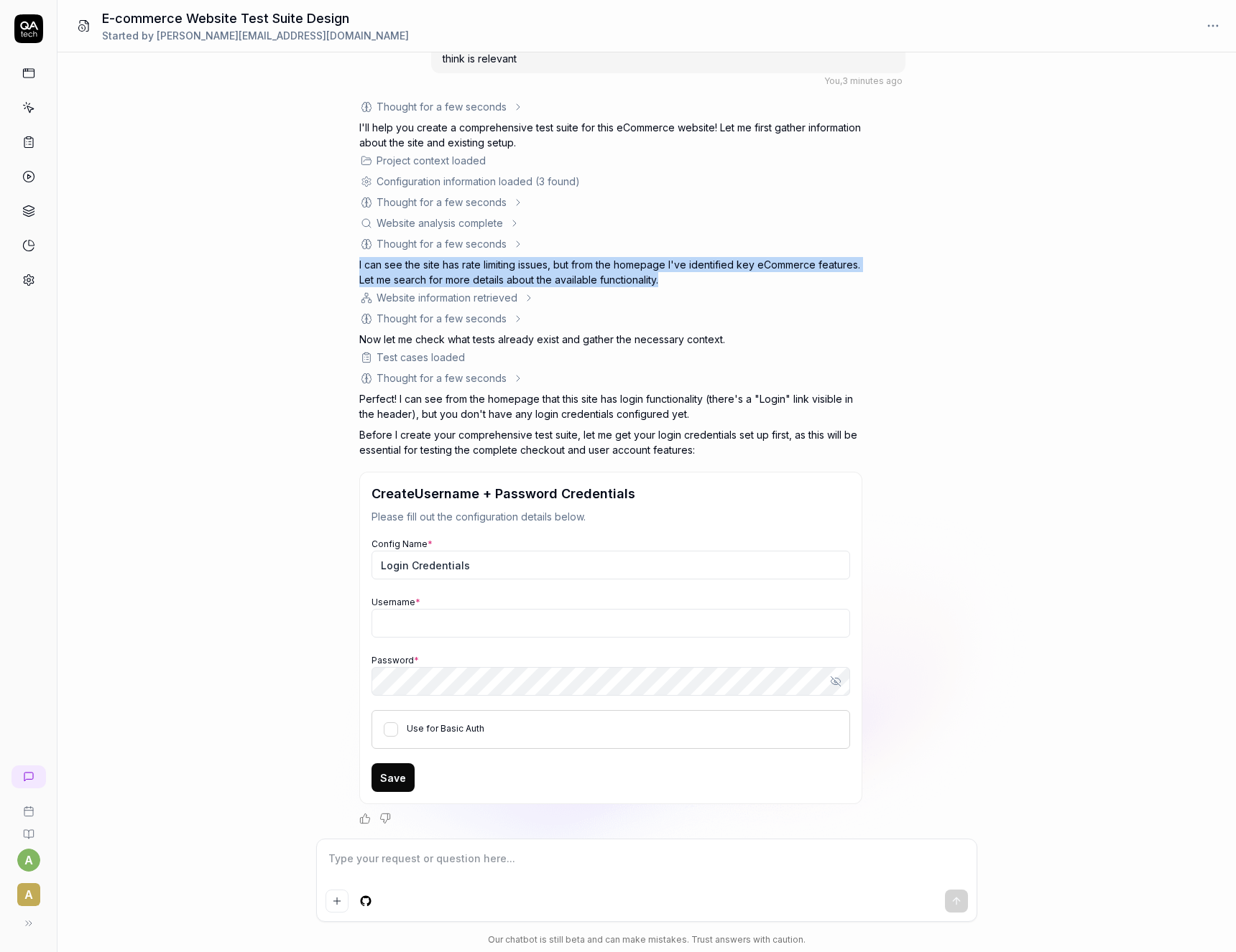
click at [373, 854] on textarea at bounding box center [646, 866] width 642 height 36
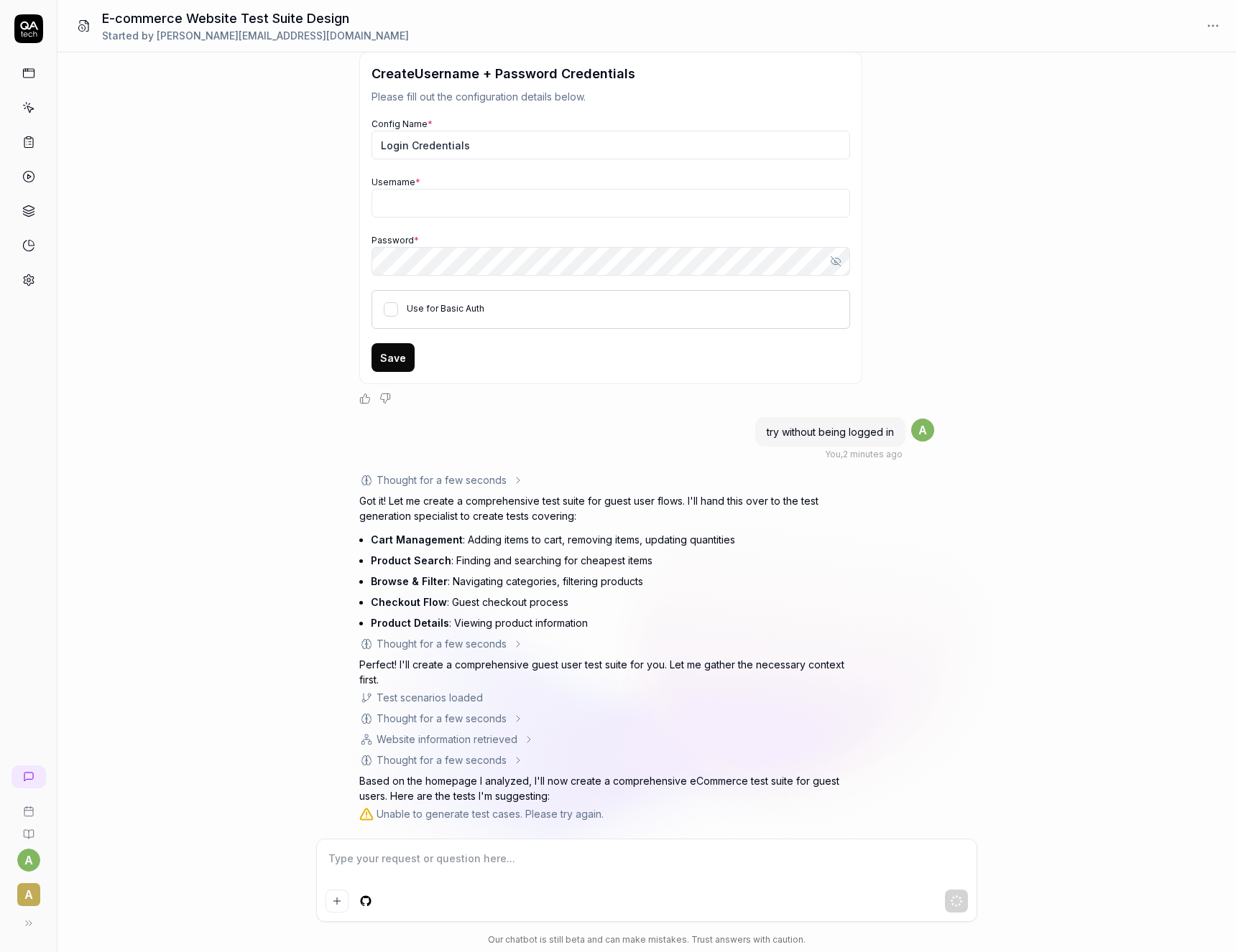
scroll to position [492, 0]
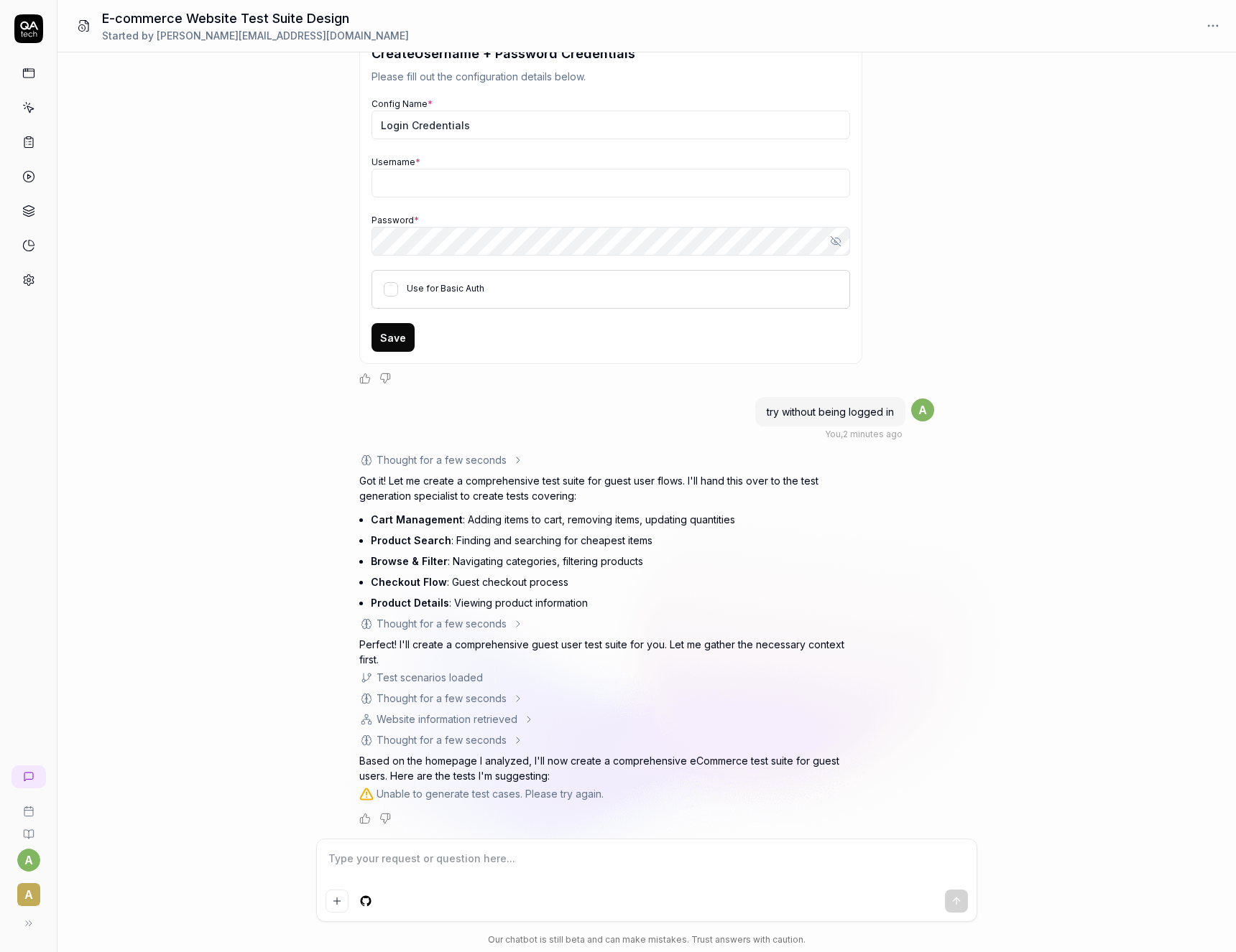
click at [219, 638] on div "this is a eComemrce website, create test suite to covers end to end scenarios, …" at bounding box center [646, 445] width 1179 height 786
click at [369, 797] on icon at bounding box center [367, 794] width 15 height 15
drag, startPoint x: 409, startPoint y: 797, endPoint x: 623, endPoint y: 795, distance: 214.0
click at [623, 795] on div "Unable to generate test cases. Please try again." at bounding box center [611, 793] width 503 height 15
click at [240, 645] on div "this is a eComemrce website, create test suite to covers end to end scenarios, …" at bounding box center [646, 445] width 1179 height 786
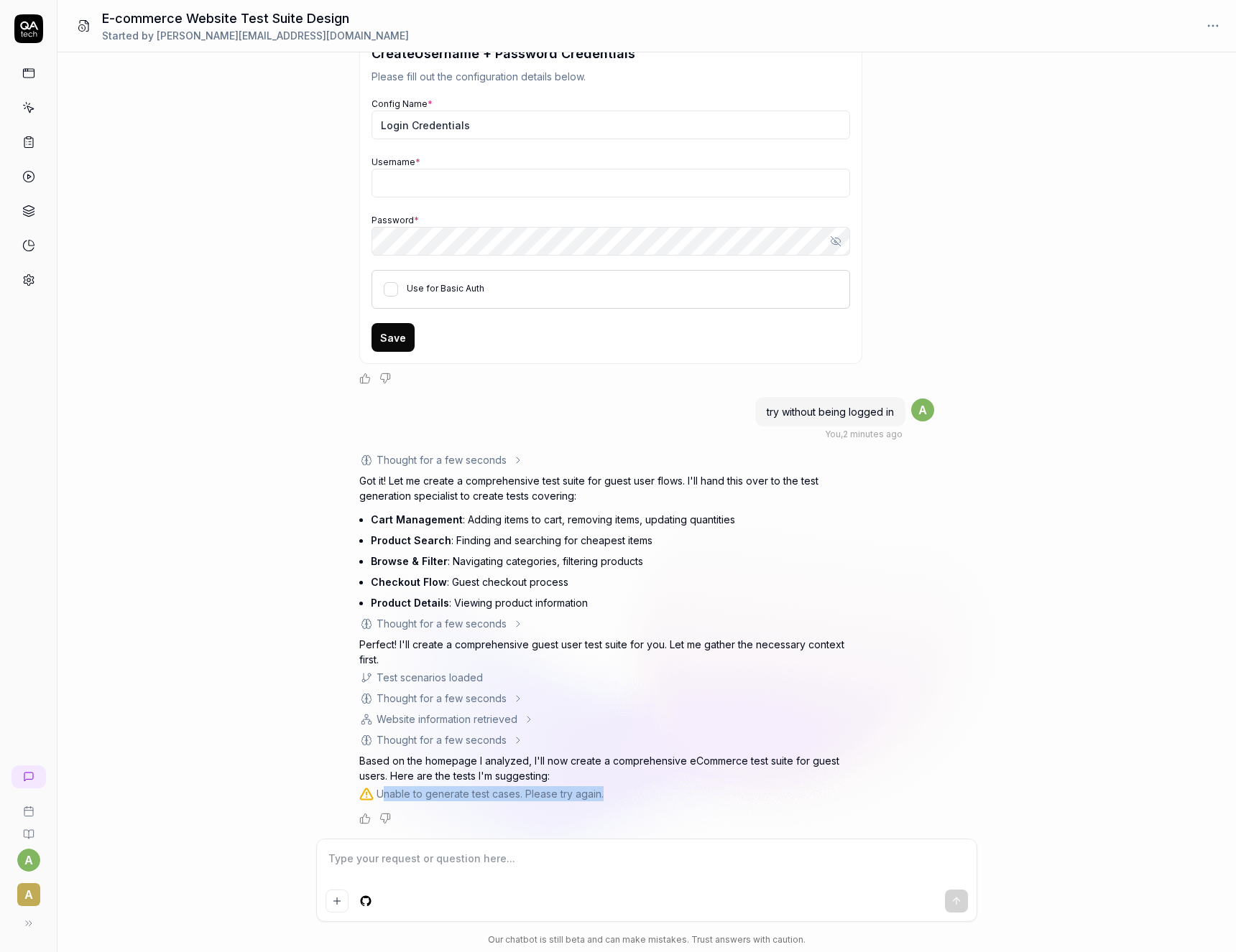
drag, startPoint x: 380, startPoint y: 795, endPoint x: 635, endPoint y: 794, distance: 255.0
click at [635, 794] on div "Unable to generate test cases. Please try again." at bounding box center [611, 793] width 503 height 15
click at [626, 793] on div "Unable to generate test cases. Please try again." at bounding box center [611, 793] width 503 height 15
drag, startPoint x: 377, startPoint y: 796, endPoint x: 677, endPoint y: 789, distance: 300.1
click at [677, 789] on div "Unable to generate test cases. Please try again." at bounding box center [611, 793] width 503 height 15
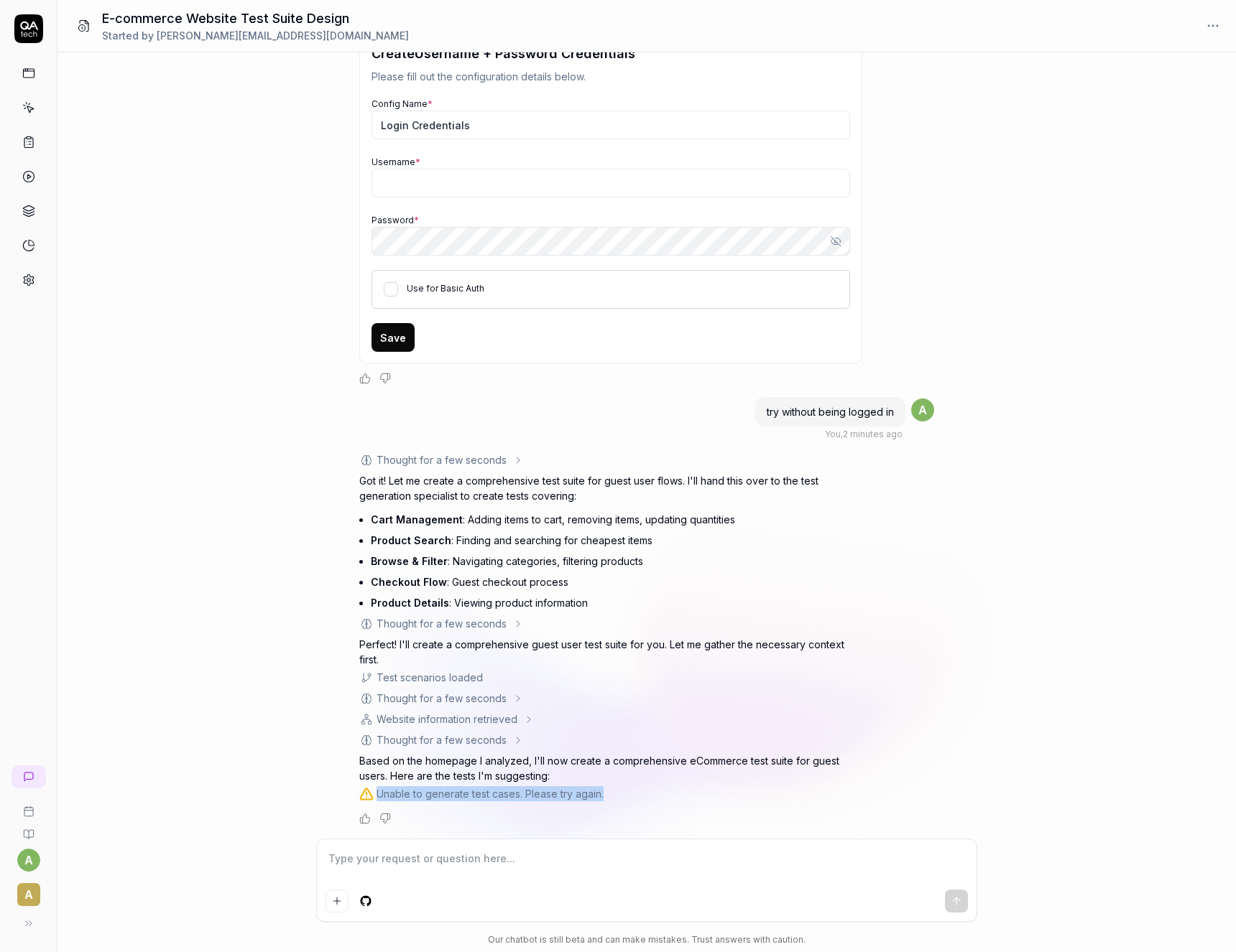
copy div "Unable to generate test cases. Please try again."
